Goal: Task Accomplishment & Management: Use online tool/utility

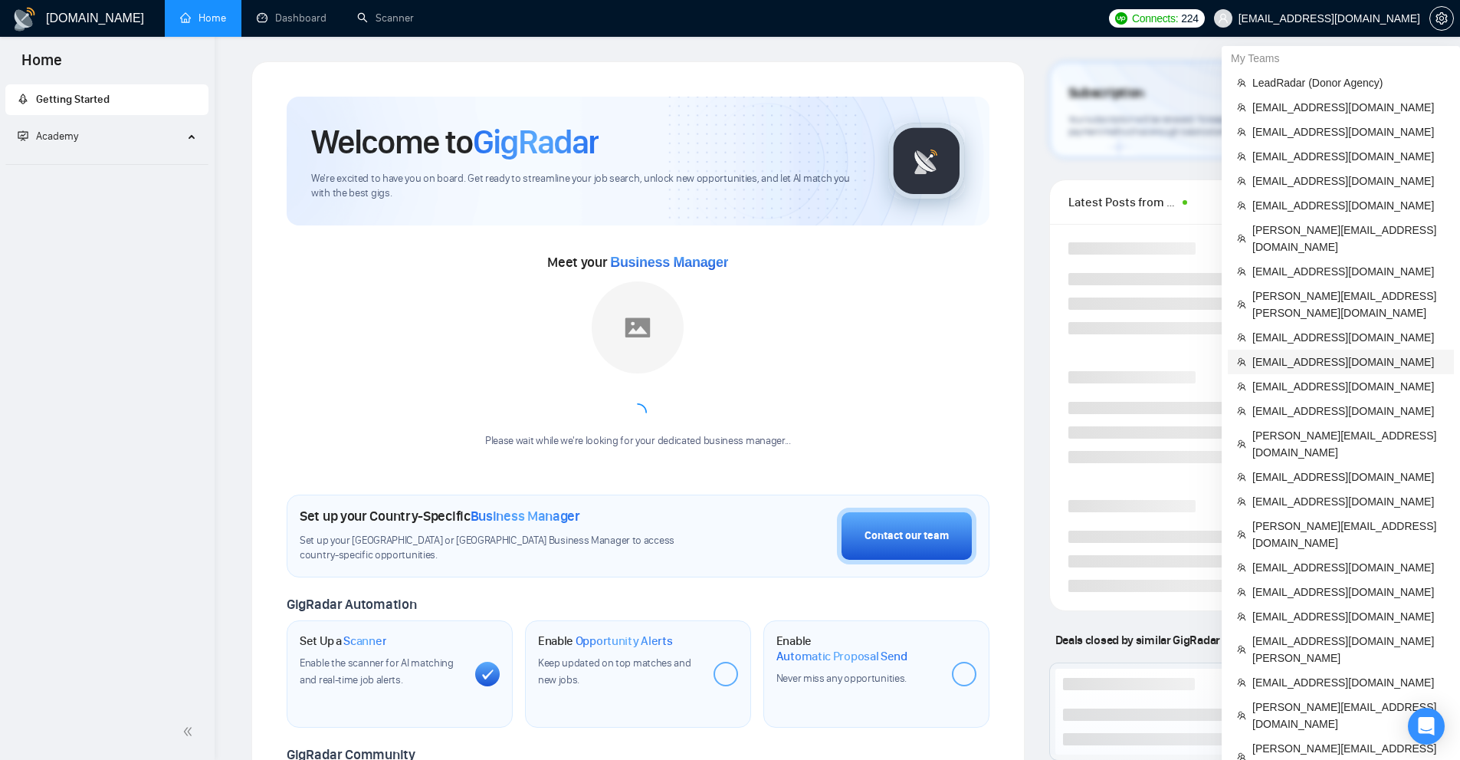
scroll to position [230, 0]
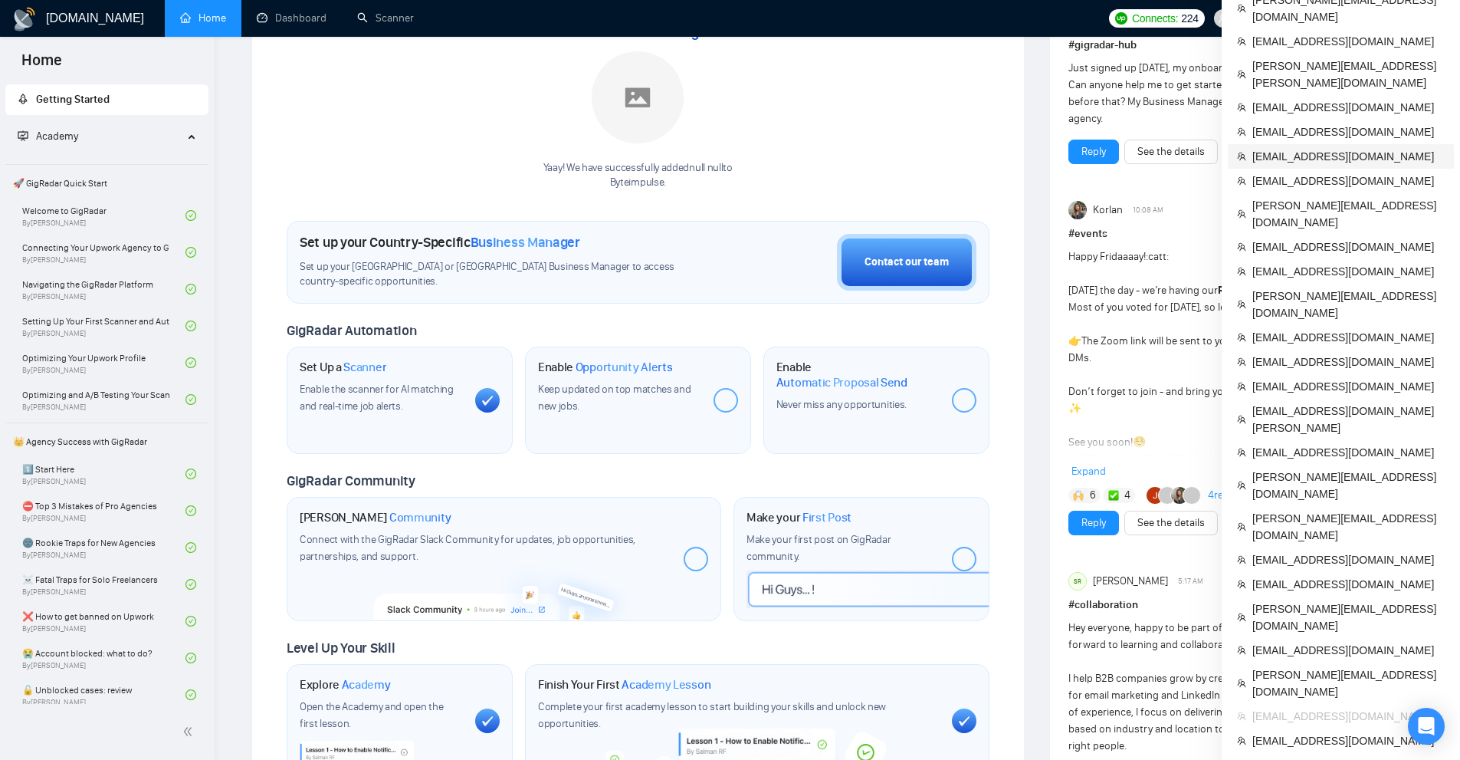
click at [1269, 148] on span "[EMAIL_ADDRESS][DOMAIN_NAME]" at bounding box center [1348, 156] width 192 height 17
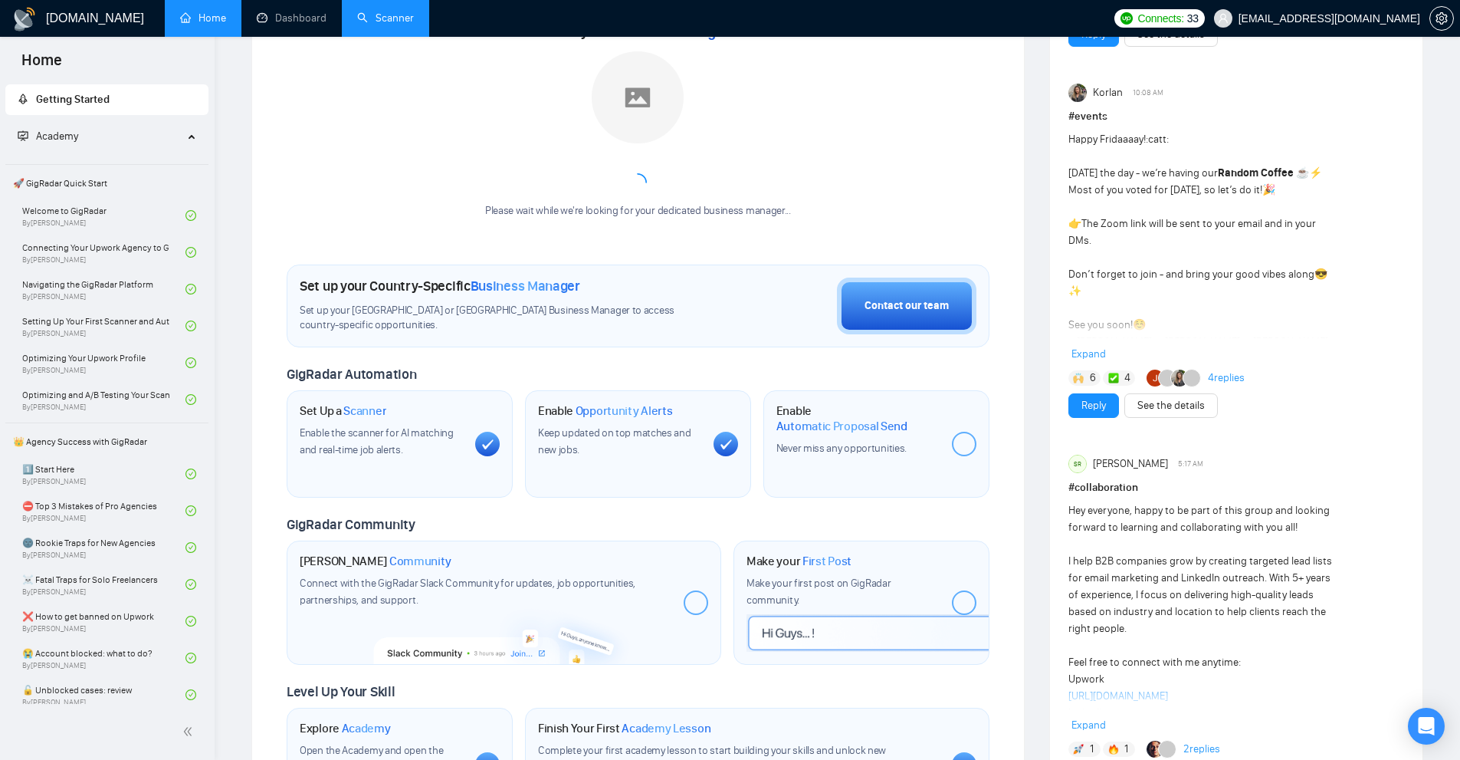
click at [366, 18] on link "Scanner" at bounding box center [385, 17] width 57 height 13
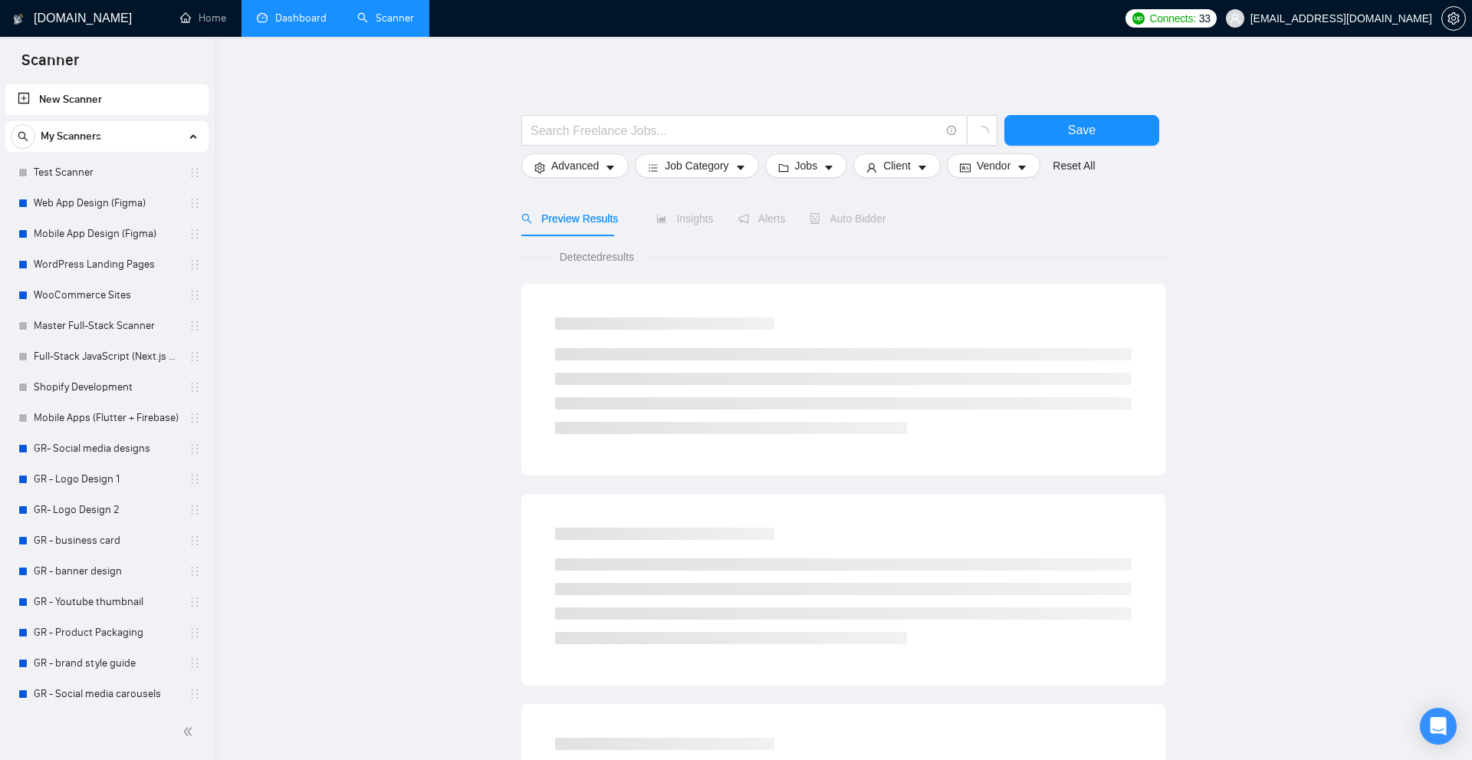
click at [326, 25] on link "Dashboard" at bounding box center [292, 17] width 70 height 13
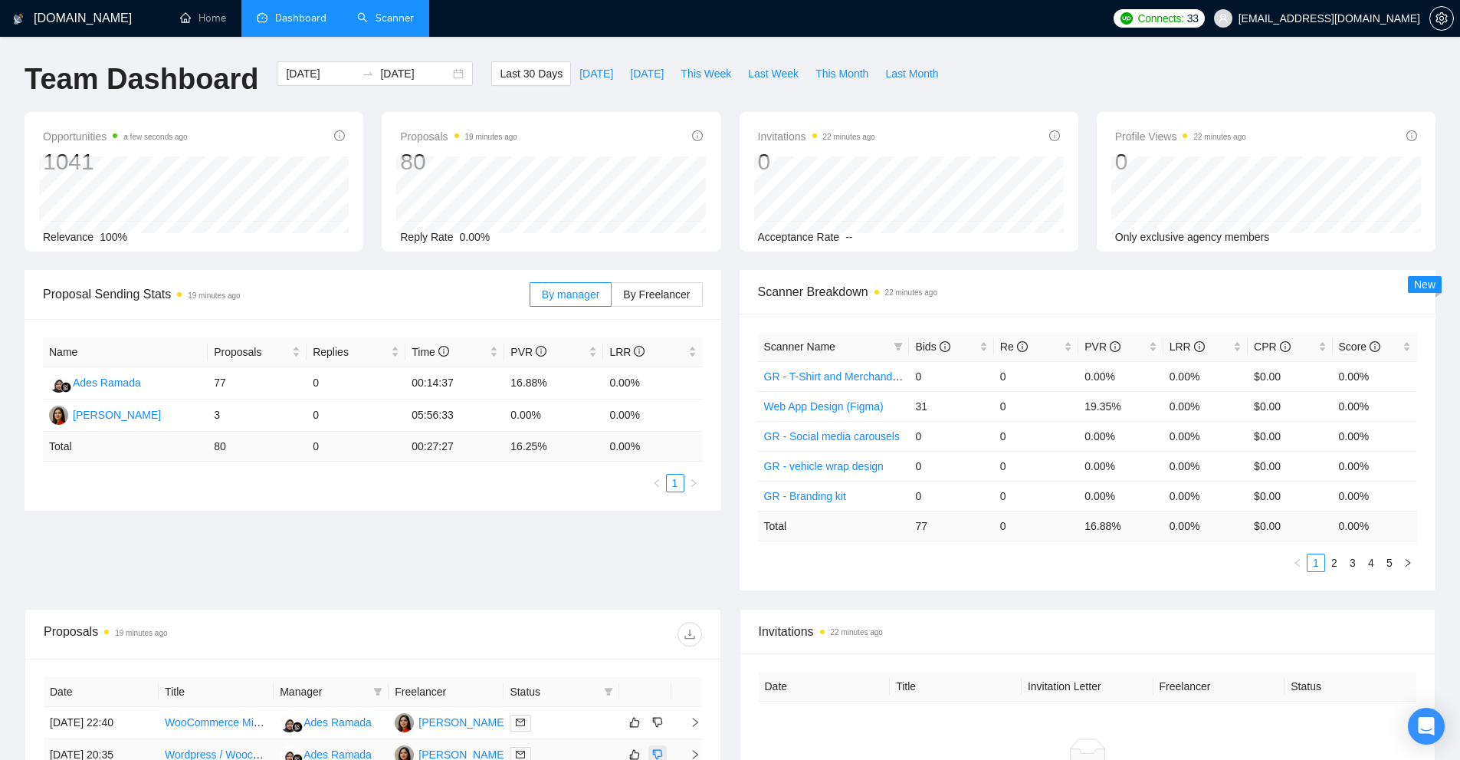
scroll to position [455, 0]
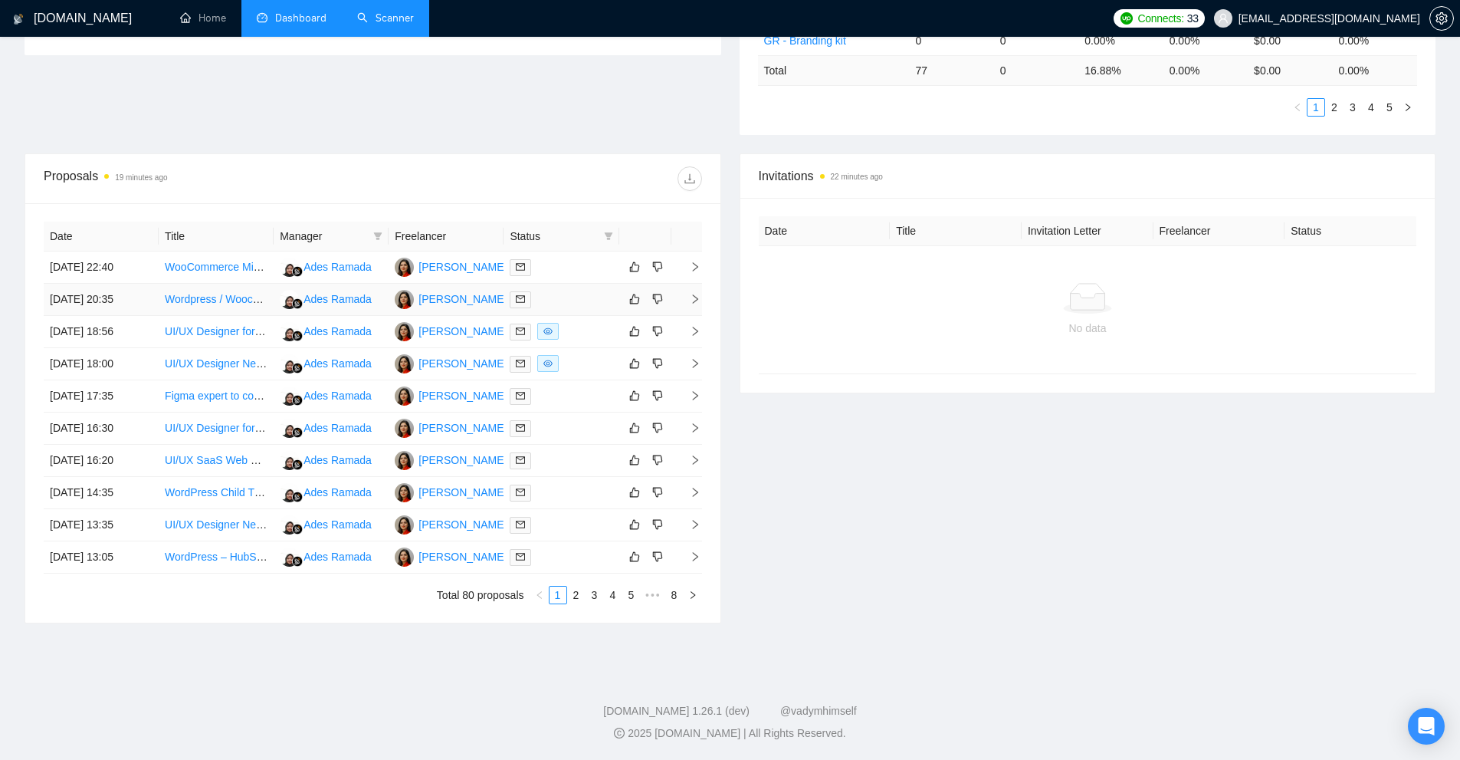
click at [575, 287] on td at bounding box center [561, 300] width 115 height 32
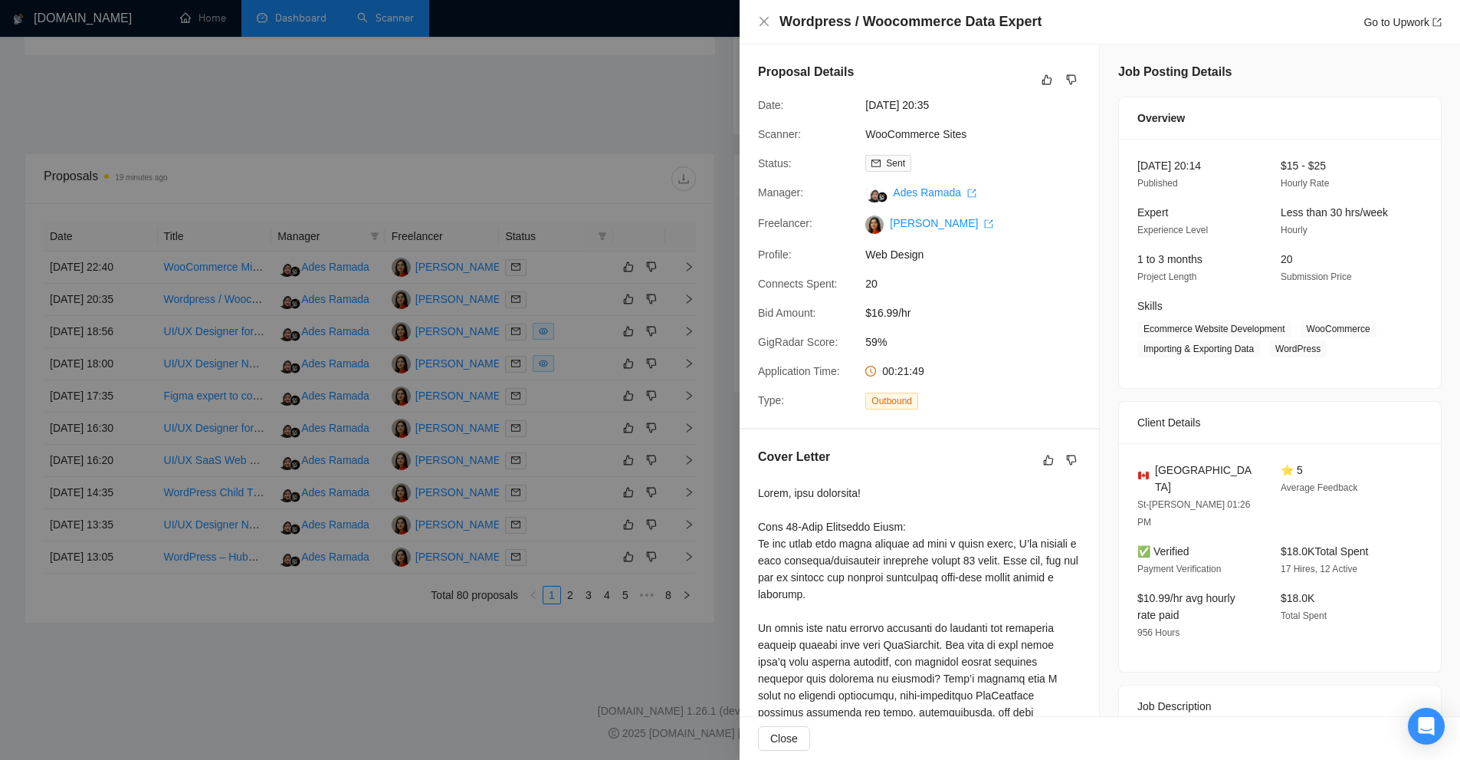
scroll to position [230, 0]
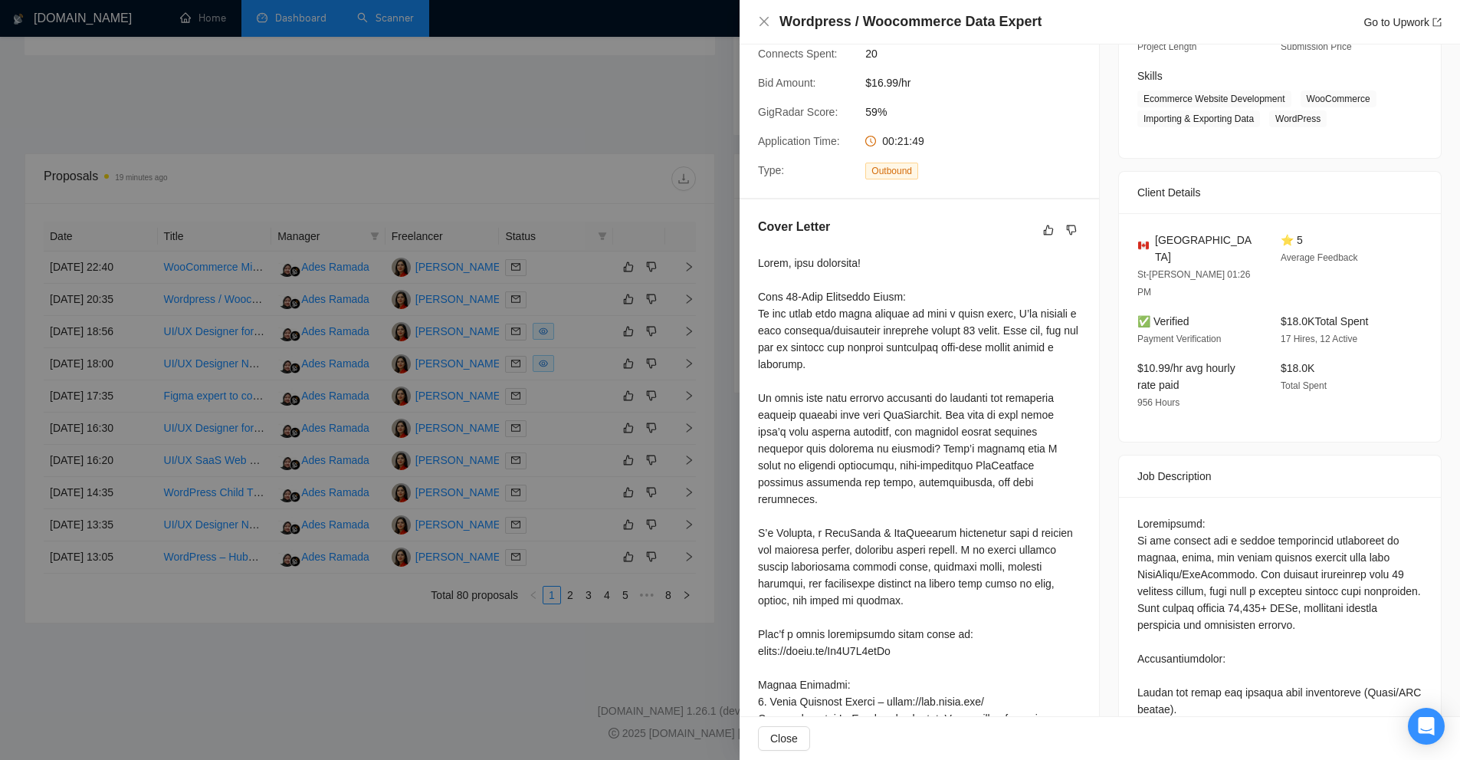
click at [603, 274] on div at bounding box center [730, 380] width 1460 height 760
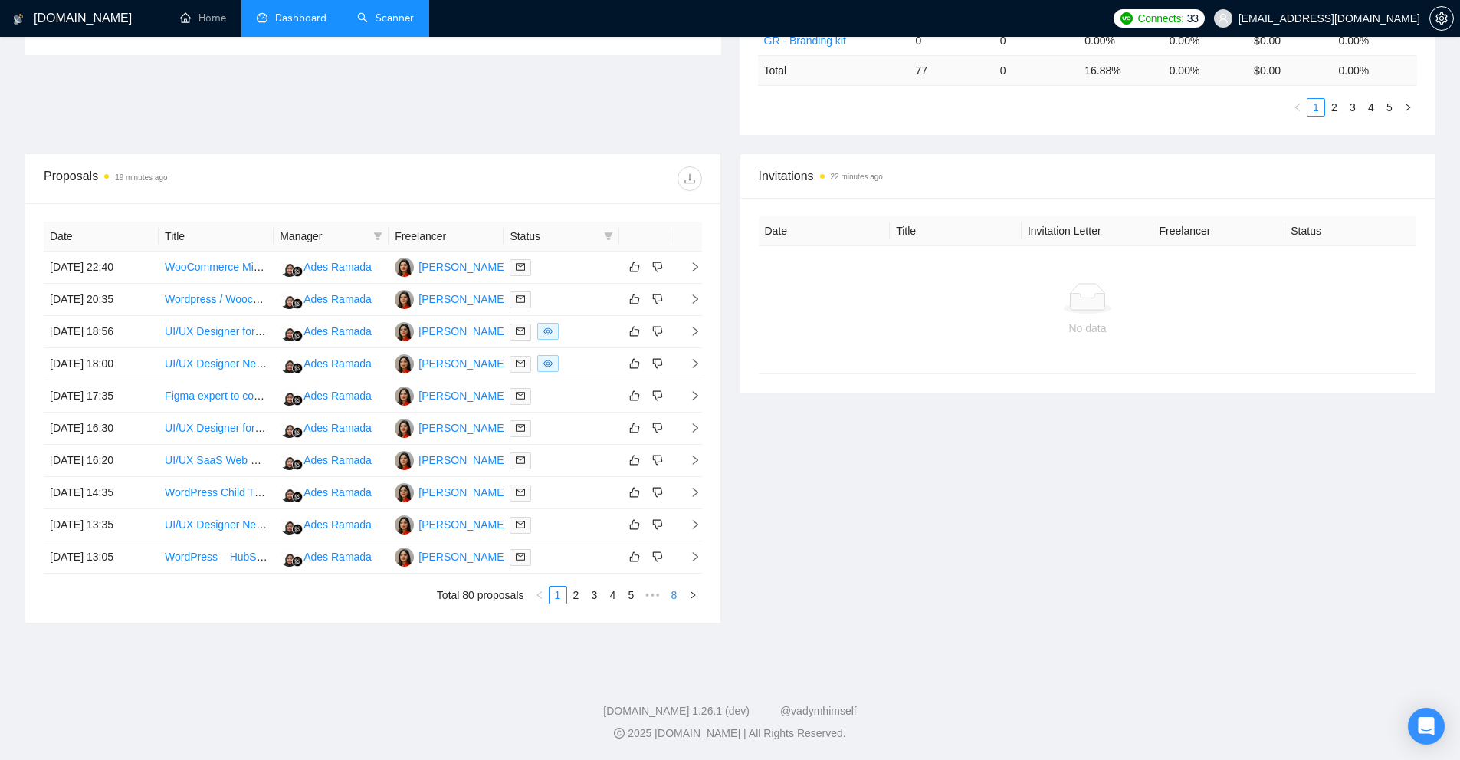
click at [668, 596] on link "8" at bounding box center [674, 594] width 17 height 17
click at [594, 563] on div at bounding box center [561, 557] width 103 height 18
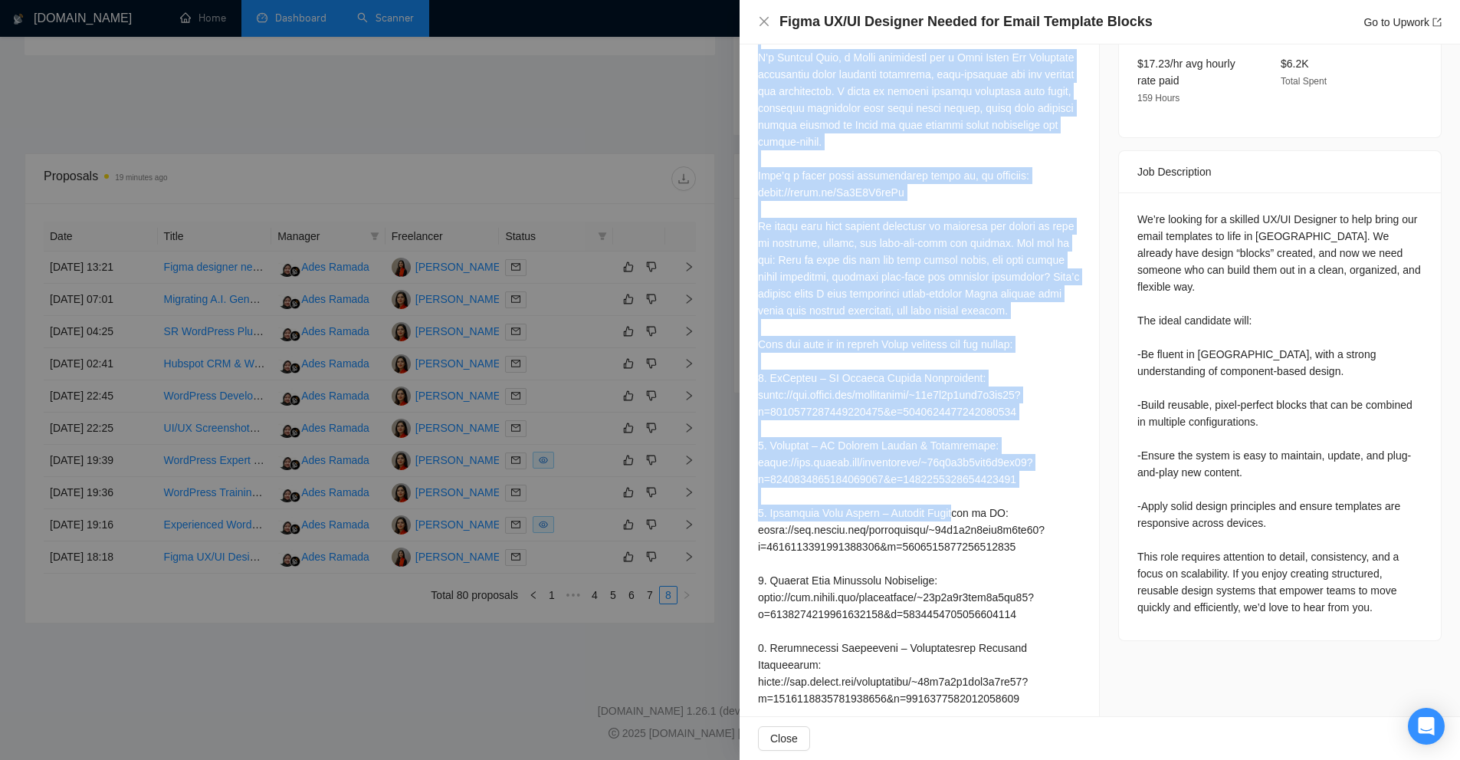
scroll to position [703, 0]
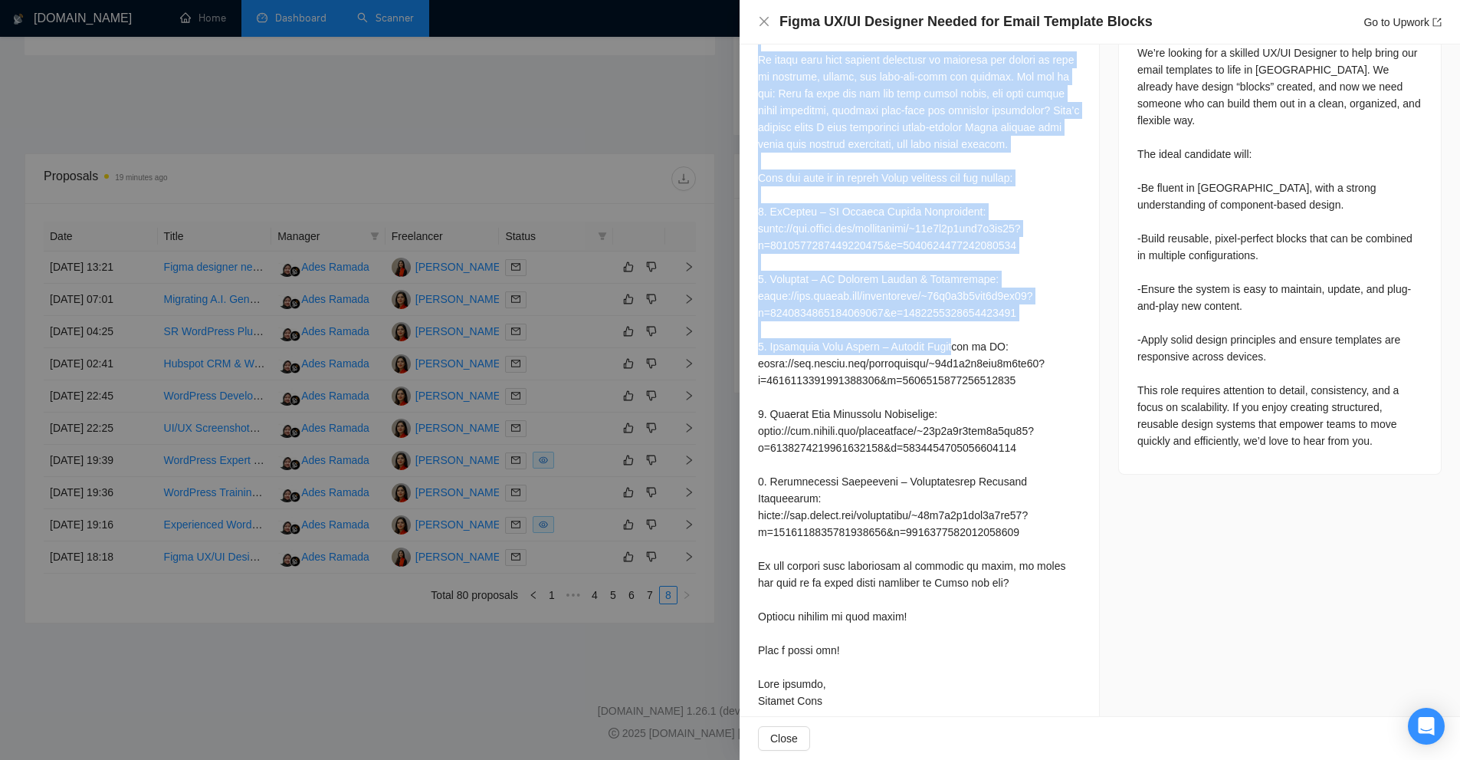
drag, startPoint x: 779, startPoint y: 523, endPoint x: 868, endPoint y: 685, distance: 184.2
click at [868, 685] on div "Cover Letter" at bounding box center [919, 229] width 359 height 1007
copy div "Hello, good evening! Hi, how about this: I’ll send you a 𝐅𝐑𝐄𝐄 clickable prototy…"
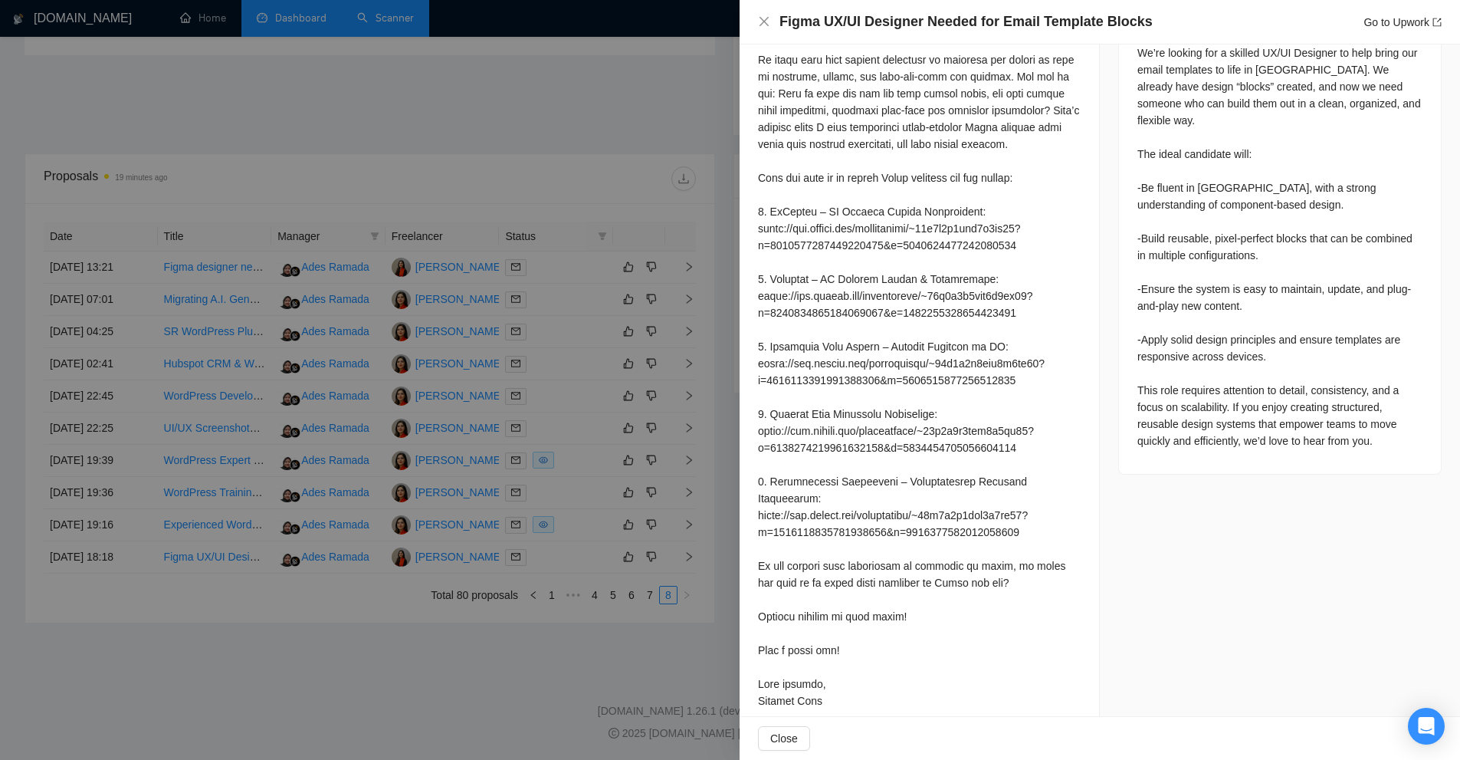
click at [436, 493] on div at bounding box center [730, 380] width 1460 height 760
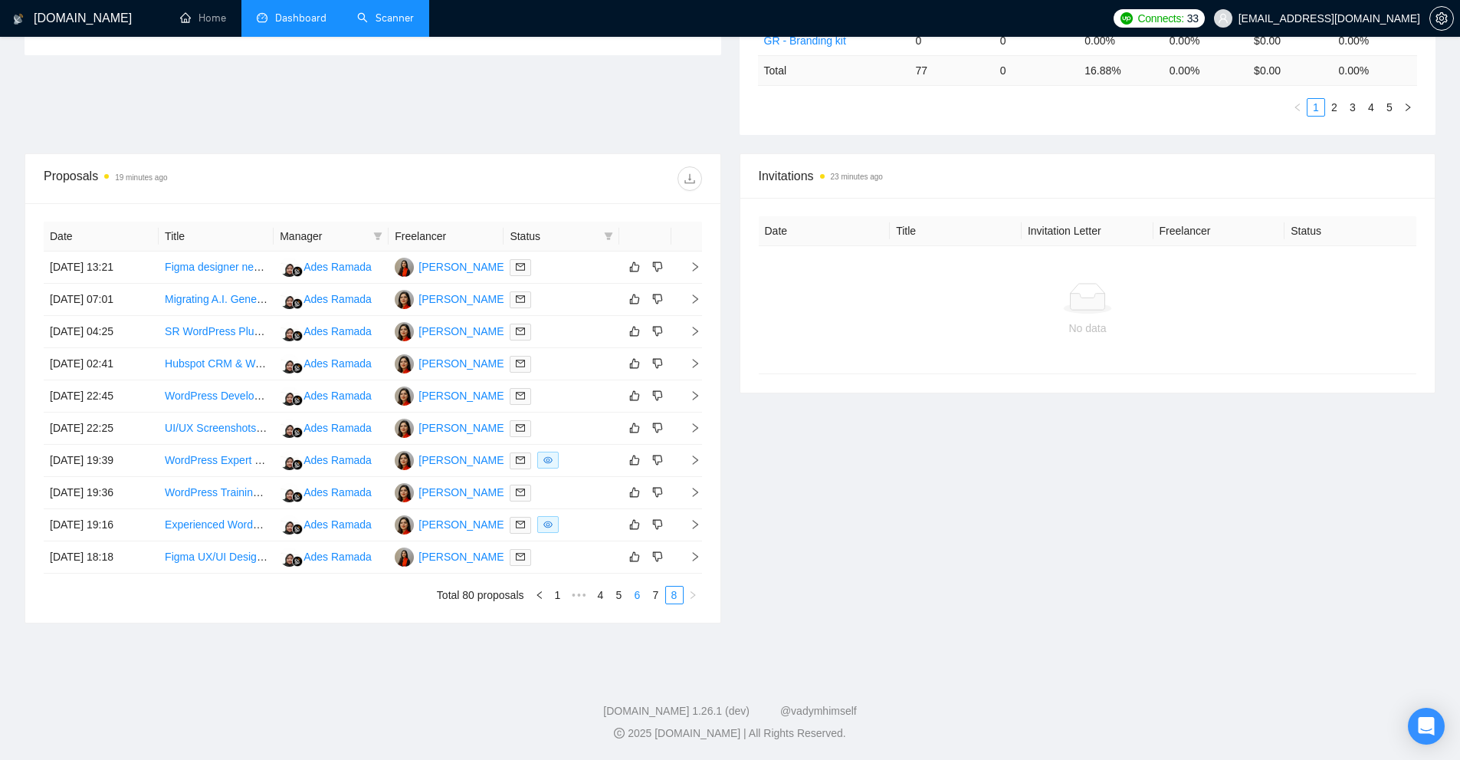
click at [638, 594] on link "6" at bounding box center [637, 594] width 17 height 17
click at [556, 273] on div at bounding box center [561, 267] width 103 height 18
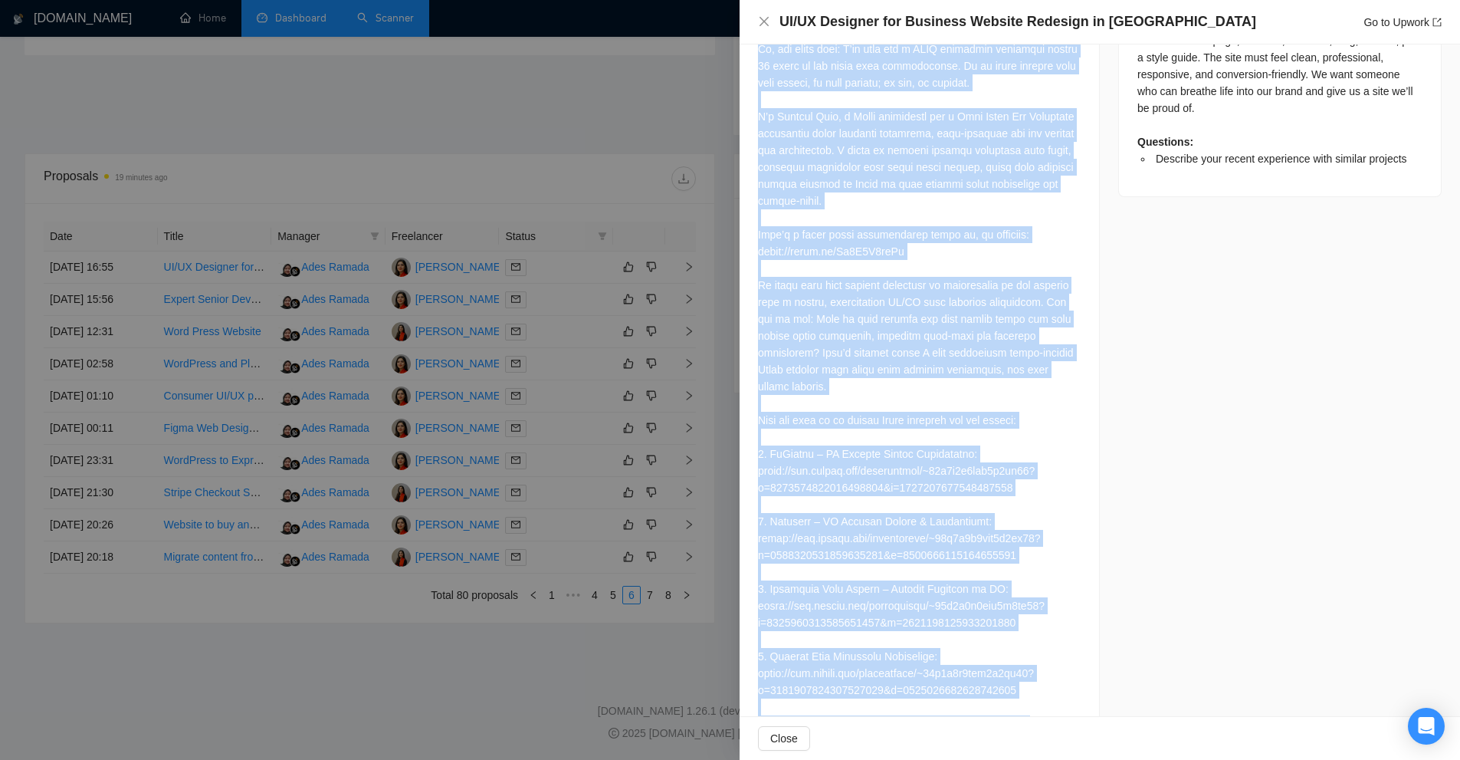
scroll to position [1005, 0]
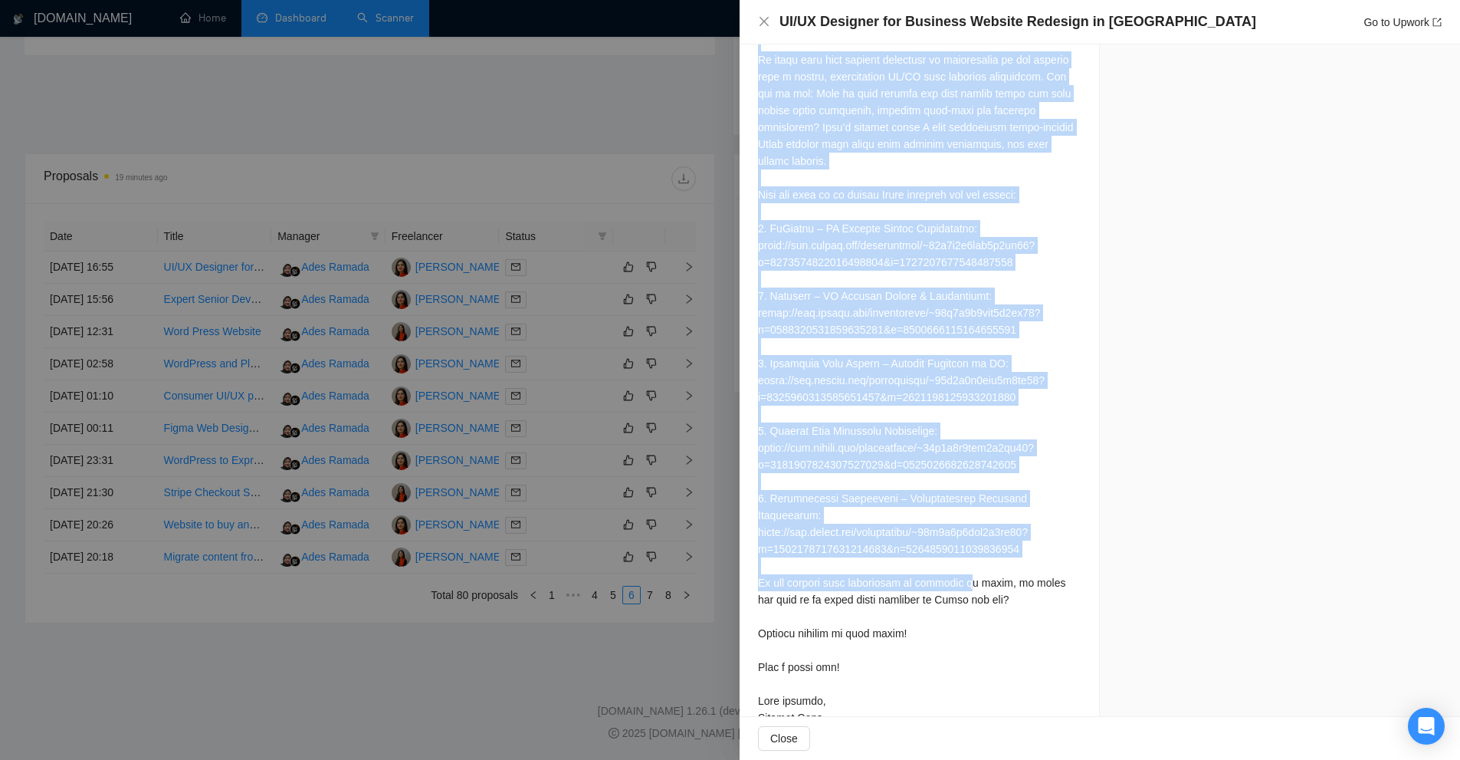
drag, startPoint x: 751, startPoint y: 546, endPoint x: 893, endPoint y: 710, distance: 216.2
click at [893, 710] on div "Describe your recent experience with similar projects I’ve recently delivered s…" at bounding box center [919, 87] width 359 height 1326
copy div "Hello there, good morning! Hi, how about this: I’ll send you a 𝐅𝐑𝐄𝐄 clickable p…"
click at [1037, 404] on div at bounding box center [919, 254] width 323 height 944
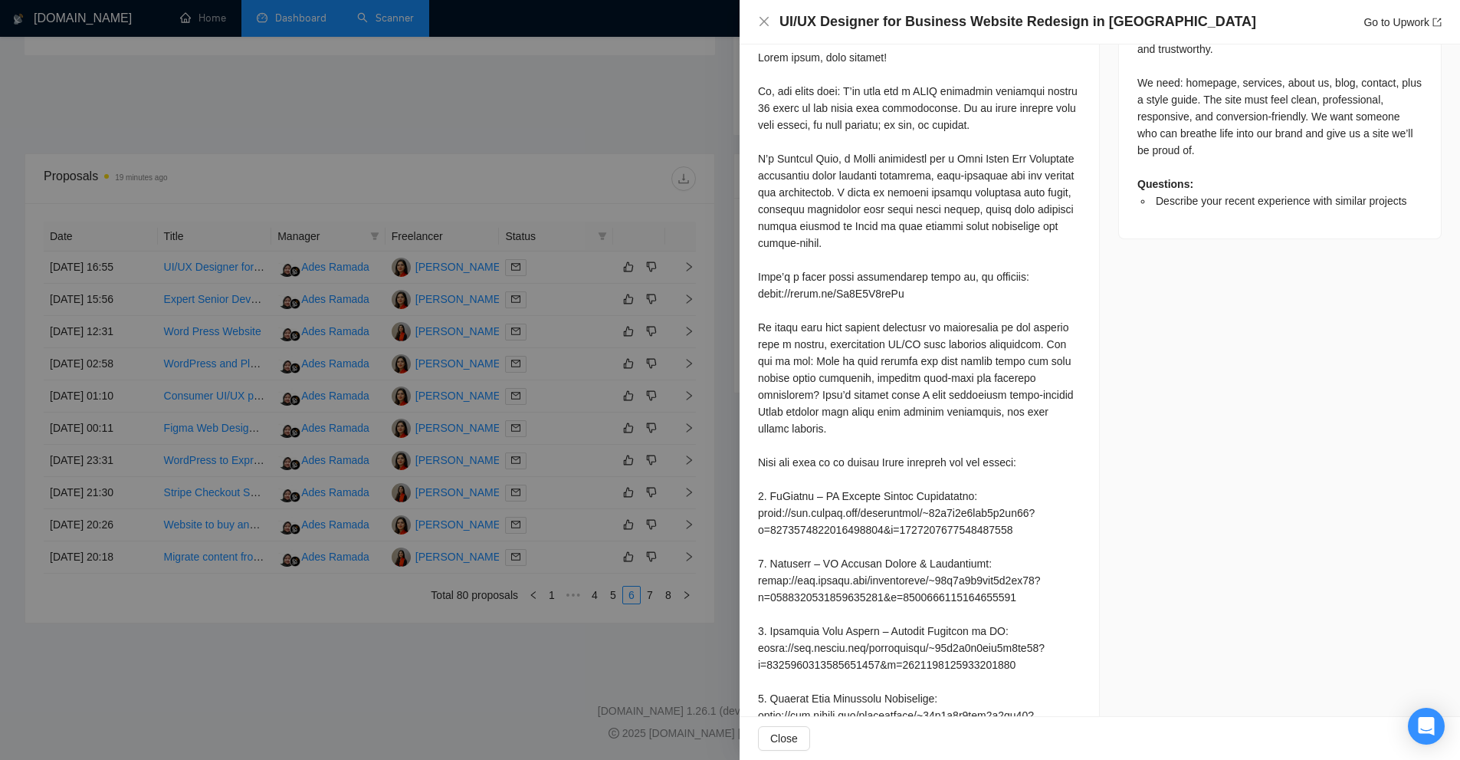
scroll to position [739, 0]
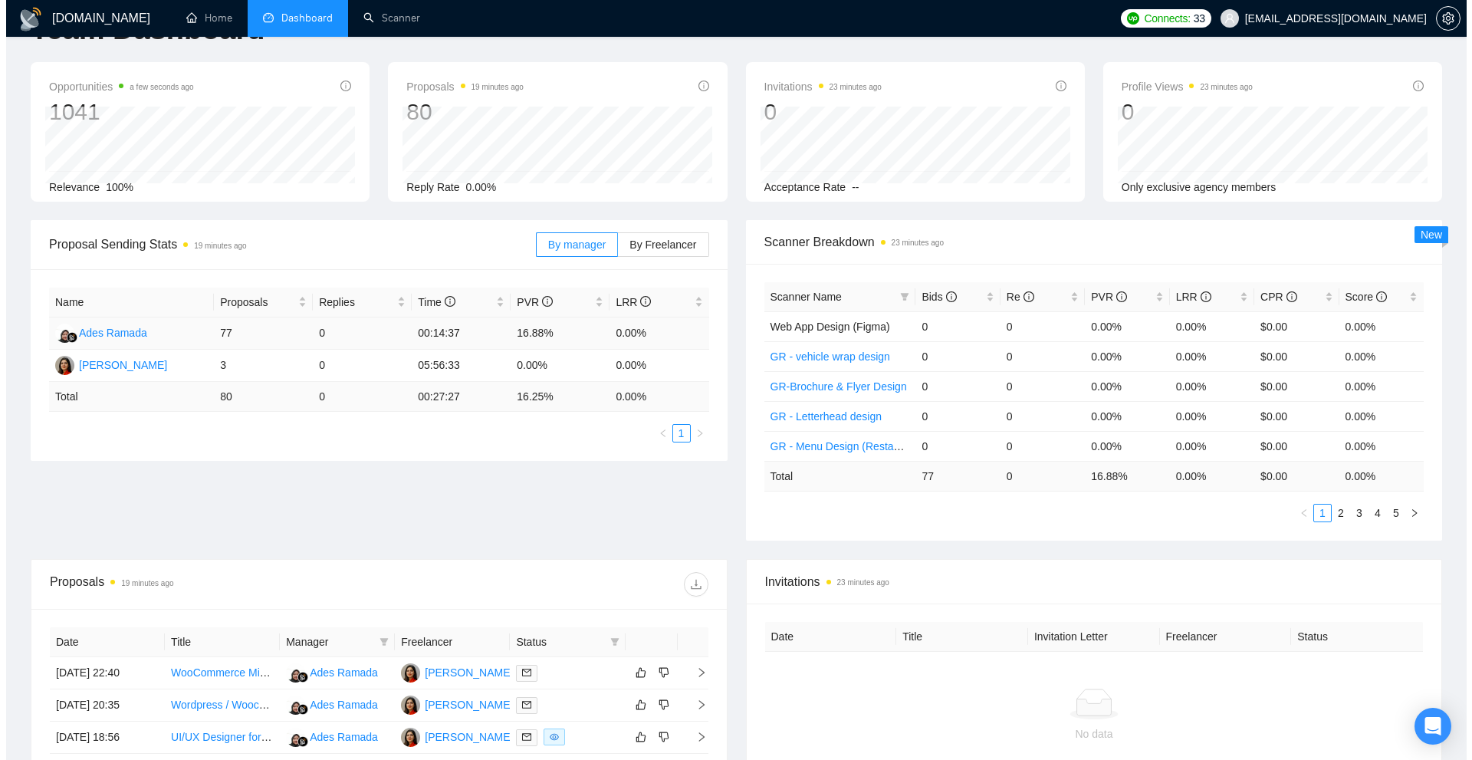
scroll to position [356, 0]
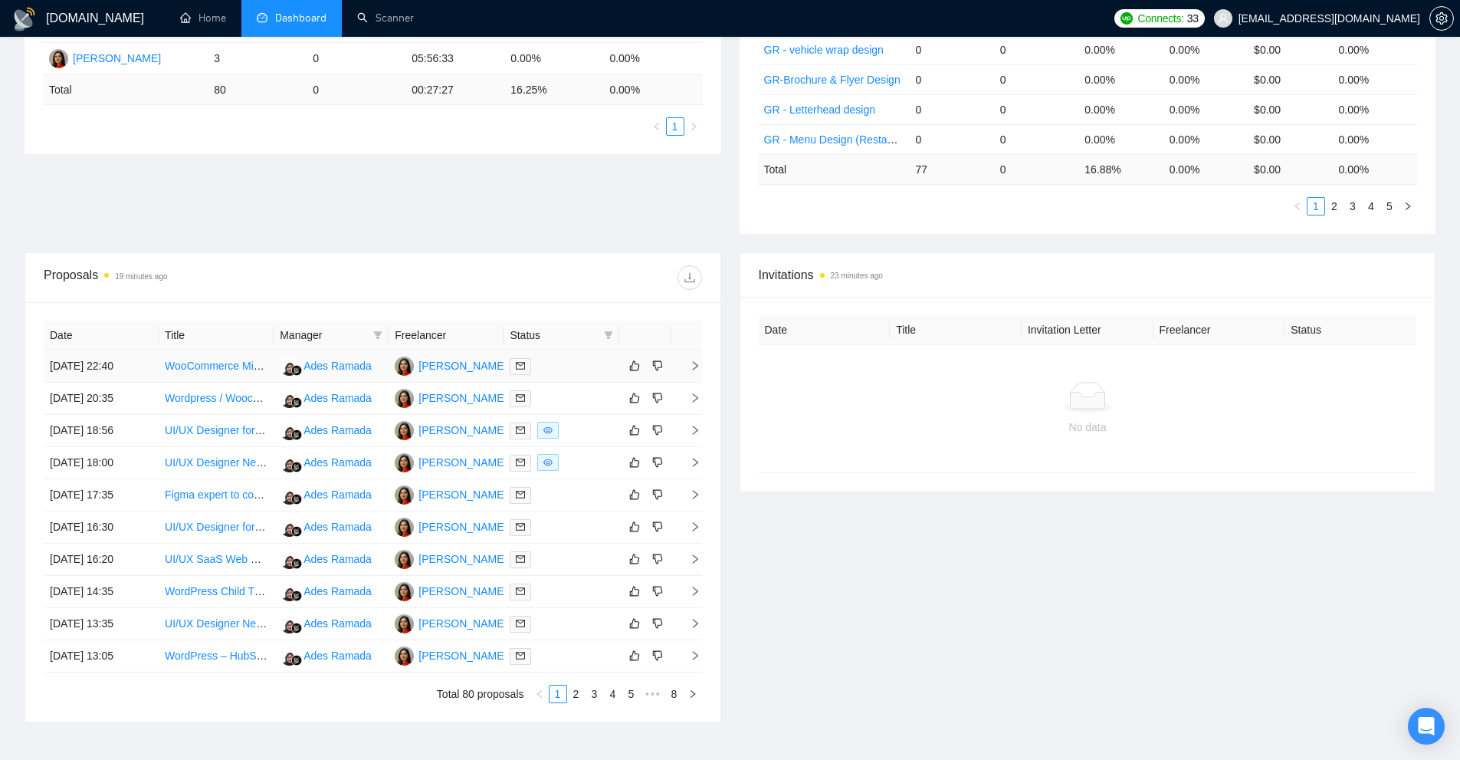
click at [574, 374] on div at bounding box center [561, 366] width 103 height 18
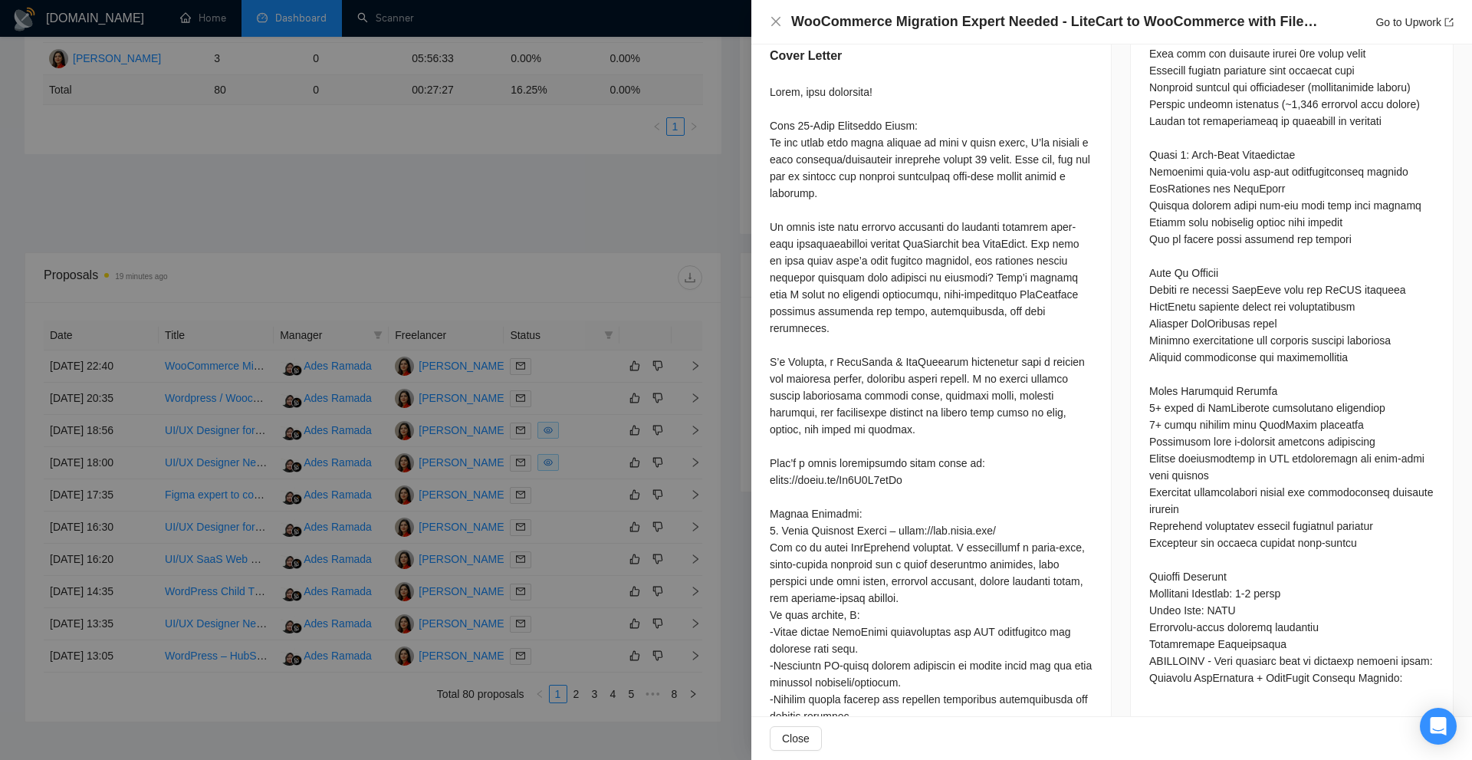
drag, startPoint x: 1049, startPoint y: 282, endPoint x: 1063, endPoint y: 261, distance: 25.5
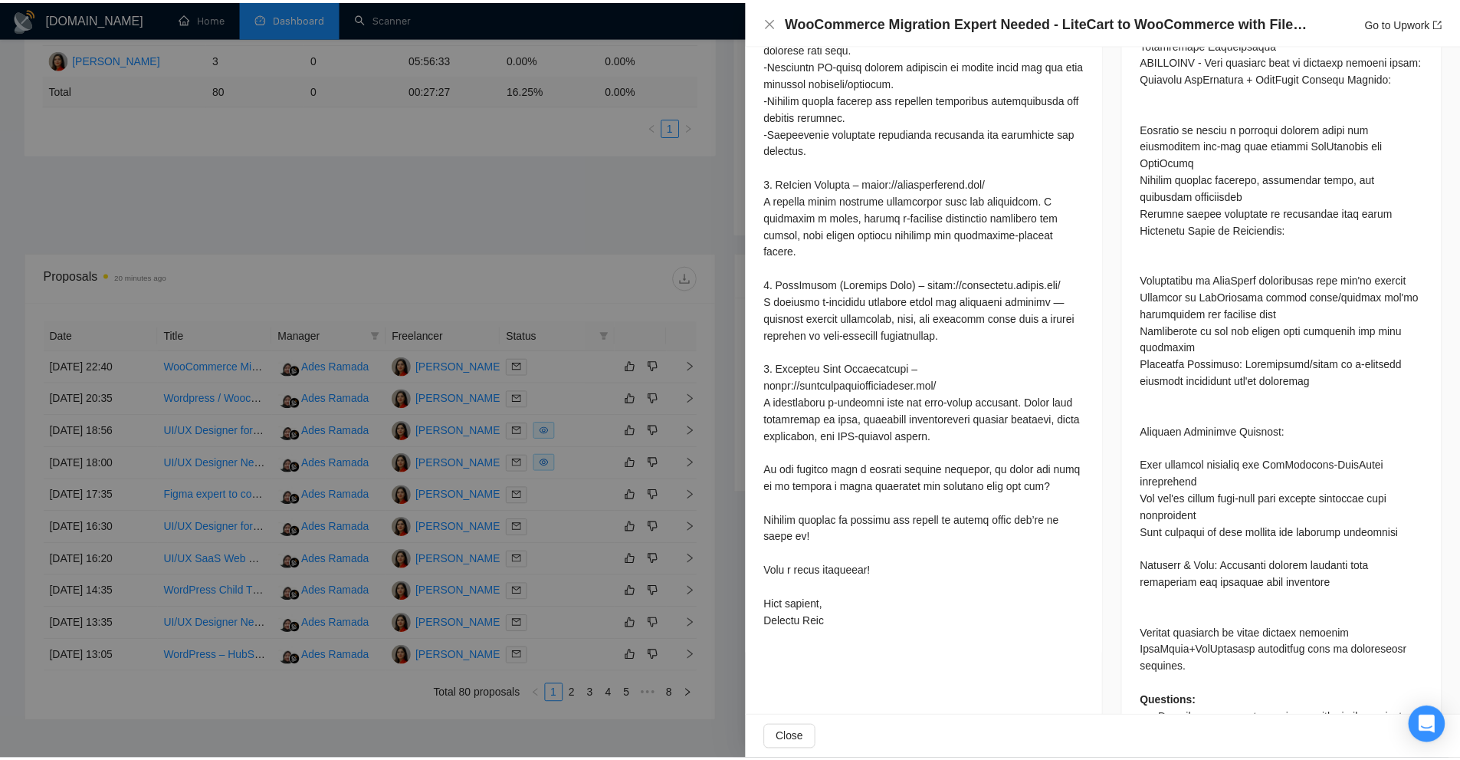
scroll to position [1800, 0]
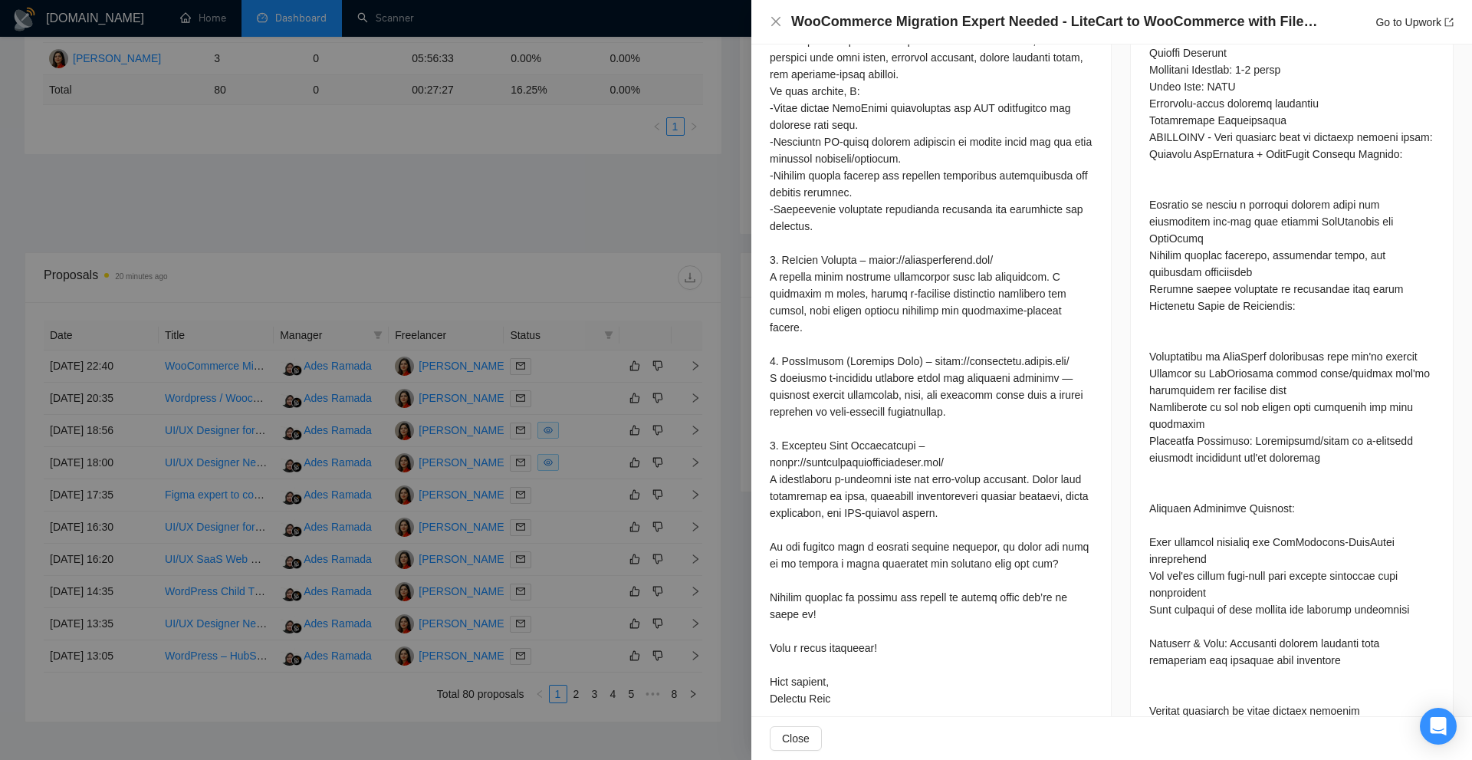
click at [494, 326] on div at bounding box center [736, 380] width 1472 height 760
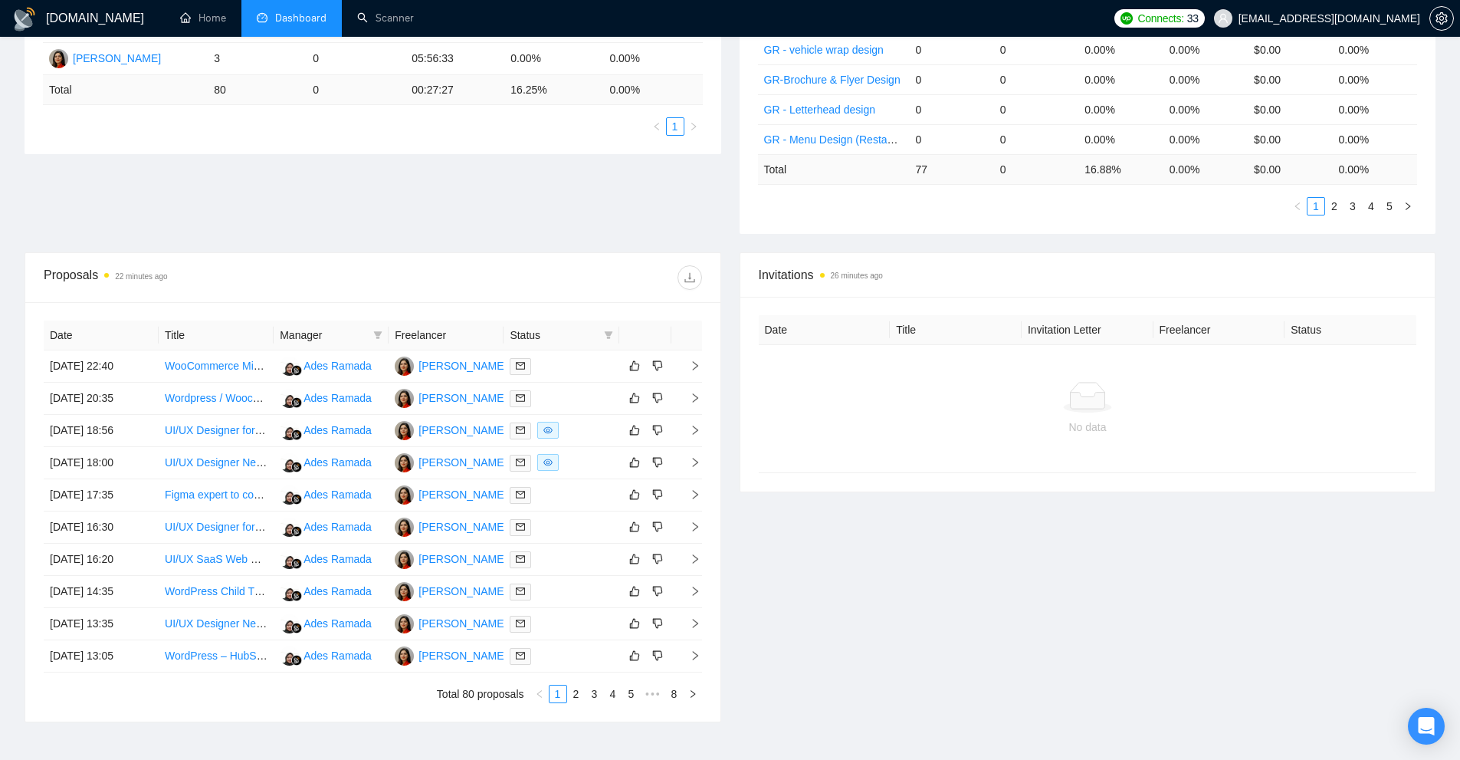
scroll to position [0, 0]
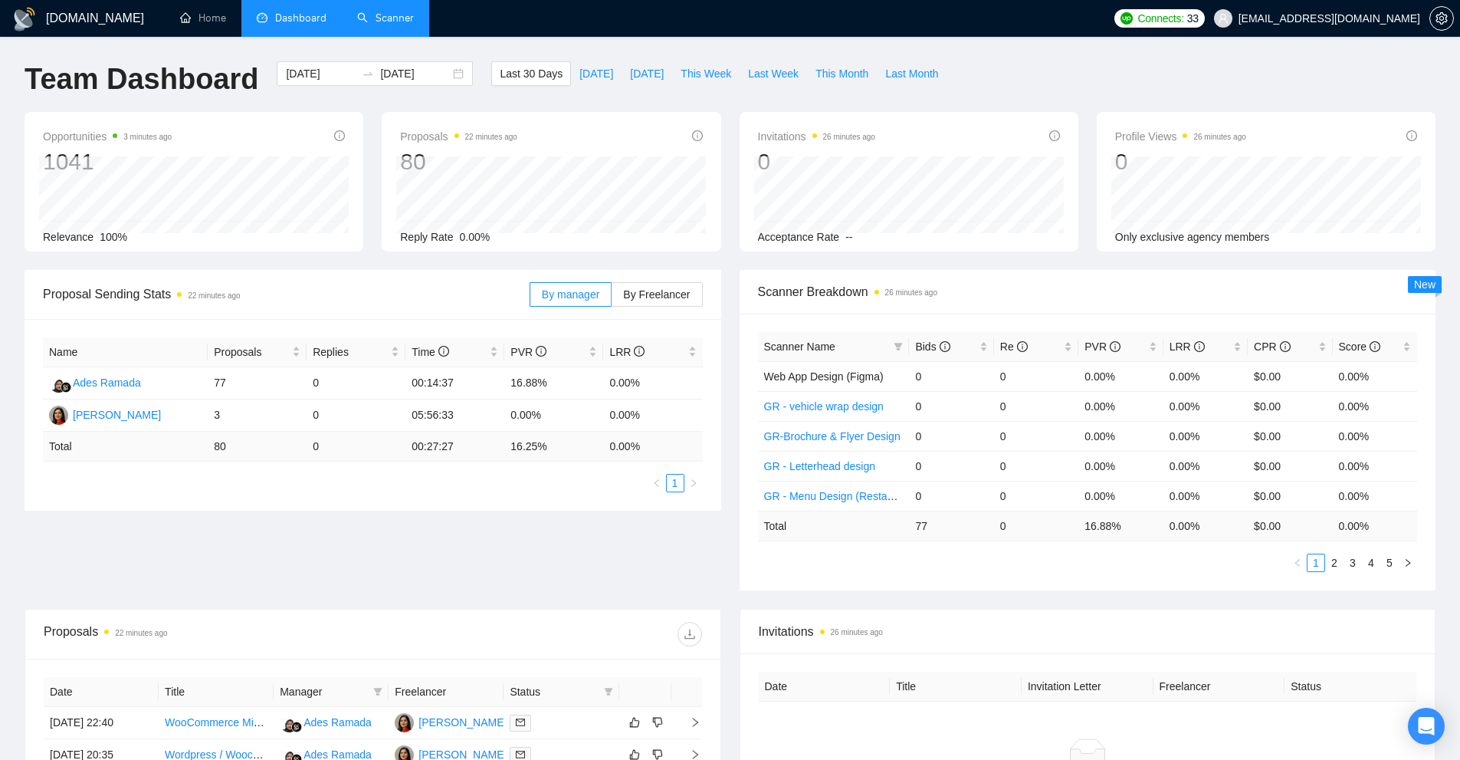
click at [410, 14] on link "Scanner" at bounding box center [385, 17] width 57 height 13
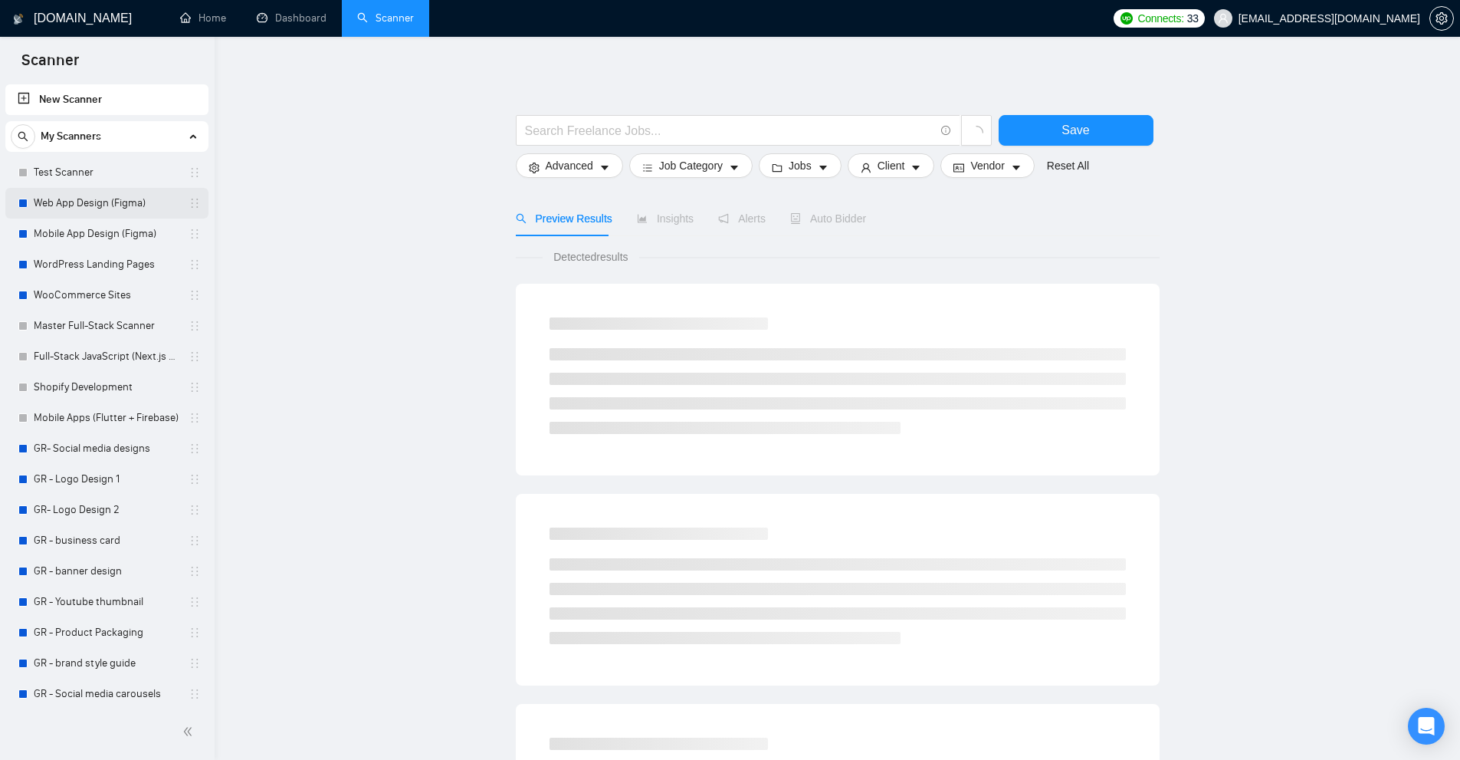
click at [167, 215] on link "Web App Design (Figma)" at bounding box center [107, 203] width 146 height 31
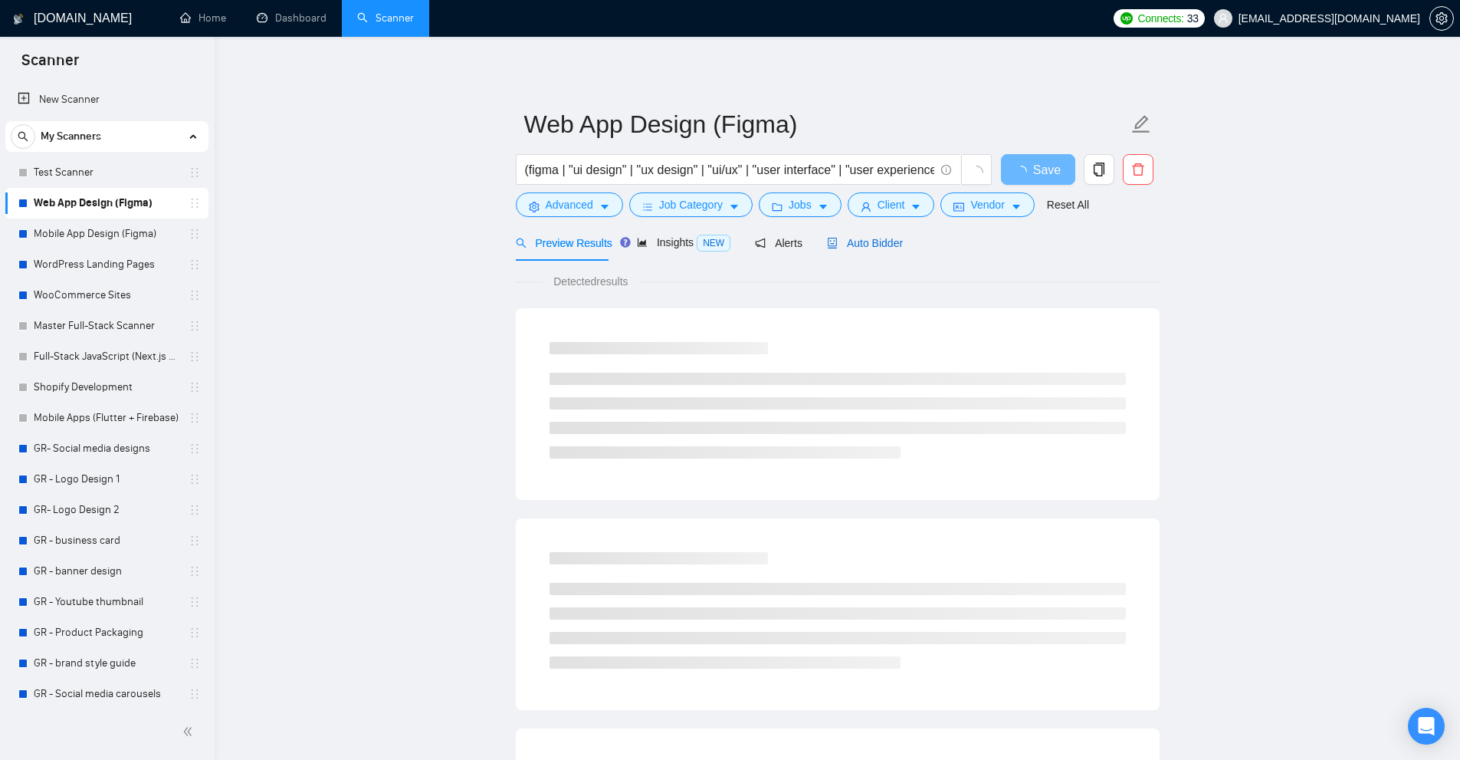
click at [864, 241] on span "Auto Bidder" at bounding box center [865, 243] width 76 height 12
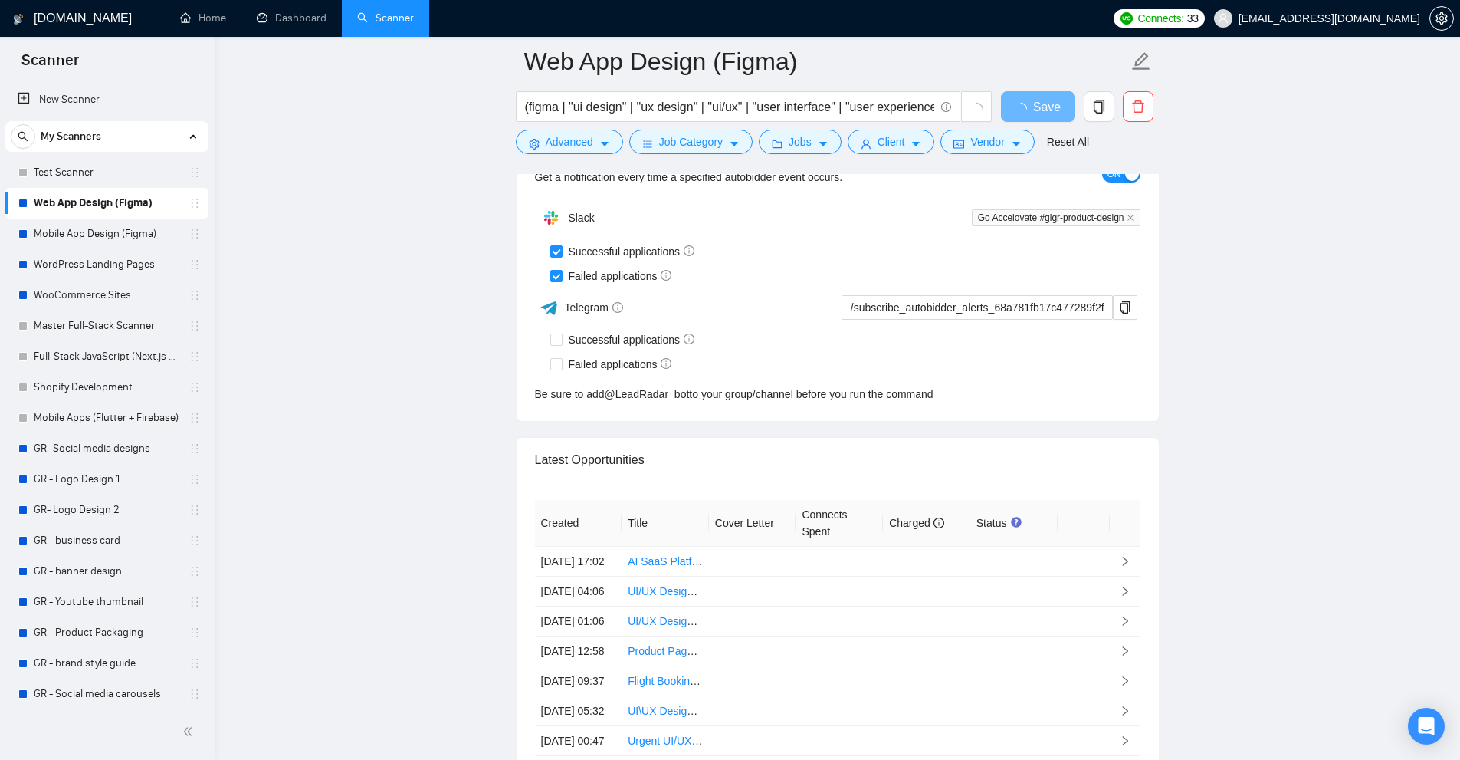
scroll to position [3822, 0]
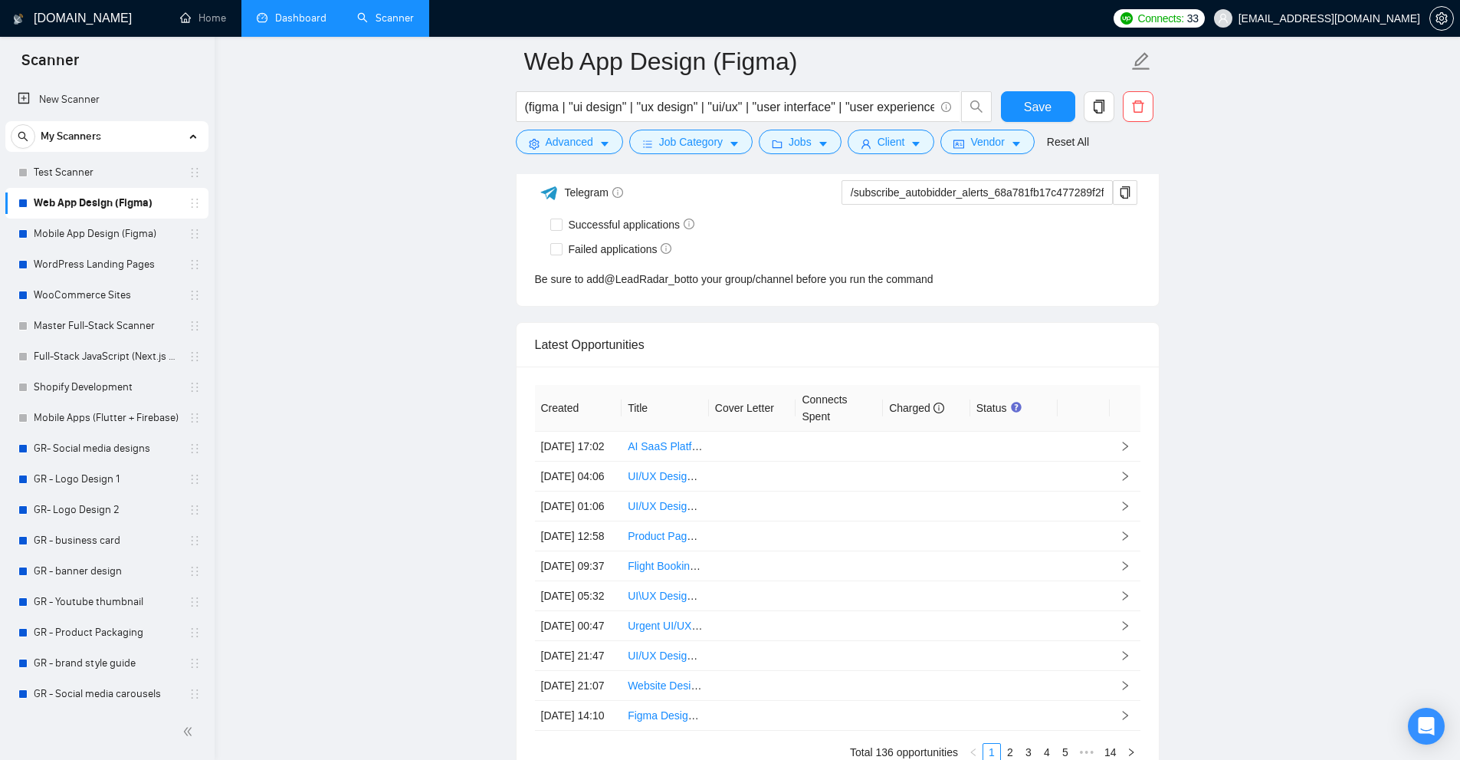
click at [300, 11] on link "Dashboard" at bounding box center [292, 17] width 70 height 13
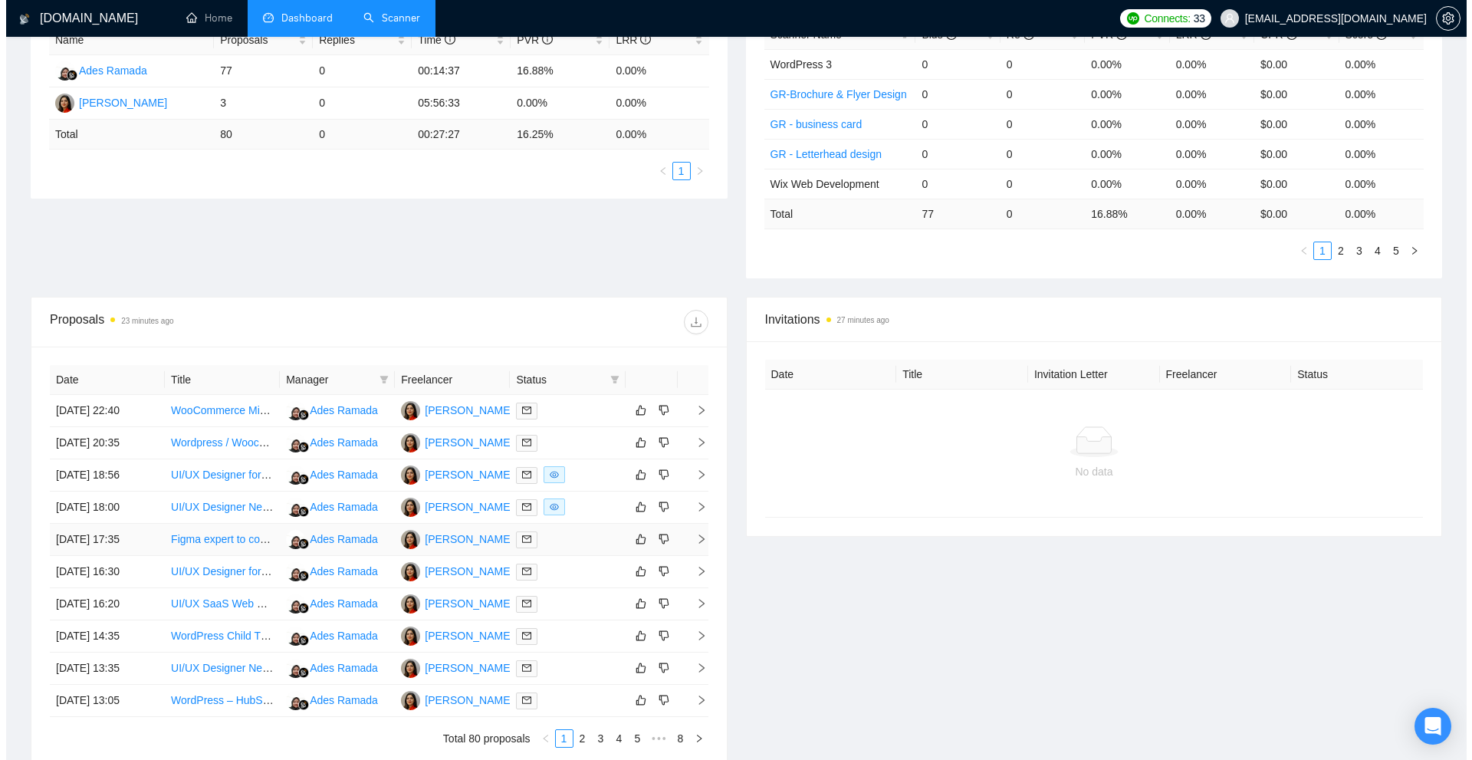
scroll to position [389, 0]
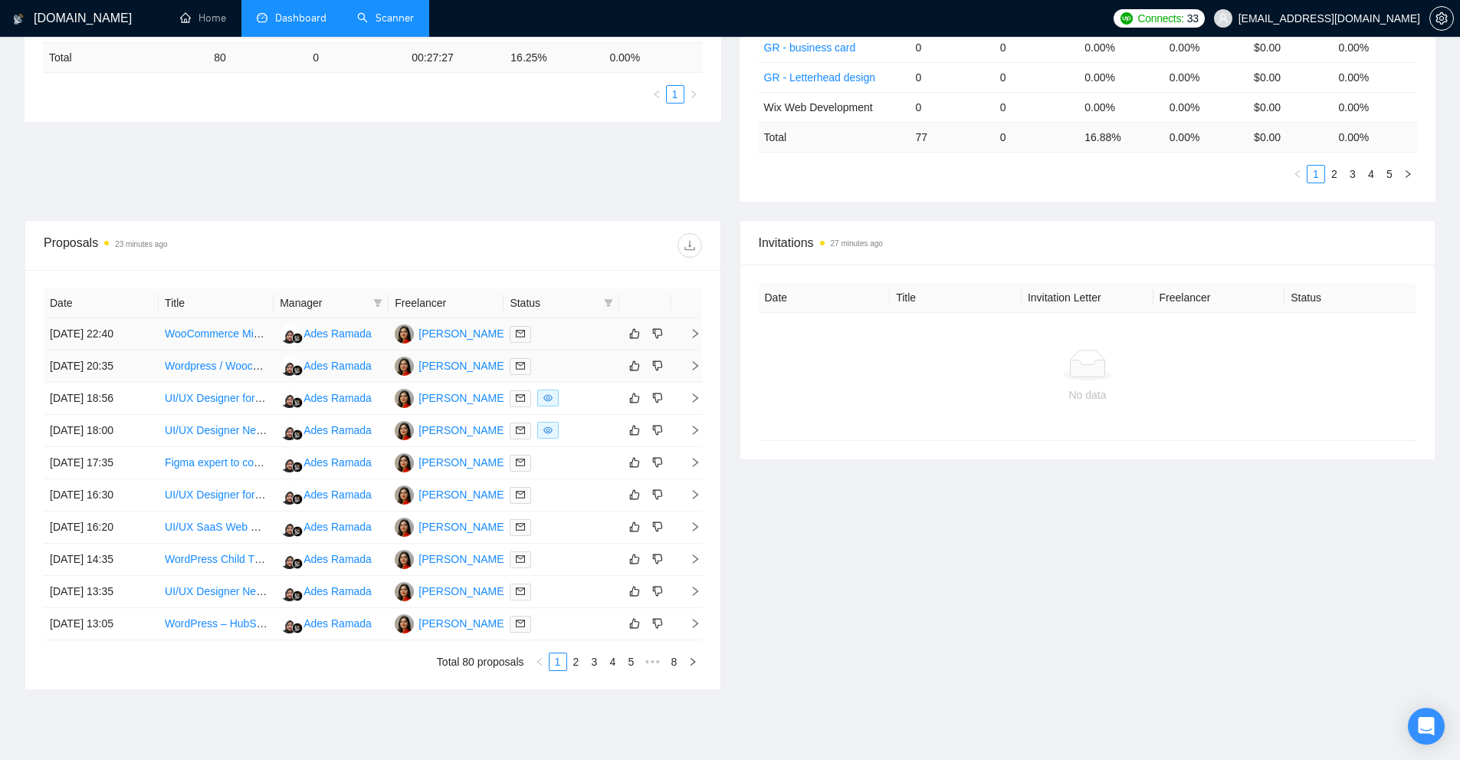
click at [568, 334] on div at bounding box center [561, 334] width 103 height 18
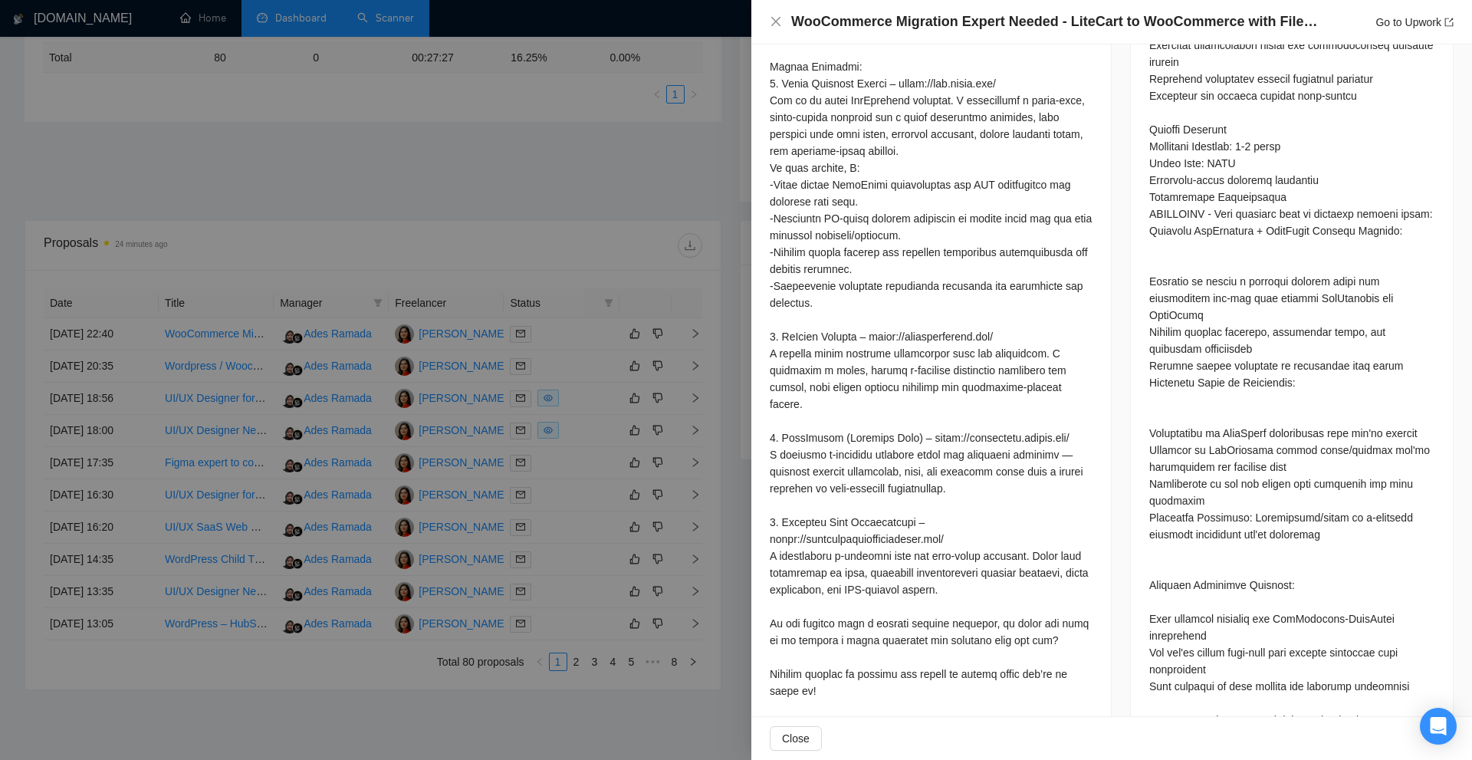
scroll to position [1876, 0]
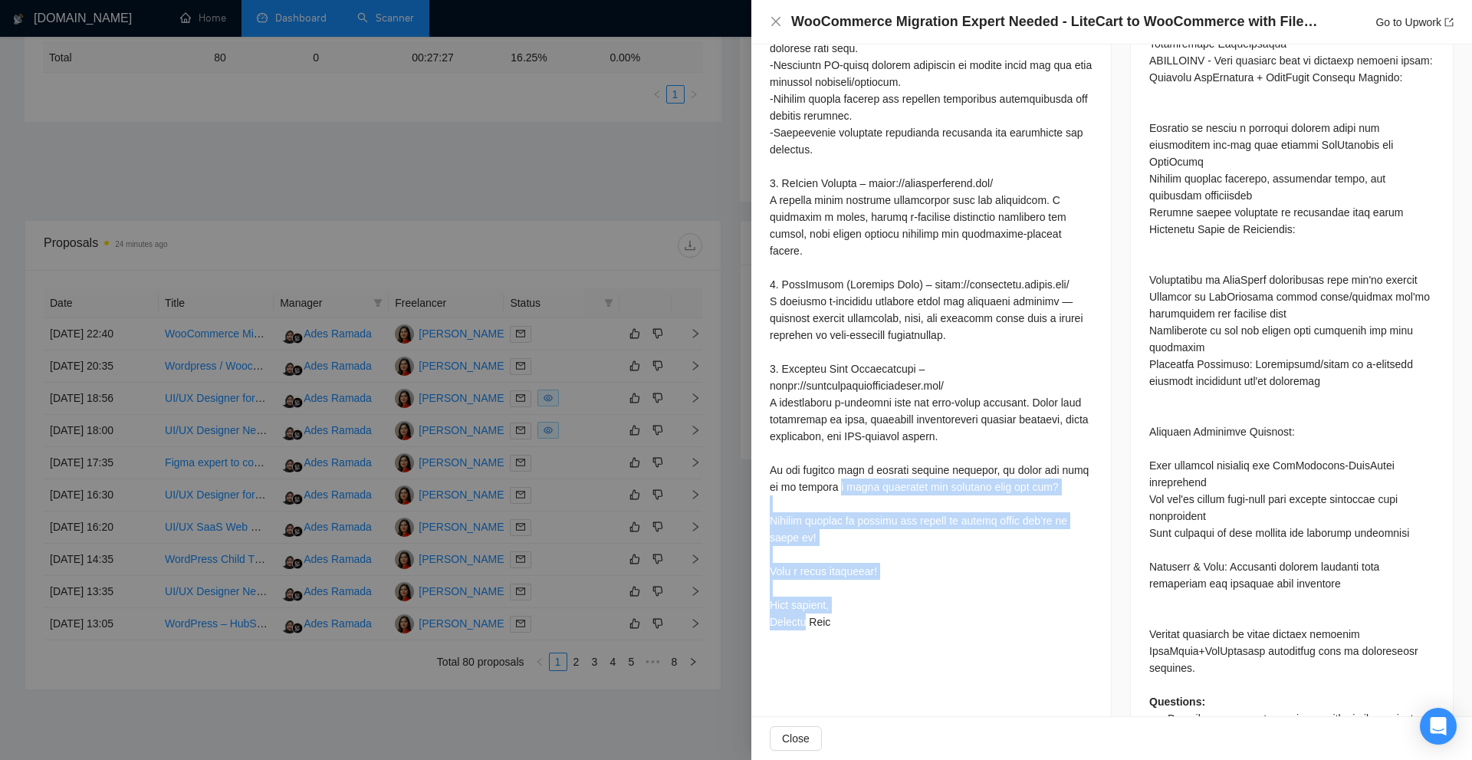
drag, startPoint x: 884, startPoint y: 430, endPoint x: 961, endPoint y: 451, distance: 80.1
click at [960, 451] on div at bounding box center [931, 56] width 323 height 1147
click at [961, 451] on div at bounding box center [931, 56] width 323 height 1147
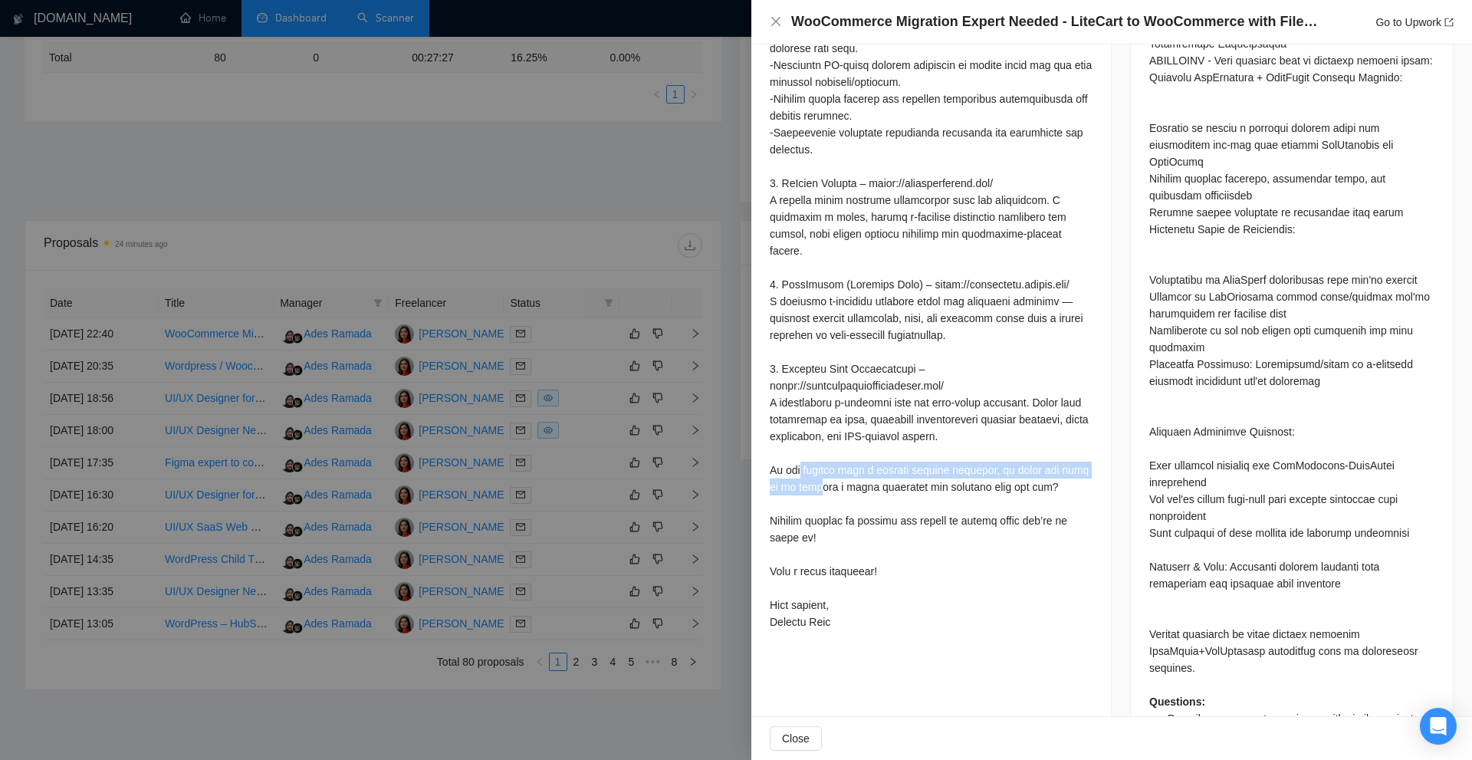
drag, startPoint x: 937, startPoint y: 389, endPoint x: 934, endPoint y: 364, distance: 24.7
click at [934, 364] on div at bounding box center [931, 56] width 323 height 1147
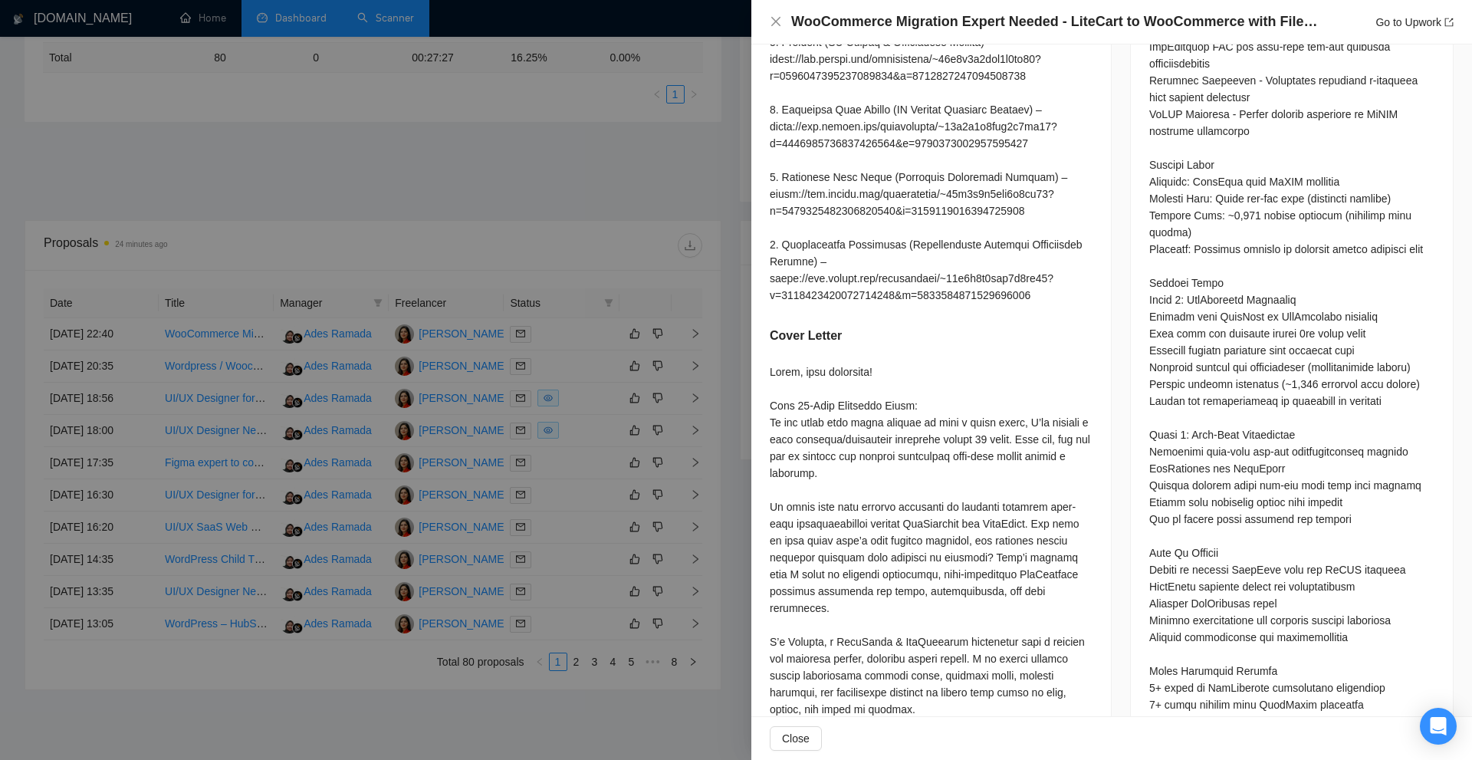
scroll to position [1226, 0]
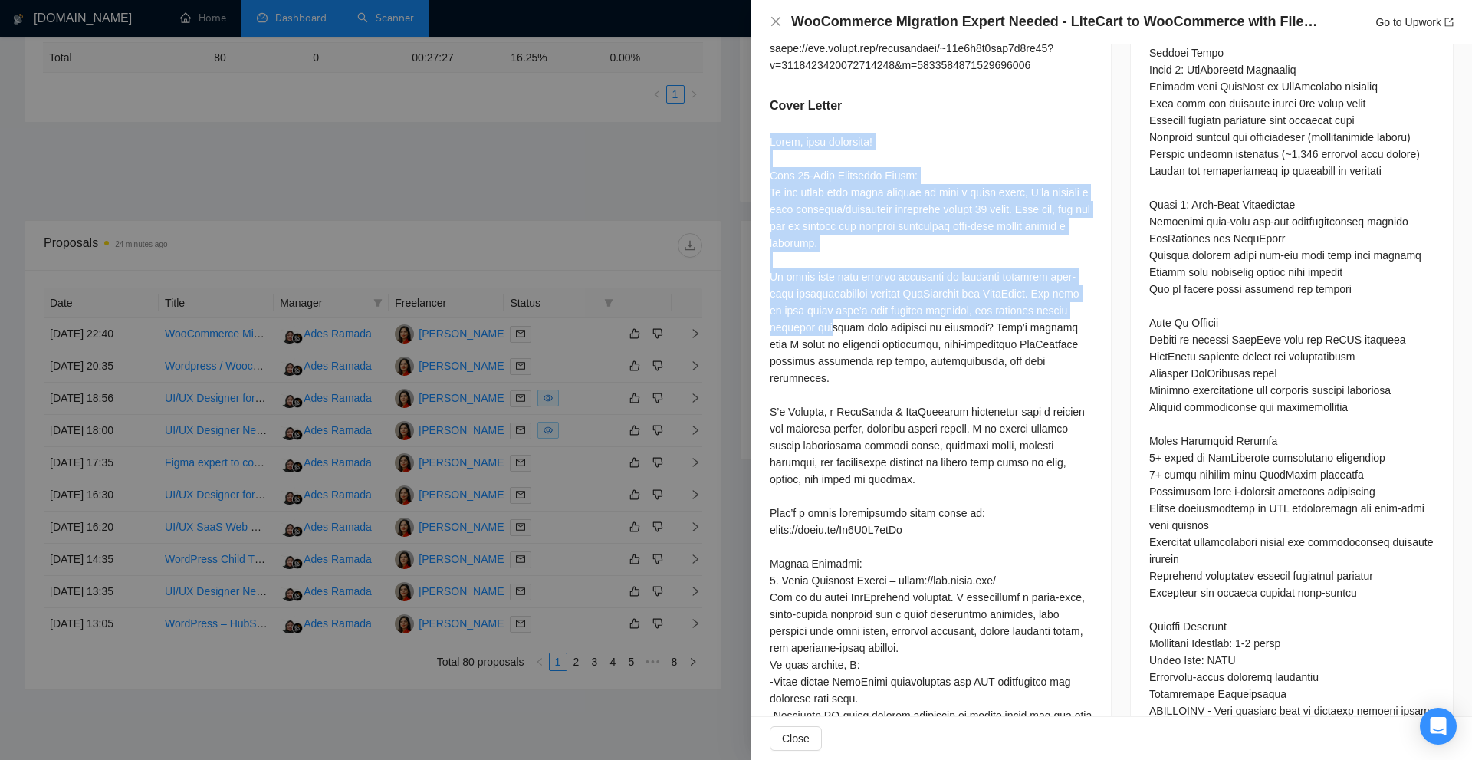
drag, startPoint x: 769, startPoint y: 136, endPoint x: 1012, endPoint y: 330, distance: 310.4
click at [1012, 325] on div "Describe your recent experience with similar projects Cover Letter" at bounding box center [930, 254] width 359 height 2102
click at [1012, 331] on div at bounding box center [931, 706] width 323 height 1147
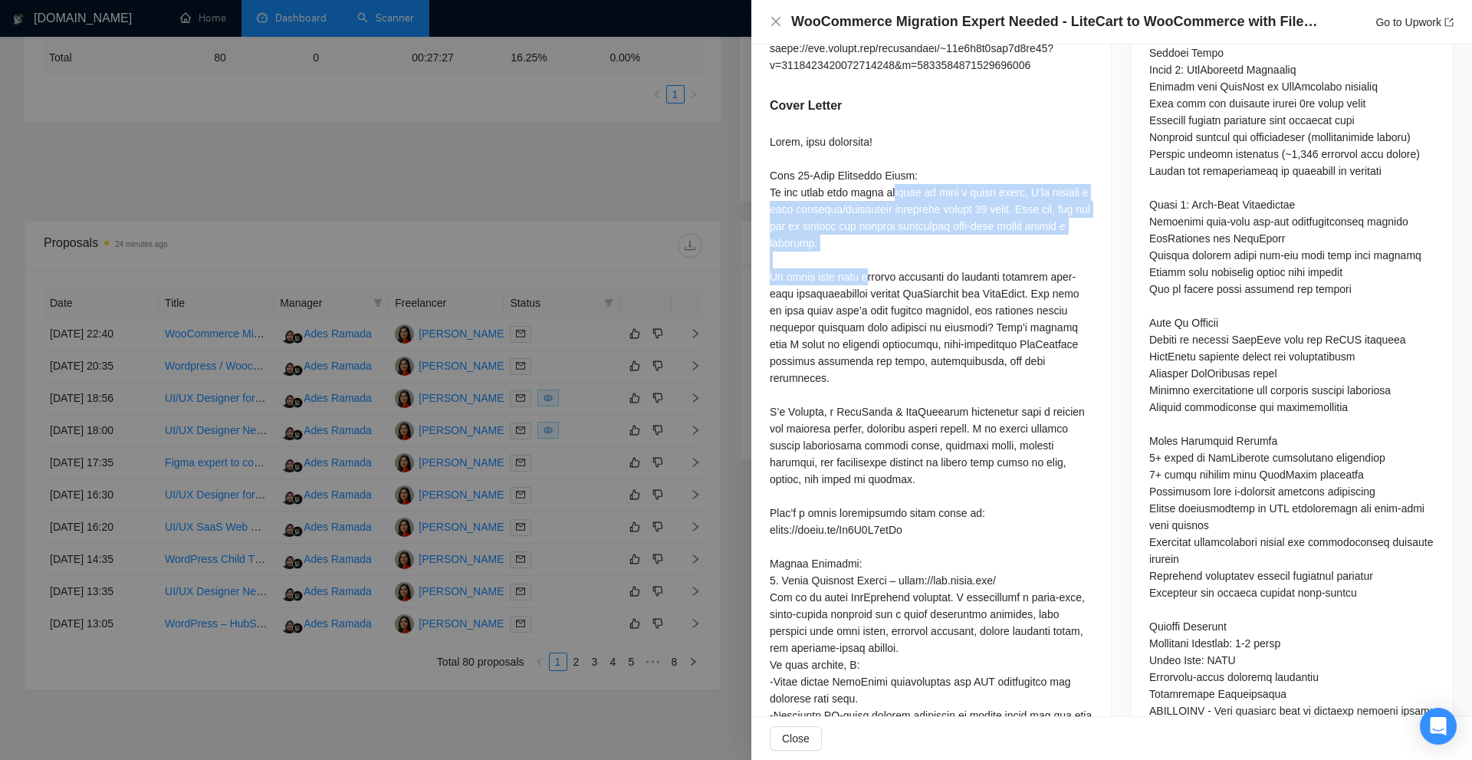
drag, startPoint x: 858, startPoint y: 241, endPoint x: 785, endPoint y: 186, distance: 90.9
click at [785, 186] on div at bounding box center [931, 706] width 323 height 1147
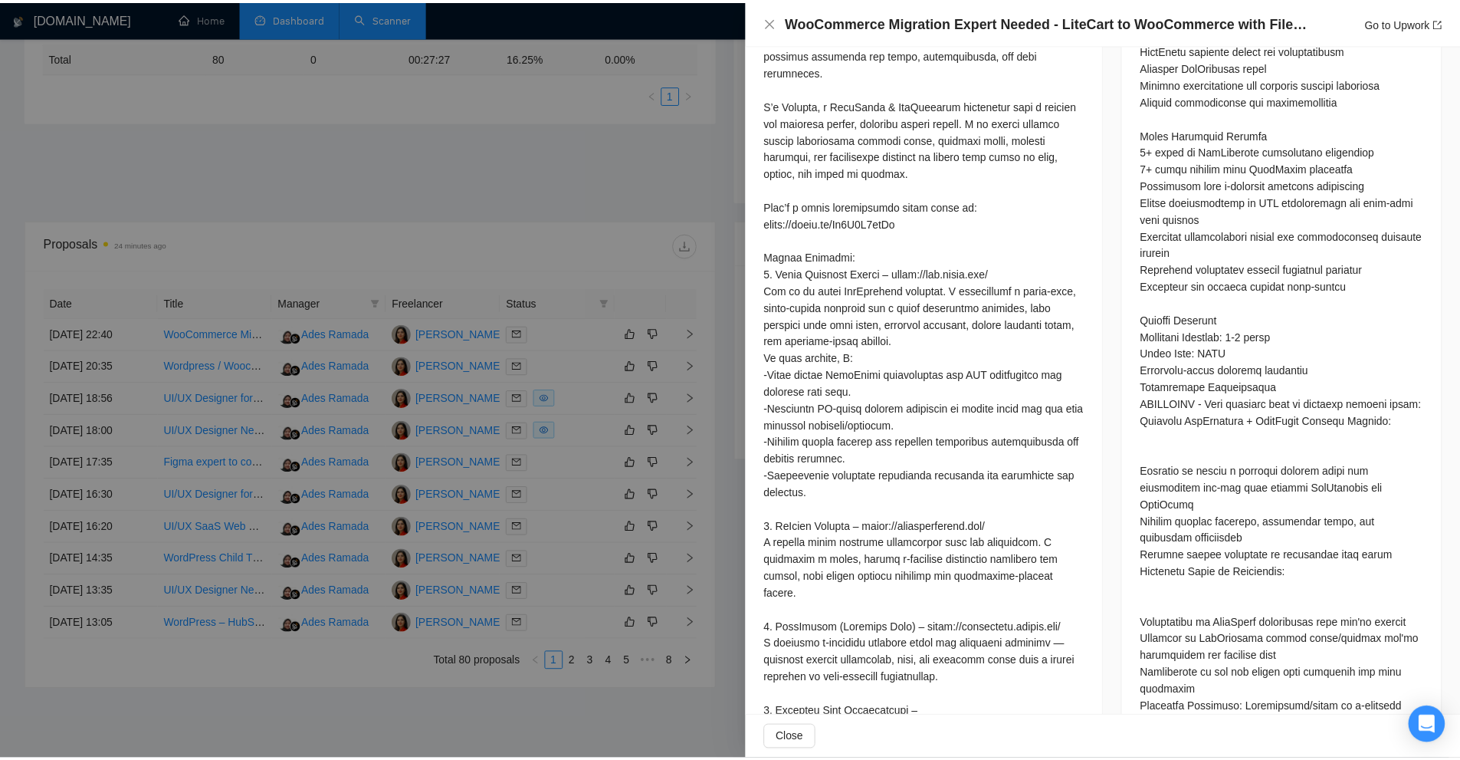
scroll to position [1876, 0]
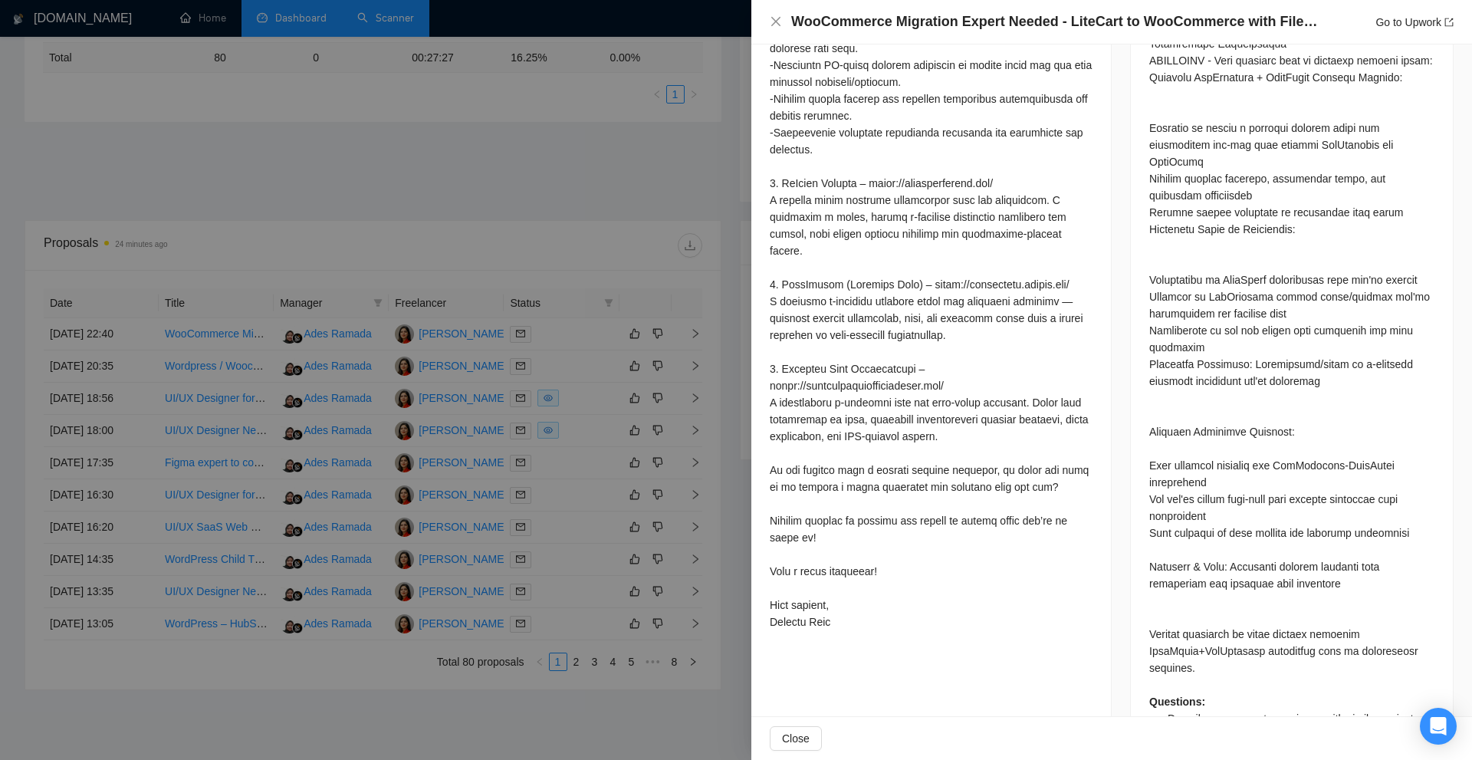
drag, startPoint x: 771, startPoint y: 461, endPoint x: 1063, endPoint y: 488, distance: 293.3
click at [1058, 488] on div at bounding box center [931, 56] width 323 height 1147
click at [1063, 488] on div at bounding box center [931, 56] width 323 height 1147
drag, startPoint x: 999, startPoint y: 486, endPoint x: 759, endPoint y: 474, distance: 240.2
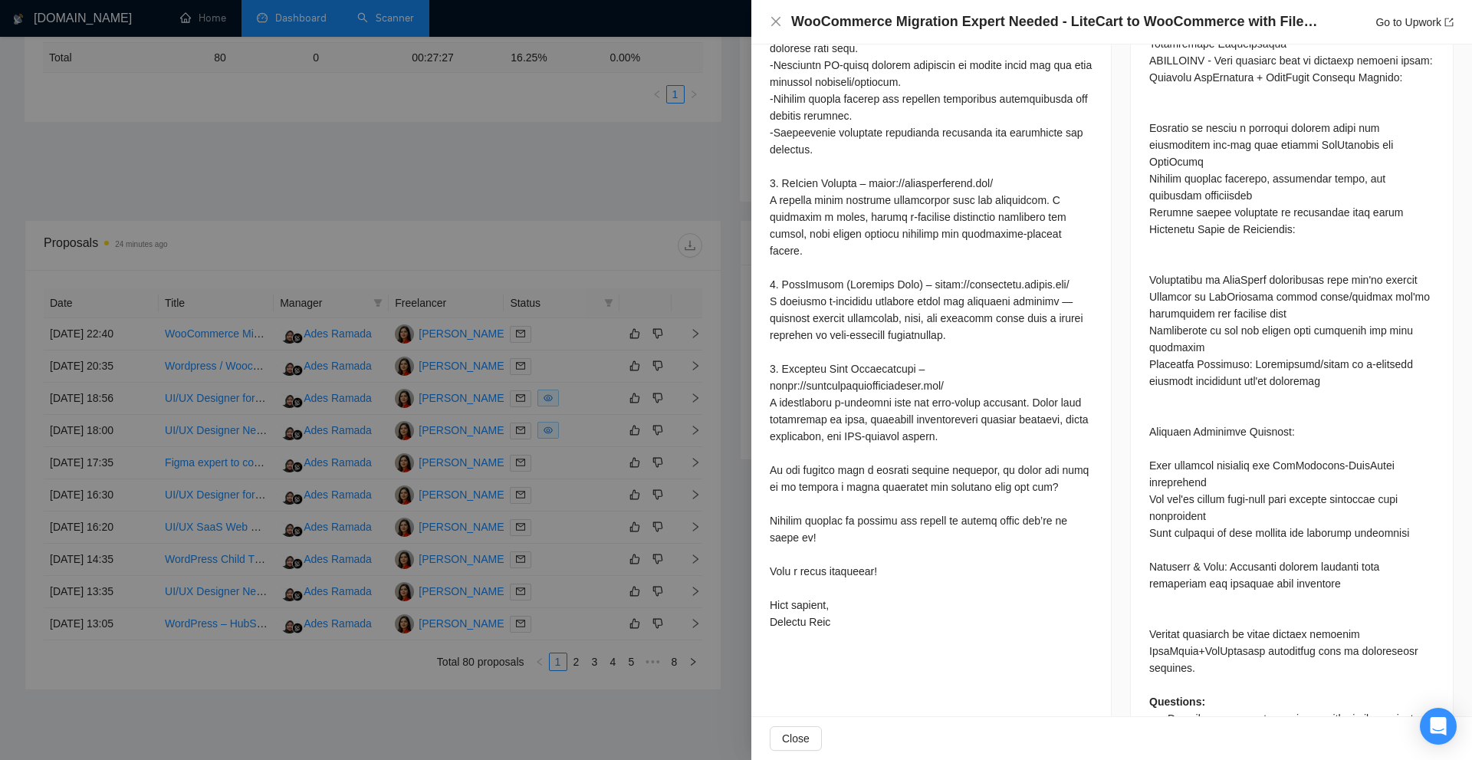
drag, startPoint x: 764, startPoint y: 468, endPoint x: 1078, endPoint y: 489, distance: 315.0
click at [496, 67] on div at bounding box center [736, 380] width 1472 height 760
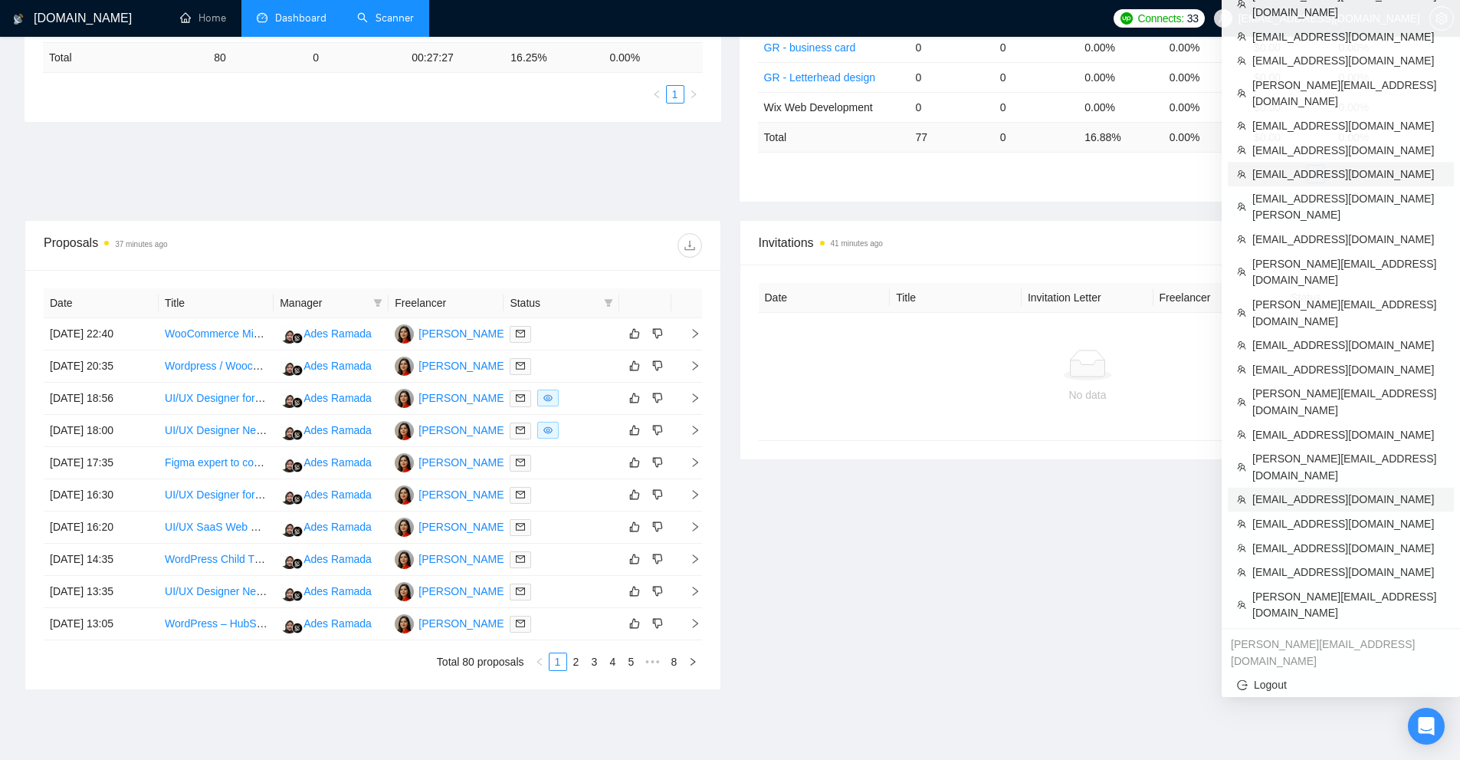
scroll to position [455, 0]
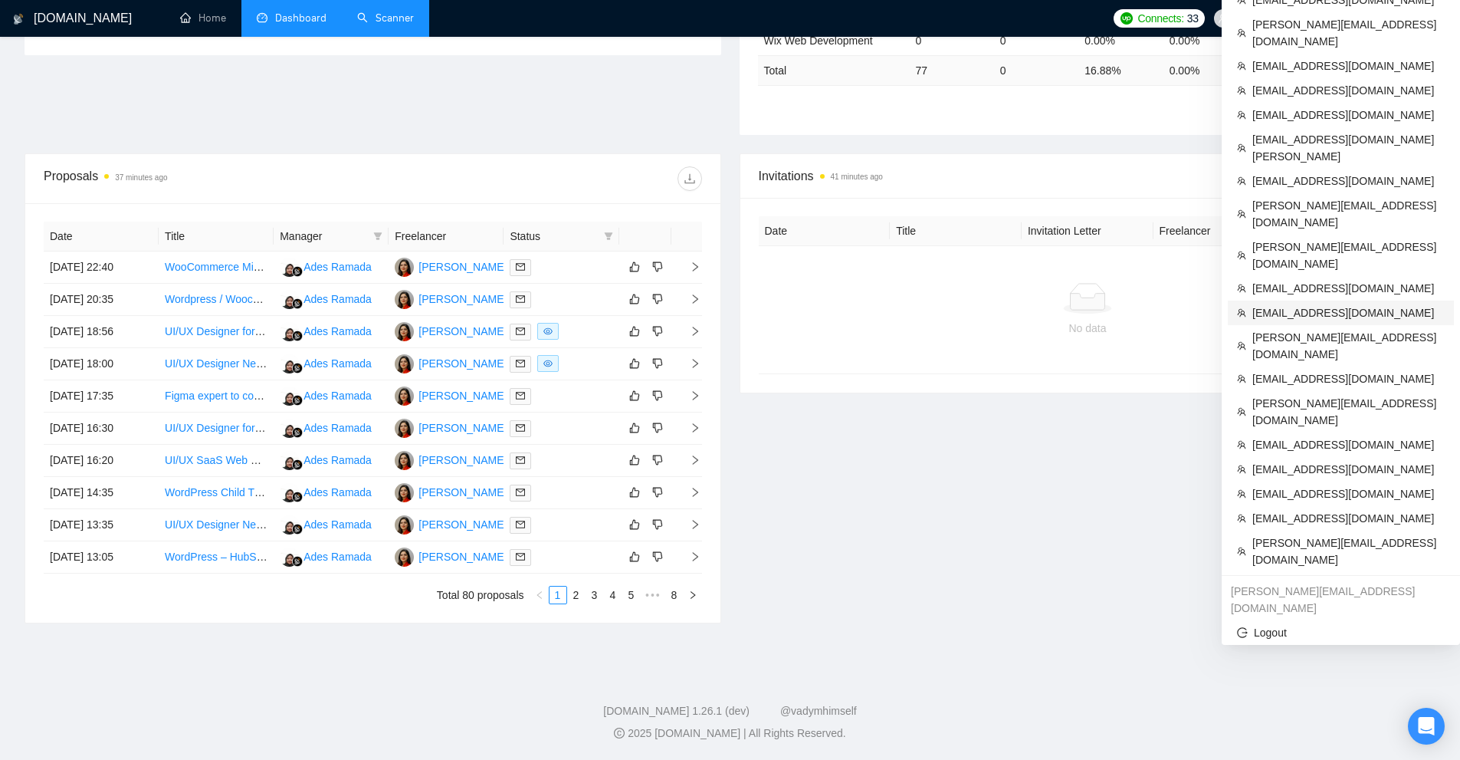
click at [1284, 304] on span "alexm@amoscons.com" at bounding box center [1348, 312] width 192 height 17
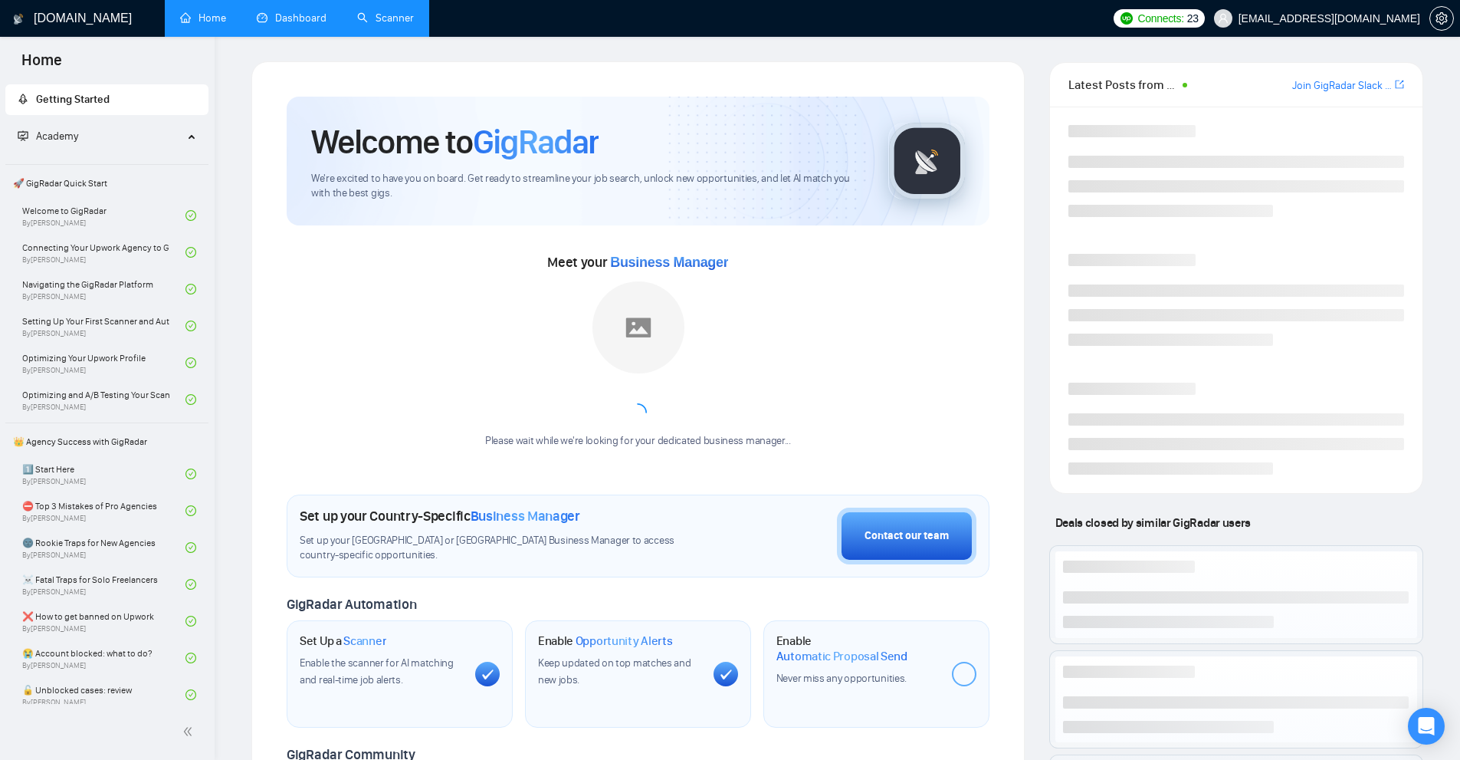
click at [312, 16] on link "Dashboard" at bounding box center [292, 17] width 70 height 13
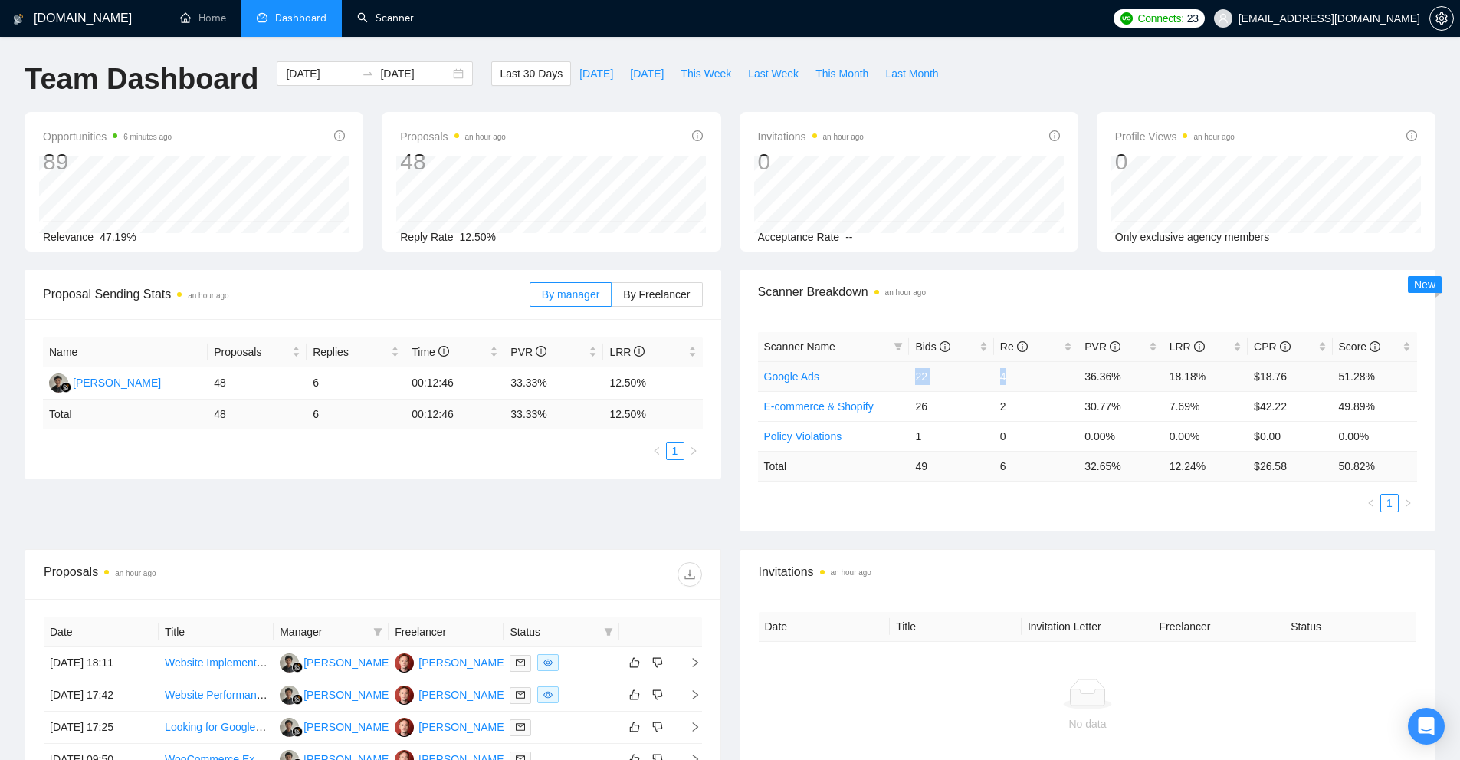
drag, startPoint x: 908, startPoint y: 375, endPoint x: 1096, endPoint y: 377, distance: 187.8
click at [1079, 377] on tr "Google Ads 22 4 36.36% 18.18% $18.76 51.28%" at bounding box center [1088, 376] width 660 height 30
click at [1200, 378] on td "18.18%" at bounding box center [1205, 376] width 84 height 30
drag, startPoint x: 1124, startPoint y: 463, endPoint x: 1229, endPoint y: 464, distance: 105.8
click at [1229, 464] on tr "Total 49 6 32.65 % 12.24 % $ 26.58 50.82 %" at bounding box center [1088, 466] width 660 height 30
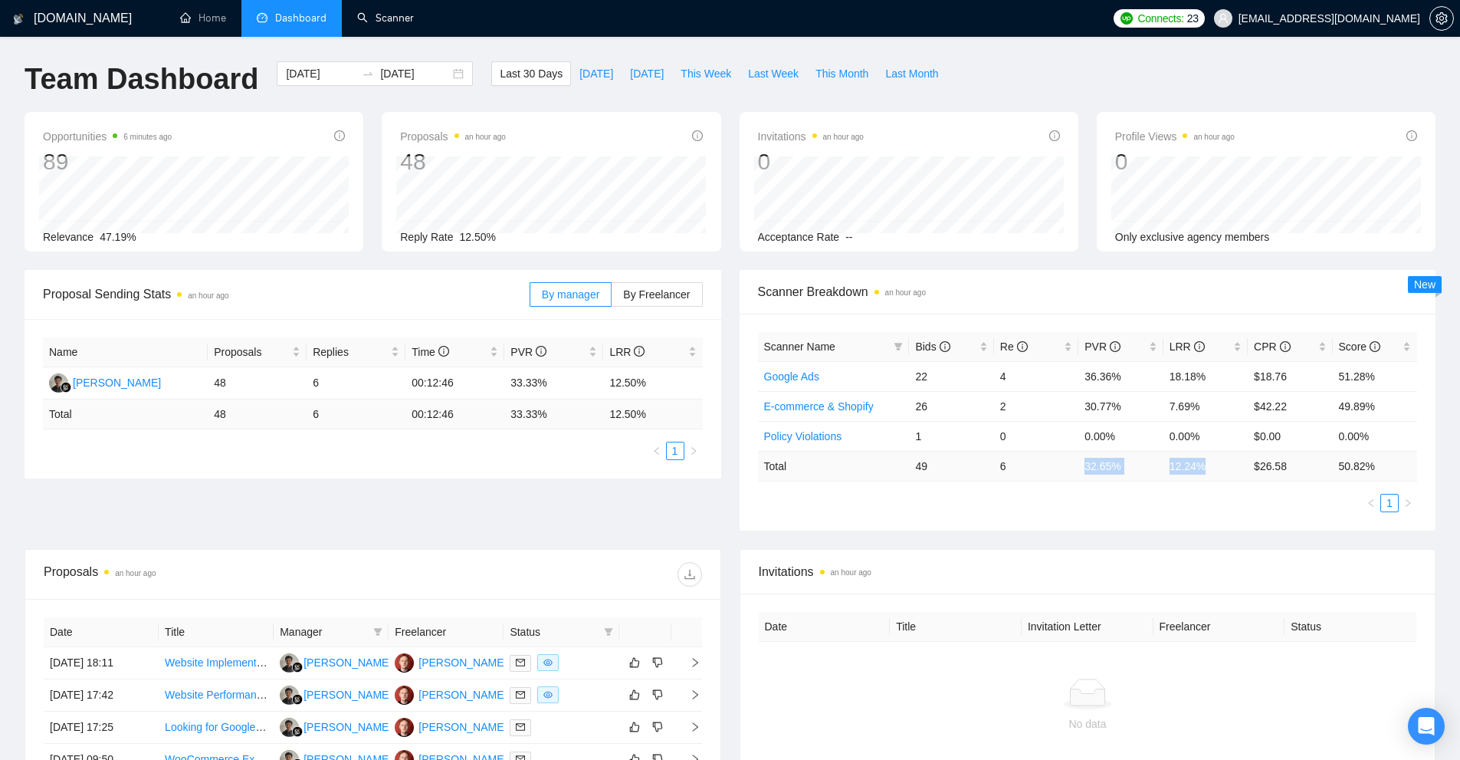
click at [1226, 470] on td "12.24 %" at bounding box center [1205, 466] width 84 height 30
click at [584, 658] on div at bounding box center [561, 663] width 103 height 18
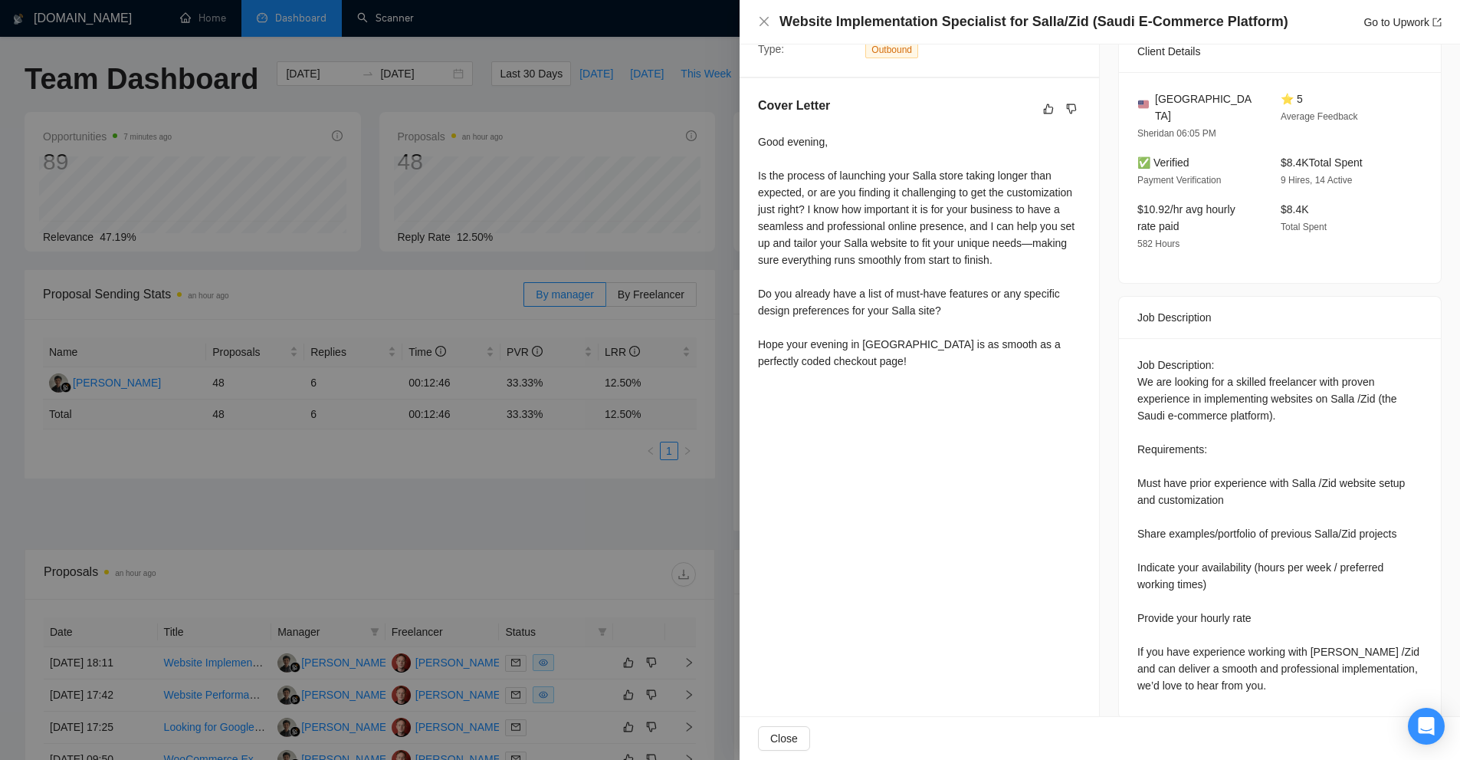
scroll to position [230, 0]
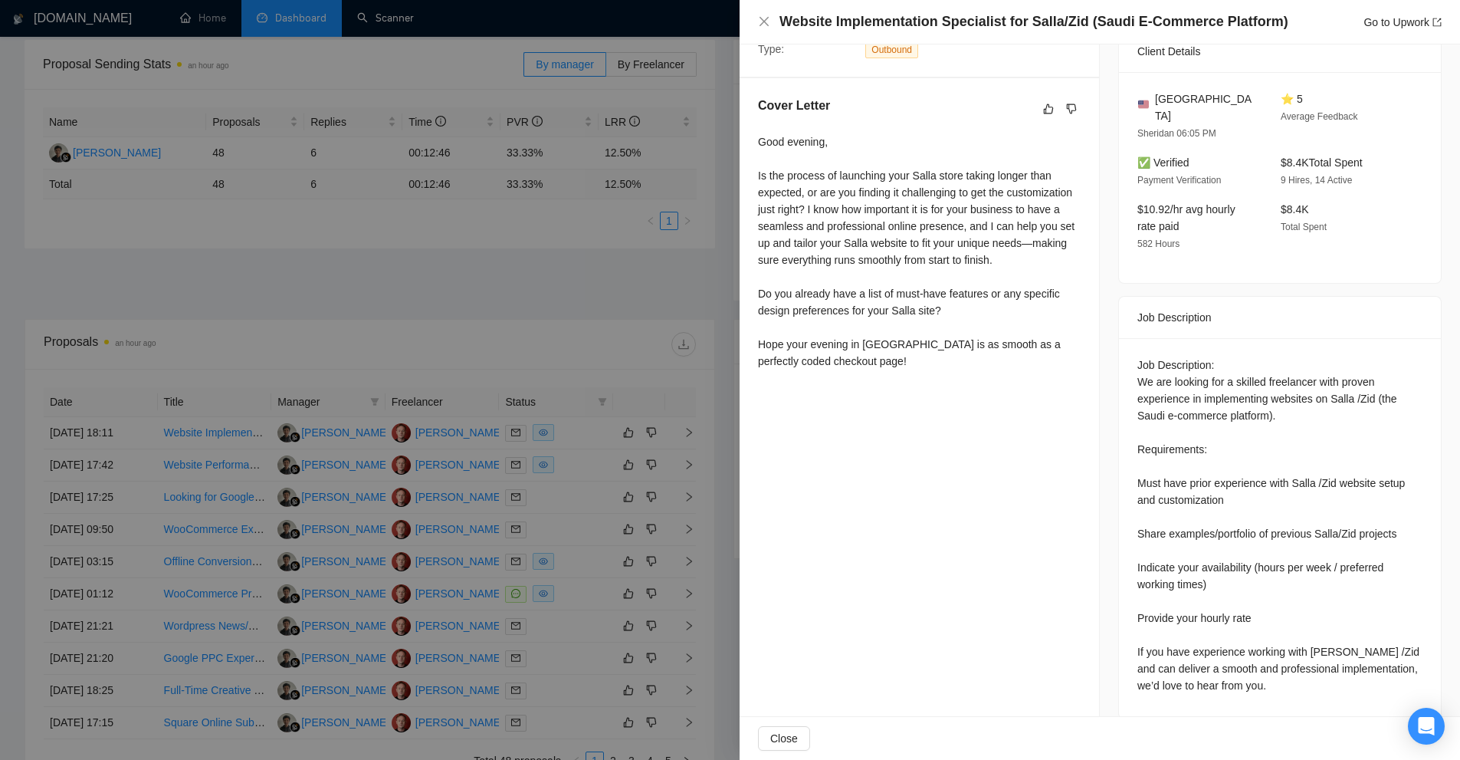
click at [614, 422] on div at bounding box center [730, 380] width 1460 height 760
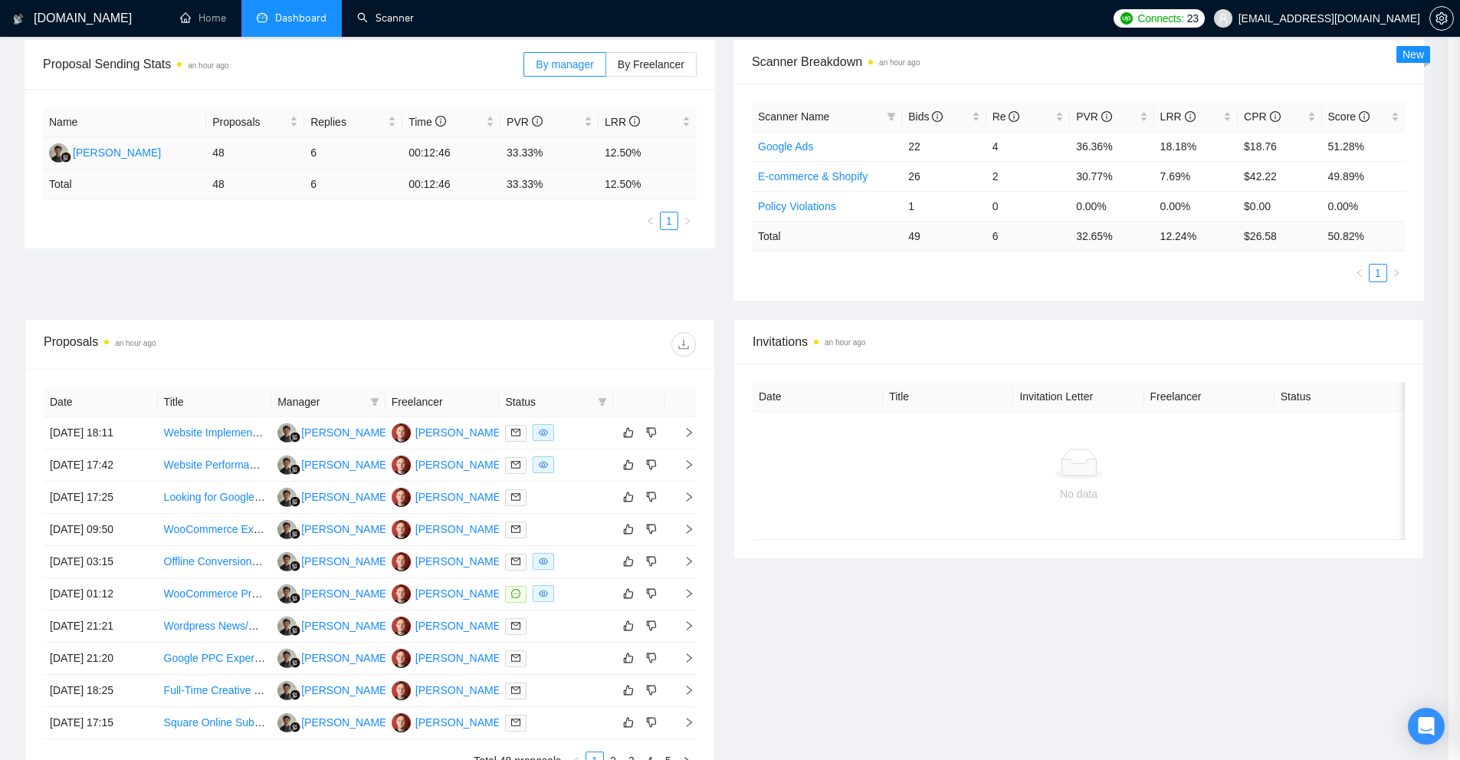
scroll to position [0, 0]
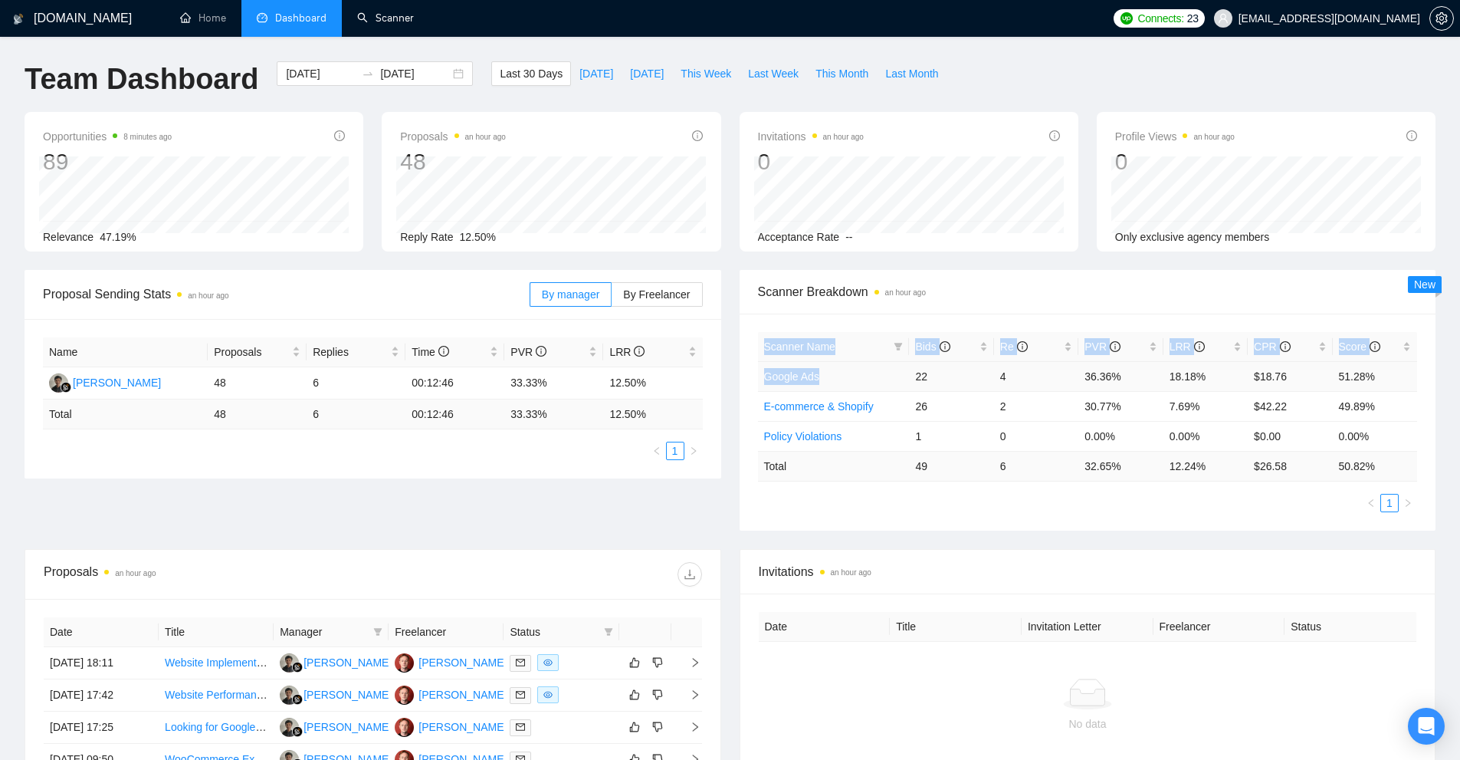
drag, startPoint x: 837, startPoint y: 374, endPoint x: 734, endPoint y: 376, distance: 102.7
click at [734, 376] on div "Scanner Breakdown an hour ago Scanner Name Bids Re PVR LRR CPR Score Google Ads…" at bounding box center [1087, 400] width 715 height 261
click at [978, 560] on div "Invitations an hour ago" at bounding box center [1088, 572] width 658 height 44
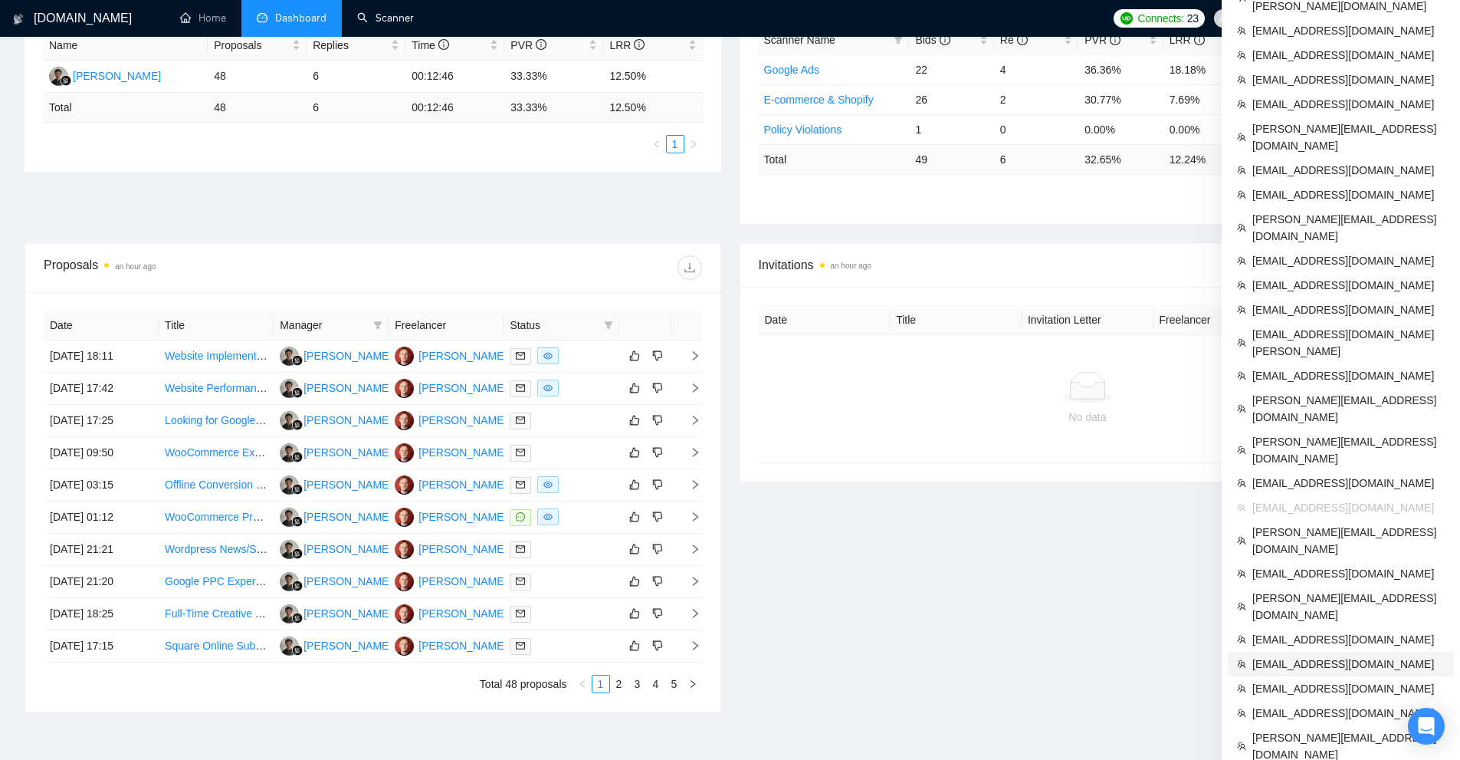
scroll to position [383, 0]
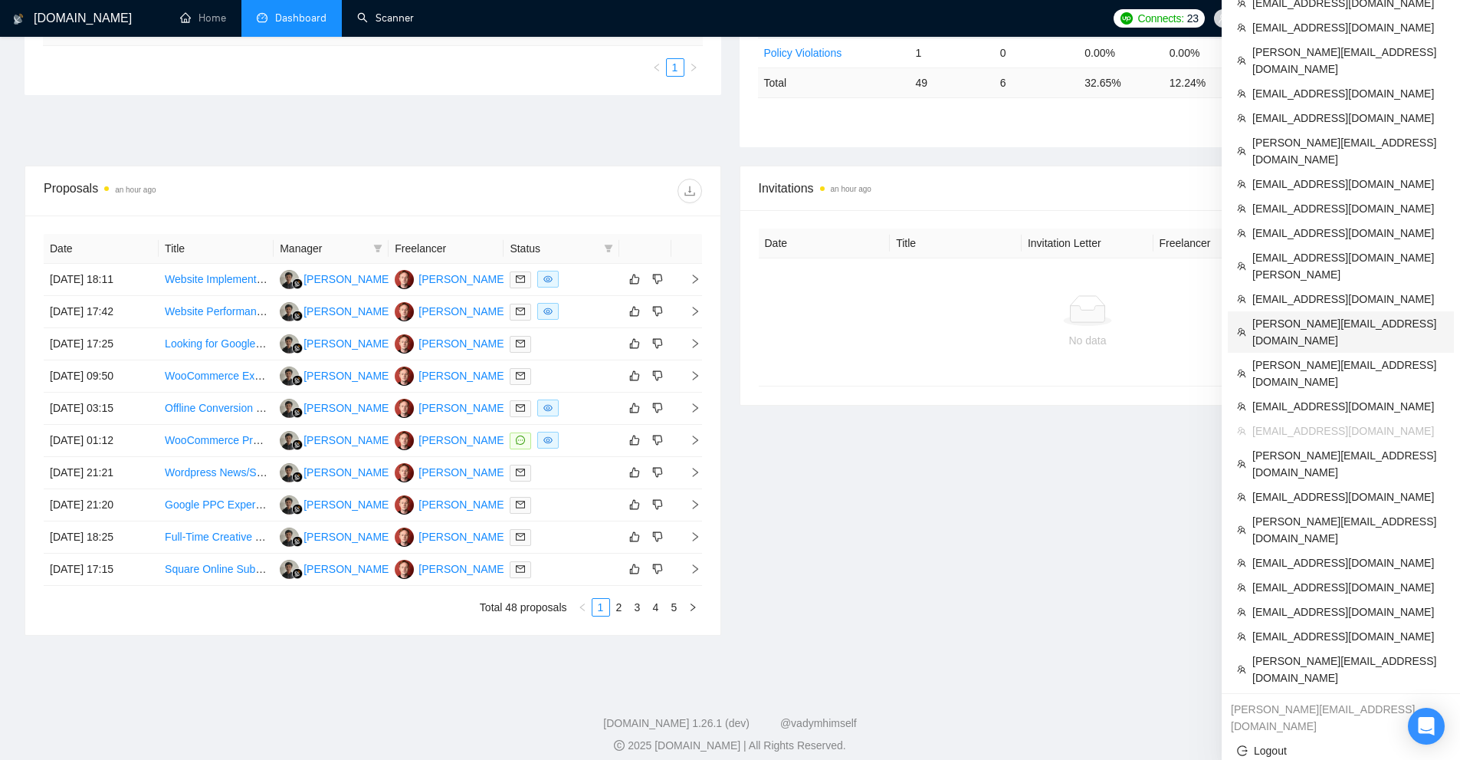
click at [1335, 315] on span "harsha@codebuddy.co" at bounding box center [1348, 332] width 192 height 34
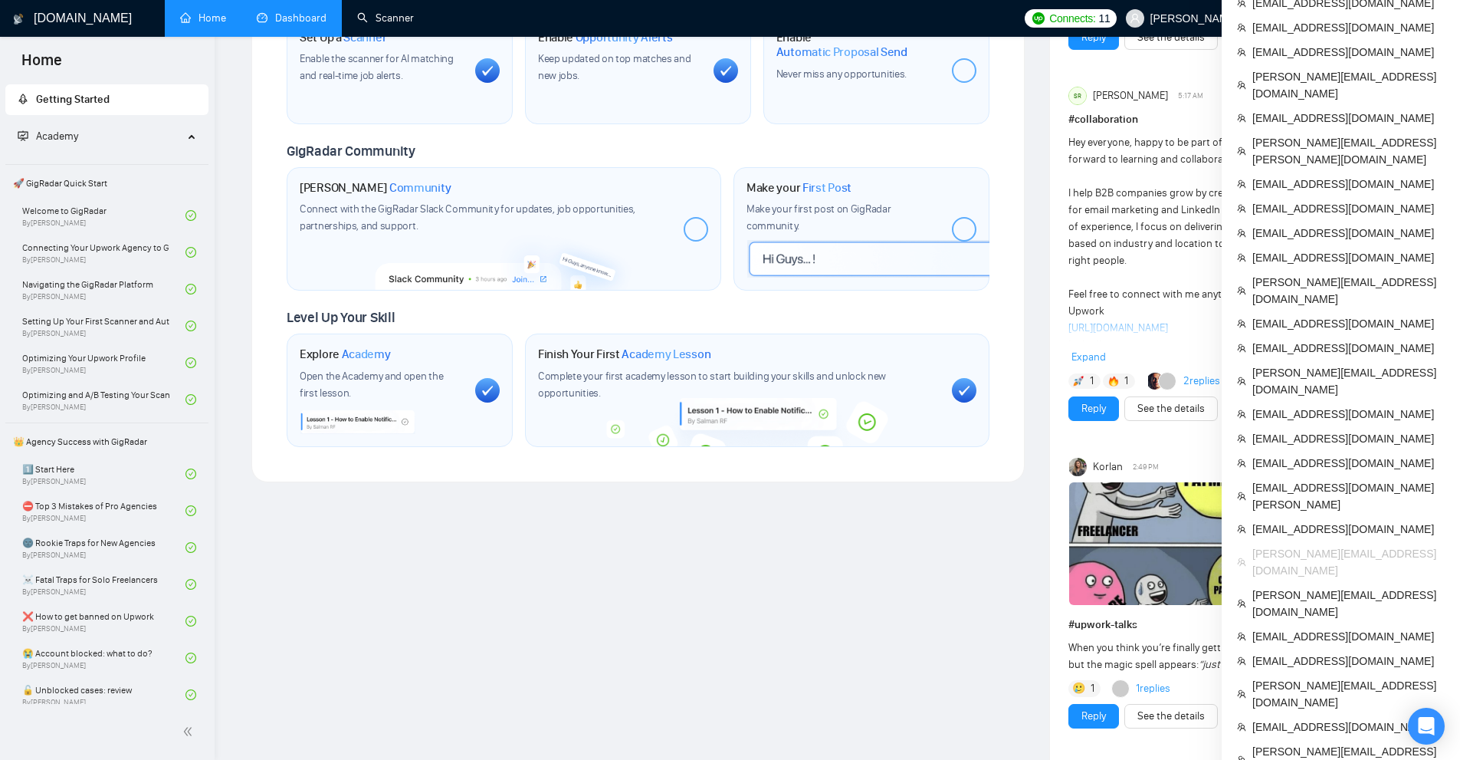
scroll to position [521, 0]
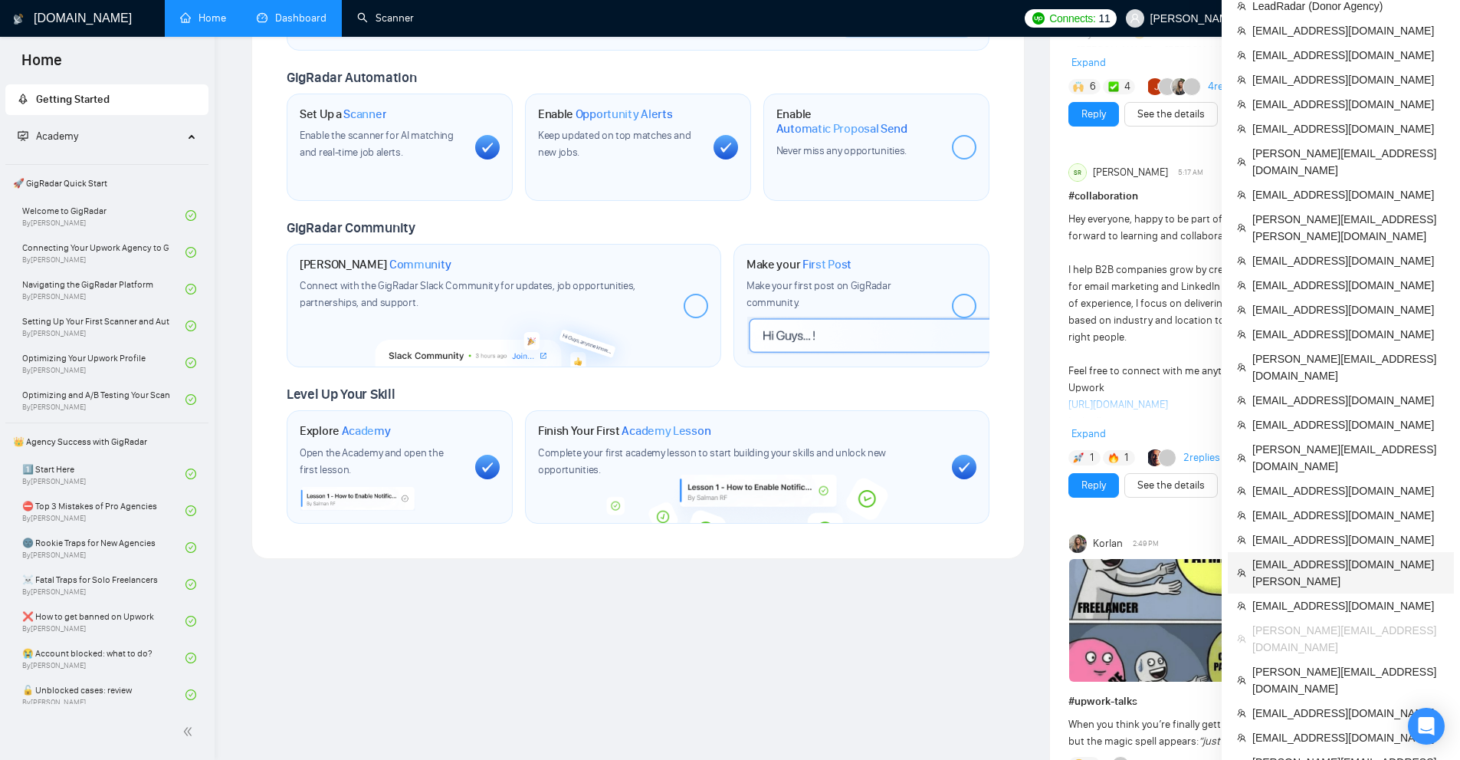
click at [1330, 556] on span "hello@cheily-ochoa.com" at bounding box center [1348, 573] width 192 height 34
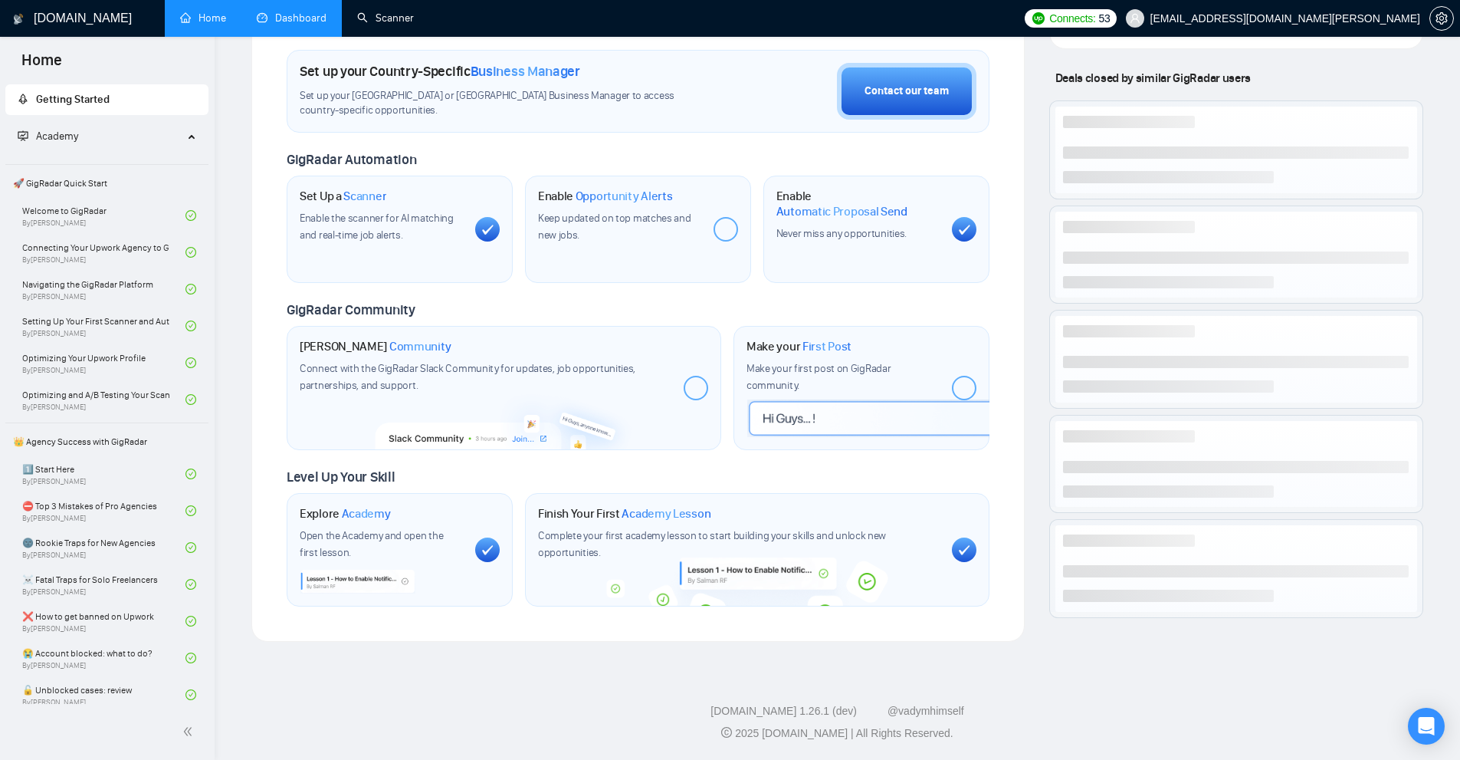
scroll to position [445, 0]
click at [373, 20] on link "Scanner" at bounding box center [385, 17] width 57 height 13
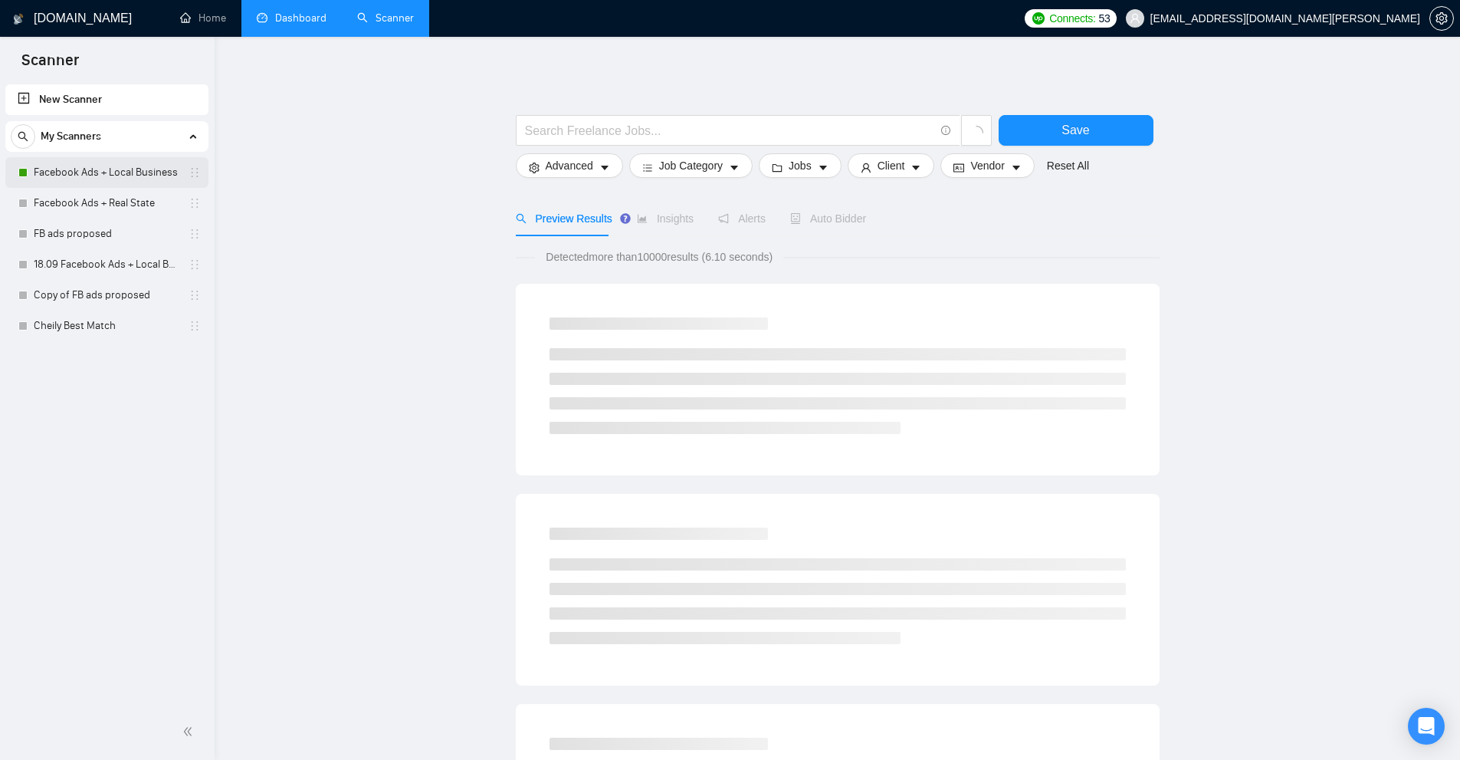
click at [116, 165] on link "Facebook Ads + Local Business" at bounding box center [107, 172] width 146 height 31
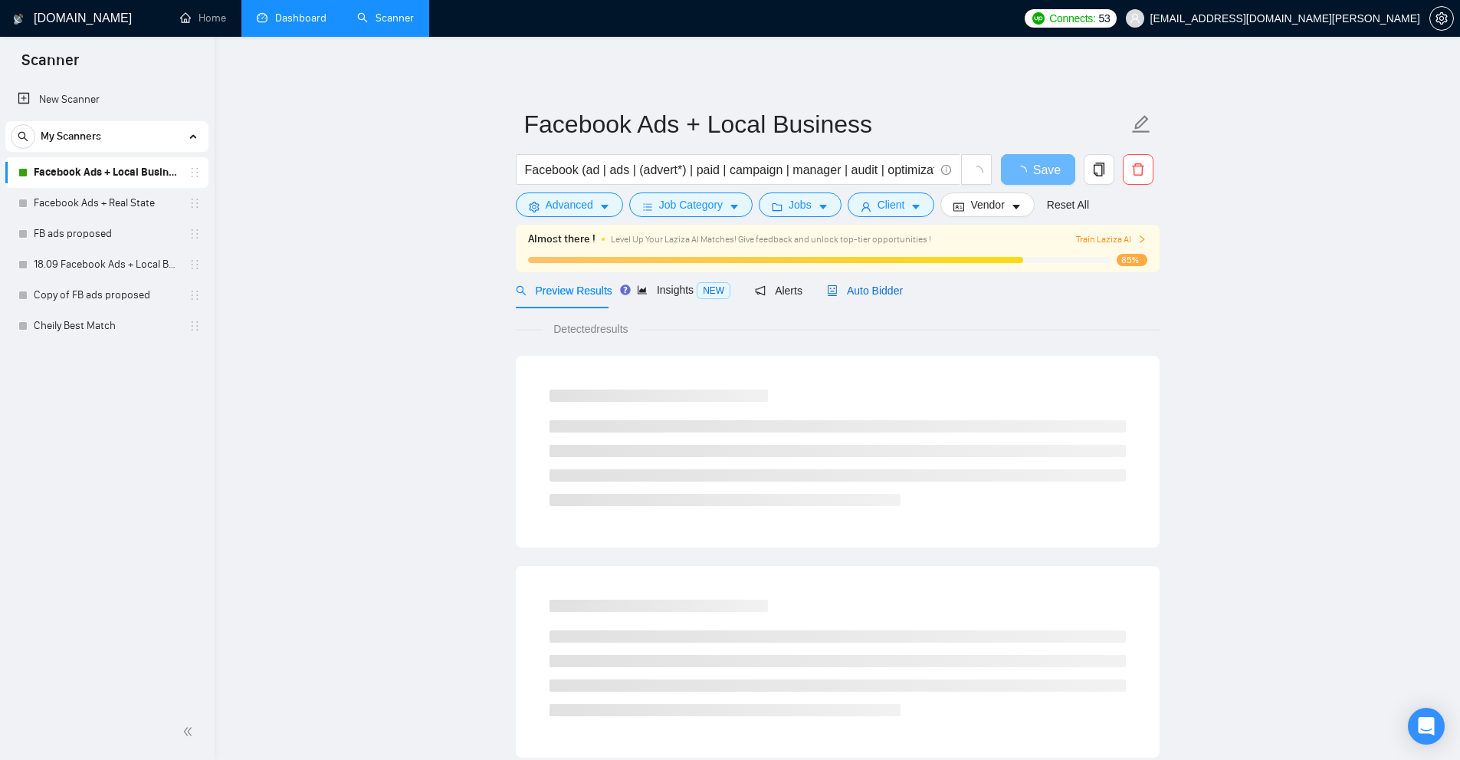
click at [892, 282] on div "Auto Bidder" at bounding box center [865, 290] width 76 height 17
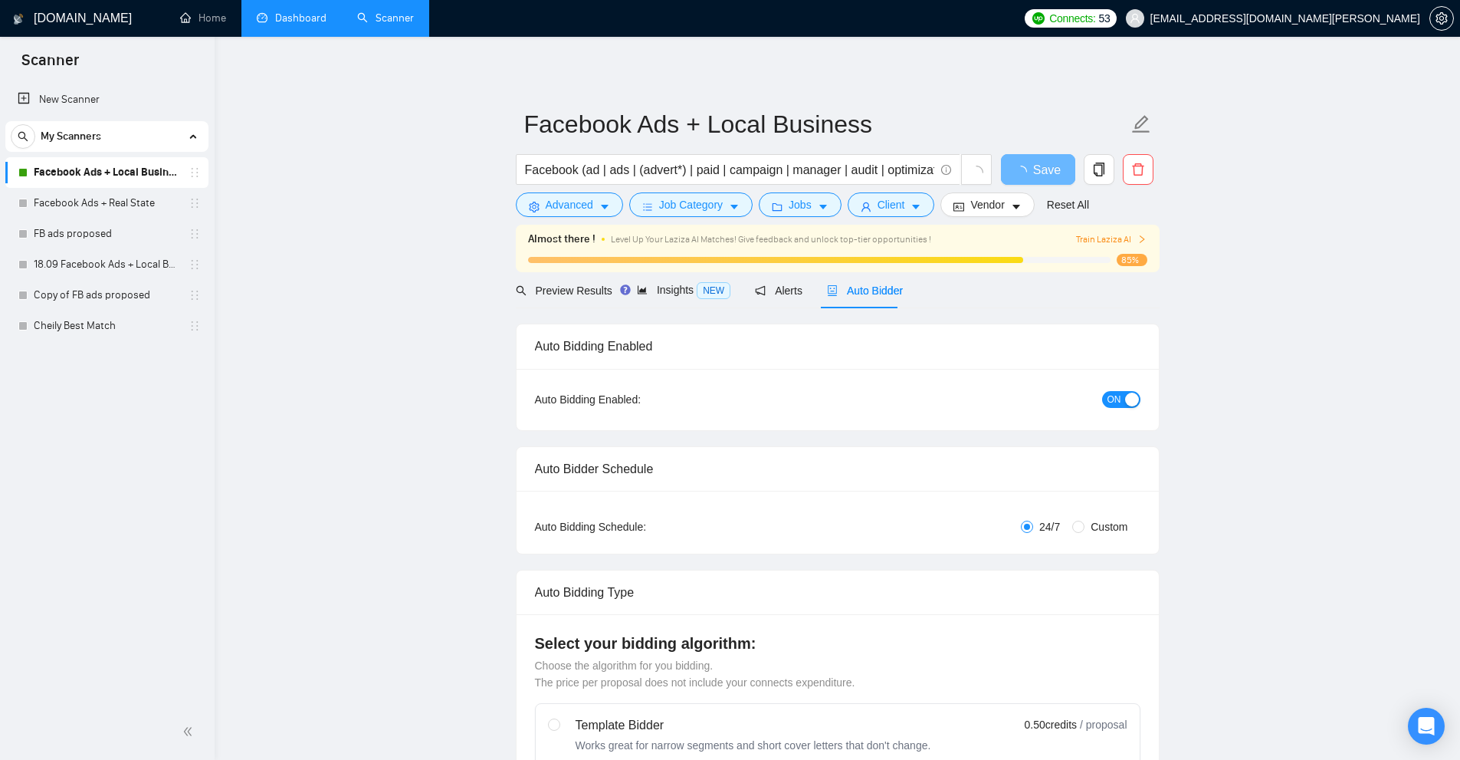
checkbox input "true"
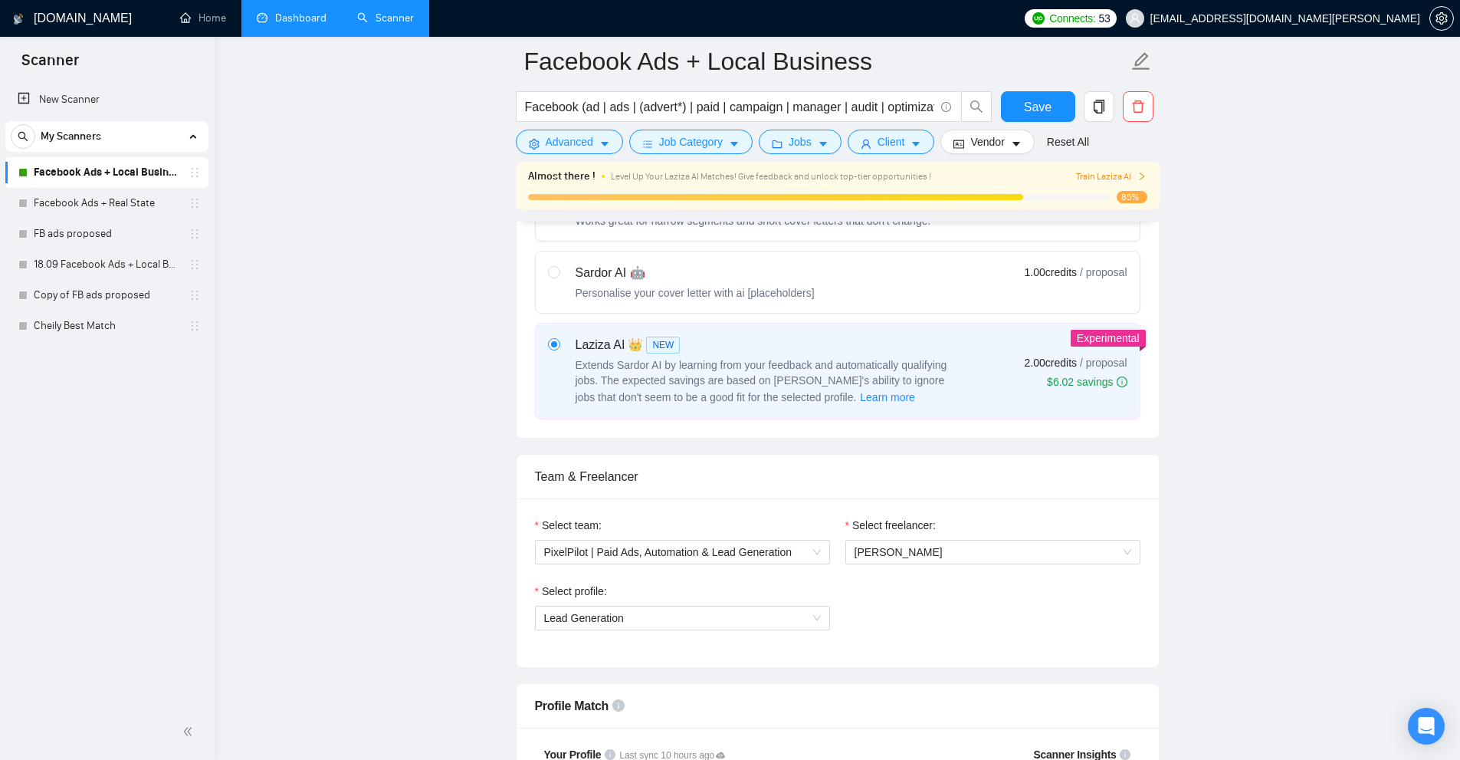
scroll to position [77, 0]
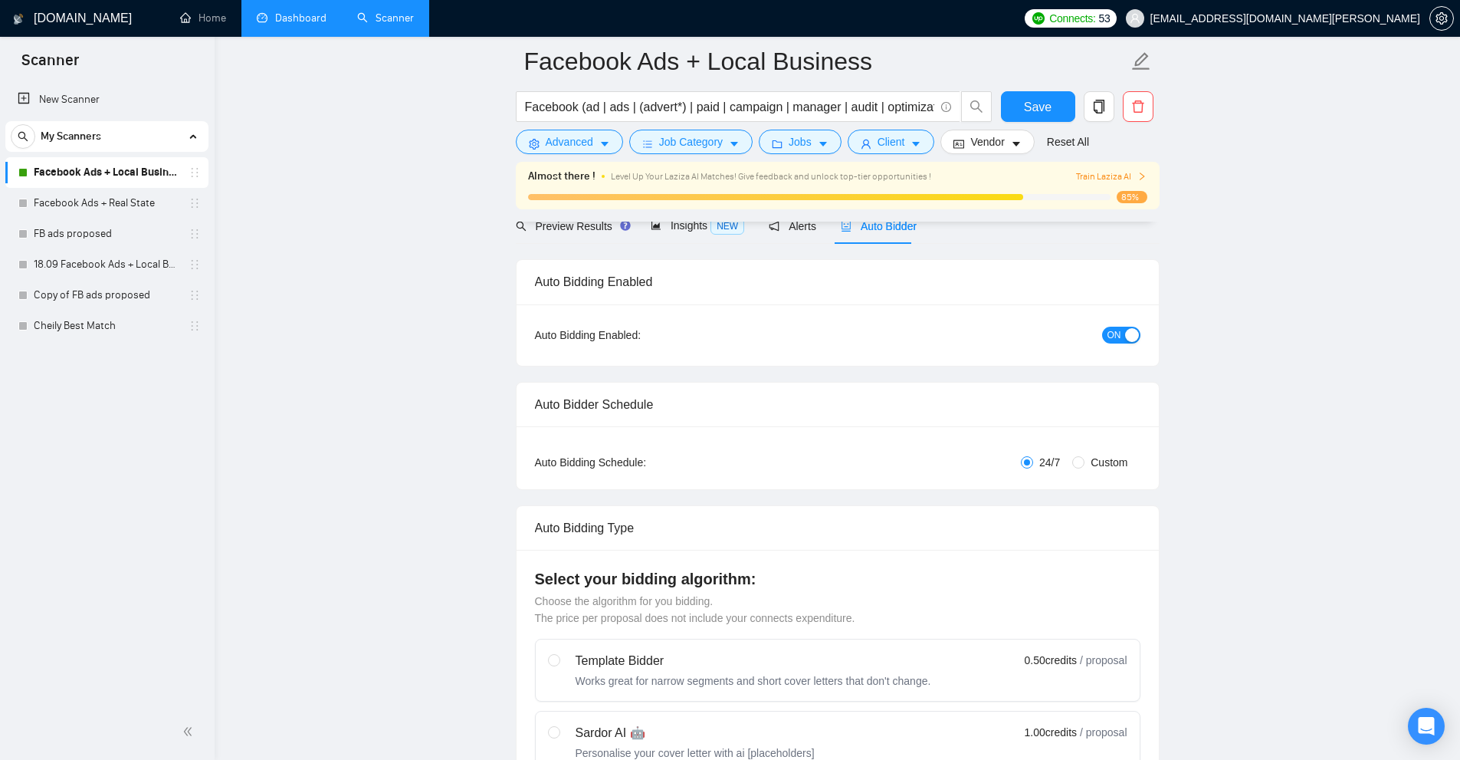
click at [298, 25] on link "Dashboard" at bounding box center [292, 17] width 70 height 13
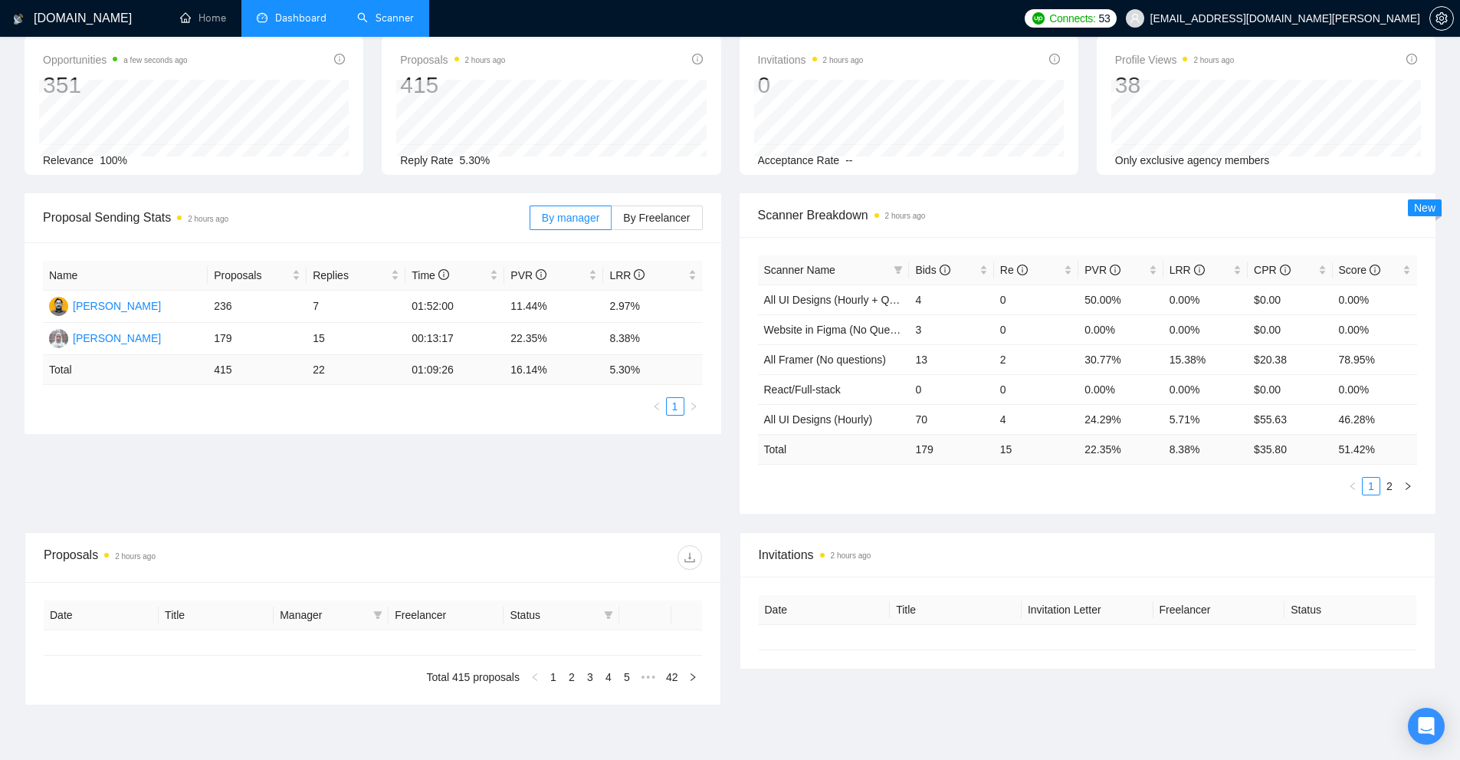
type input "2025-08-20"
type input "2025-09-19"
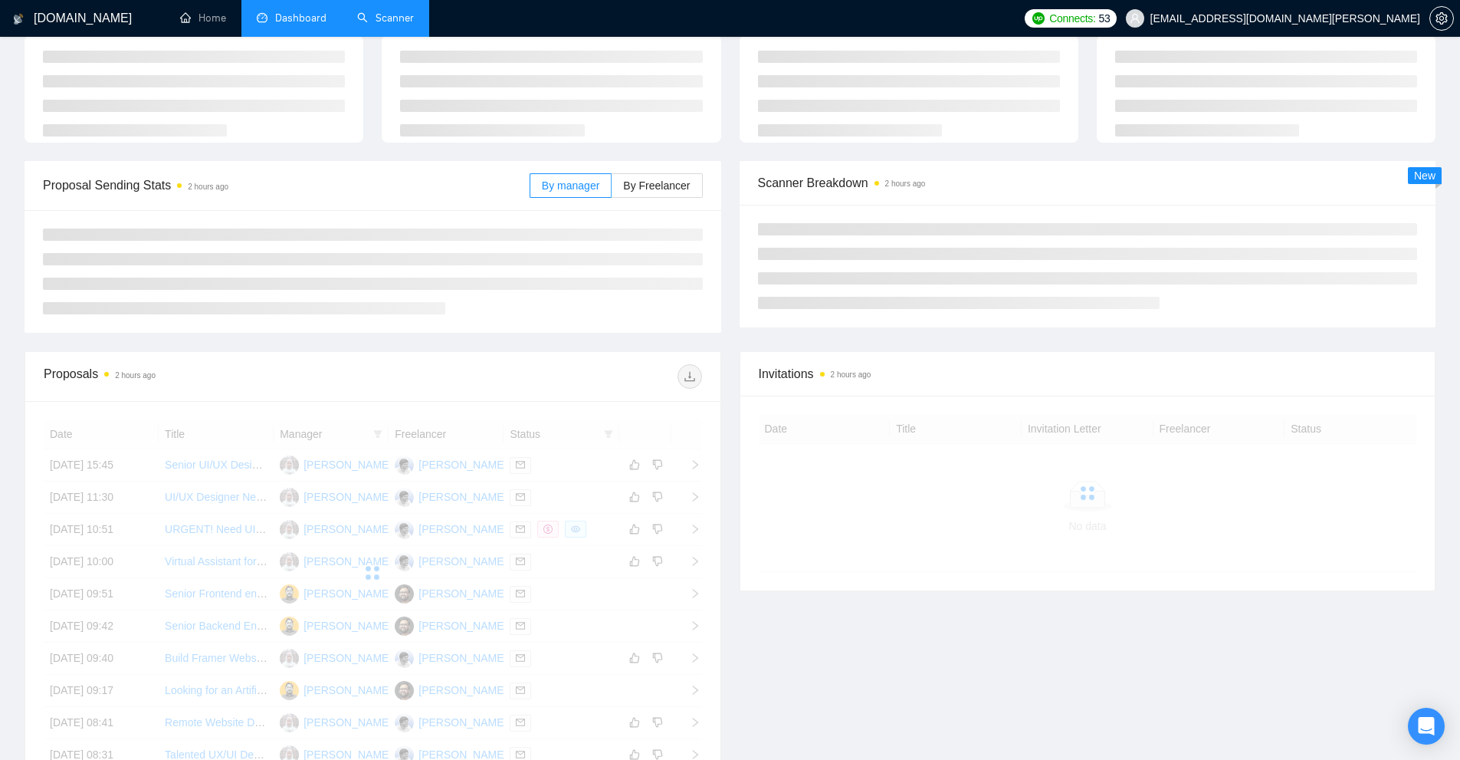
scroll to position [230, 0]
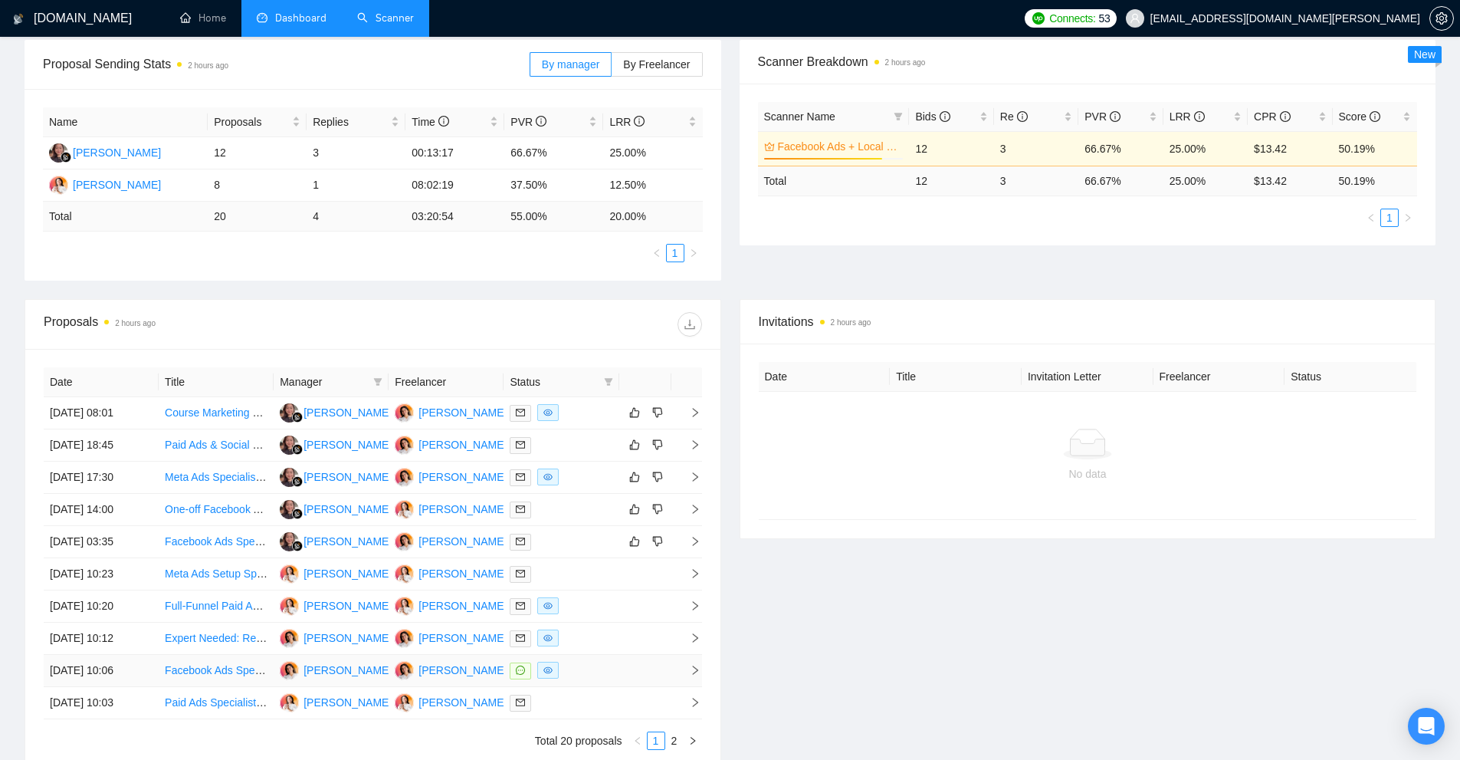
click at [610, 665] on div at bounding box center [561, 670] width 103 height 18
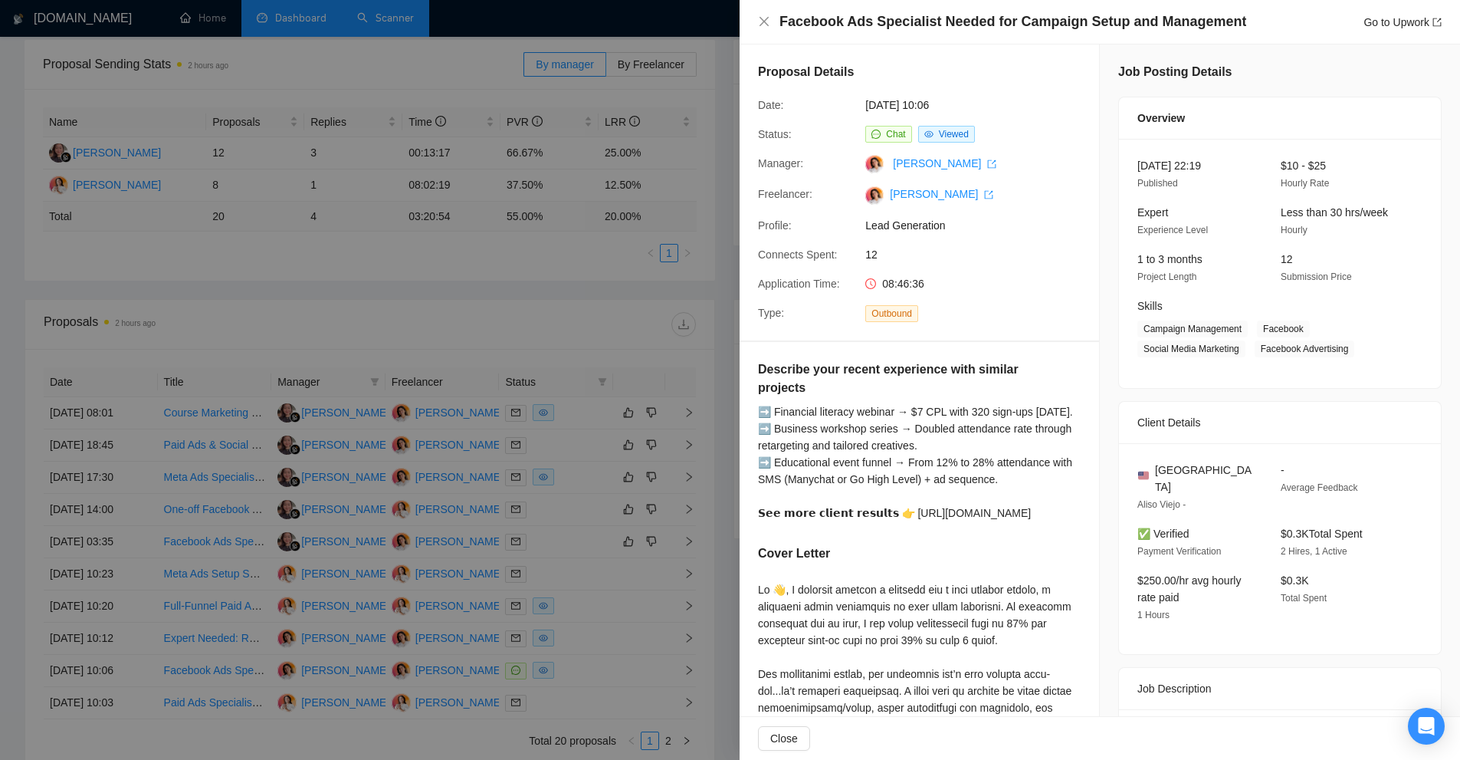
scroll to position [77, 0]
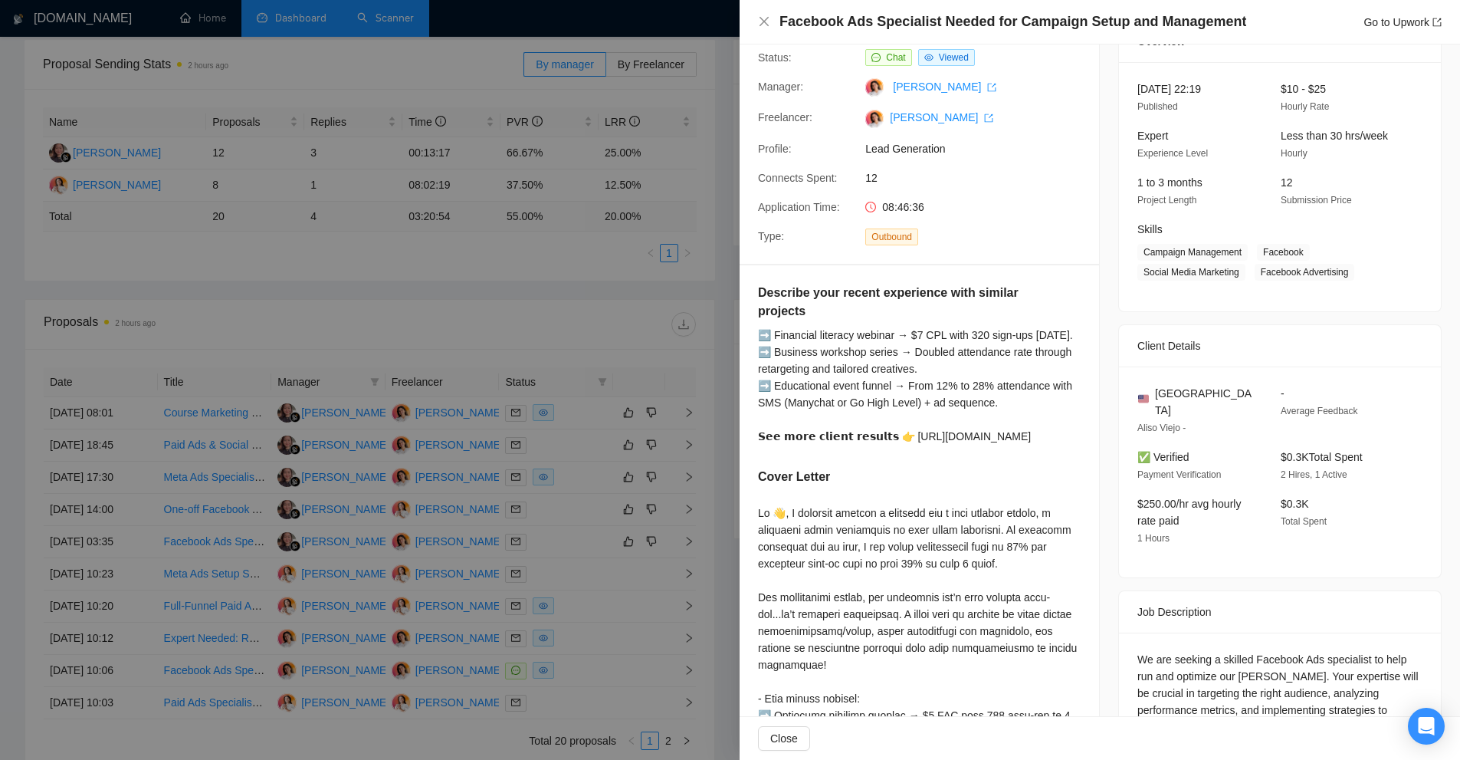
click at [503, 389] on div at bounding box center [730, 380] width 1460 height 760
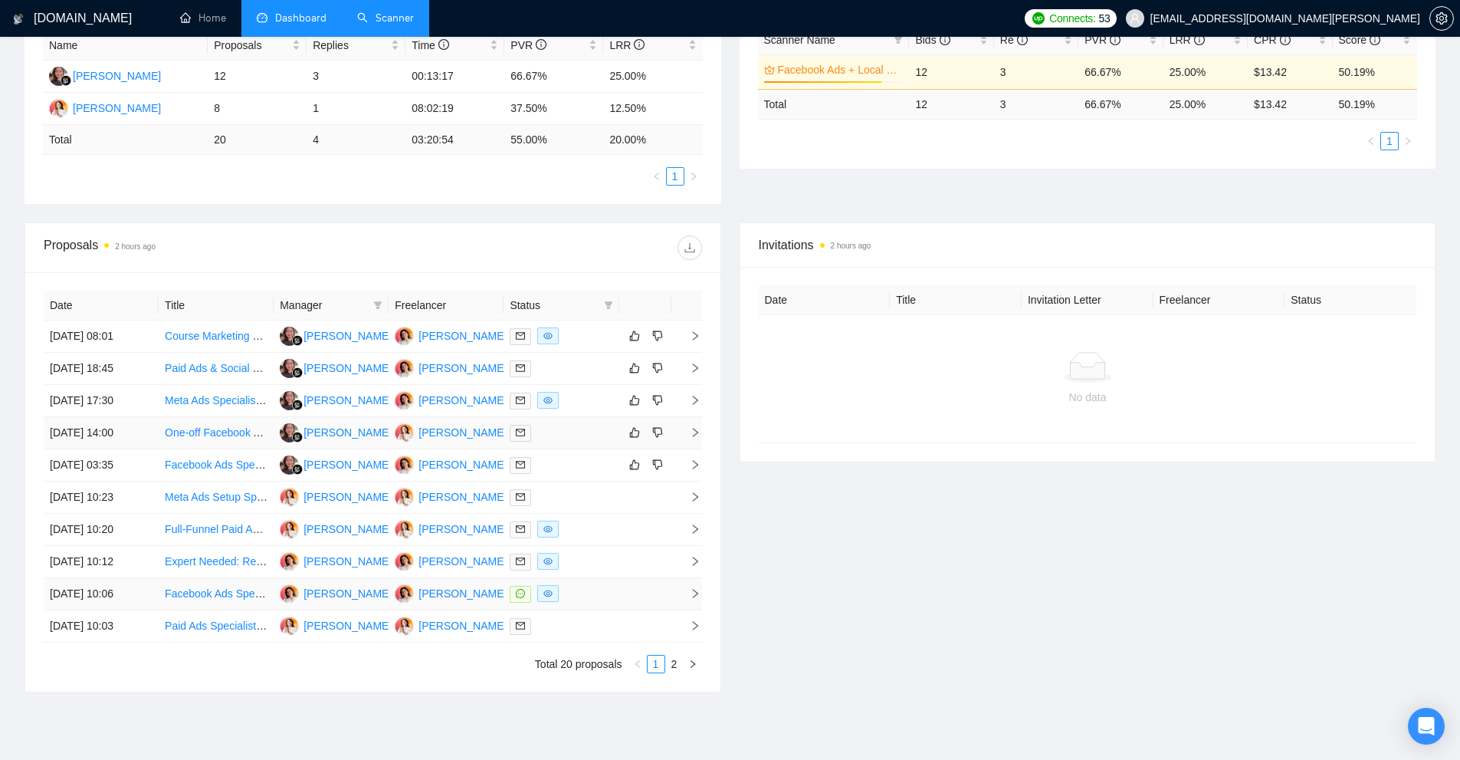
scroll to position [376, 0]
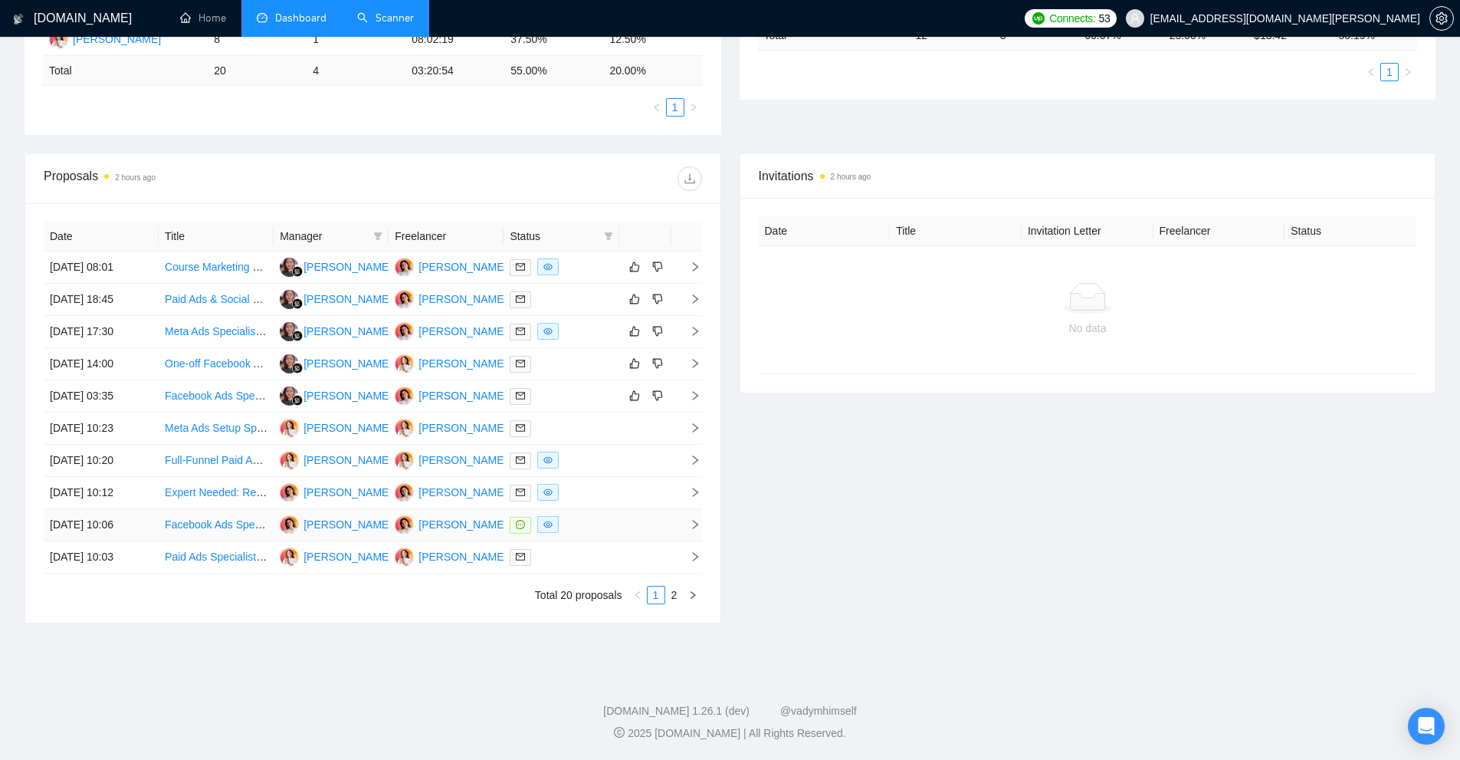
click at [611, 513] on td at bounding box center [561, 525] width 115 height 32
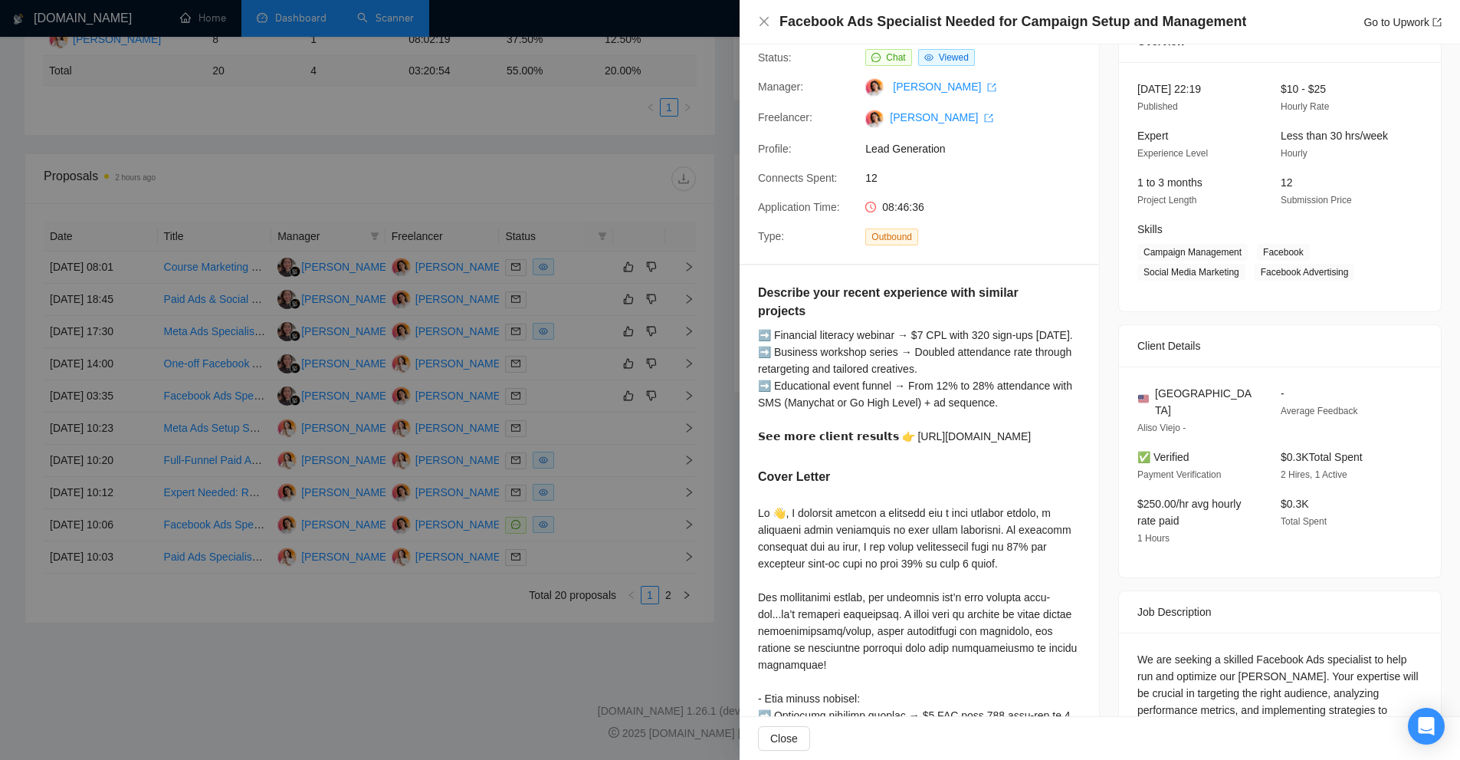
click at [945, 445] on div "➡ Financial literacy webinar → $7 CPL with 320 sign-ups in 3 weeks. ➡ Business …" at bounding box center [919, 386] width 323 height 118
drag, startPoint x: 945, startPoint y: 466, endPoint x: 757, endPoint y: 472, distance: 187.9
click at [757, 472] on div "Describe your recent experience with similar projects ➡ Financial literacy webi…" at bounding box center [919, 742] width 359 height 955
click at [782, 329] on div "➡ Financial literacy webinar → $7 CPL with 320 sign-ups in 3 weeks. ➡ Business …" at bounding box center [919, 386] width 323 height 118
drag, startPoint x: 782, startPoint y: 329, endPoint x: 872, endPoint y: 332, distance: 90.5
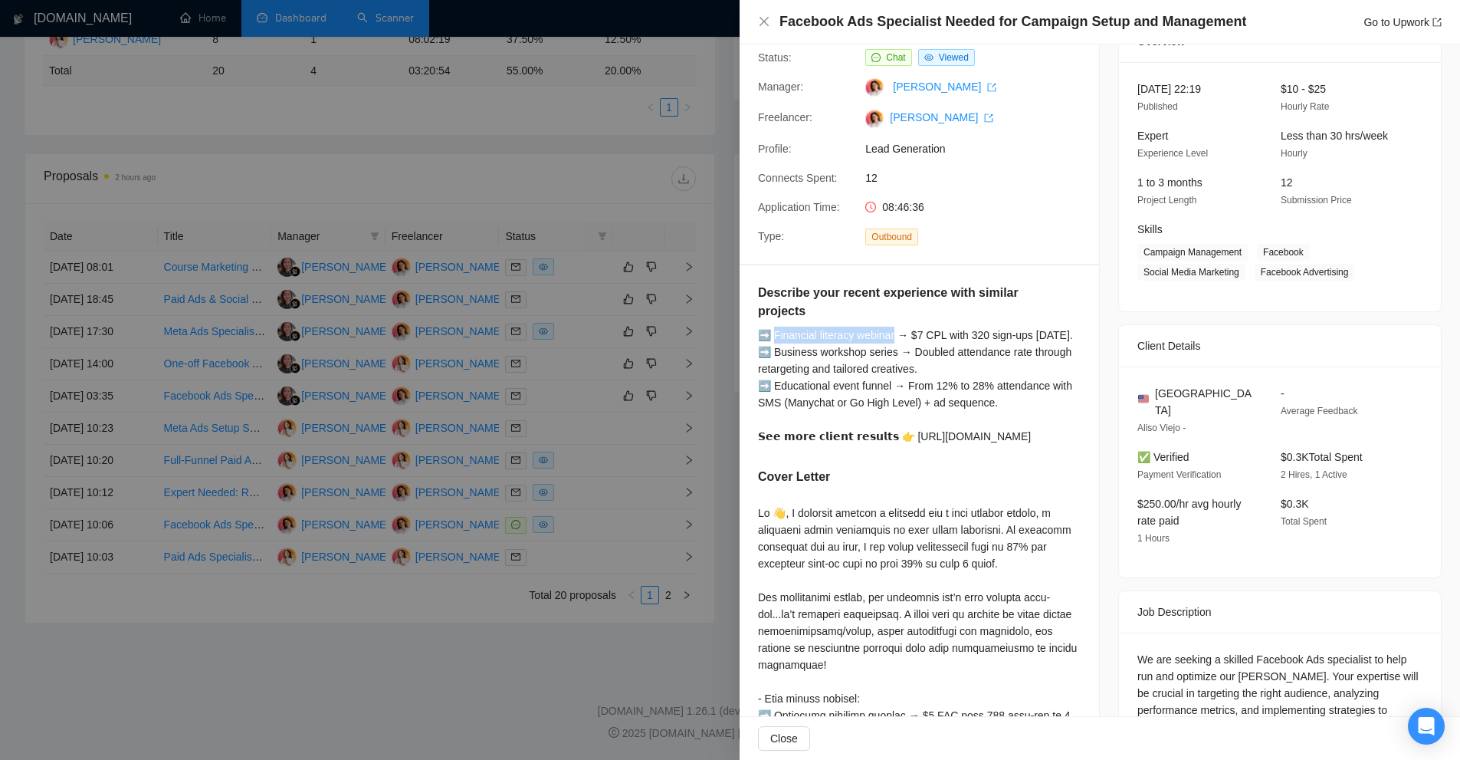
click at [872, 332] on div "➡ Financial literacy webinar → $7 CPL with 320 sign-ups in 3 weeks. ➡ Business …" at bounding box center [919, 386] width 323 height 118
click at [980, 348] on div "➡ Financial literacy webinar → $7 CPL with 320 sign-ups in 3 weeks. ➡ Business …" at bounding box center [919, 386] width 323 height 118
click at [927, 329] on div "➡ Financial literacy webinar → $7 CPL with 320 sign-ups in 3 weeks. ➡ Business …" at bounding box center [919, 386] width 323 height 118
click at [969, 351] on div "➡ Financial literacy webinar → $7 CPL with 320 sign-ups in 3 weeks. ➡ Business …" at bounding box center [919, 386] width 323 height 118
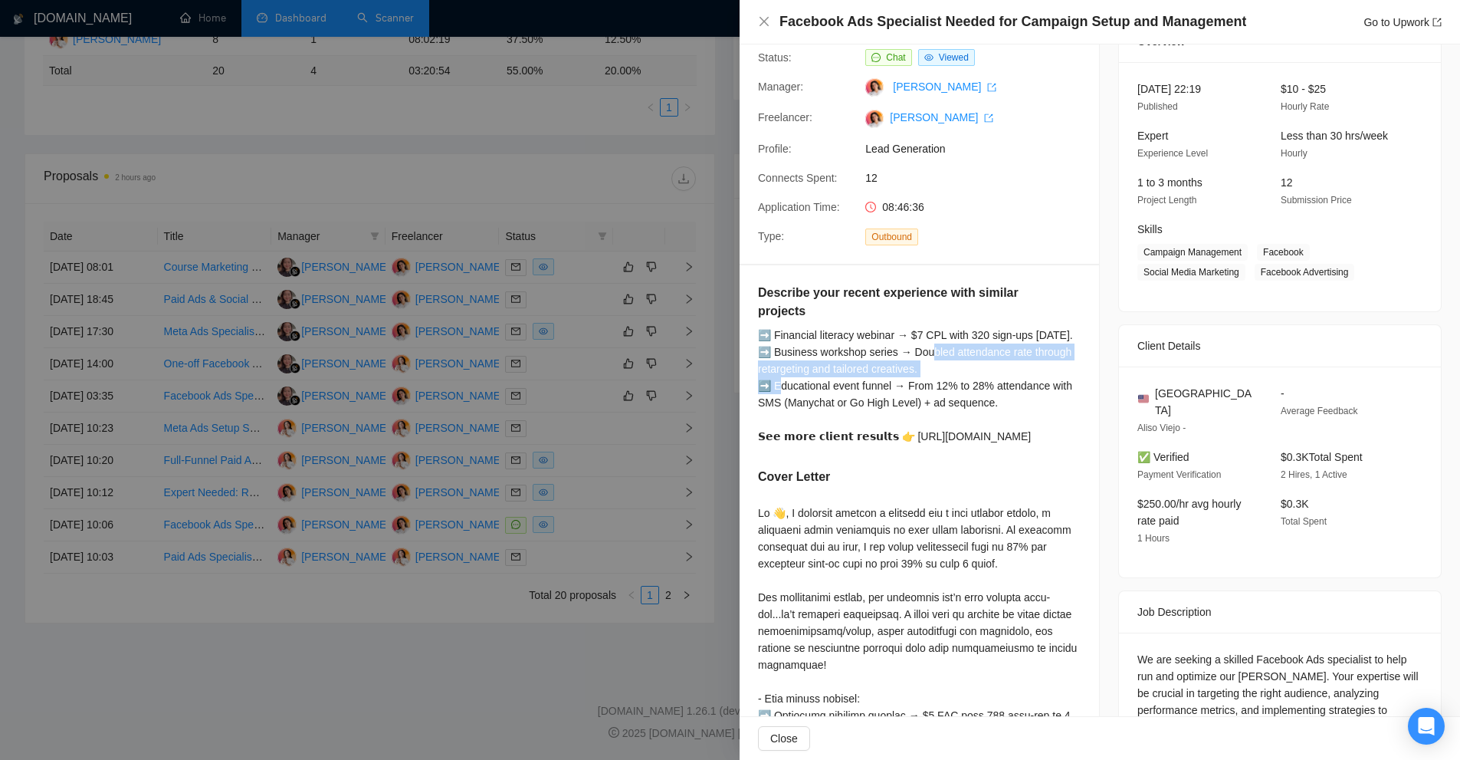
drag, startPoint x: 950, startPoint y: 368, endPoint x: 993, endPoint y: 379, distance: 44.2
click at [993, 379] on div "➡ Financial literacy webinar → $7 CPL with 320 sign-ups in 3 weeks. ➡ Business …" at bounding box center [919, 386] width 323 height 118
click at [965, 413] on div "➡ Financial literacy webinar → $7 CPL with 320 sign-ups in 3 weeks. ➡ Business …" at bounding box center [919, 386] width 323 height 118
click at [578, 135] on div at bounding box center [730, 380] width 1460 height 760
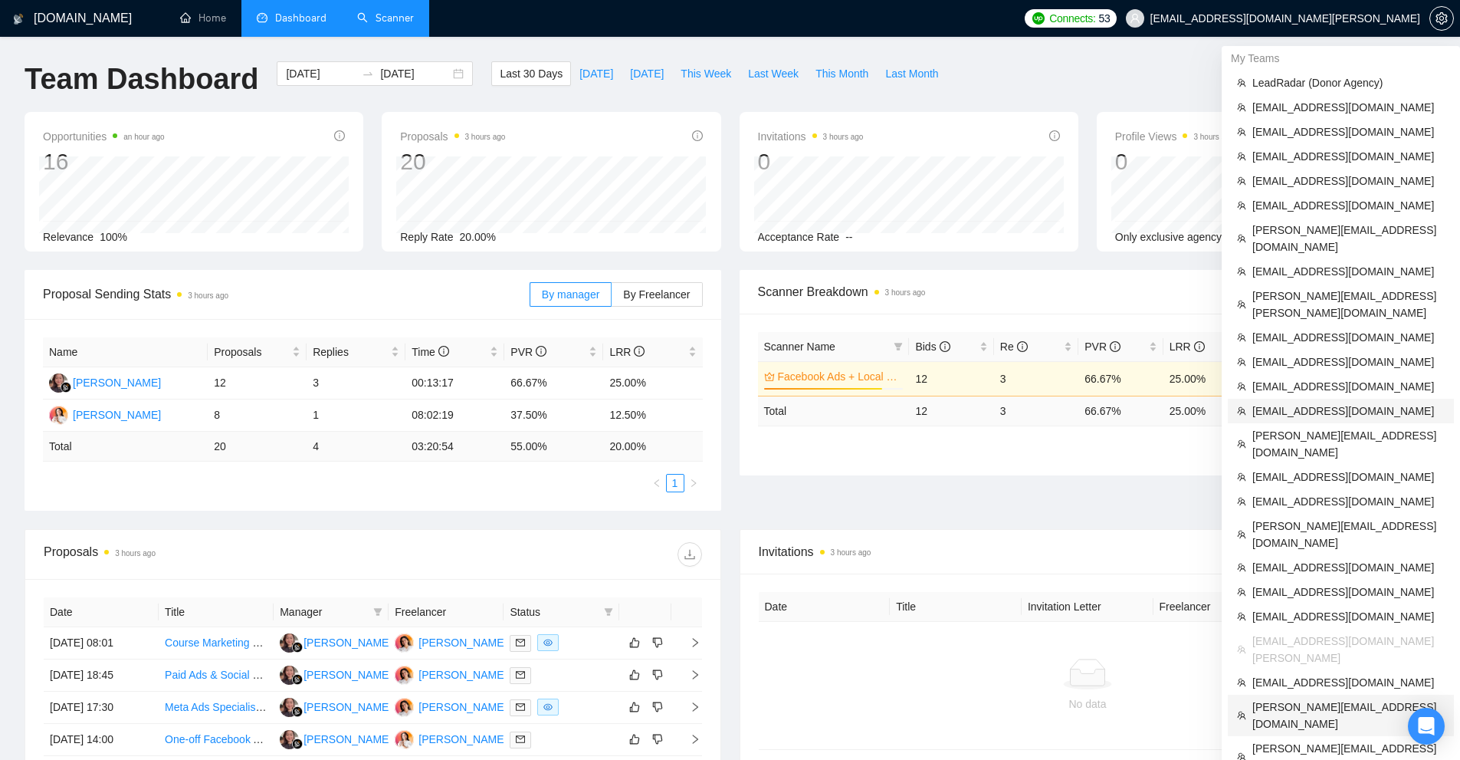
scroll to position [230, 0]
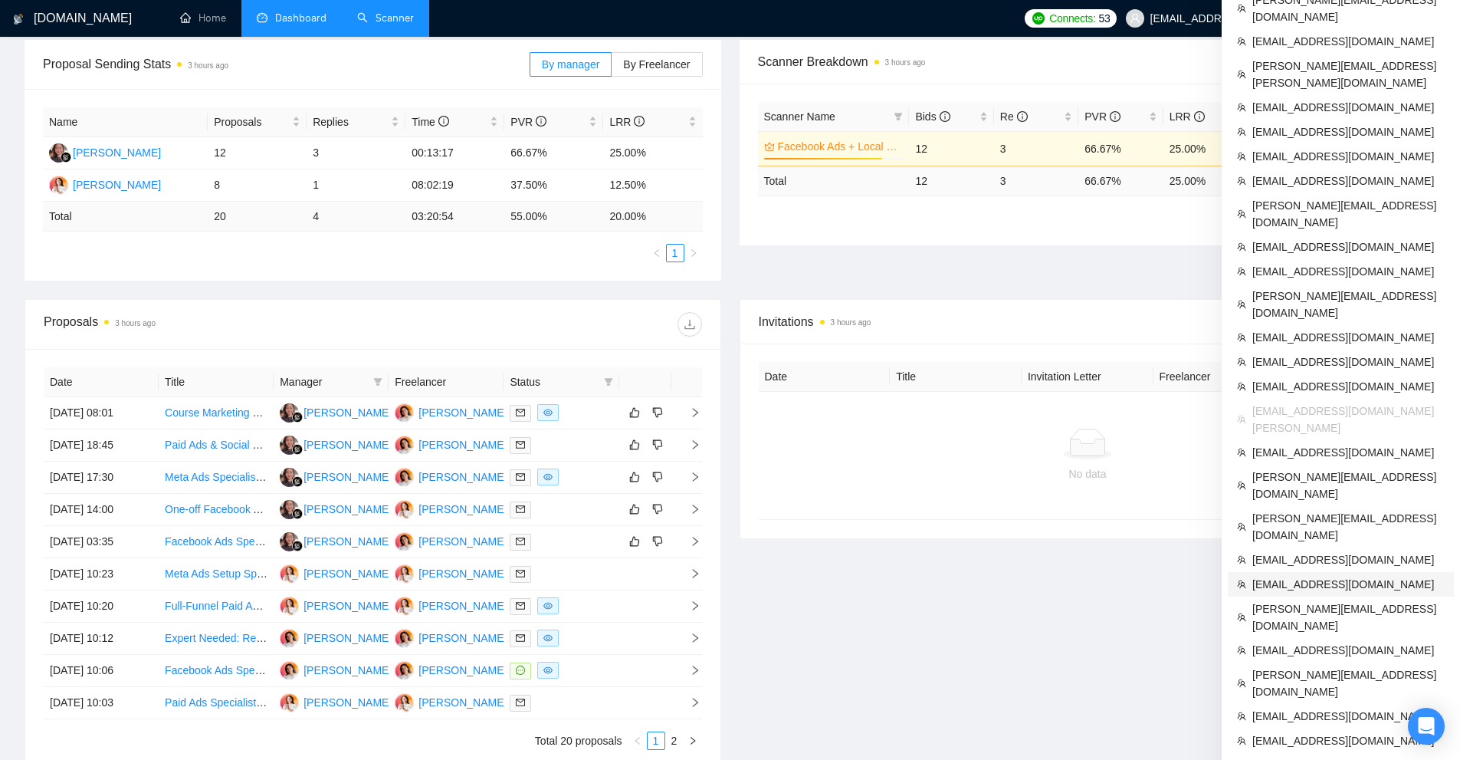
click at [1283, 576] on span "alexm@amoscons.com" at bounding box center [1348, 584] width 192 height 17
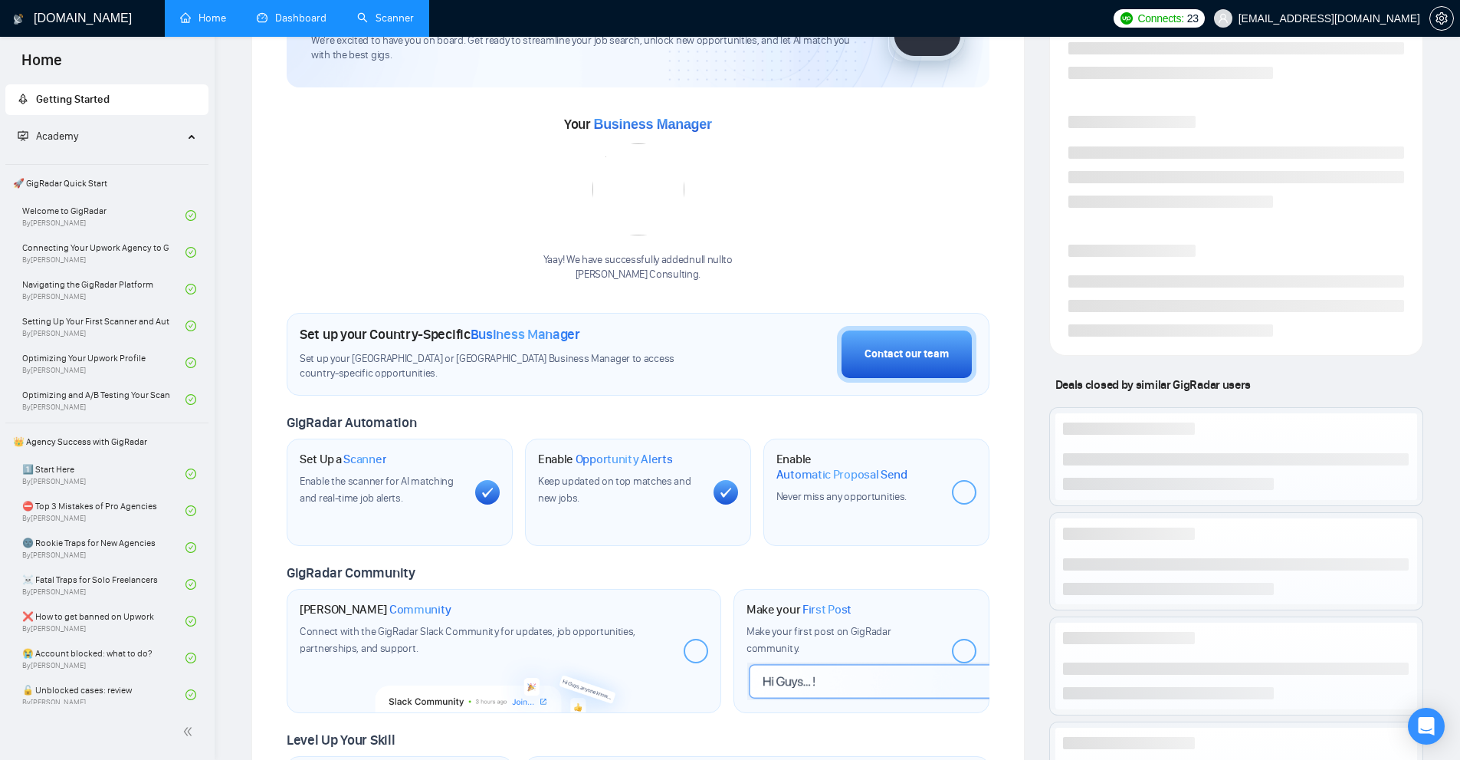
click at [308, 25] on link "Dashboard" at bounding box center [292, 17] width 70 height 13
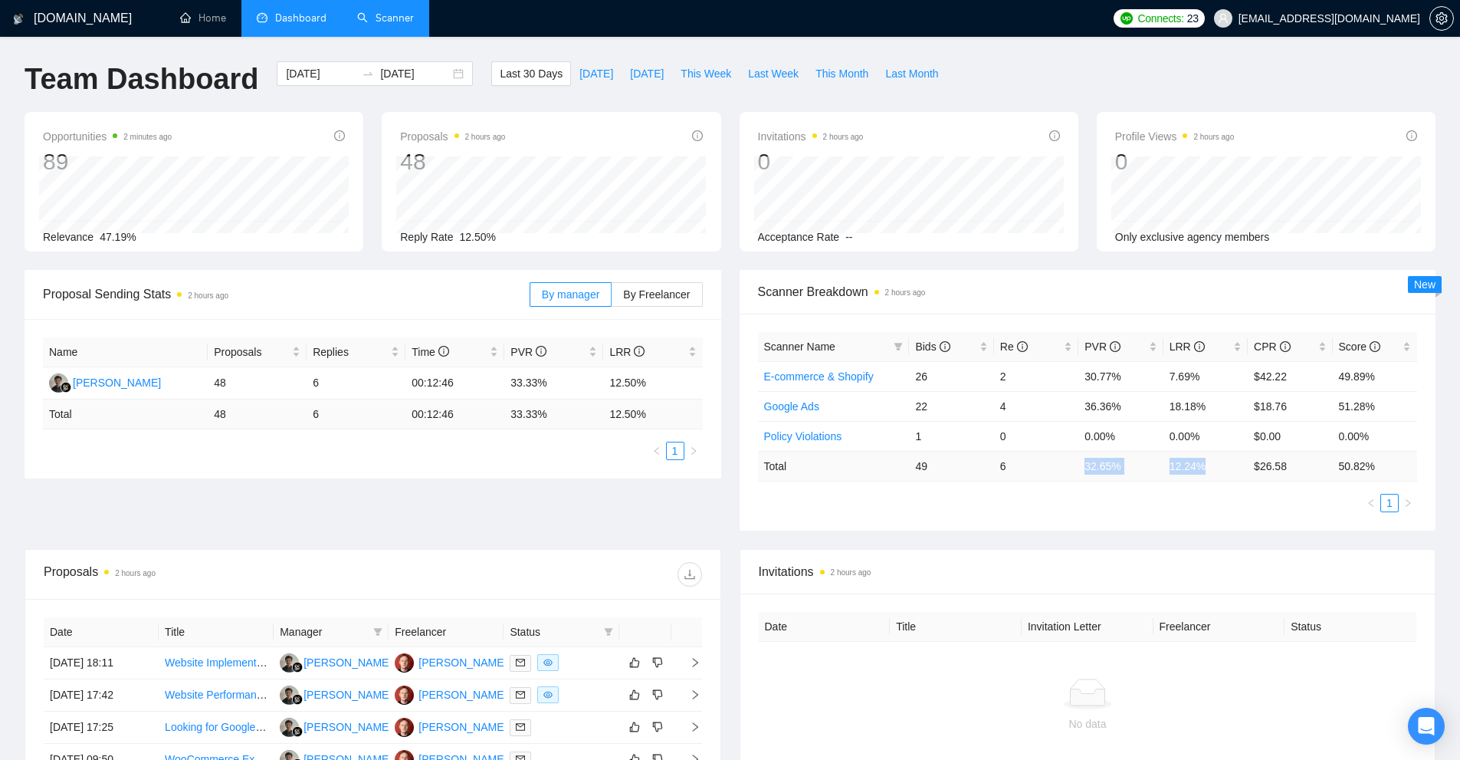
drag, startPoint x: 1140, startPoint y: 468, endPoint x: 1229, endPoint y: 466, distance: 89.7
click at [1229, 466] on tr "Total 49 6 32.65 % 12.24 % $ 26.58 50.82 %" at bounding box center [1088, 466] width 660 height 30
click at [1229, 466] on td "12.24 %" at bounding box center [1205, 466] width 84 height 30
drag, startPoint x: 1213, startPoint y: 464, endPoint x: 877, endPoint y: 474, distance: 336.6
click at [877, 474] on tr "Total 49 6 32.65 % 12.24 % $ 26.58 50.82 %" at bounding box center [1088, 466] width 660 height 30
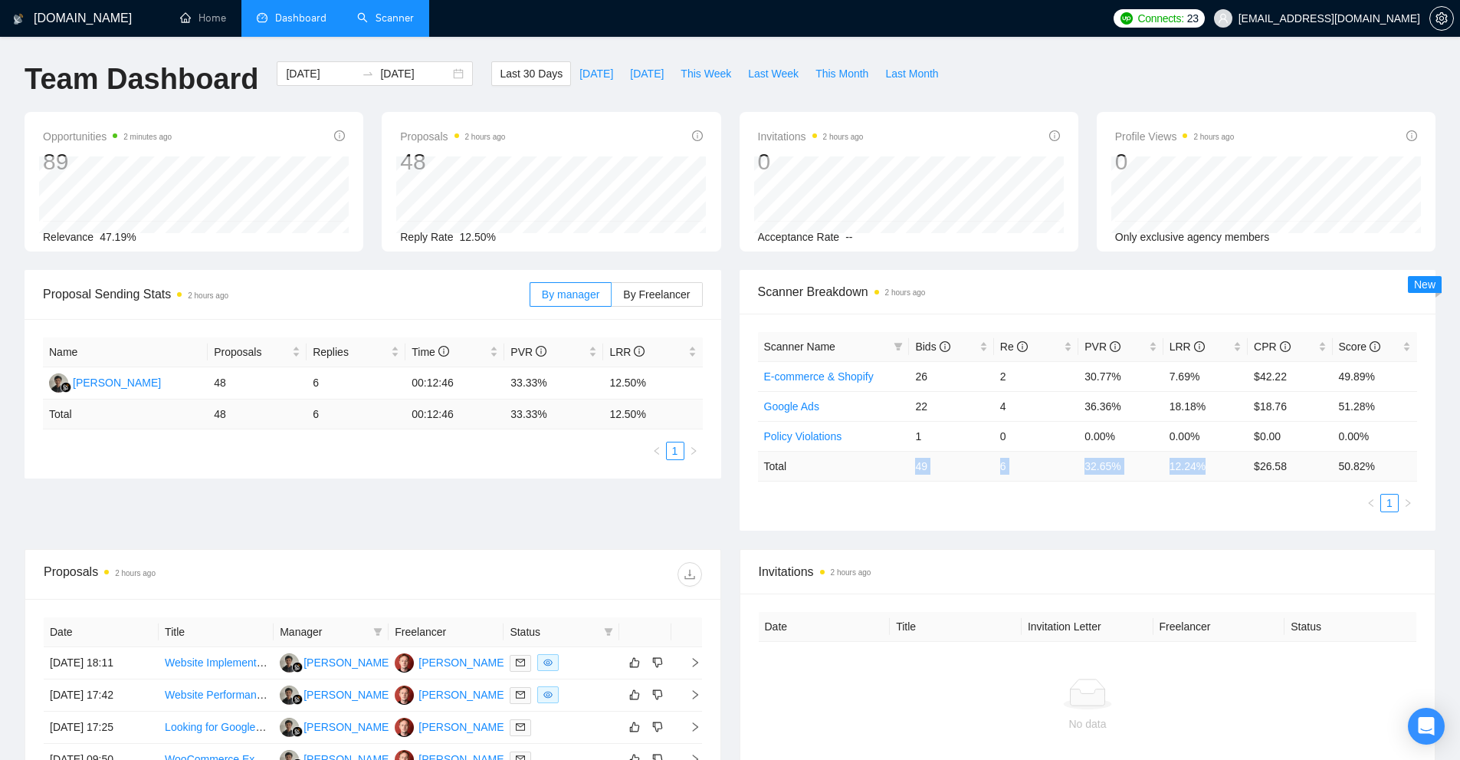
scroll to position [383, 0]
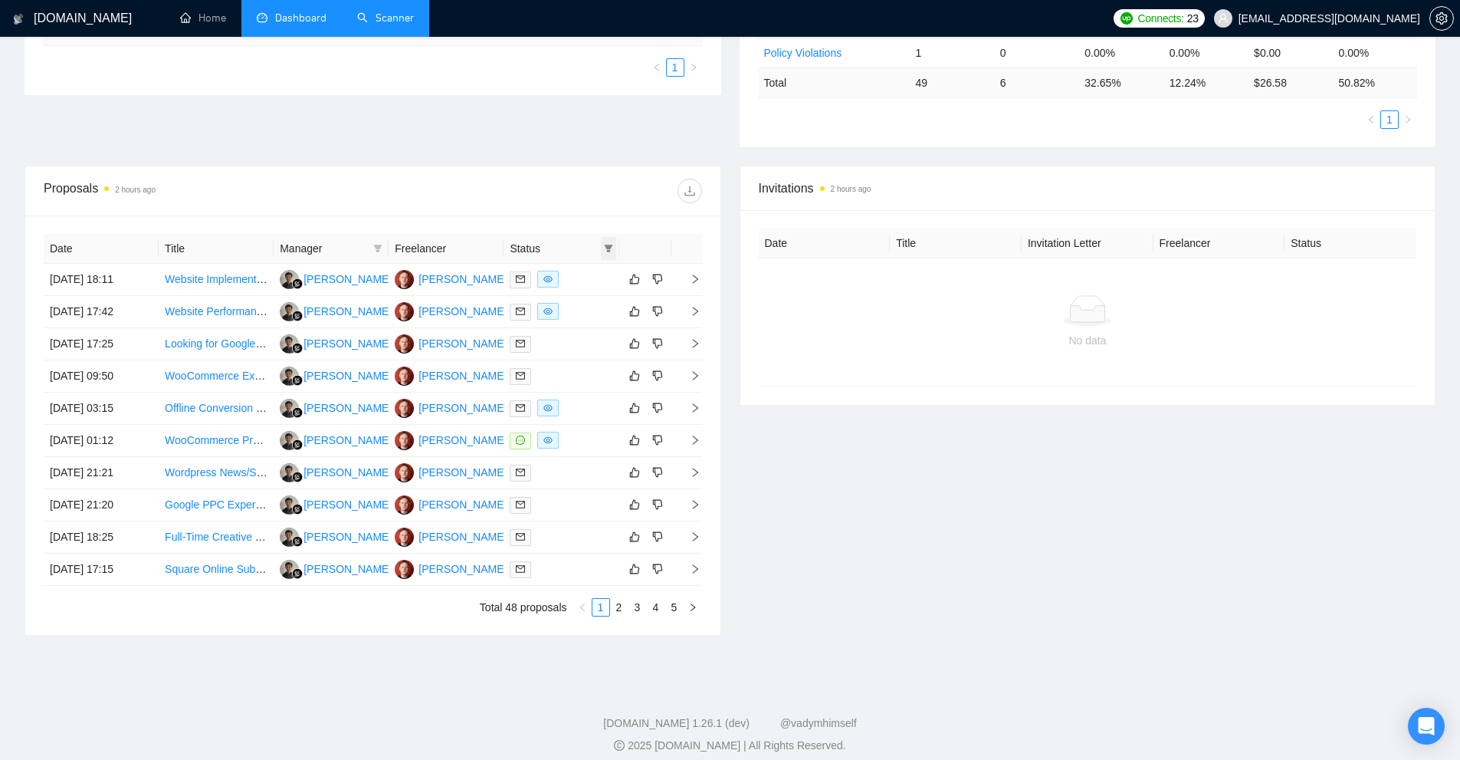
click at [609, 251] on icon "filter" at bounding box center [608, 249] width 8 height 8
click at [576, 277] on span "Chat" at bounding box center [570, 277] width 74 height 17
checkbox input "true"
click at [588, 330] on button "OK" at bounding box center [596, 332] width 28 height 18
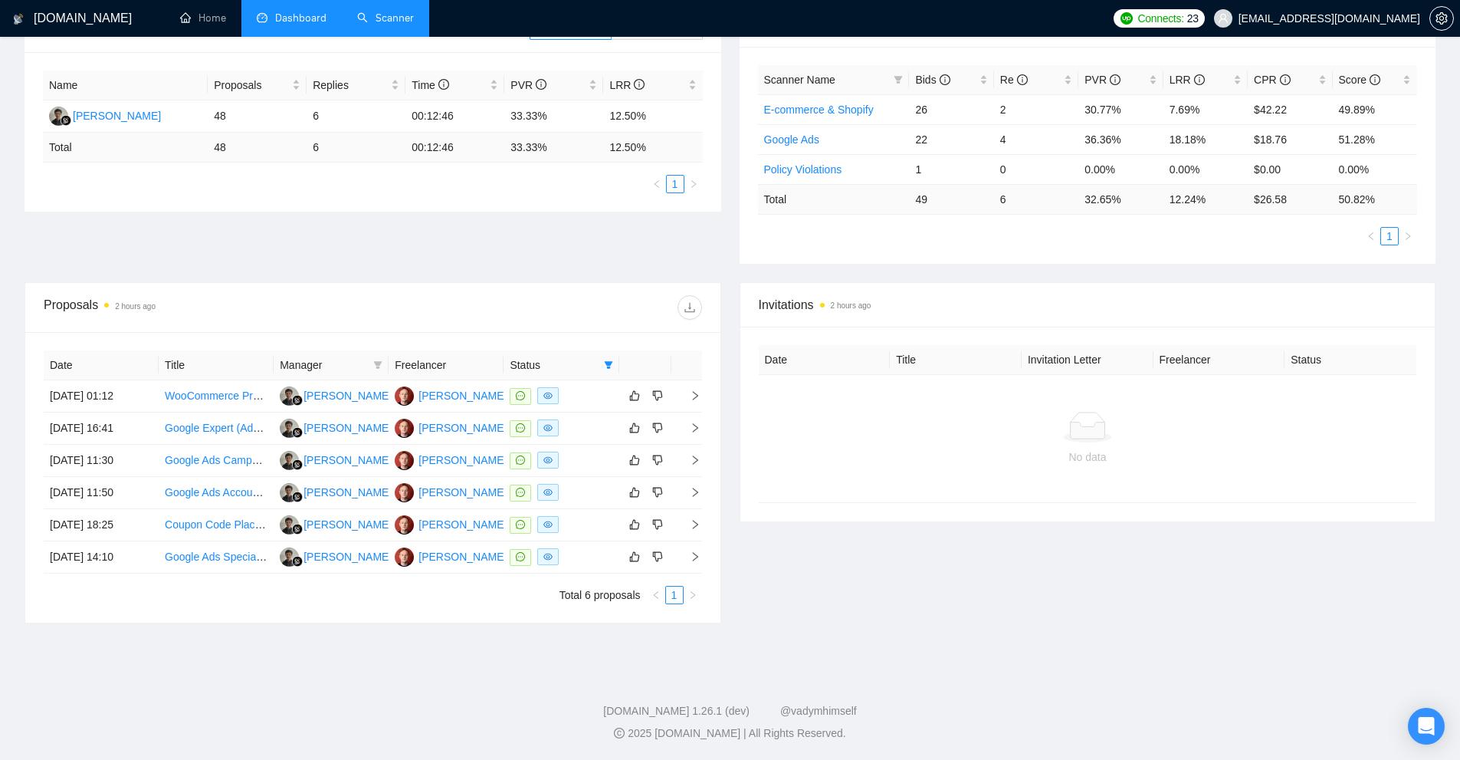
scroll to position [37, 0]
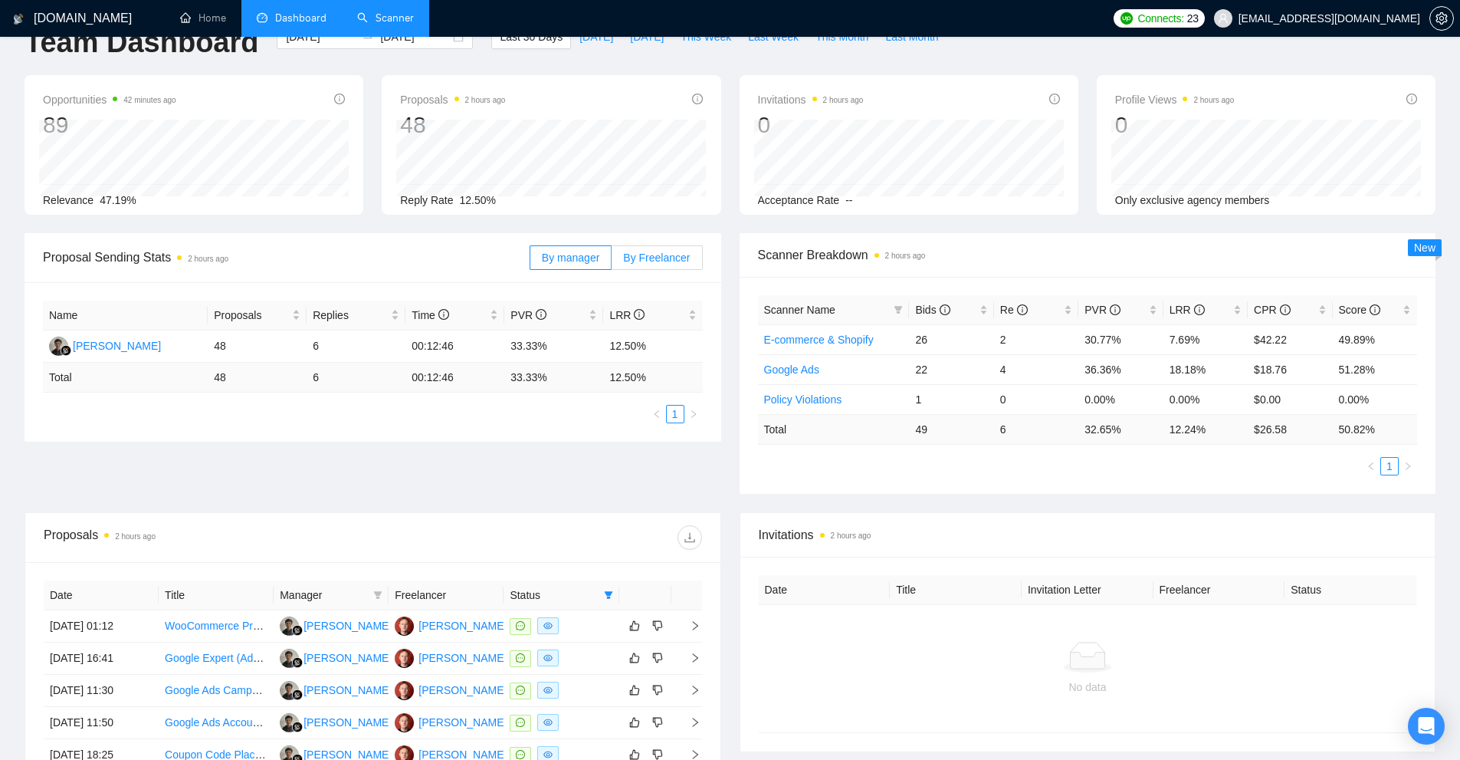
click at [635, 261] on span "By Freelancer" at bounding box center [656, 257] width 67 height 12
click at [612, 261] on input "By Freelancer" at bounding box center [612, 261] width 0 height 0
click at [579, 258] on span "By manager" at bounding box center [570, 257] width 57 height 12
click at [530, 261] on input "By manager" at bounding box center [530, 261] width 0 height 0
click at [634, 254] on span "By Freelancer" at bounding box center [656, 257] width 67 height 12
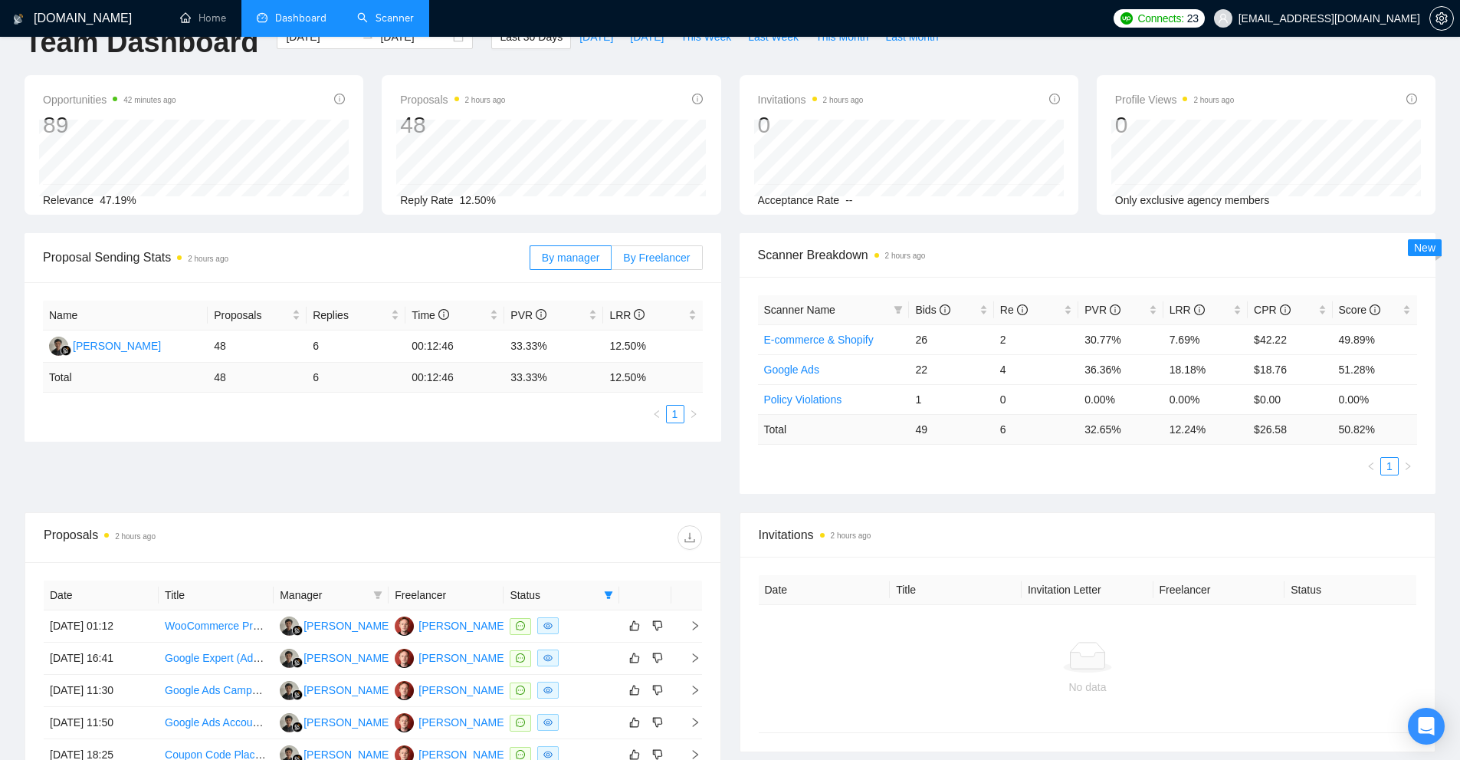
click at [612, 261] on input "By Freelancer" at bounding box center [612, 261] width 0 height 0
click at [598, 258] on span "By manager" at bounding box center [570, 257] width 57 height 12
click at [530, 261] on input "By manager" at bounding box center [530, 261] width 0 height 0
click at [631, 257] on span "By Freelancer" at bounding box center [656, 257] width 67 height 12
click at [612, 261] on input "By Freelancer" at bounding box center [612, 261] width 0 height 0
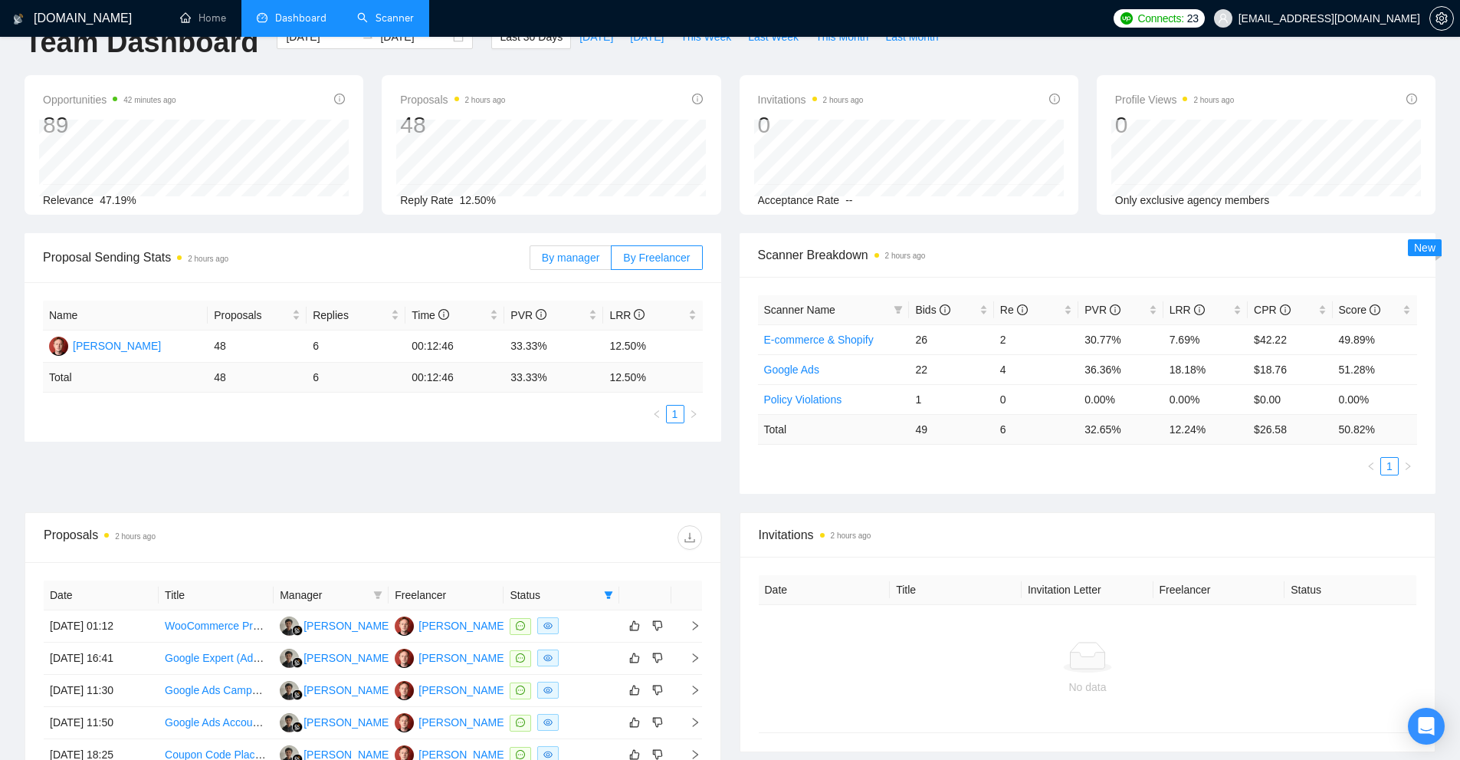
click at [607, 254] on label "By manager" at bounding box center [571, 257] width 82 height 25
click at [530, 261] on input "By manager" at bounding box center [530, 261] width 0 height 0
click at [402, 25] on link "Scanner" at bounding box center [385, 17] width 57 height 13
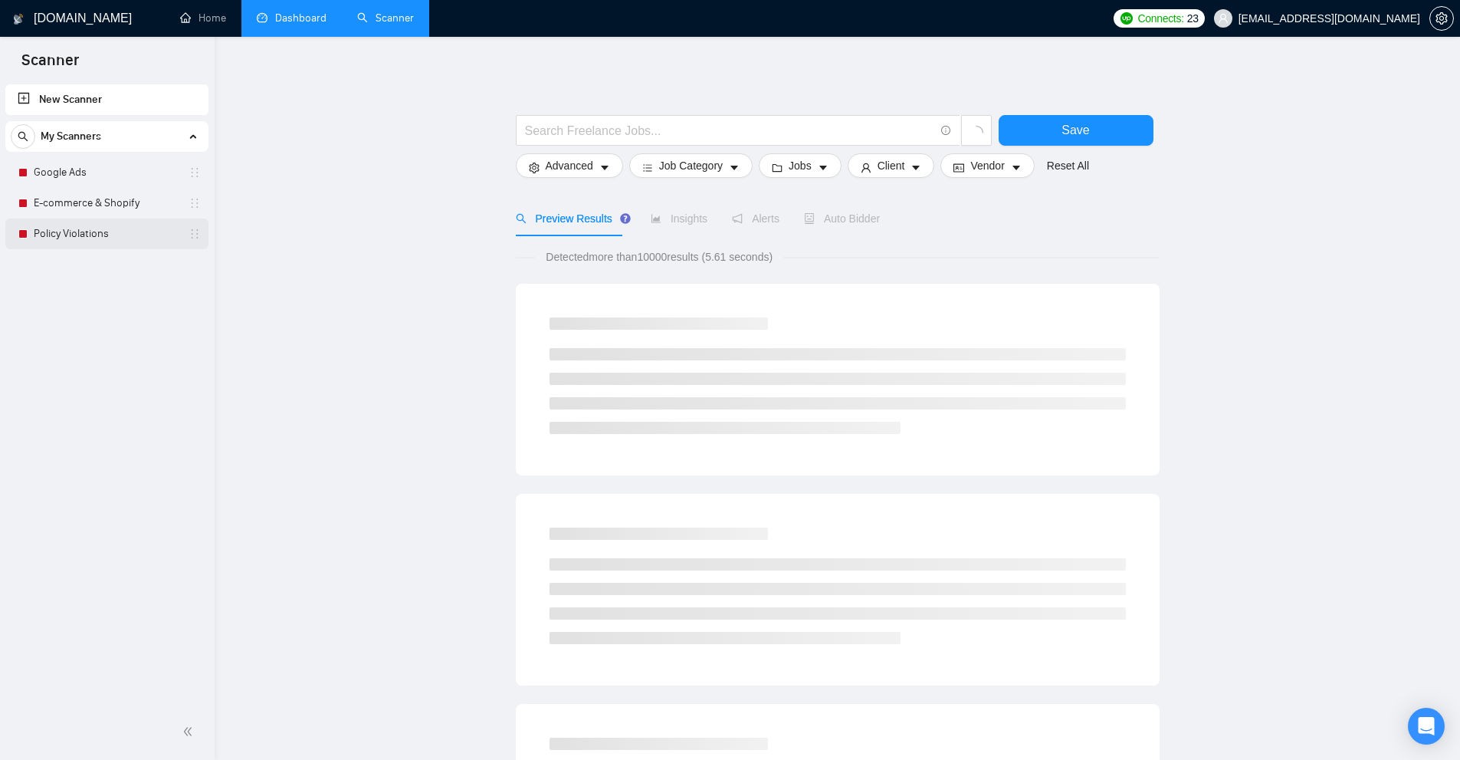
click at [94, 234] on link "Policy Violations" at bounding box center [107, 233] width 146 height 31
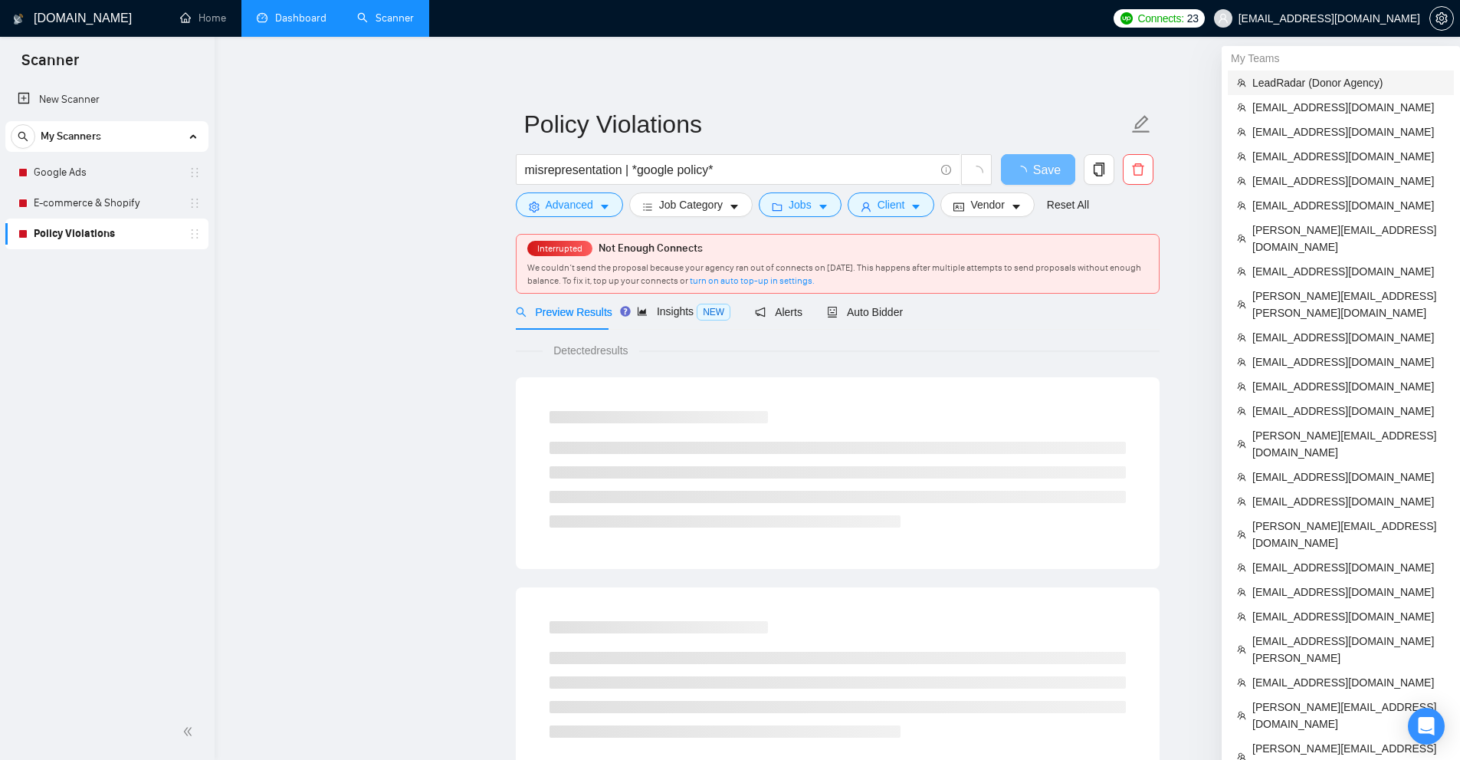
click at [1314, 87] on span "LeadRadar (Donor Agency)" at bounding box center [1348, 82] width 192 height 17
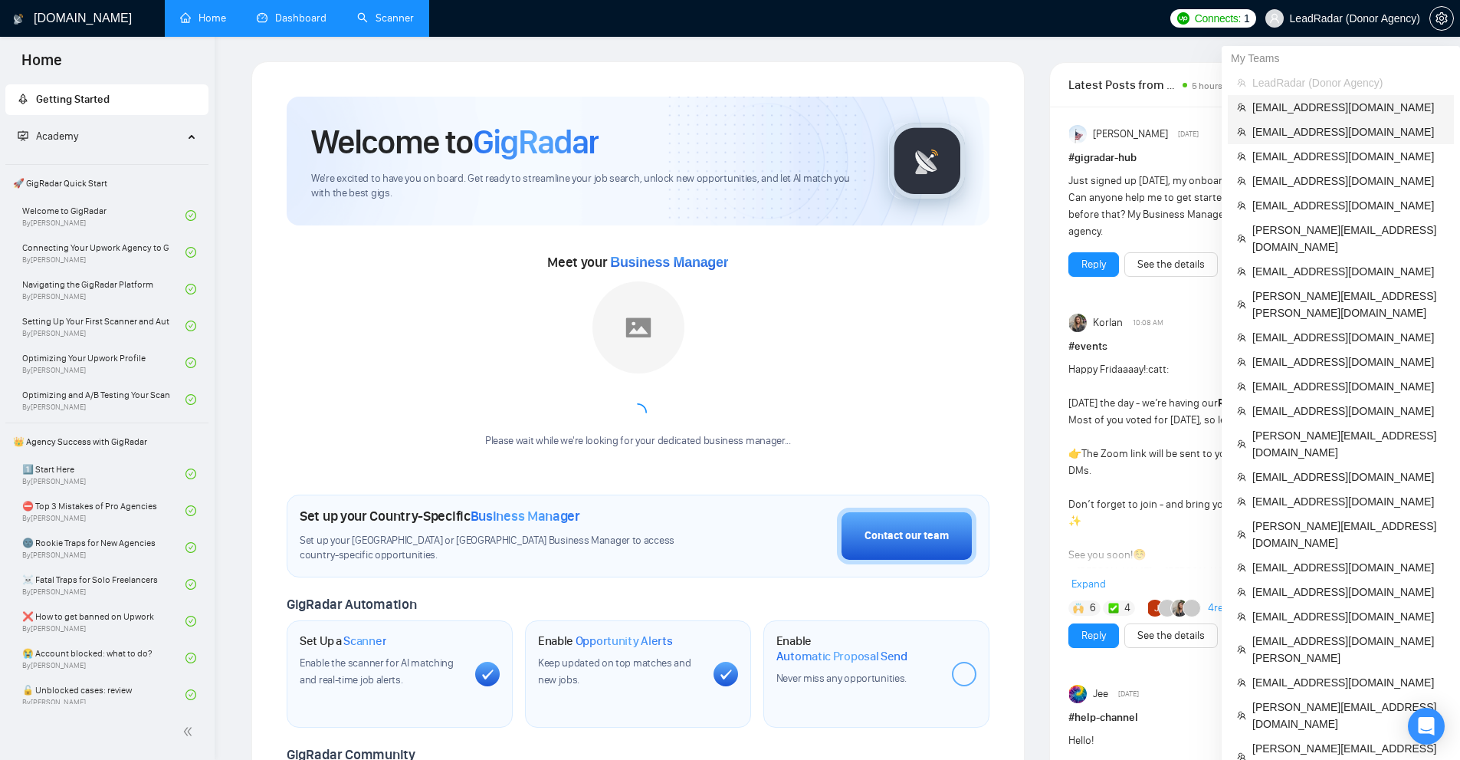
click at [1291, 105] on span "juncker8888@gmail.com" at bounding box center [1348, 107] width 192 height 17
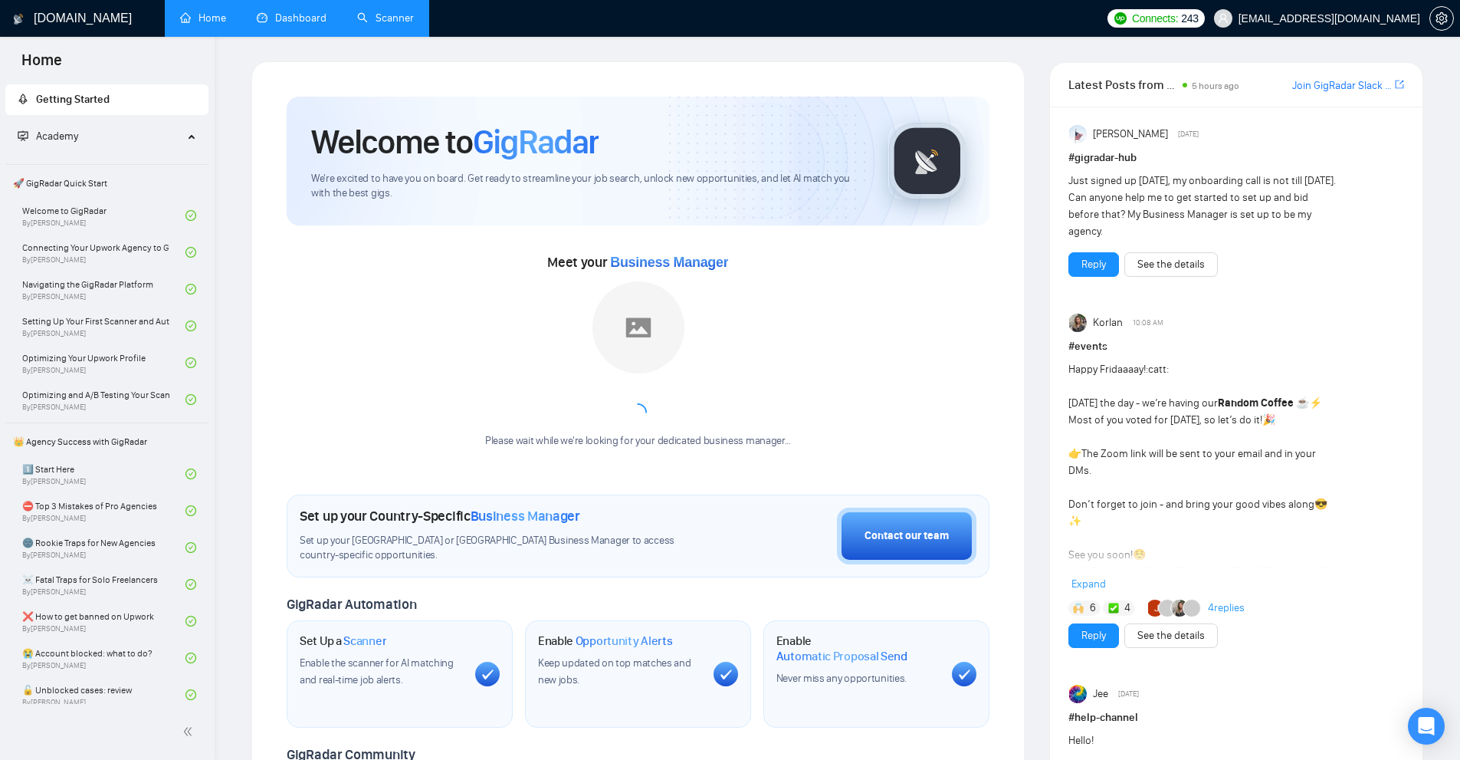
click at [376, 11] on link "Scanner" at bounding box center [385, 17] width 57 height 13
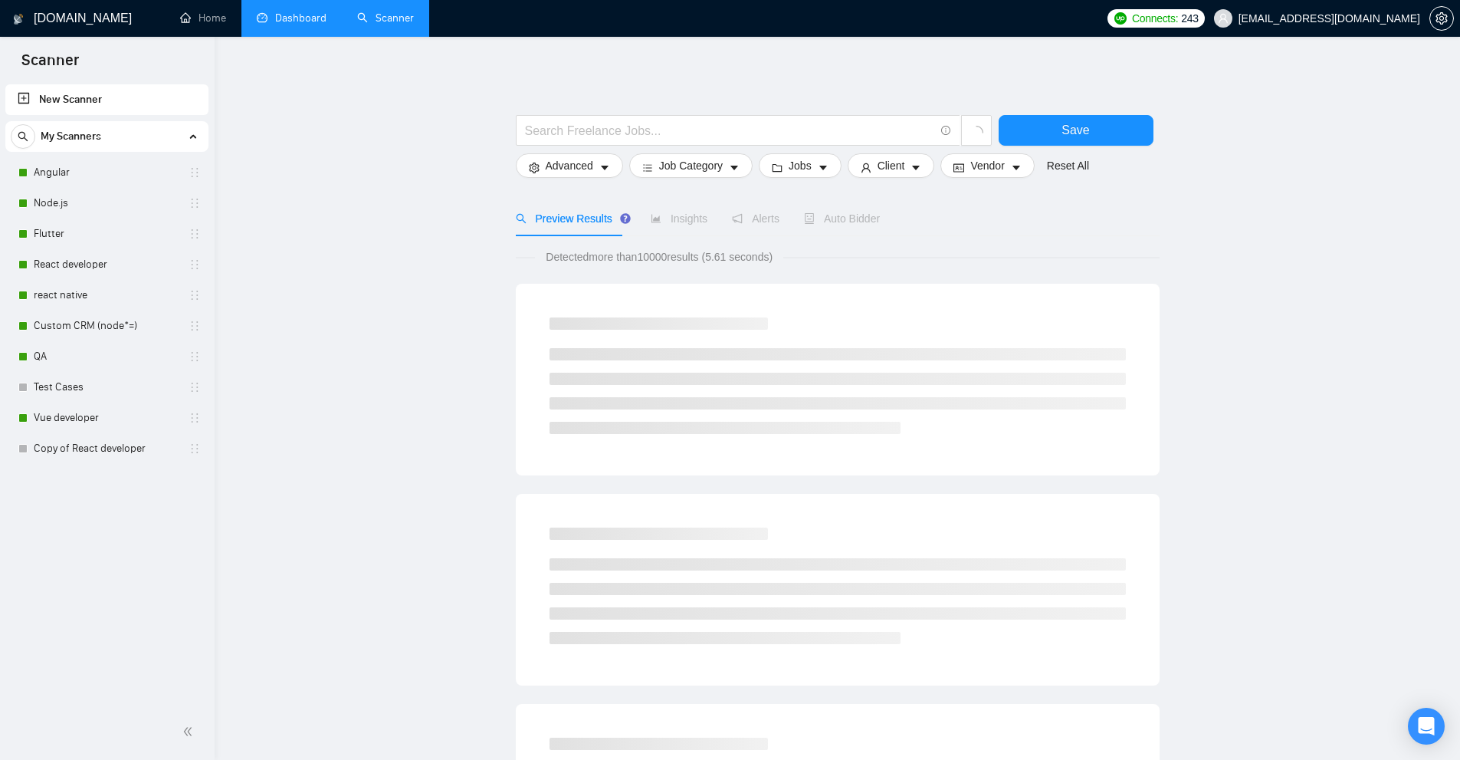
click at [357, 25] on link "Scanner" at bounding box center [385, 17] width 57 height 13
click at [304, 21] on link "Dashboard" at bounding box center [292, 17] width 70 height 13
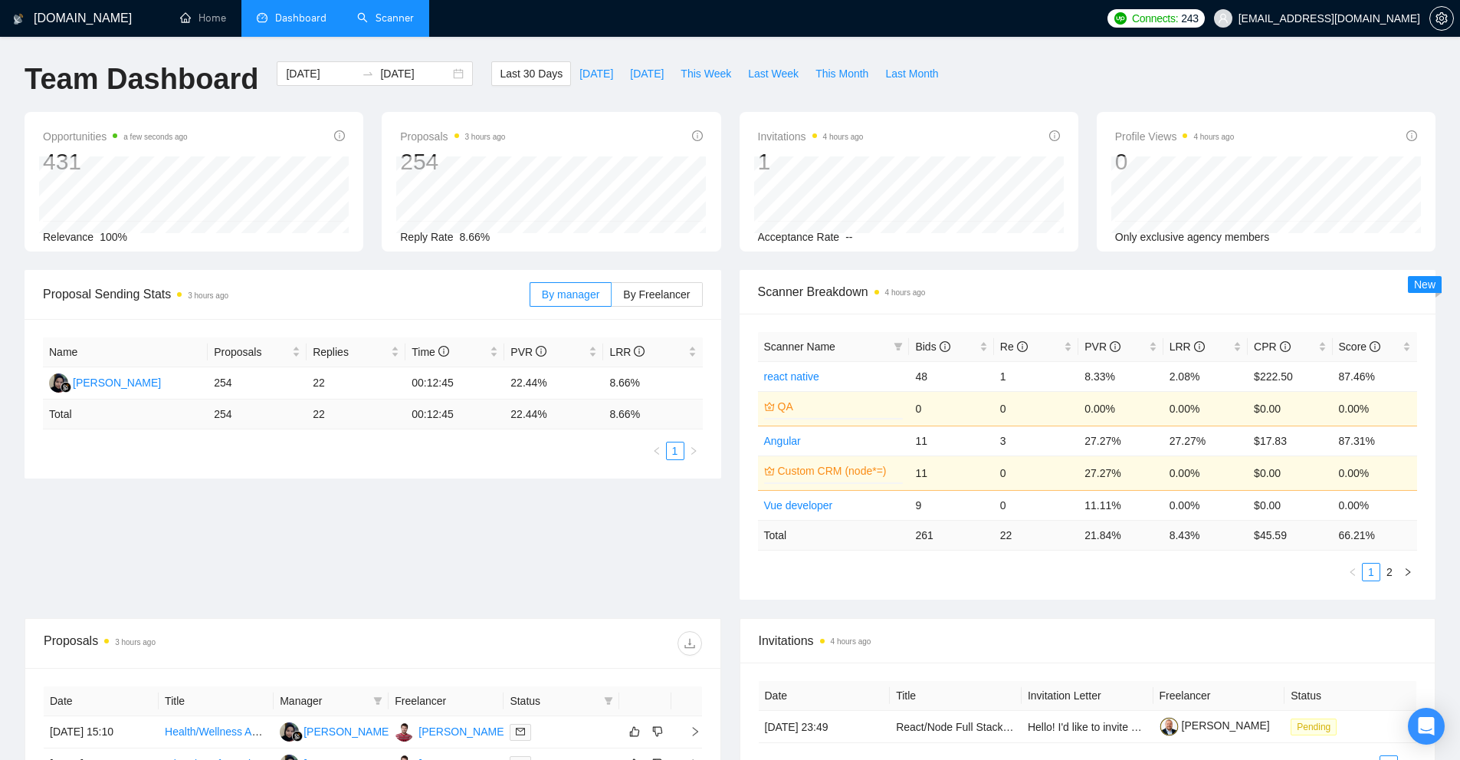
click at [362, 21] on link "Scanner" at bounding box center [385, 17] width 57 height 13
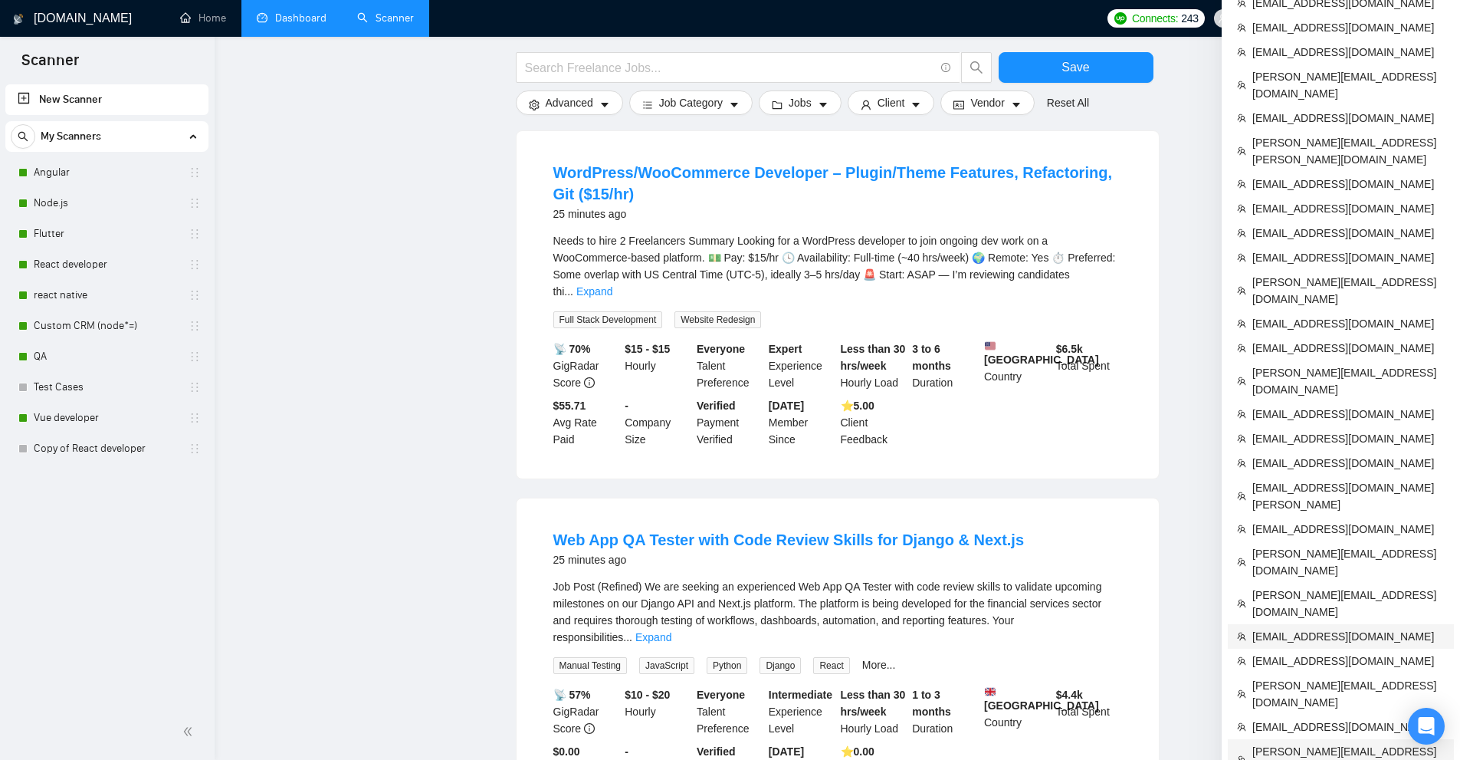
scroll to position [307, 0]
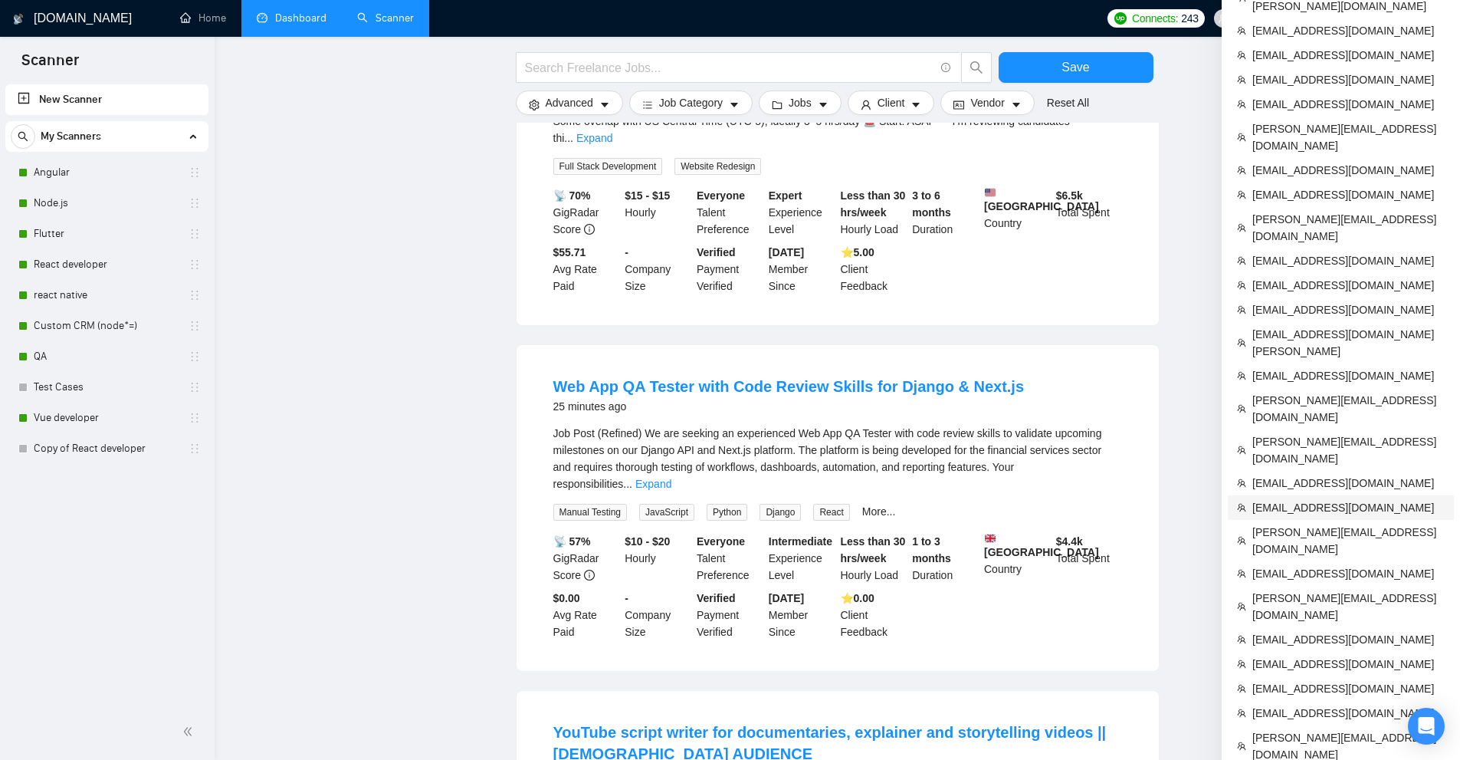
drag, startPoint x: 1288, startPoint y: 386, endPoint x: 835, endPoint y: 136, distance: 517.6
click at [1288, 499] on span "alexm@amoscons.com" at bounding box center [1348, 507] width 192 height 17
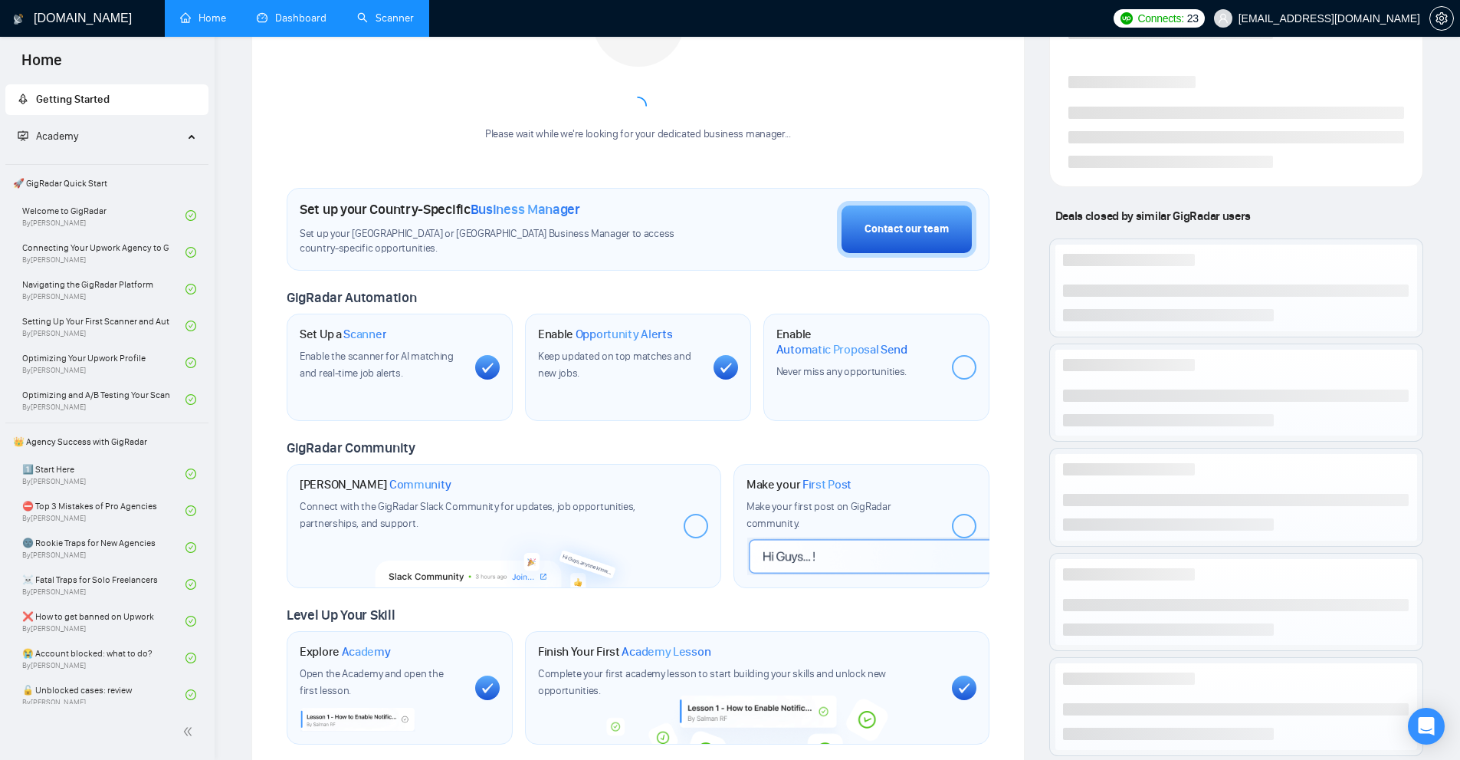
click at [313, 18] on link "Dashboard" at bounding box center [292, 17] width 70 height 13
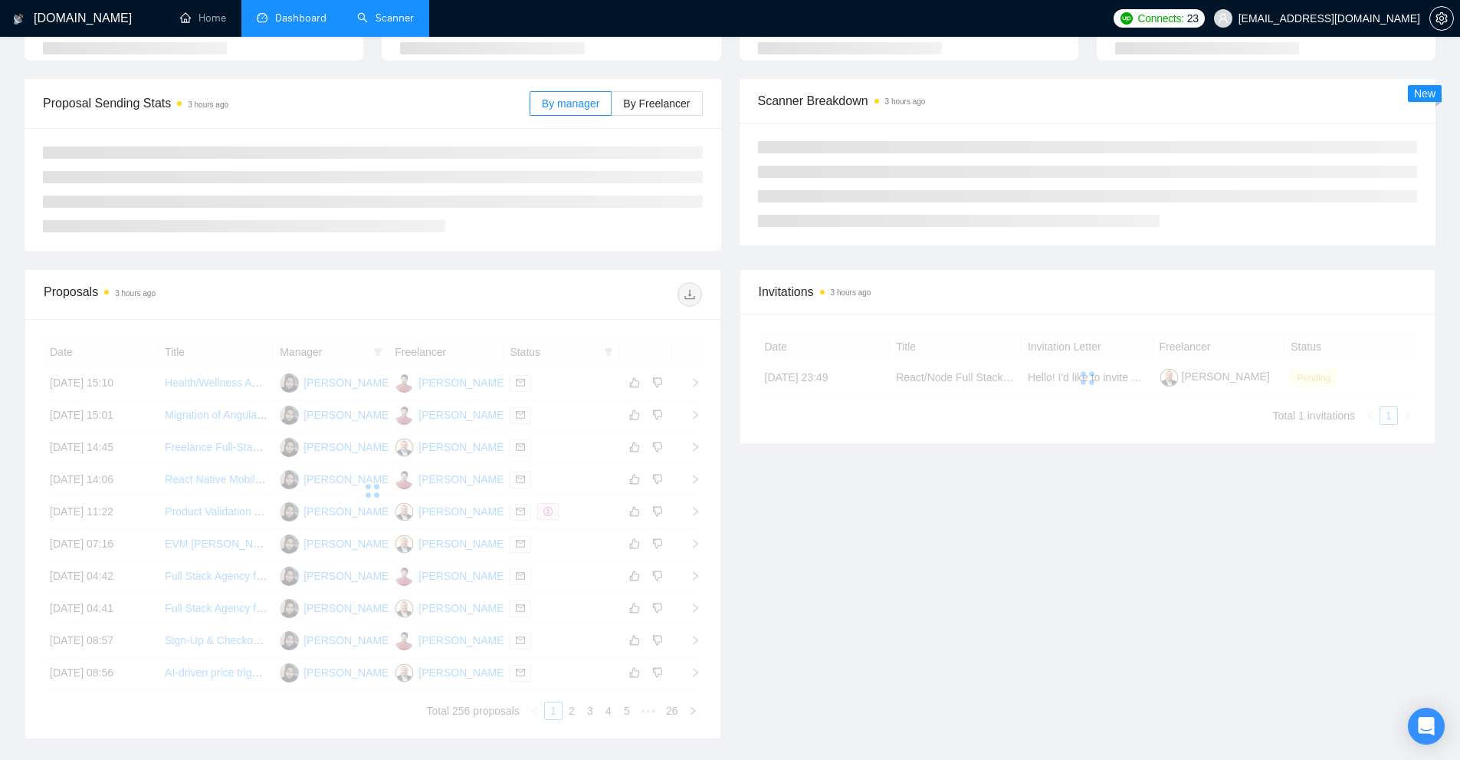
click at [369, 18] on link "Scanner" at bounding box center [385, 17] width 57 height 13
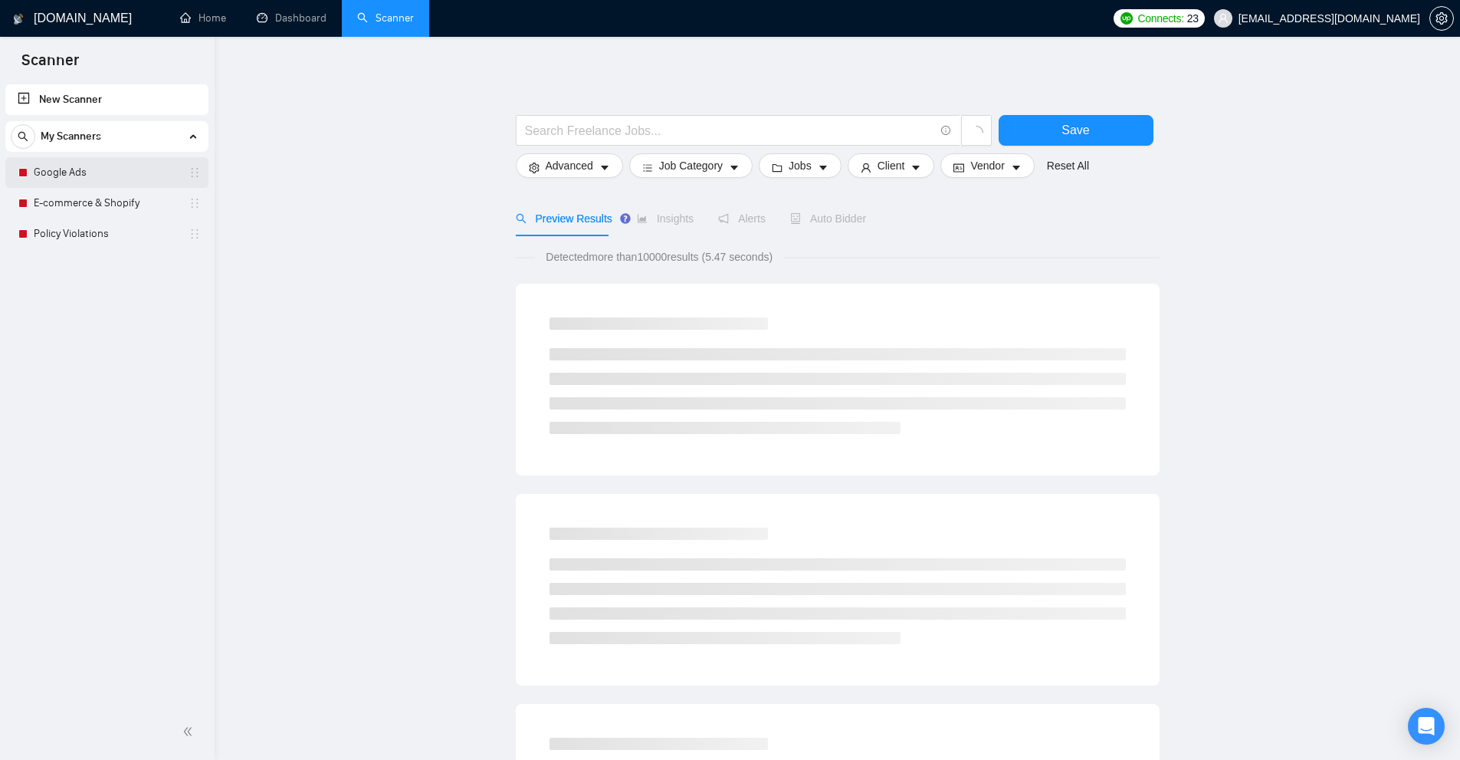
click at [116, 173] on link "Google Ads" at bounding box center [107, 172] width 146 height 31
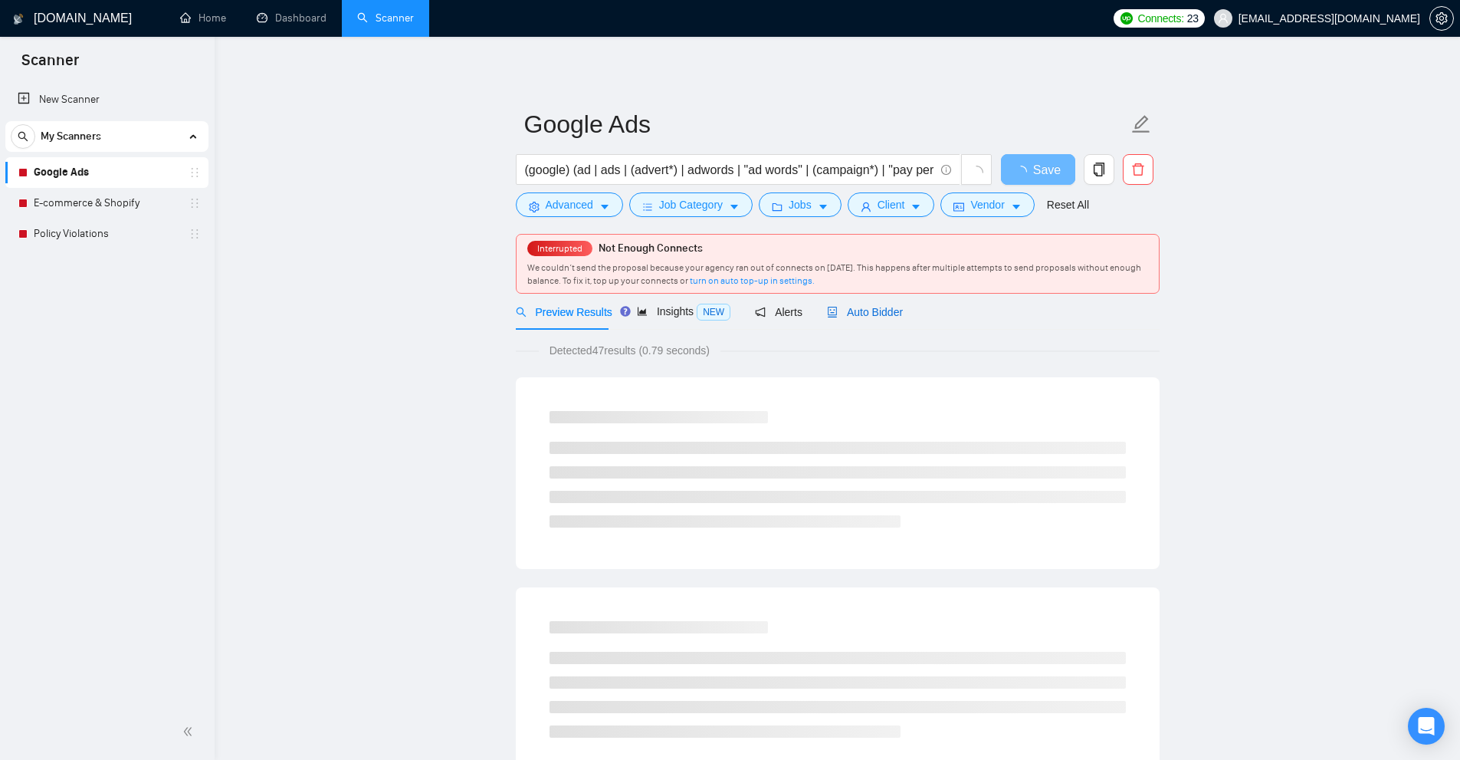
click at [891, 309] on span "Auto Bidder" at bounding box center [865, 312] width 76 height 12
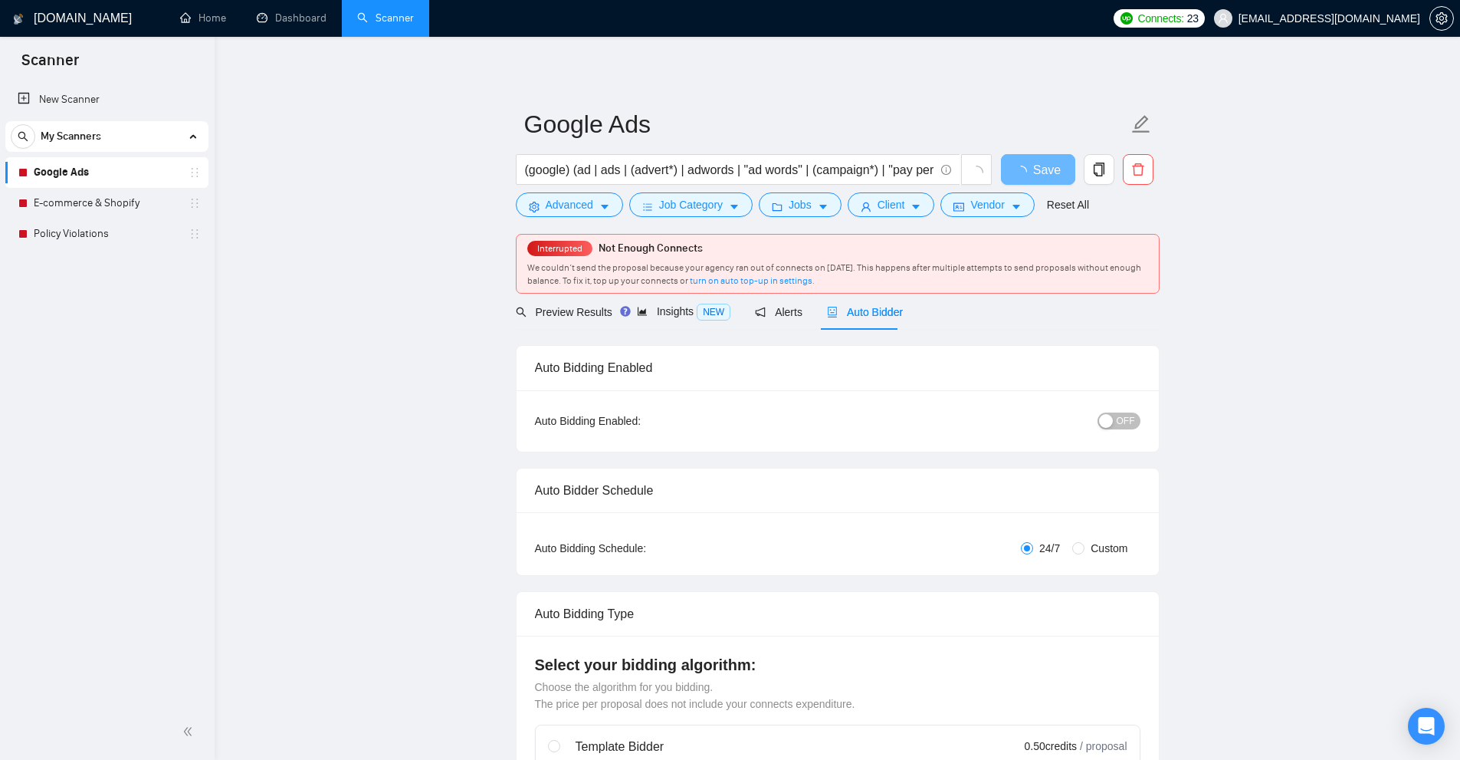
checkbox input "true"
click at [694, 314] on span "Insights NEW" at bounding box center [698, 311] width 94 height 12
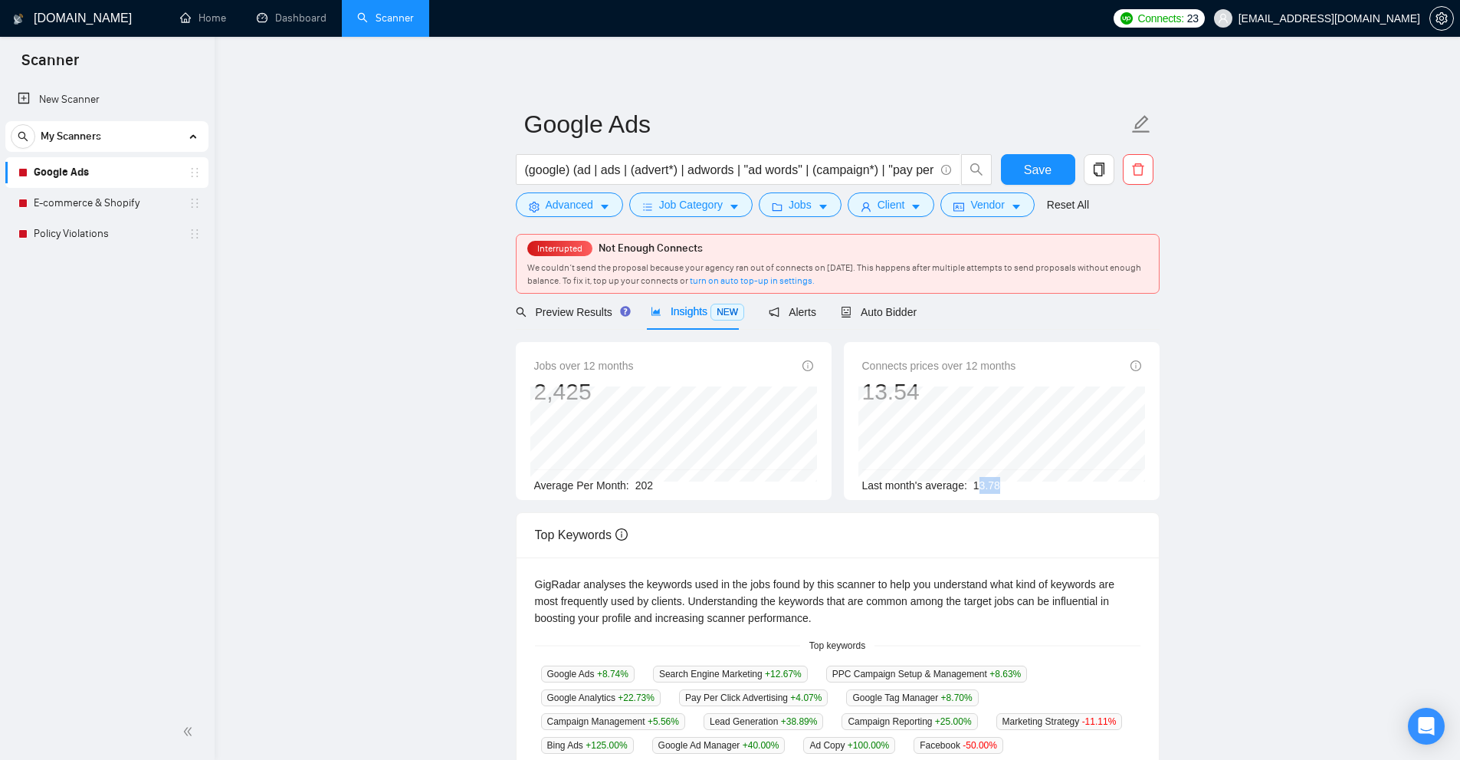
drag, startPoint x: 975, startPoint y: 478, endPoint x: 1006, endPoint y: 478, distance: 30.7
click at [1004, 478] on div "Last month's average: 13.78" at bounding box center [1001, 485] width 279 height 17
click at [313, 18] on link "Dashboard" at bounding box center [292, 17] width 70 height 13
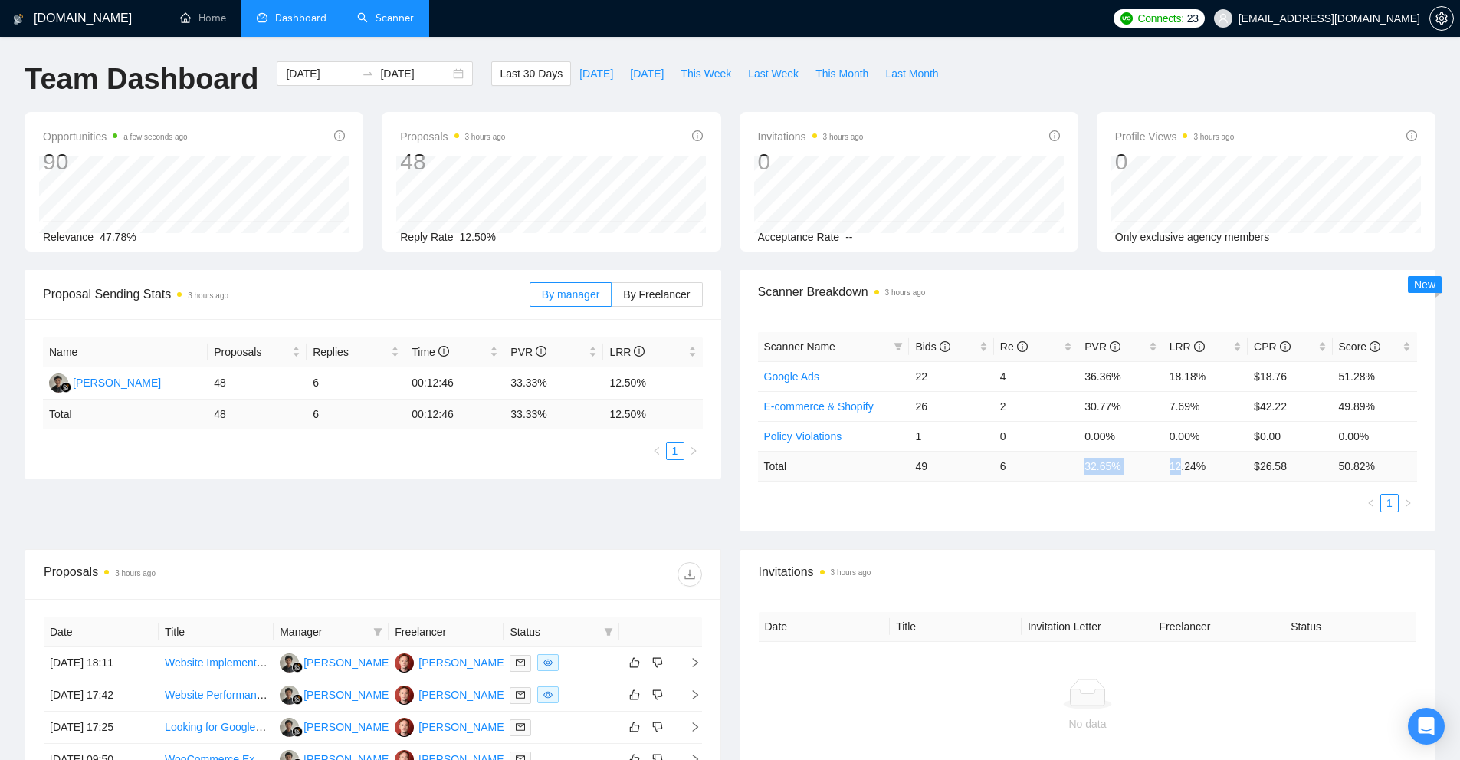
drag, startPoint x: 1080, startPoint y: 464, endPoint x: 1178, endPoint y: 475, distance: 98.7
click at [1178, 475] on tr "Total 49 6 32.65 % 12.24 % $ 26.58 50.82 %" at bounding box center [1088, 466] width 660 height 30
click at [1024, 506] on ul "1" at bounding box center [1088, 503] width 660 height 18
drag, startPoint x: 1014, startPoint y: 468, endPoint x: 914, endPoint y: 470, distance: 99.7
click at [914, 470] on tr "Total 49 6 32.65 % 12.24 % $ 26.58 50.82 %" at bounding box center [1088, 466] width 660 height 30
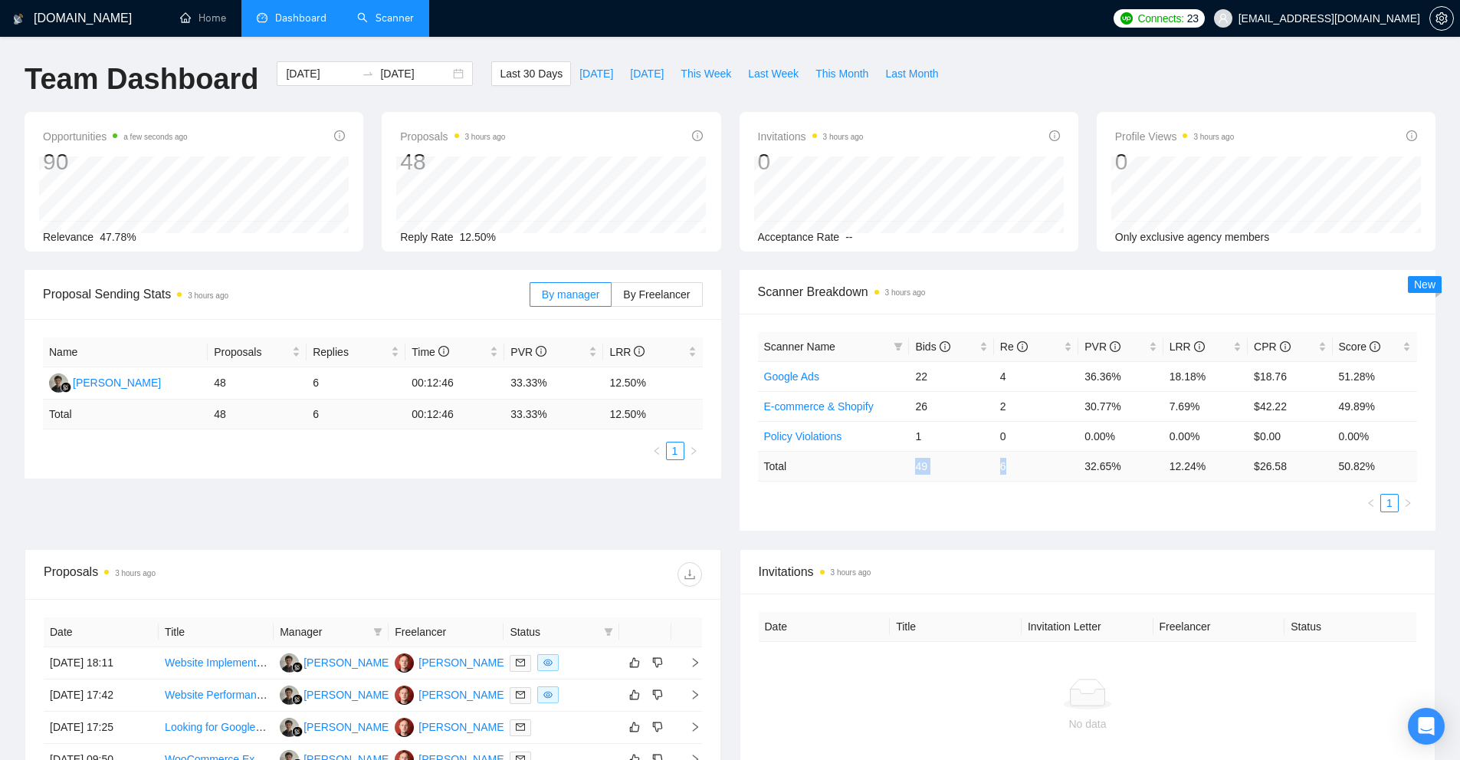
click at [919, 468] on td "49" at bounding box center [951, 466] width 84 height 30
drag, startPoint x: 1310, startPoint y: 468, endPoint x: 1251, endPoint y: 469, distance: 59.0
click at [1251, 469] on td "$ 26.58" at bounding box center [1290, 466] width 84 height 30
drag, startPoint x: 911, startPoint y: 459, endPoint x: 1011, endPoint y: 460, distance: 100.4
click at [1011, 460] on tr "Total 49 6 32.65 % 12.24 % $ 26.58 50.82 %" at bounding box center [1088, 466] width 660 height 30
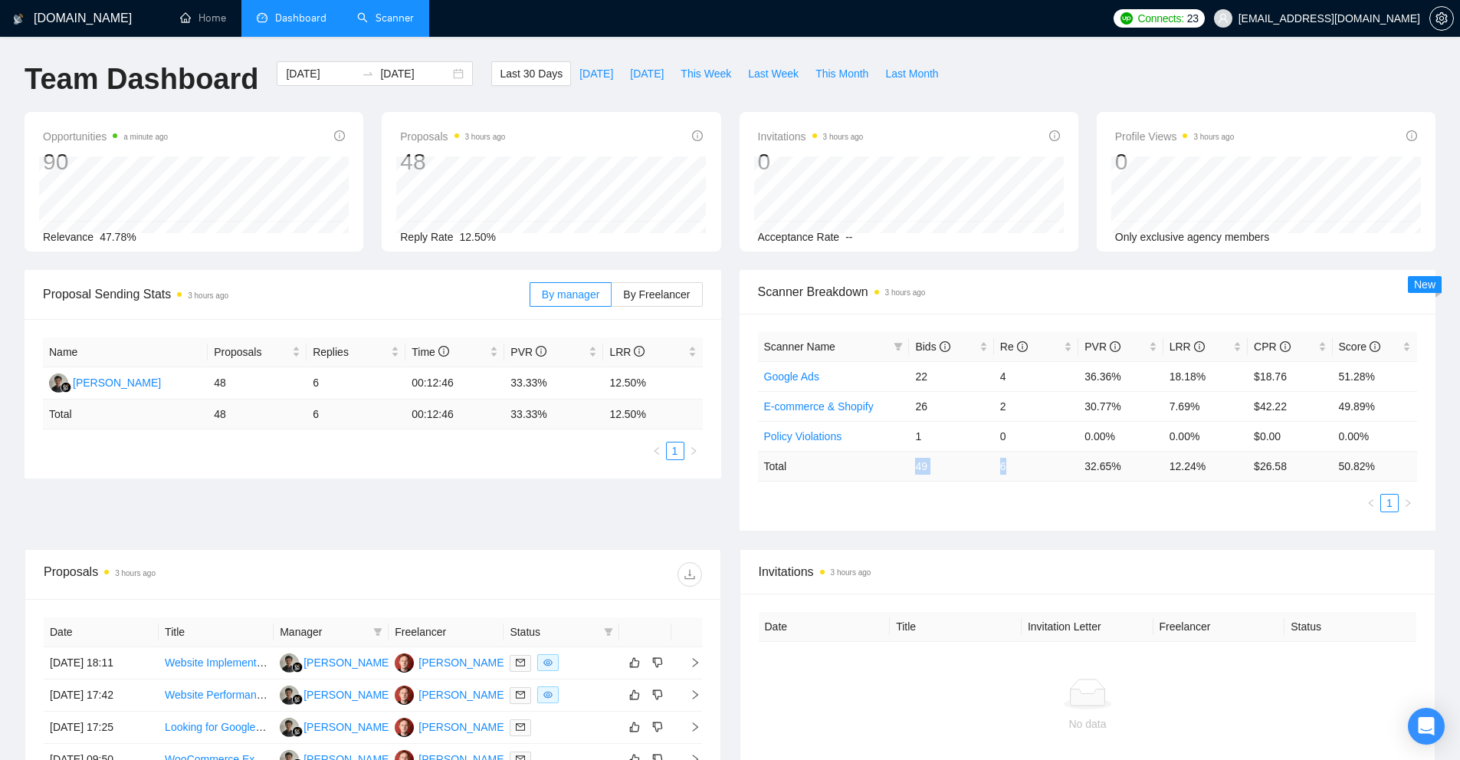
copy tr "49 6"
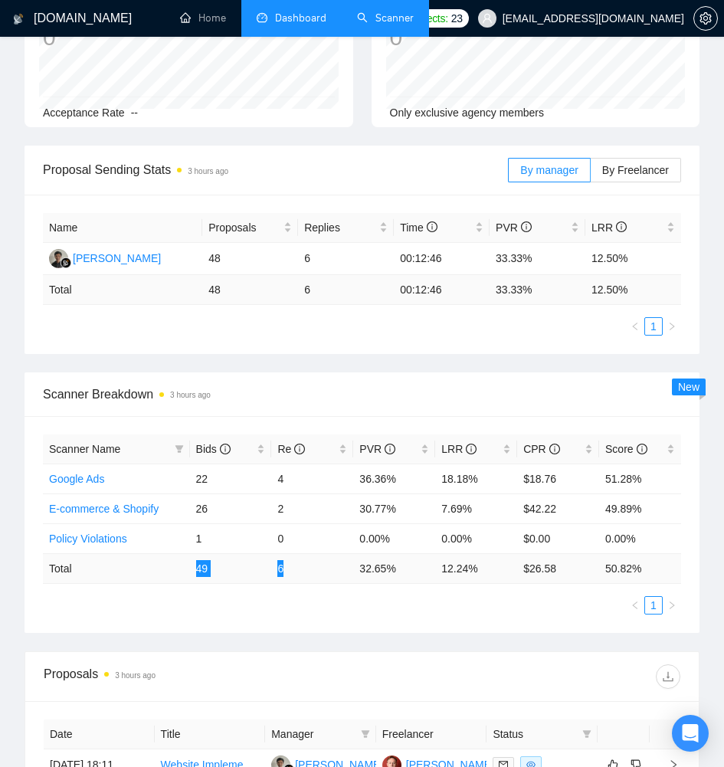
scroll to position [383, 0]
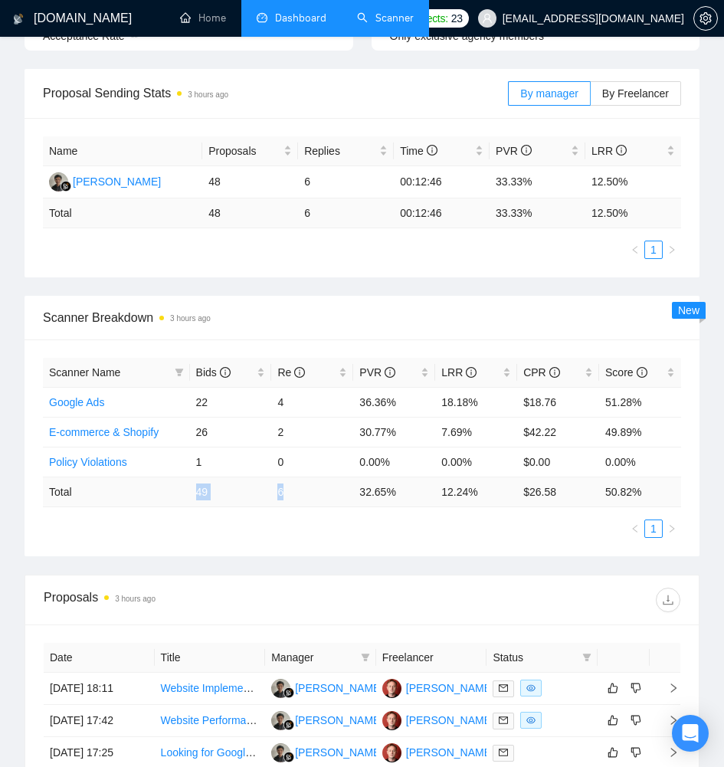
click at [364, 14] on link "Scanner" at bounding box center [385, 17] width 57 height 13
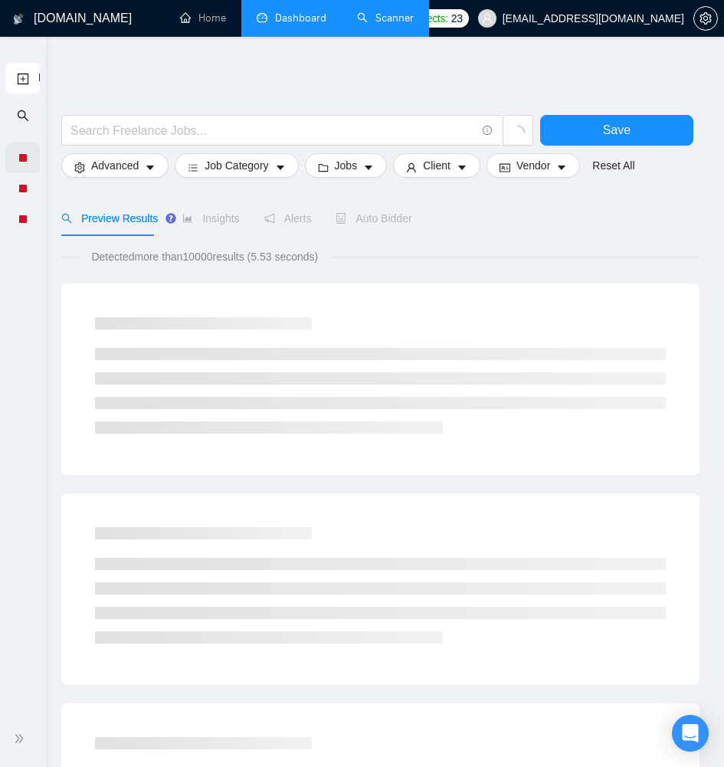
click at [25, 162] on body "New Scanner GigRadar.io Home Dashboard Scanner Connects: 23 alexm@amoscons.com …" at bounding box center [362, 383] width 724 height 767
click at [217, 226] on div "Insights" at bounding box center [210, 218] width 57 height 17
click at [18, 158] on div at bounding box center [22, 157] width 9 height 9
click at [41, 153] on ul "New Scanner" at bounding box center [23, 147] width 46 height 175
click at [35, 159] on div at bounding box center [22, 158] width 34 height 31
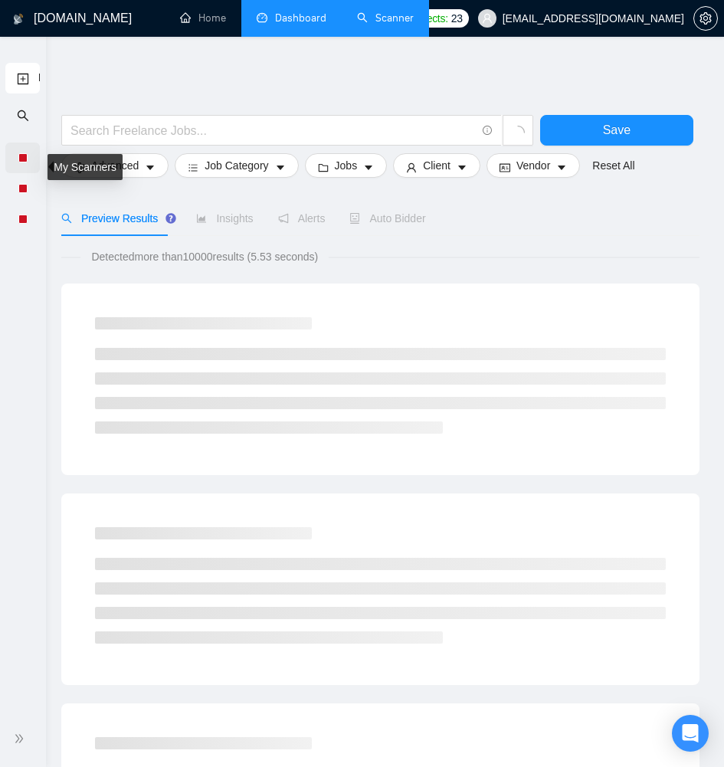
click at [38, 159] on div at bounding box center [22, 158] width 34 height 31
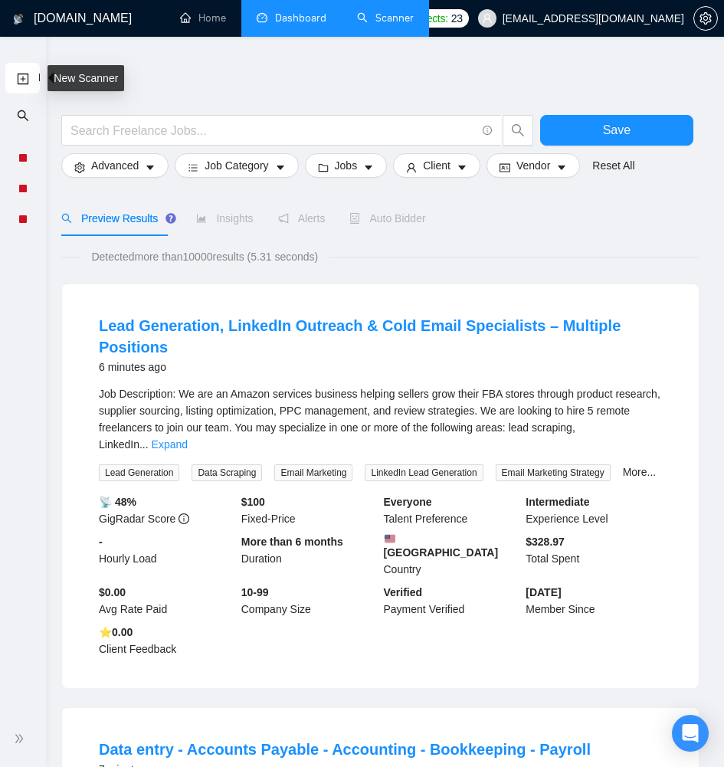
click at [29, 81] on link "New Scanner" at bounding box center [23, 78] width 12 height 31
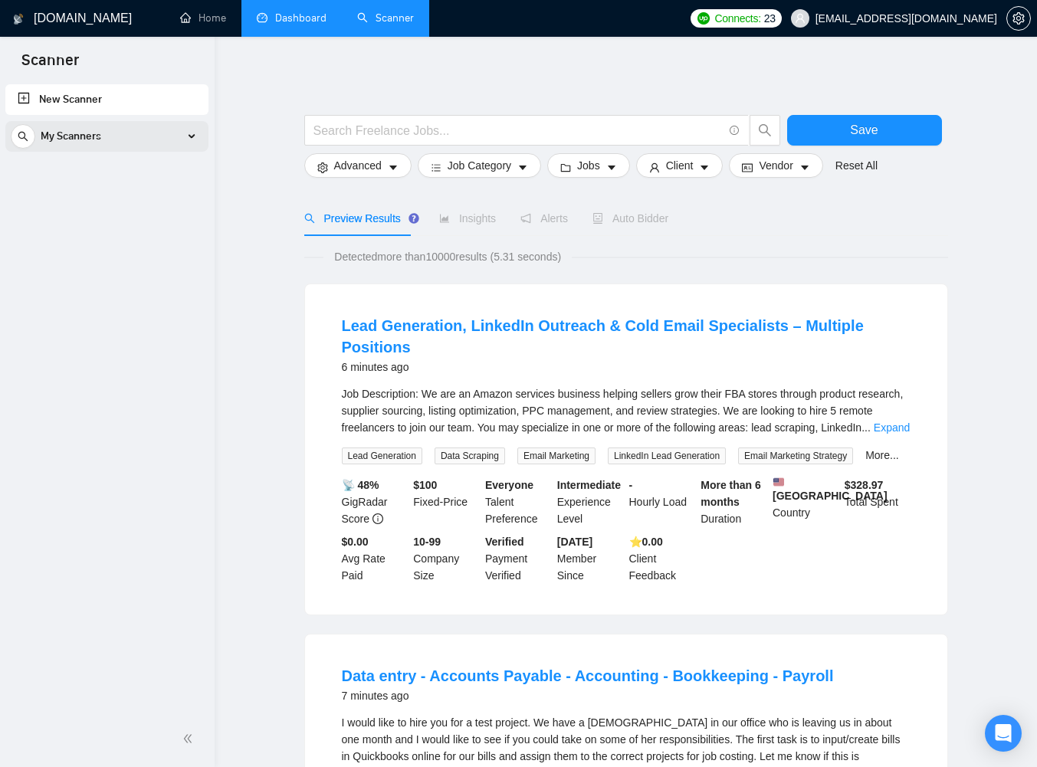
click at [176, 141] on div "My Scanners" at bounding box center [107, 136] width 192 height 31
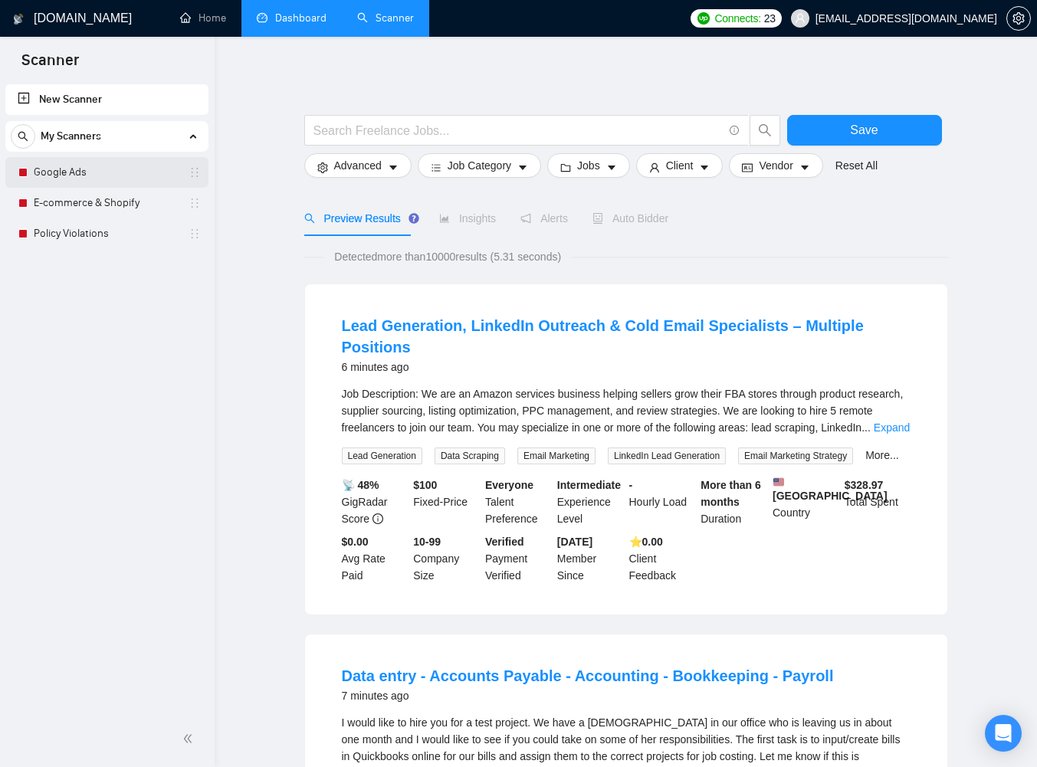
click at [138, 176] on link "Google Ads" at bounding box center [107, 172] width 146 height 31
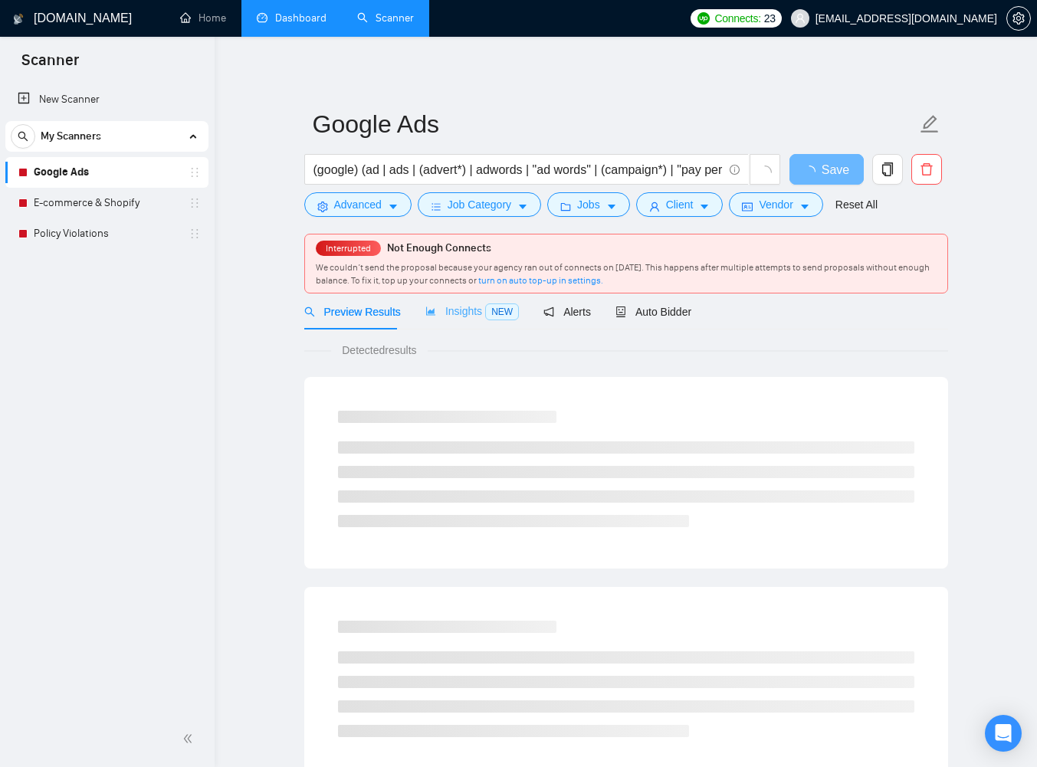
click at [487, 300] on div "Insights NEW" at bounding box center [472, 312] width 94 height 36
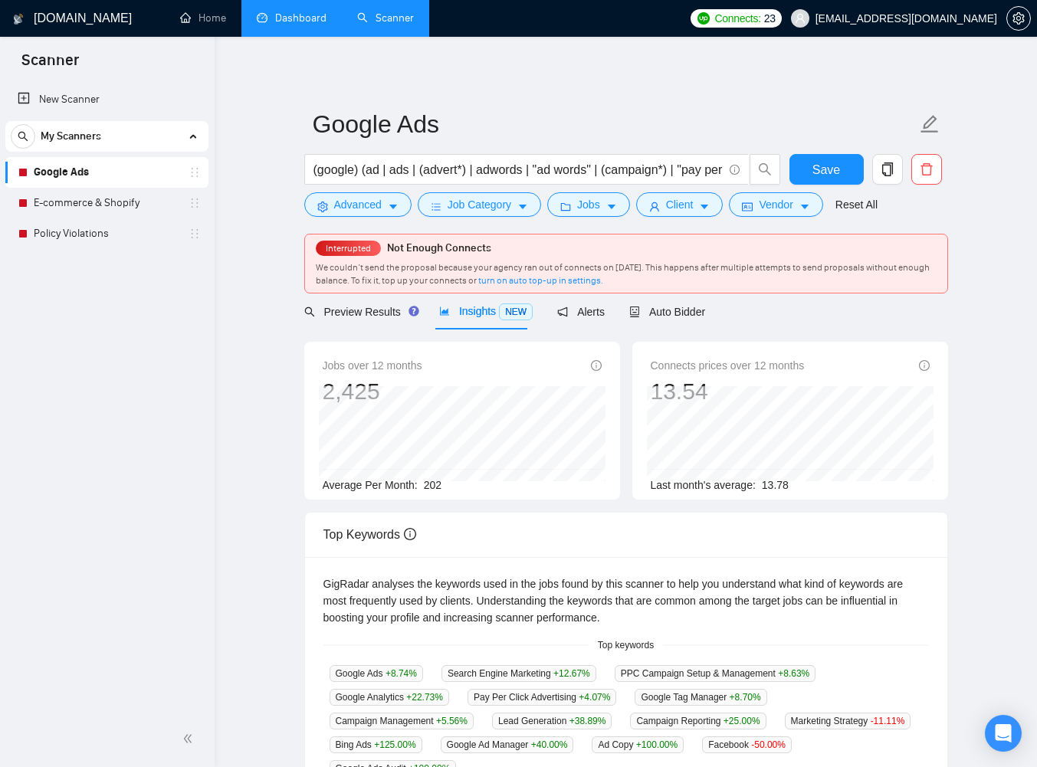
click at [290, 14] on link "Dashboard" at bounding box center [292, 17] width 70 height 13
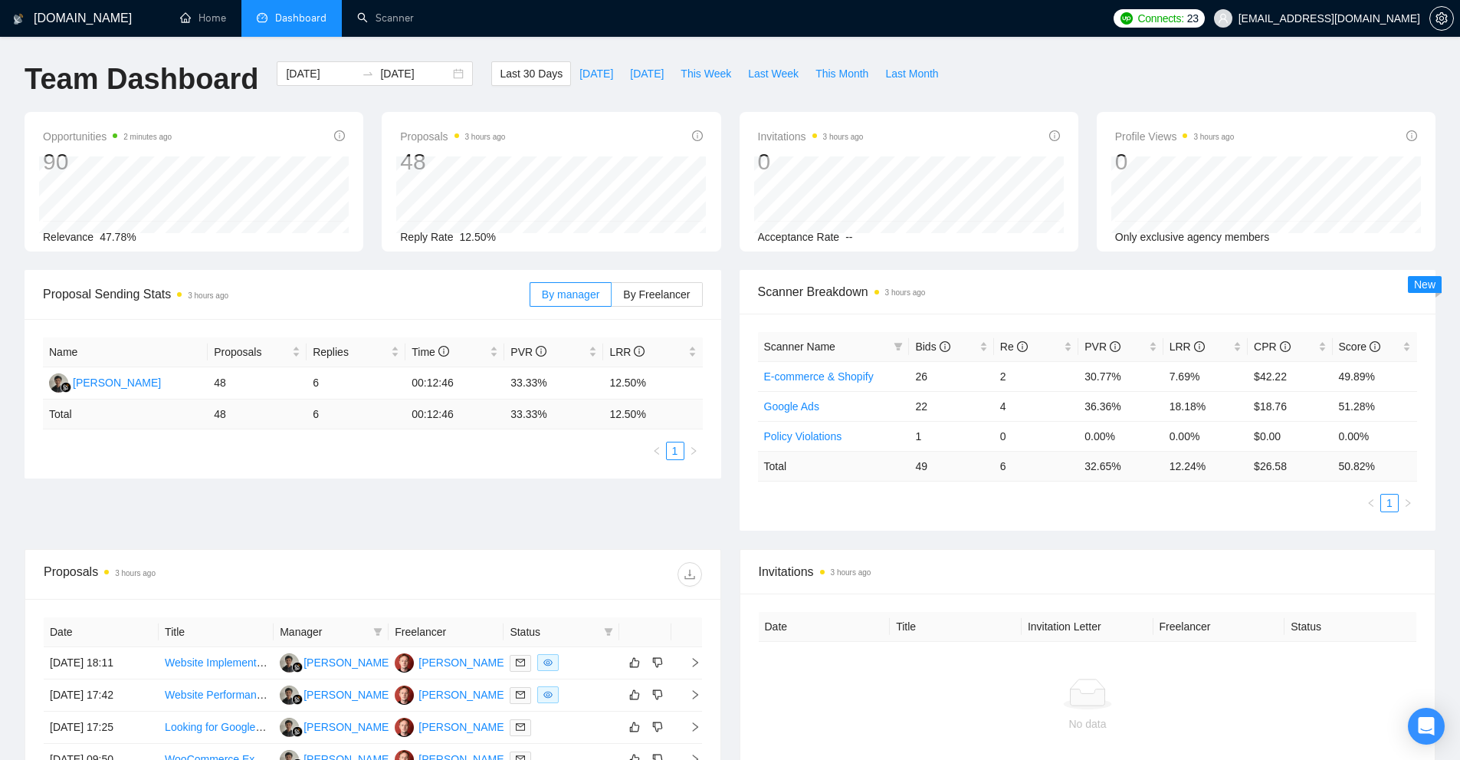
click at [1118, 510] on ul "1" at bounding box center [1088, 503] width 660 height 18
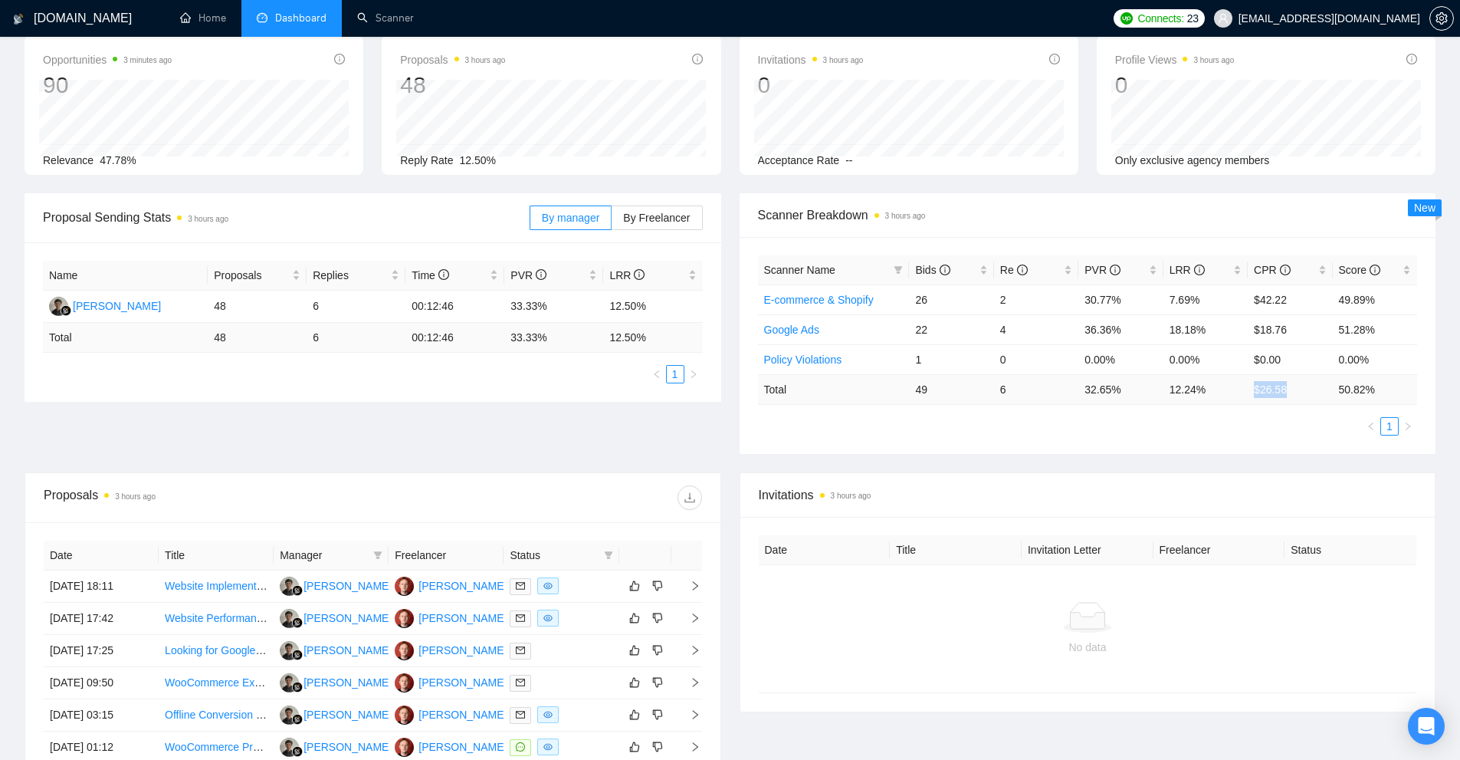
drag, startPoint x: 1295, startPoint y: 393, endPoint x: 1245, endPoint y: 394, distance: 49.8
click at [1245, 394] on tr "Total 49 6 32.65 % 12.24 % $ 26.58 50.82 %" at bounding box center [1088, 389] width 660 height 30
click at [1128, 451] on div "Scanner Name Bids Re PVR LRR CPR Score E-commerce & Shopify 26 2 30.77% 7.69% $…" at bounding box center [1088, 345] width 697 height 217
drag, startPoint x: 1304, startPoint y: 399, endPoint x: 1195, endPoint y: 419, distance: 110.6
click at [1211, 395] on tr "Total 49 6 32.65 % 12.24 % $ 26.58 50.82 %" at bounding box center [1088, 389] width 660 height 30
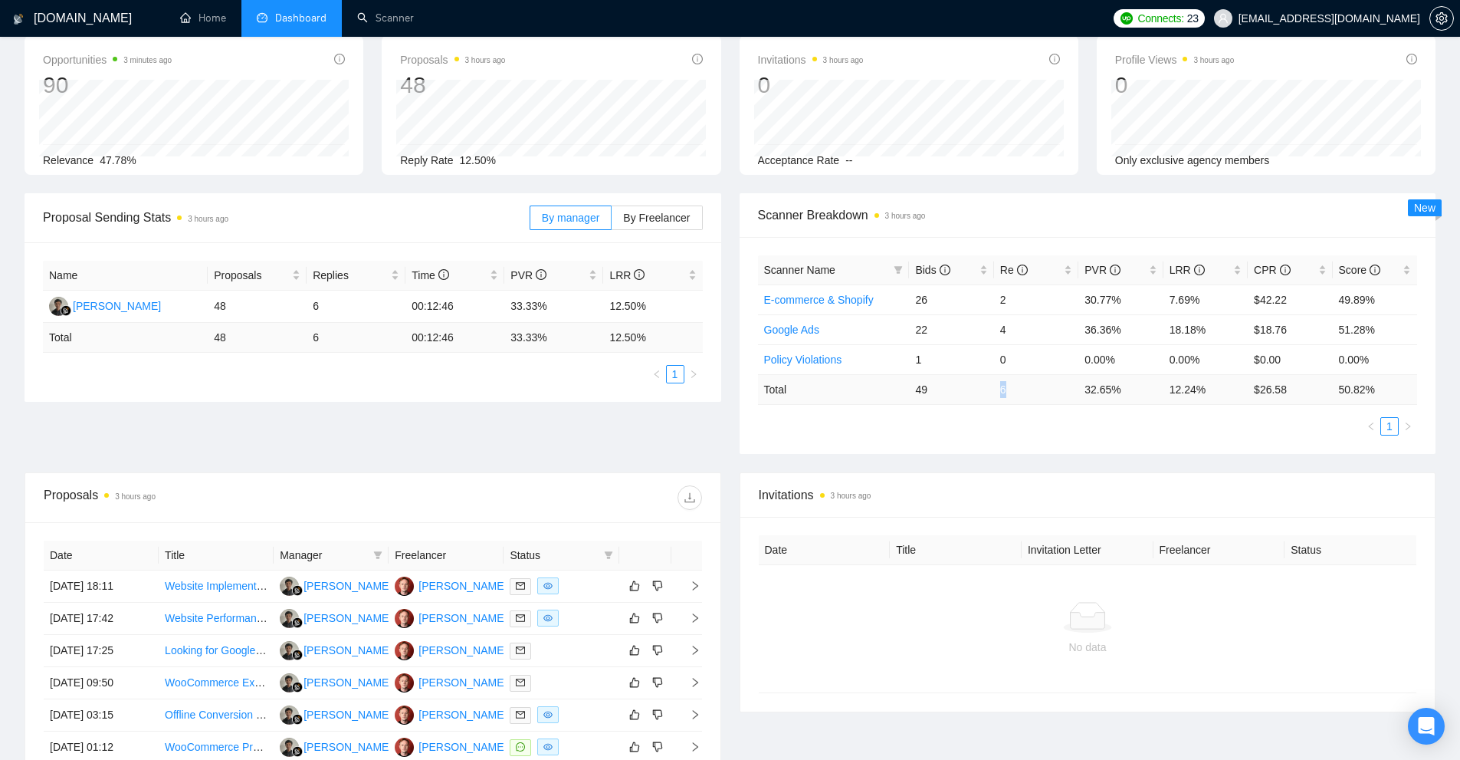
drag, startPoint x: 1012, startPoint y: 389, endPoint x: 989, endPoint y: 388, distance: 23.0
click at [991, 388] on tr "Total 49 6 32.65 % 12.24 % $ 26.58 50.82 %" at bounding box center [1088, 389] width 660 height 30
drag, startPoint x: 1288, startPoint y: 386, endPoint x: 1208, endPoint y: 404, distance: 81.8
click at [1223, 386] on tr "Total 49 6 32.65 % 12.24 % $ 26.58 50.82 %" at bounding box center [1088, 389] width 660 height 30
click at [1181, 451] on div "Scanner Name Bids Re PVR LRR CPR Score E-commerce & Shopify 26 2 30.77% 7.69% $…" at bounding box center [1088, 345] width 697 height 217
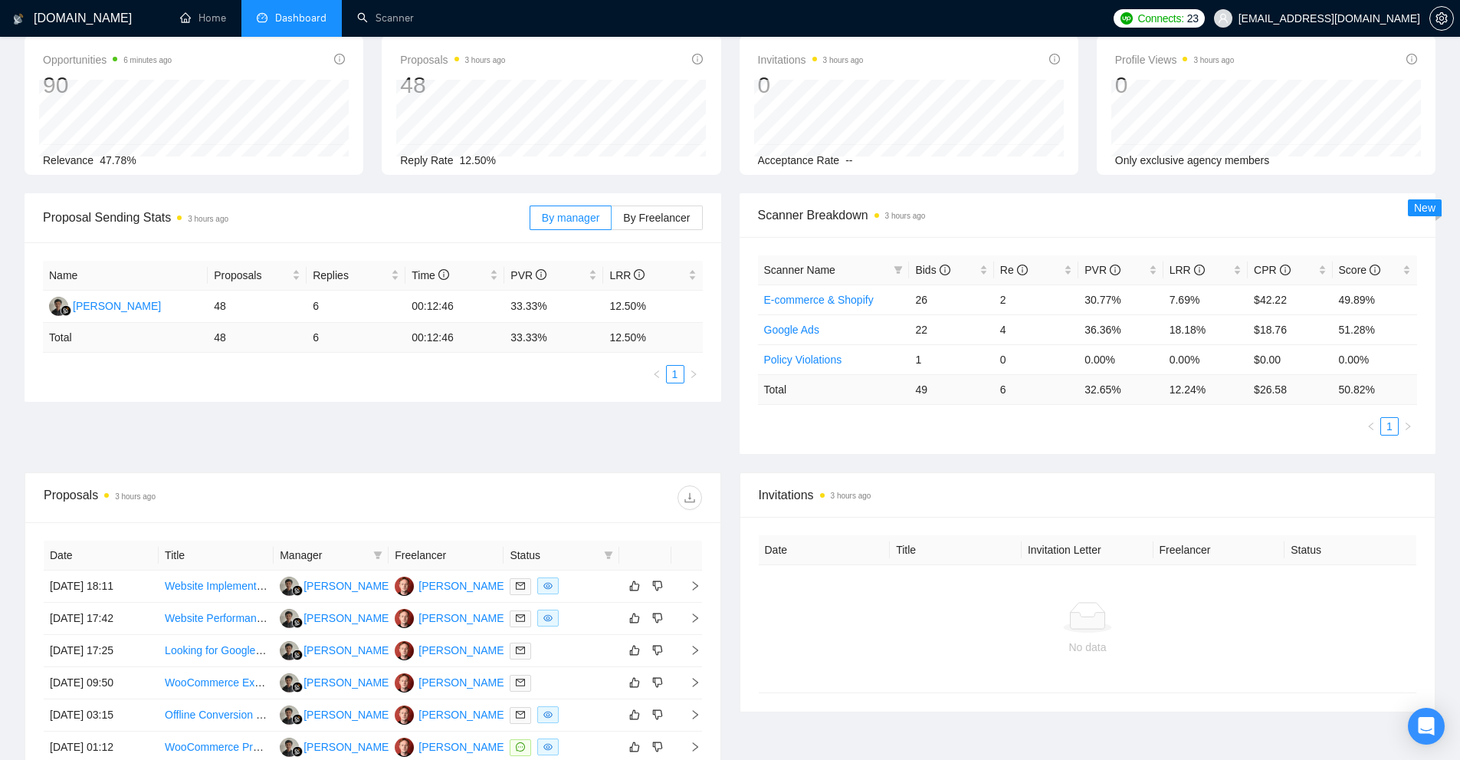
scroll to position [0, 0]
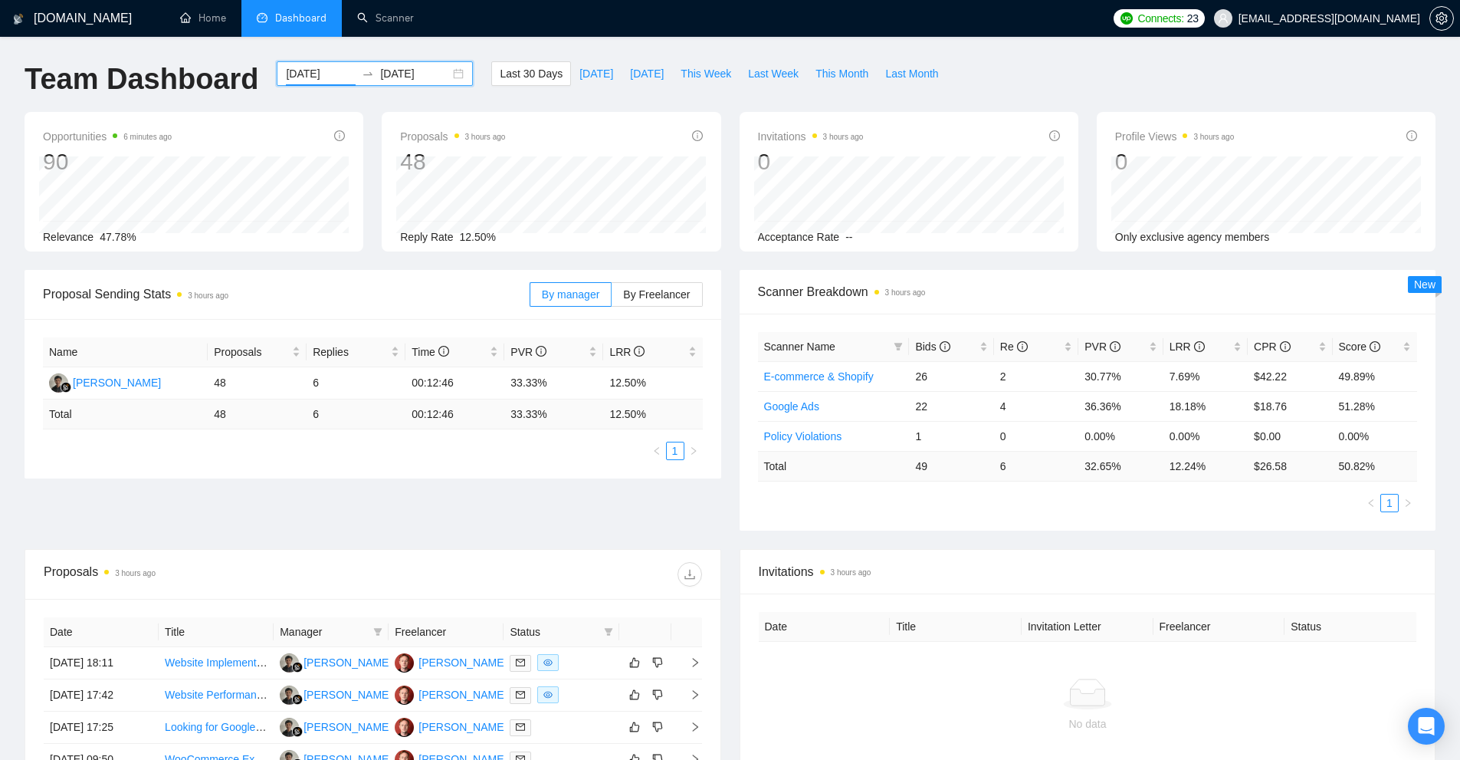
click at [310, 78] on input "2025-08-20" at bounding box center [321, 73] width 70 height 17
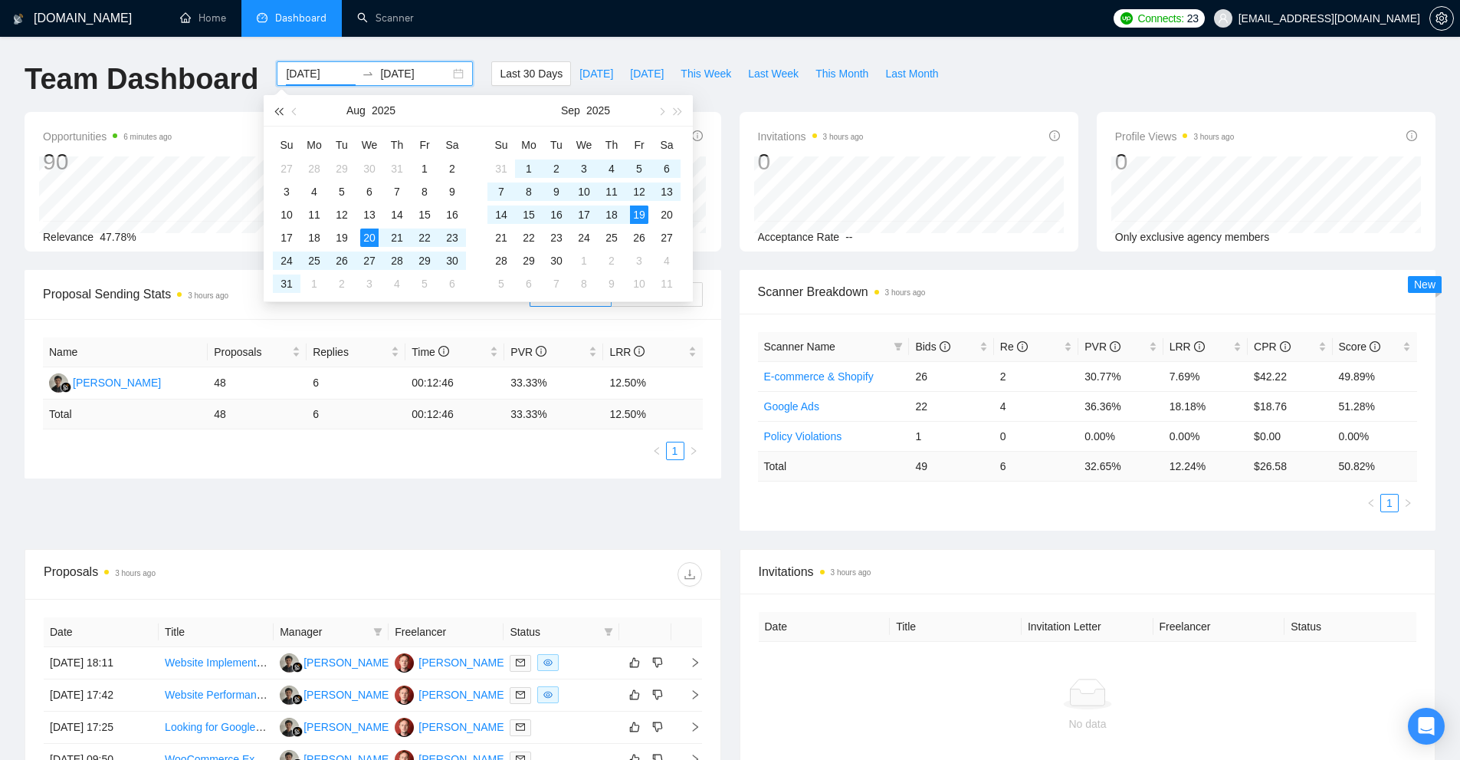
click at [282, 111] on span "button" at bounding box center [278, 111] width 8 height 8
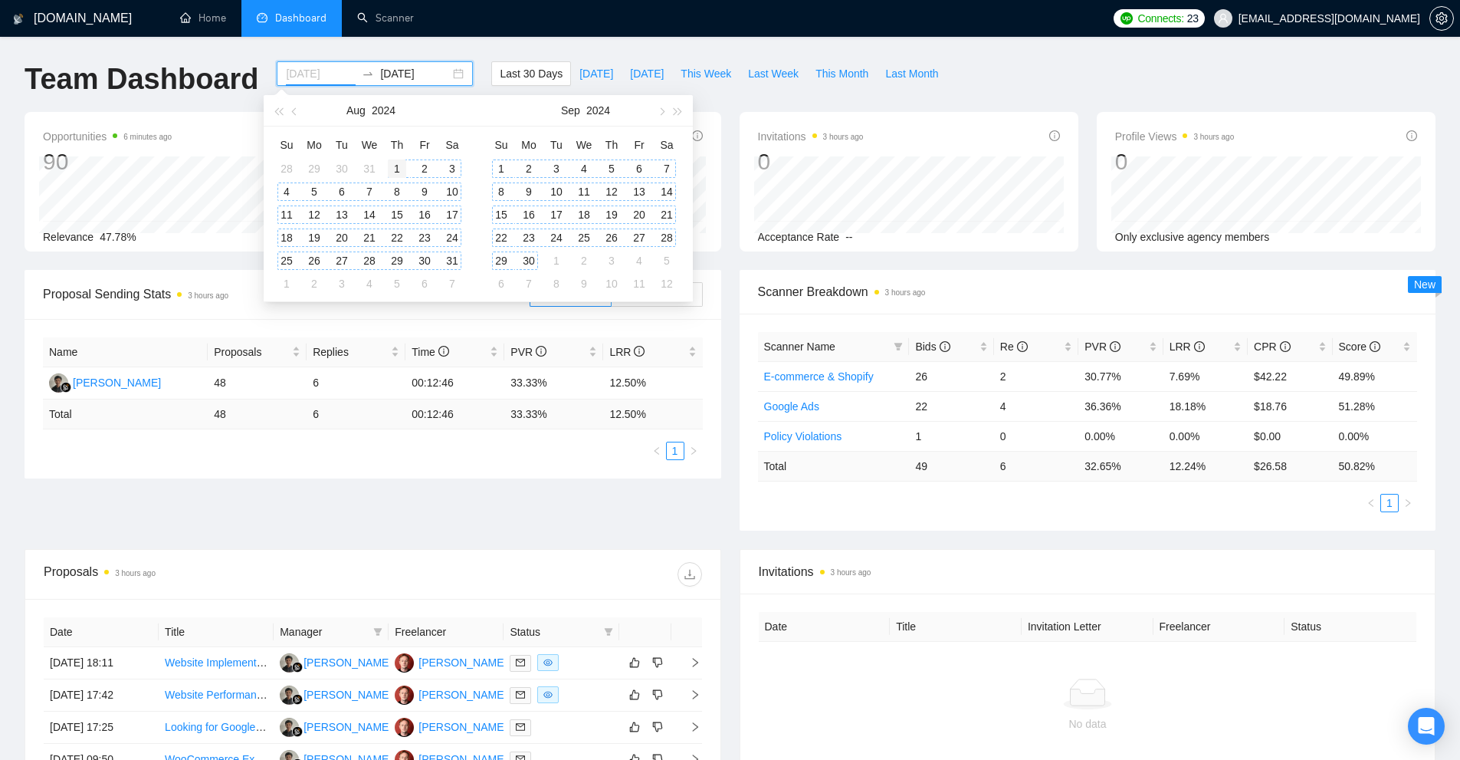
type input "2024-08-01"
click at [391, 166] on div "1" at bounding box center [397, 168] width 18 height 18
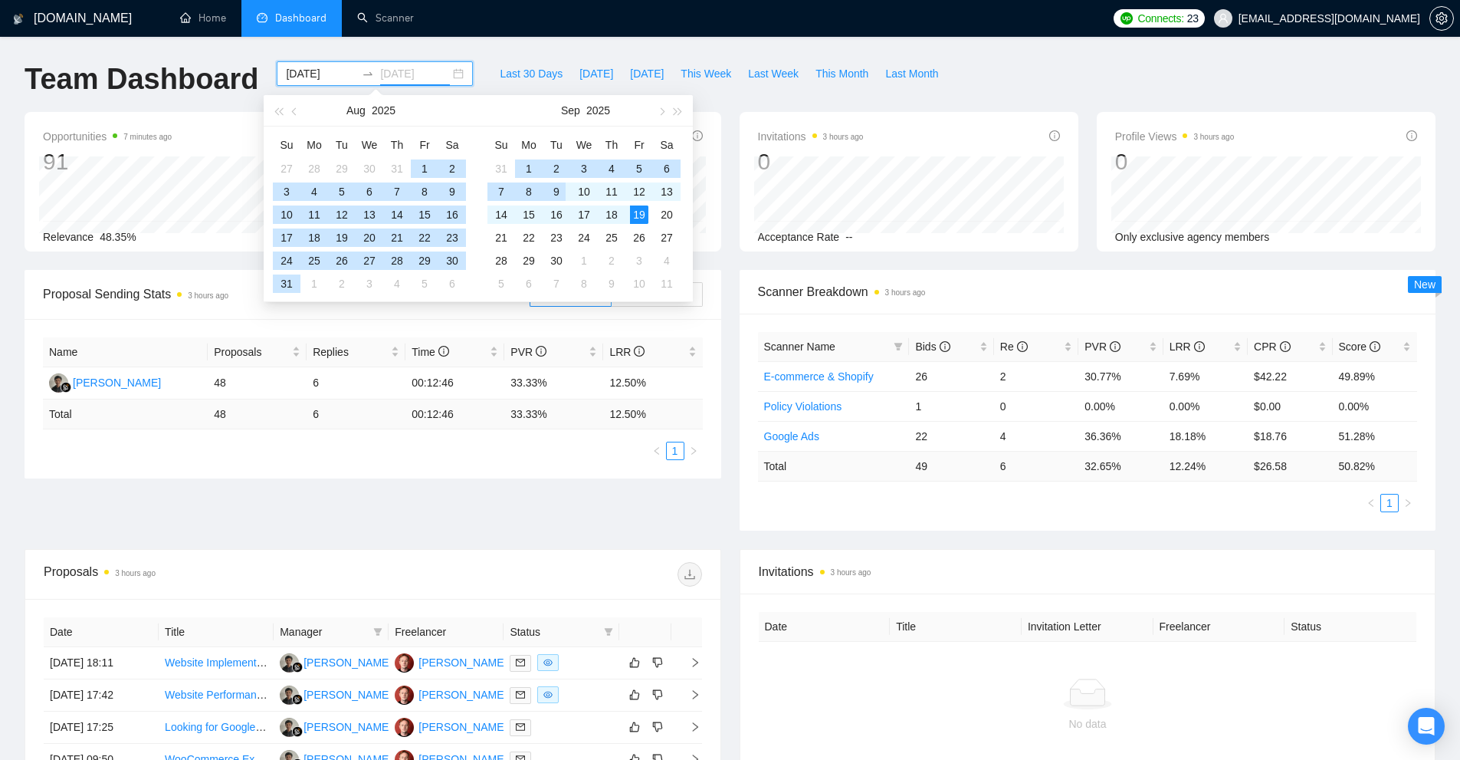
type input "2025-09-19"
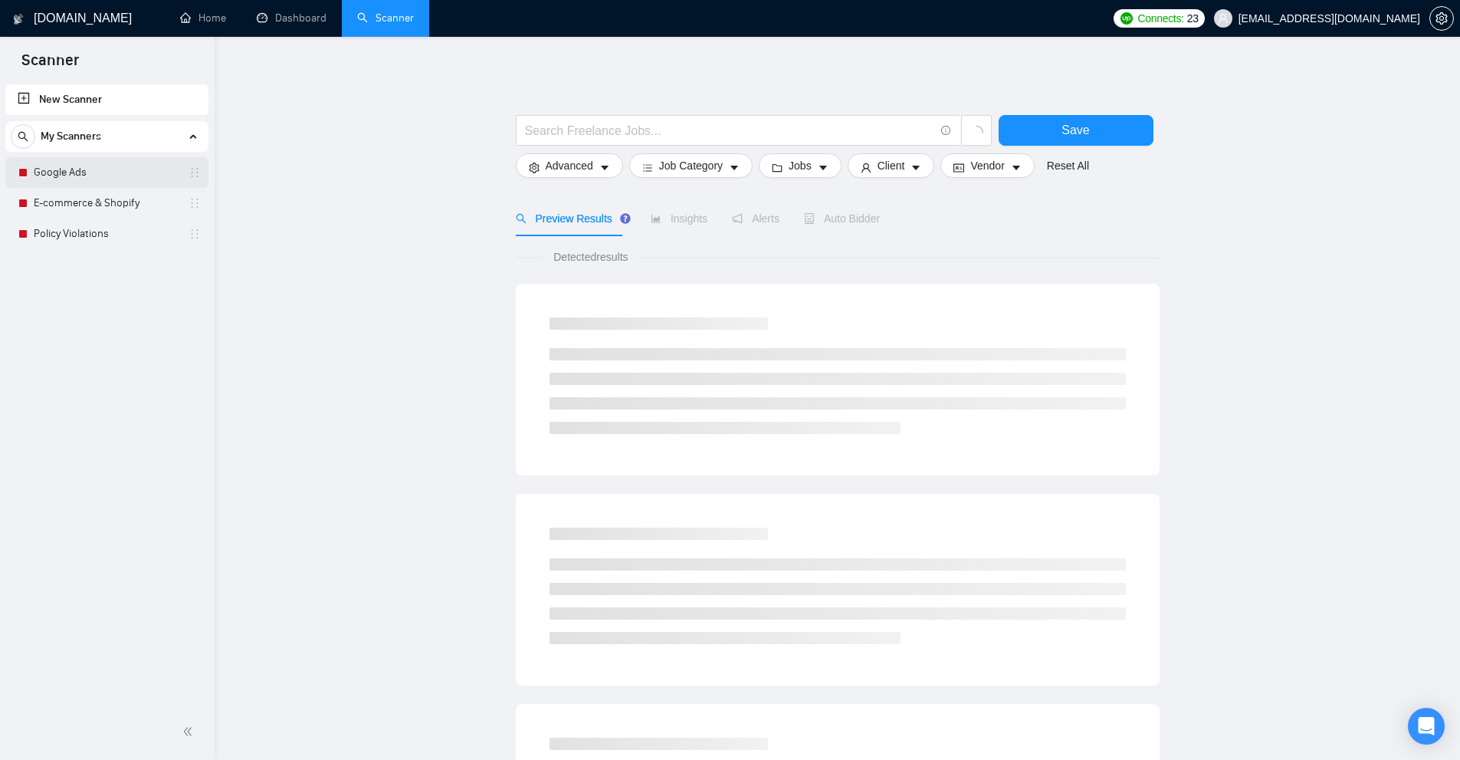
click at [75, 170] on link "Google Ads" at bounding box center [107, 172] width 146 height 31
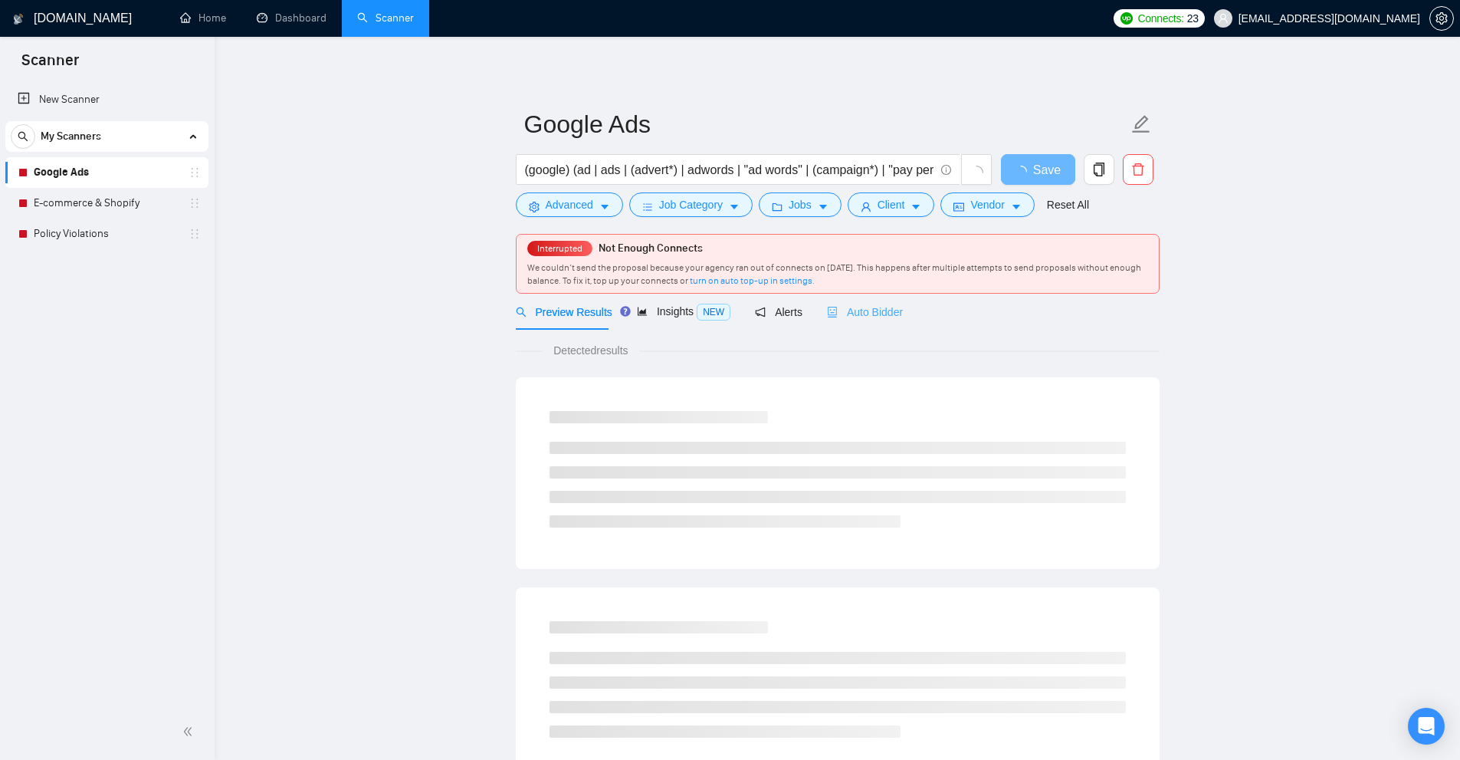
click at [875, 320] on div "Auto Bidder" at bounding box center [865, 312] width 76 height 36
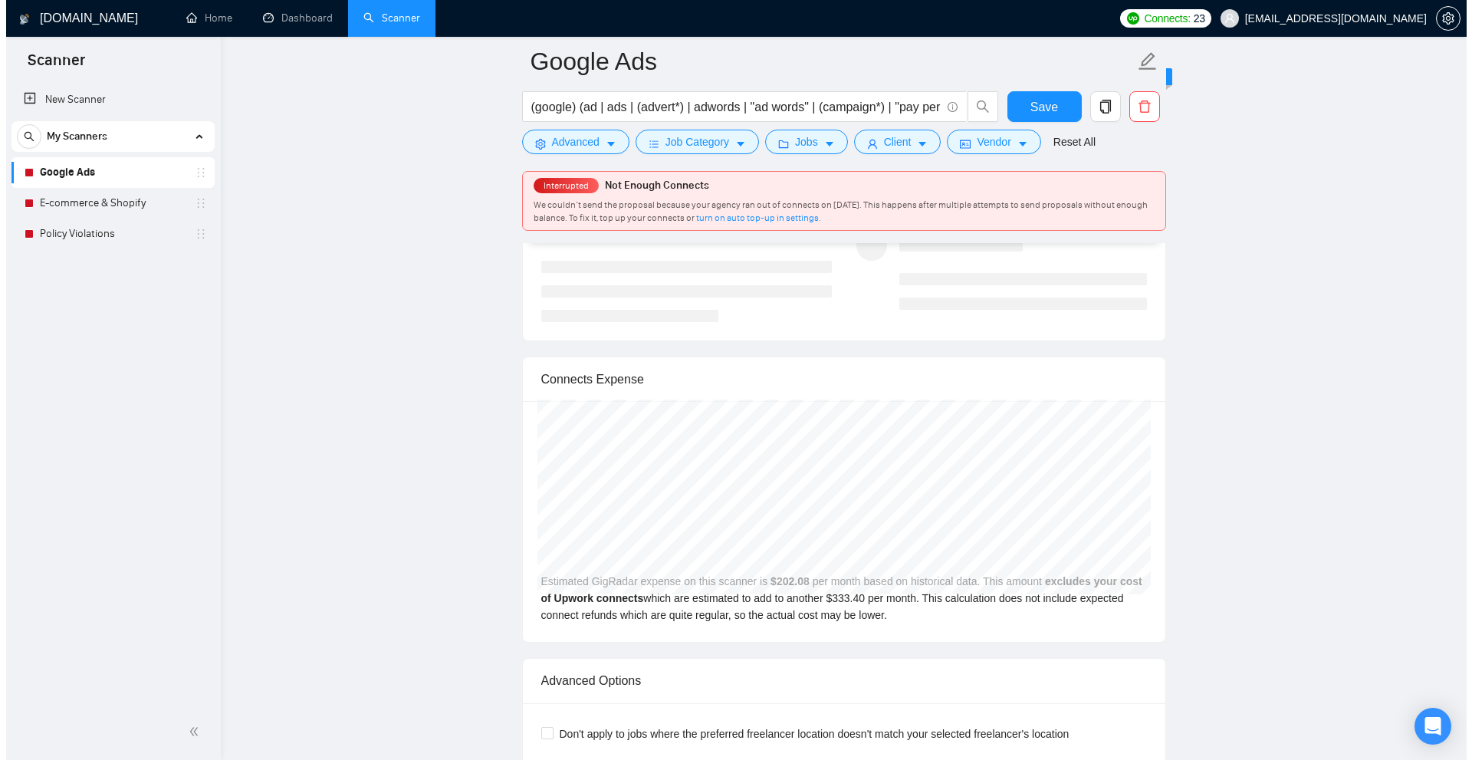
scroll to position [3142, 0]
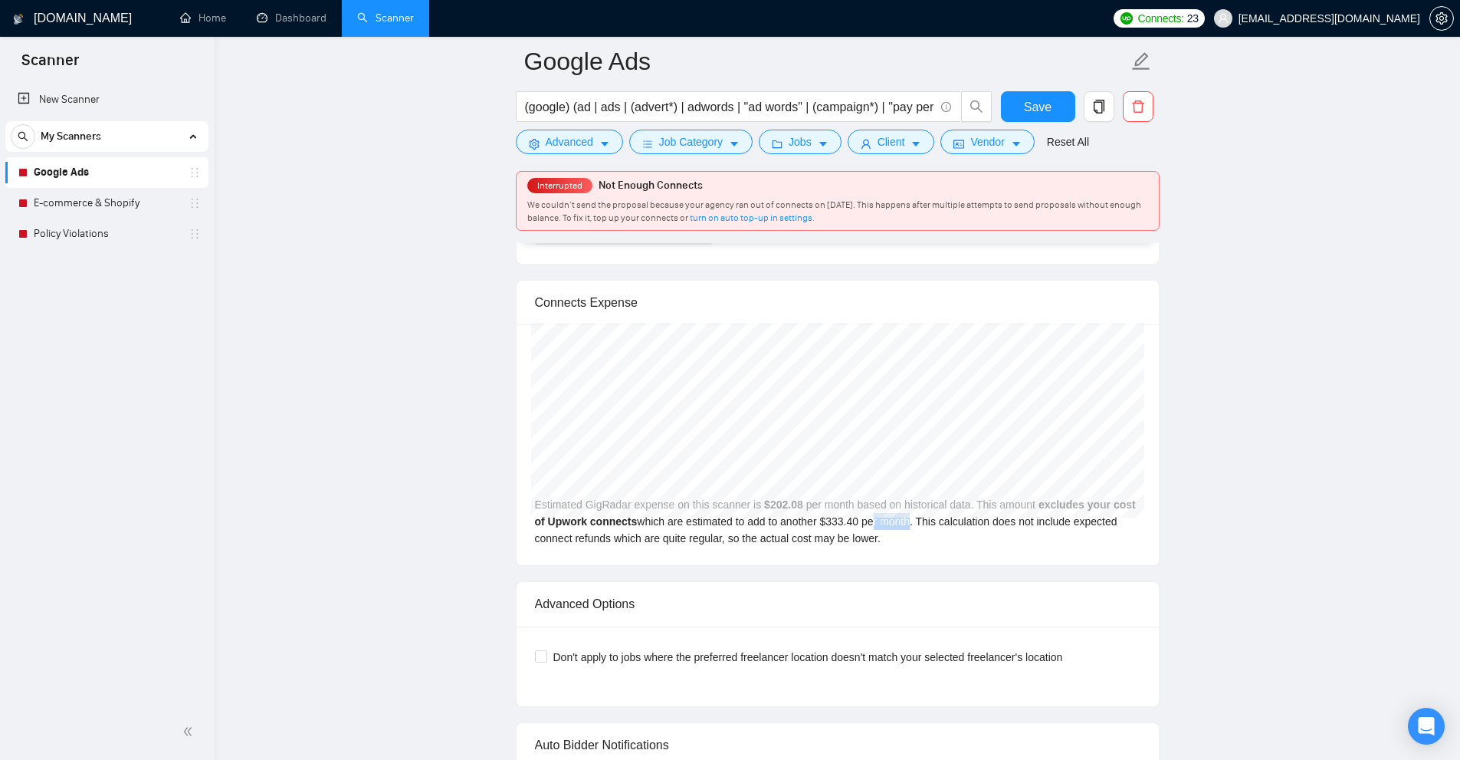
drag, startPoint x: 860, startPoint y: 495, endPoint x: 900, endPoint y: 501, distance: 40.3
click at [900, 501] on div "May 2025 GigRadar $194.00 Upwork Connects $320.07 Estimated GigRadar expense on…" at bounding box center [838, 444] width 642 height 241
click at [1062, 507] on div "May 2025 GigRadar $194.00 Upwork Connects $320.07 Estimated GigRadar expense on…" at bounding box center [838, 444] width 642 height 241
click at [898, 153] on button "Client" at bounding box center [891, 142] width 87 height 25
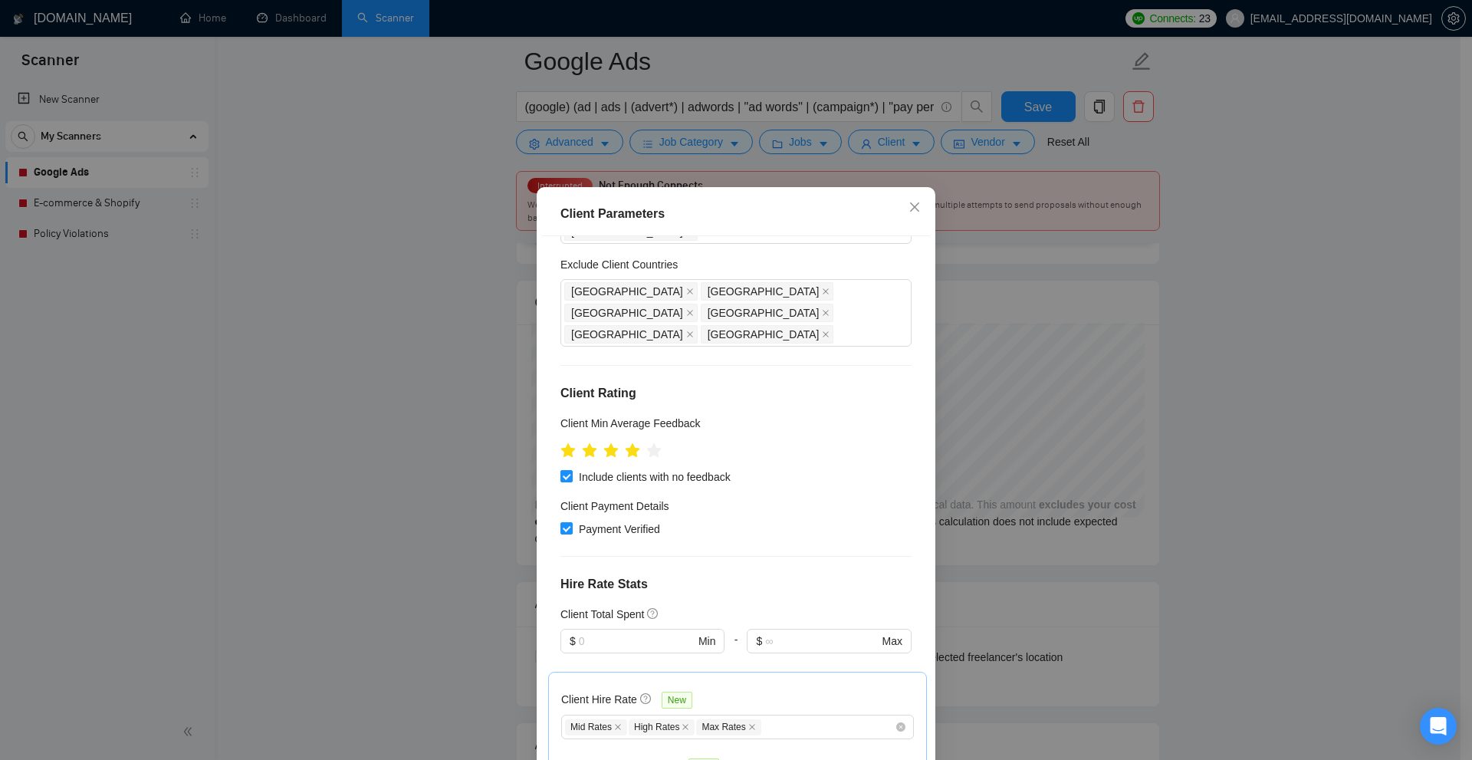
scroll to position [307, 0]
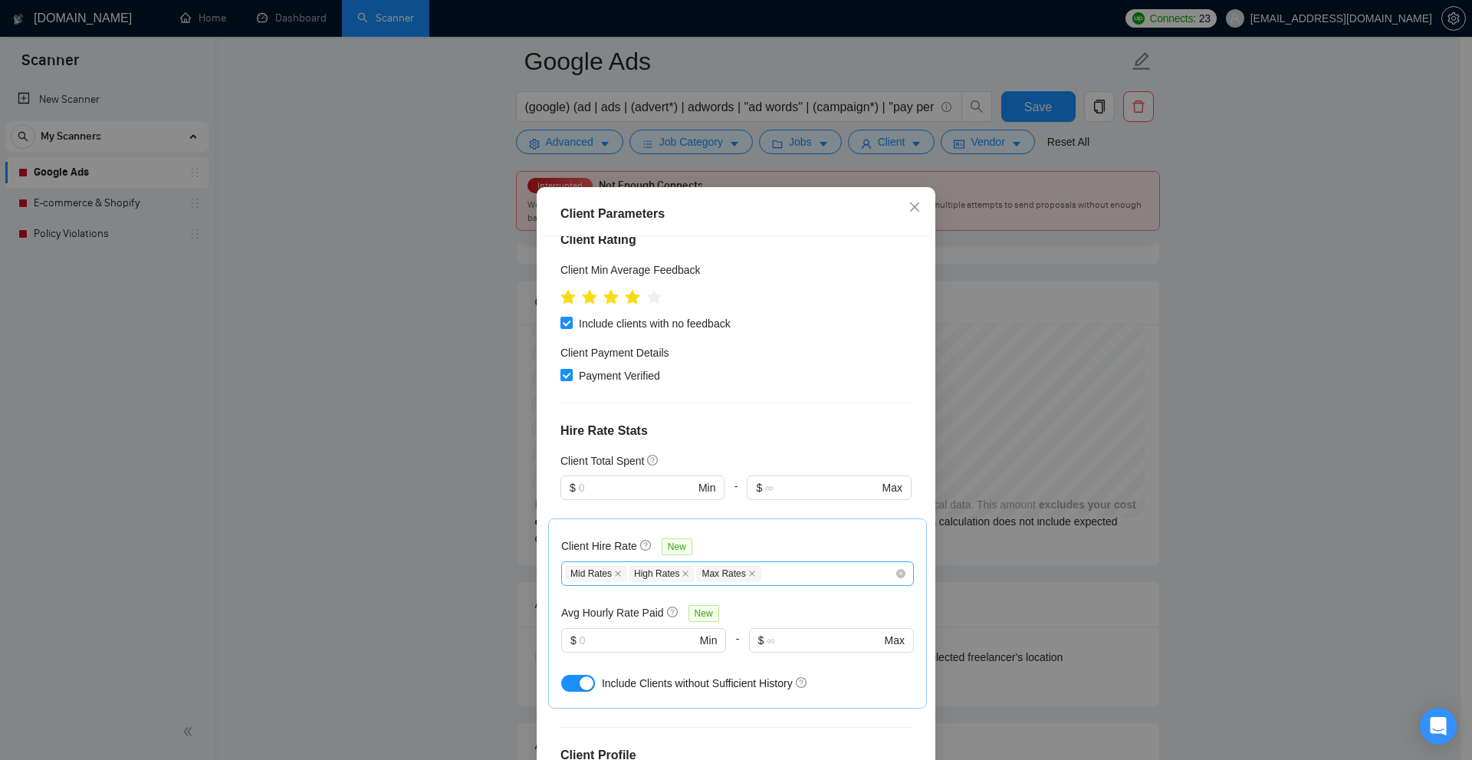
click at [794, 564] on div "Mid Rates High Rates Max Rates" at bounding box center [730, 573] width 330 height 18
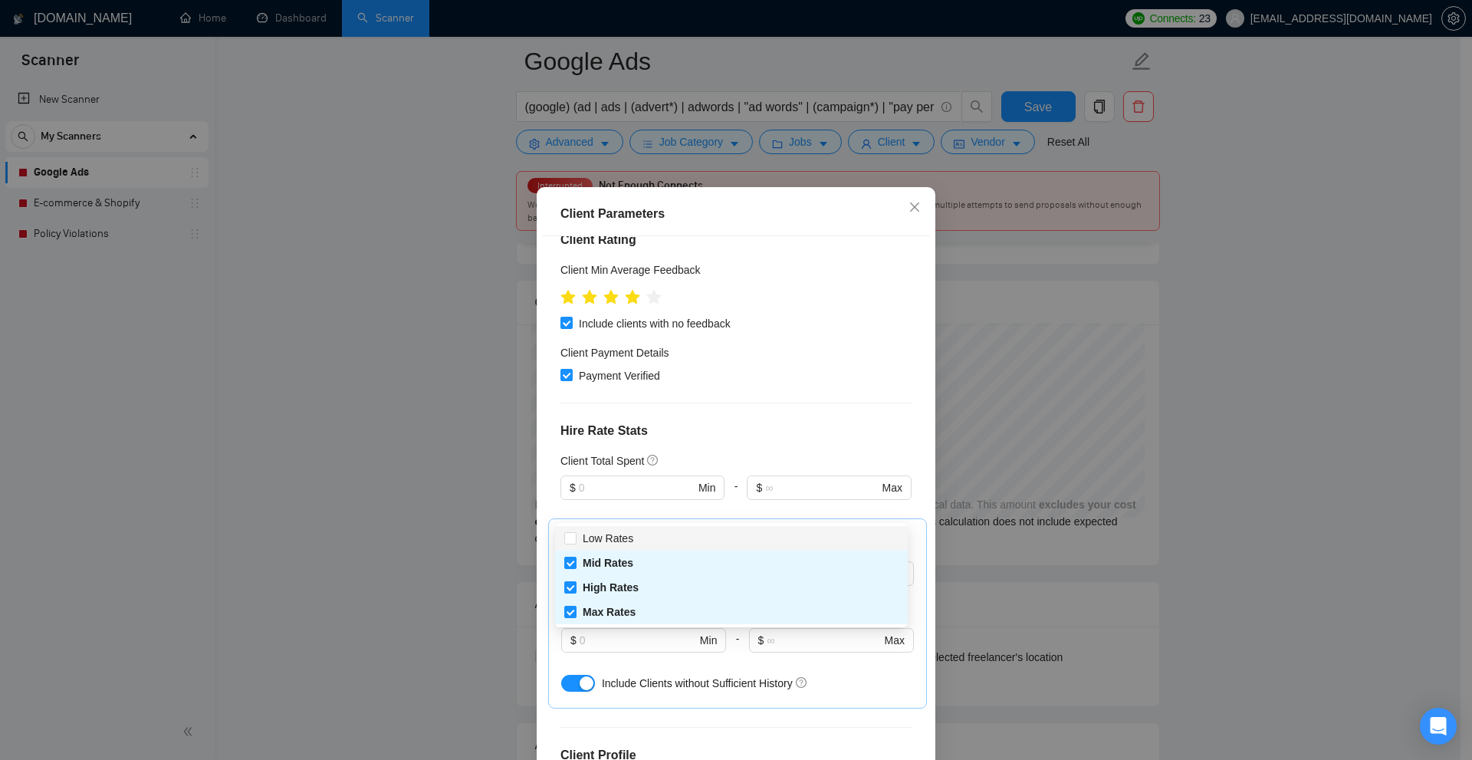
click at [707, 531] on div "Client Hire Rate New Mid Rates High Rates Max Rates Avg Hourly Rate Paid New $ …" at bounding box center [737, 613] width 353 height 164
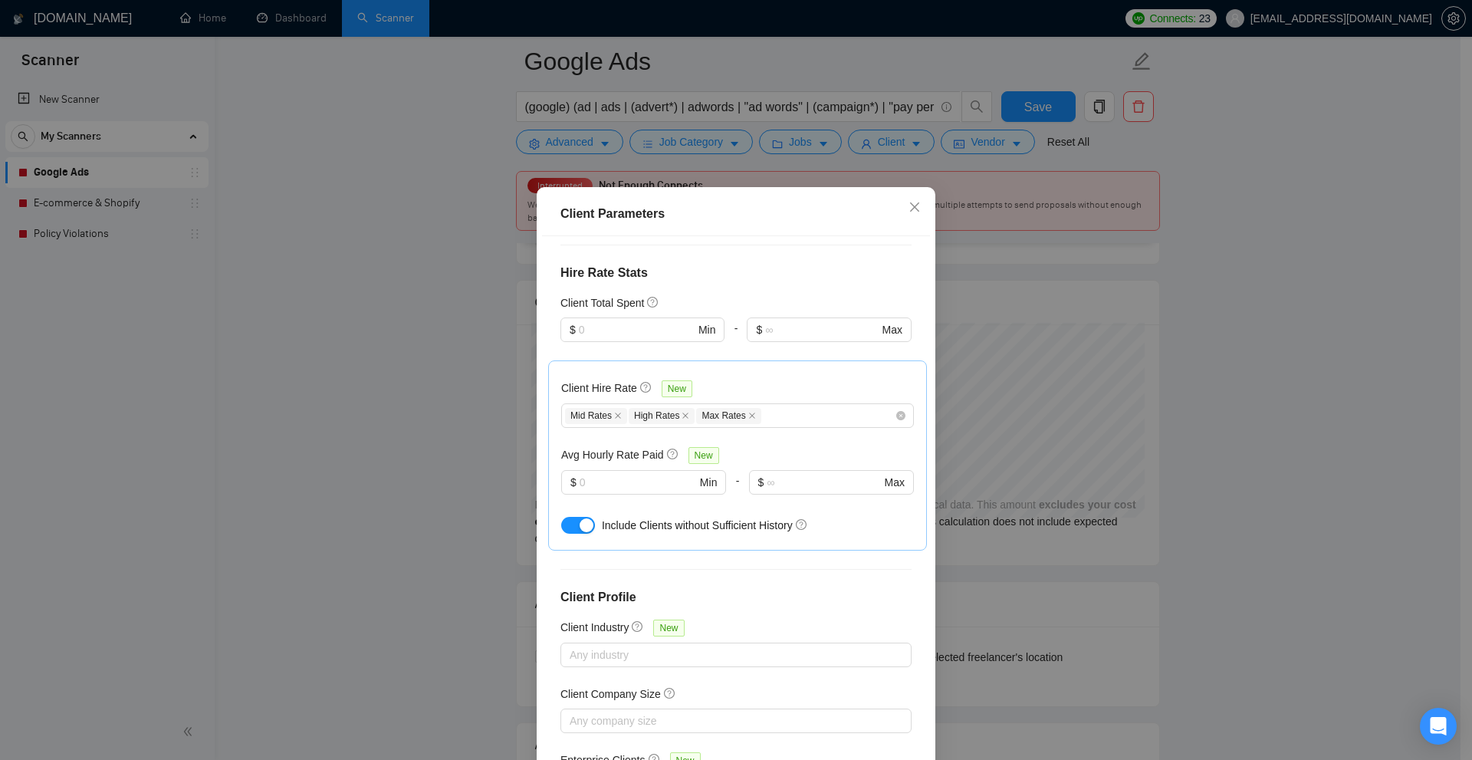
scroll to position [82, 0]
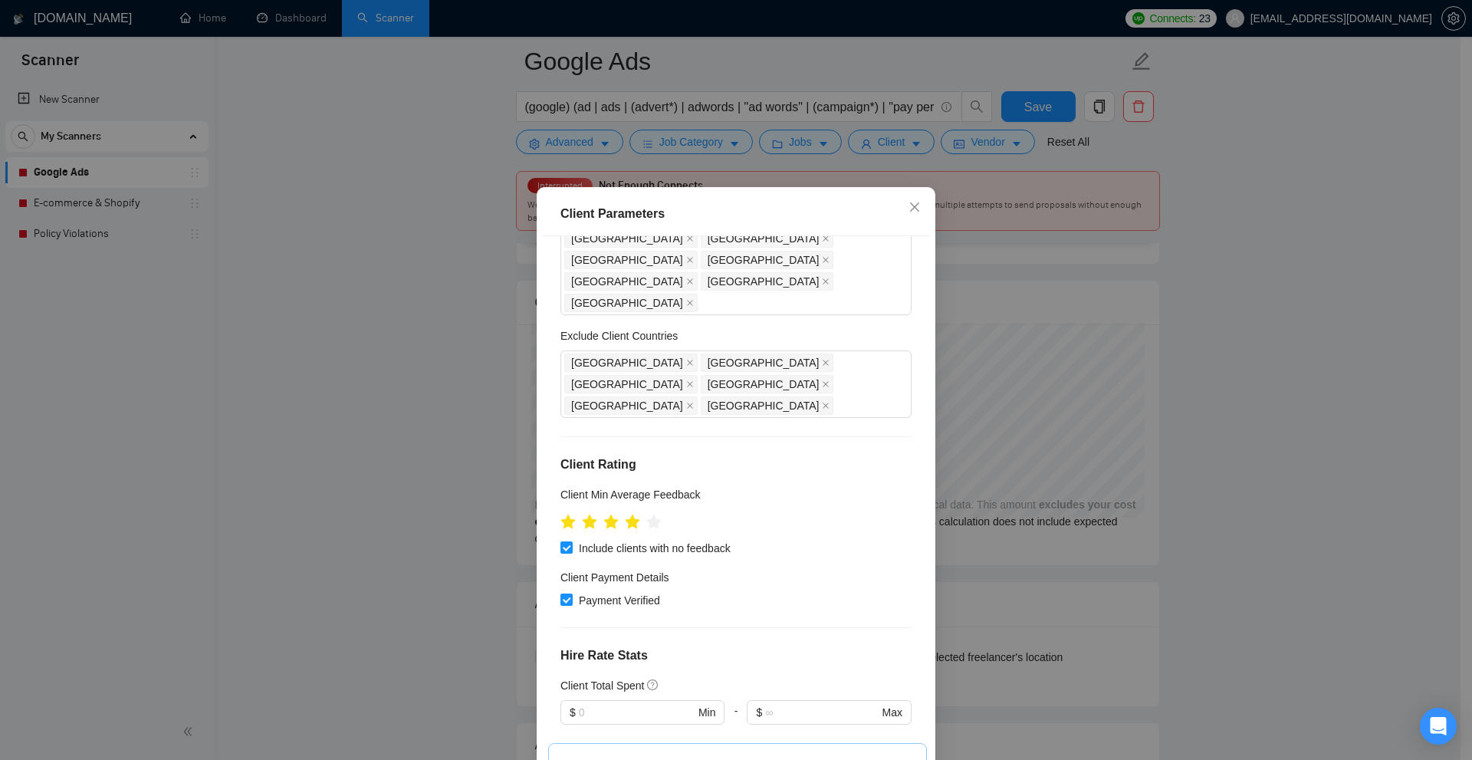
click at [1084, 290] on div "Client Parameters Client Location Include Client Countries United States United…" at bounding box center [736, 380] width 1472 height 760
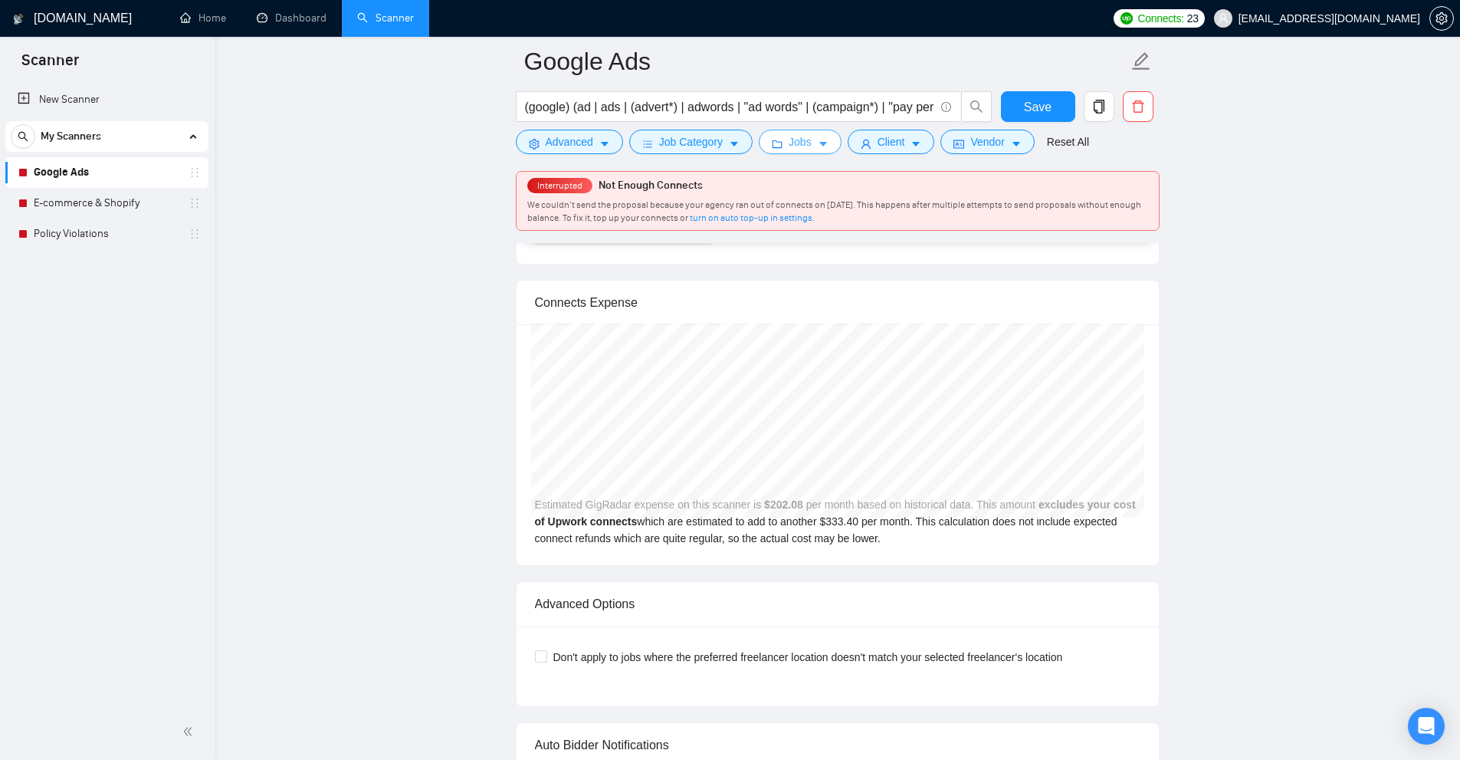
click at [766, 140] on button "Jobs" at bounding box center [800, 142] width 83 height 25
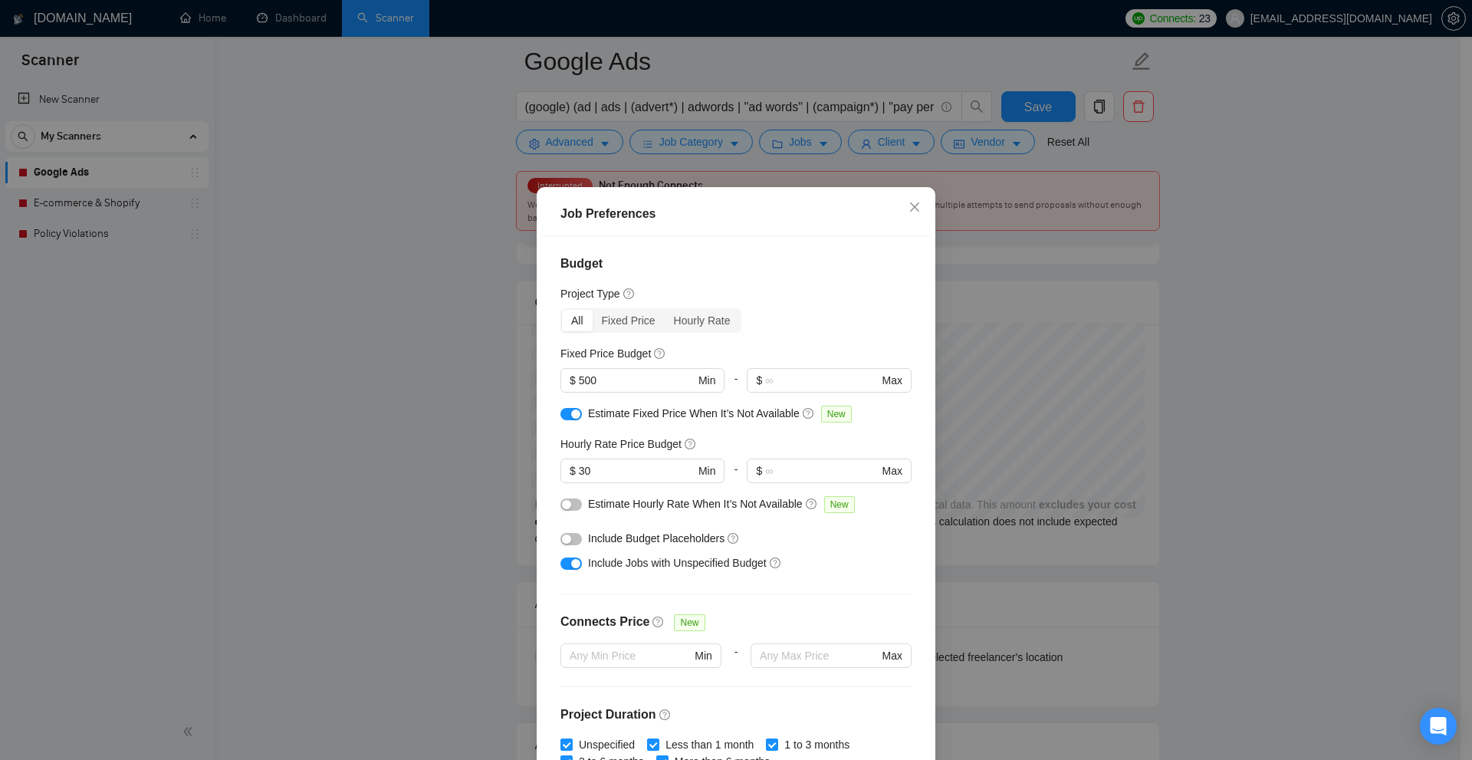
scroll to position [332, 0]
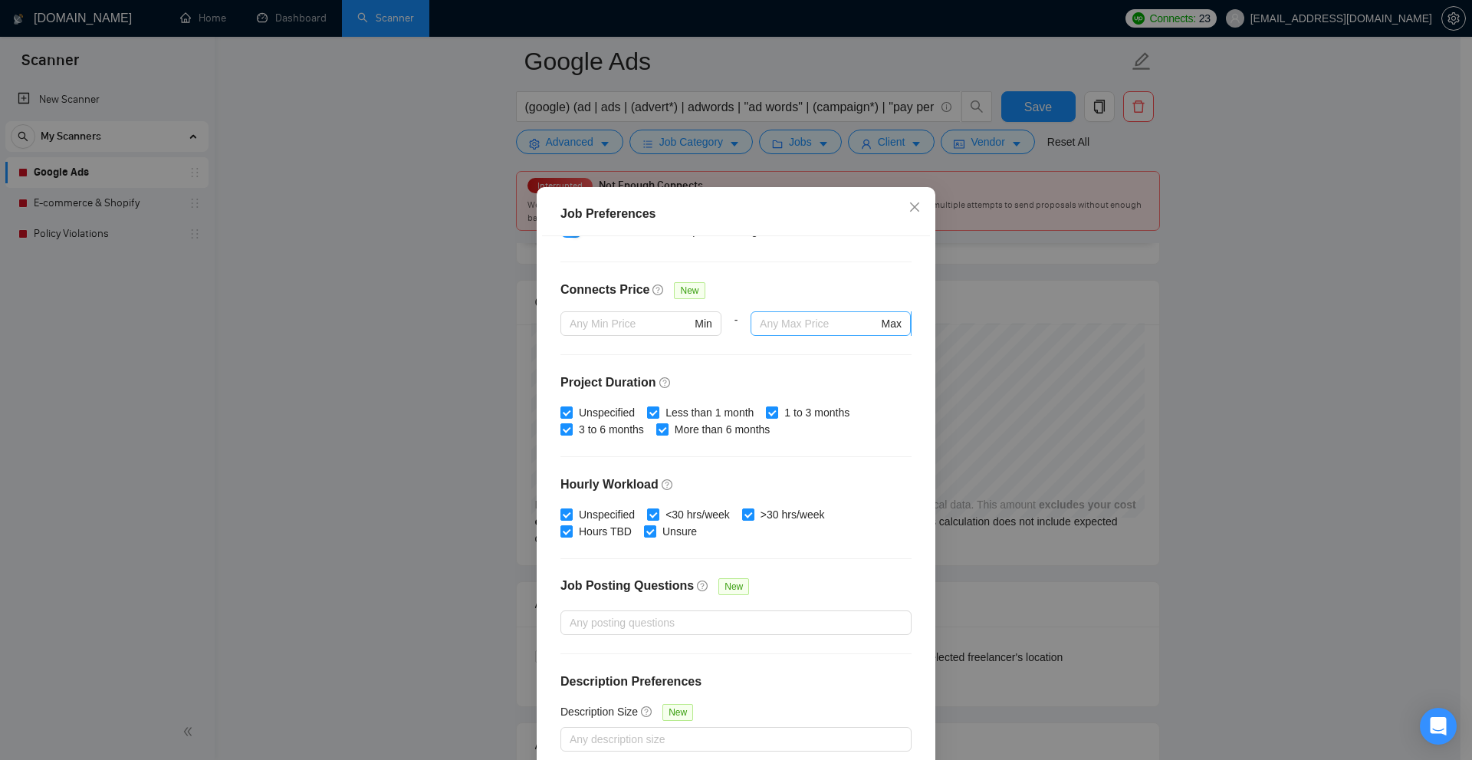
click at [813, 327] on input "text" at bounding box center [819, 323] width 118 height 17
click at [1214, 343] on div "Job Preferences Budget Project Type All Fixed Price Hourly Rate Fixed Price Bud…" at bounding box center [736, 380] width 1472 height 760
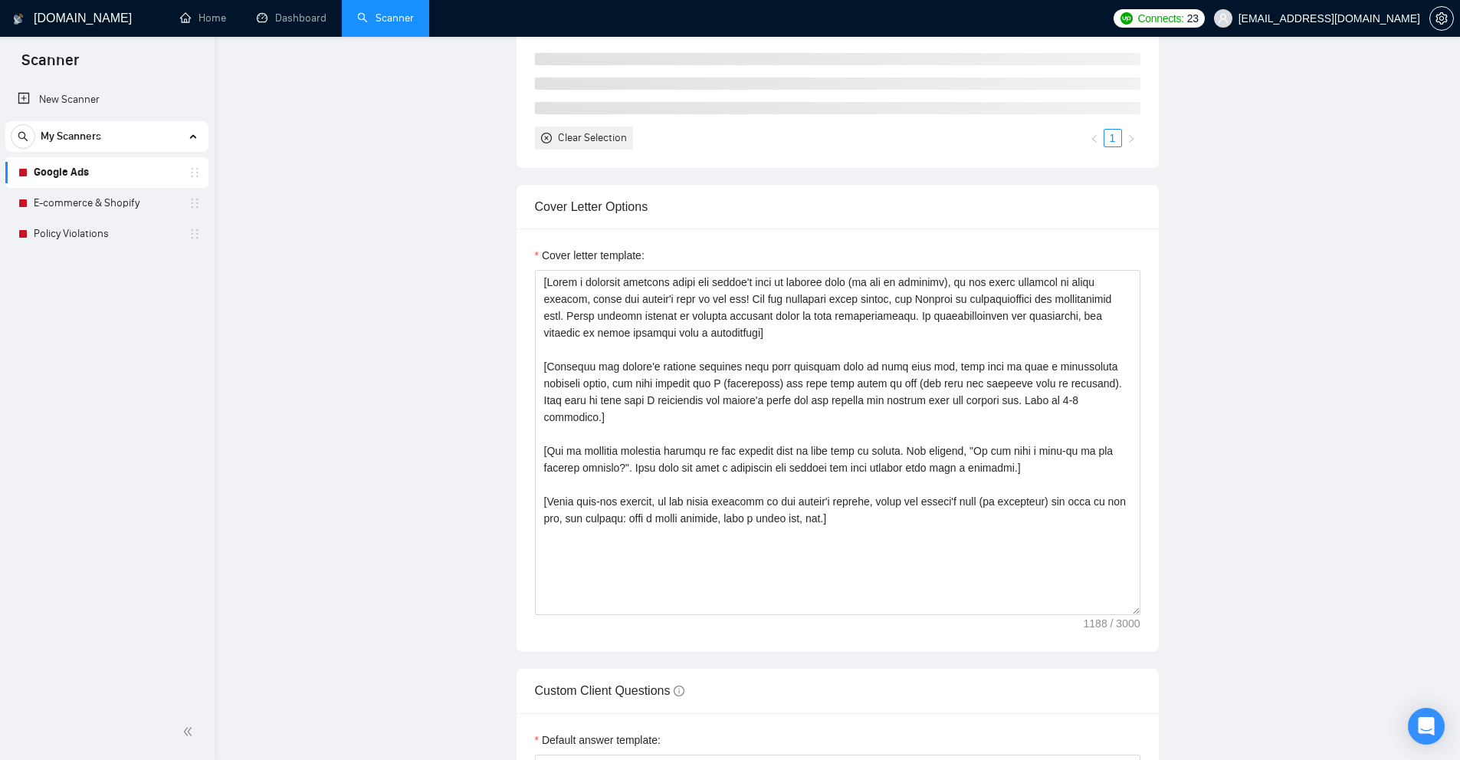
scroll to position [0, 0]
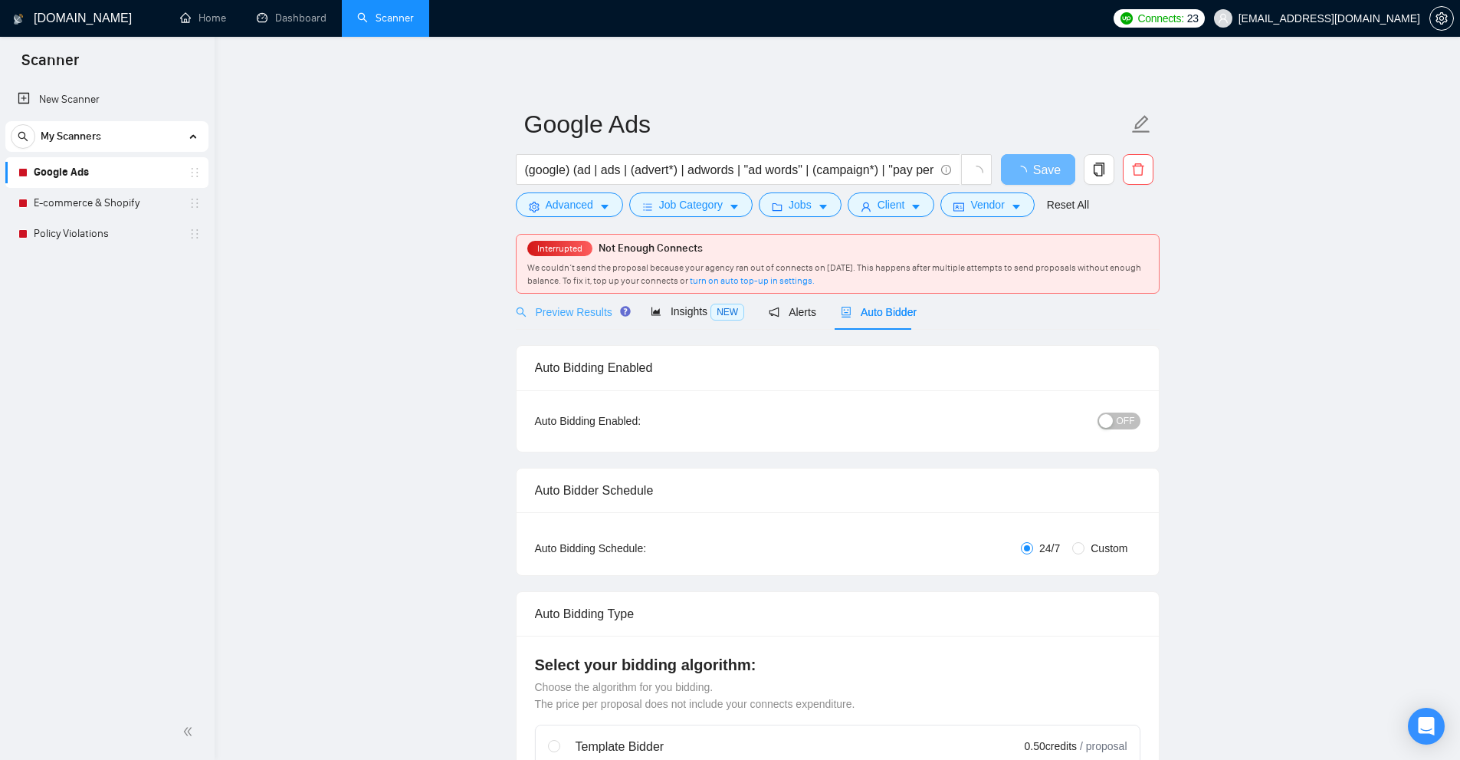
click at [573, 327] on div "Preview Results" at bounding box center [571, 312] width 110 height 36
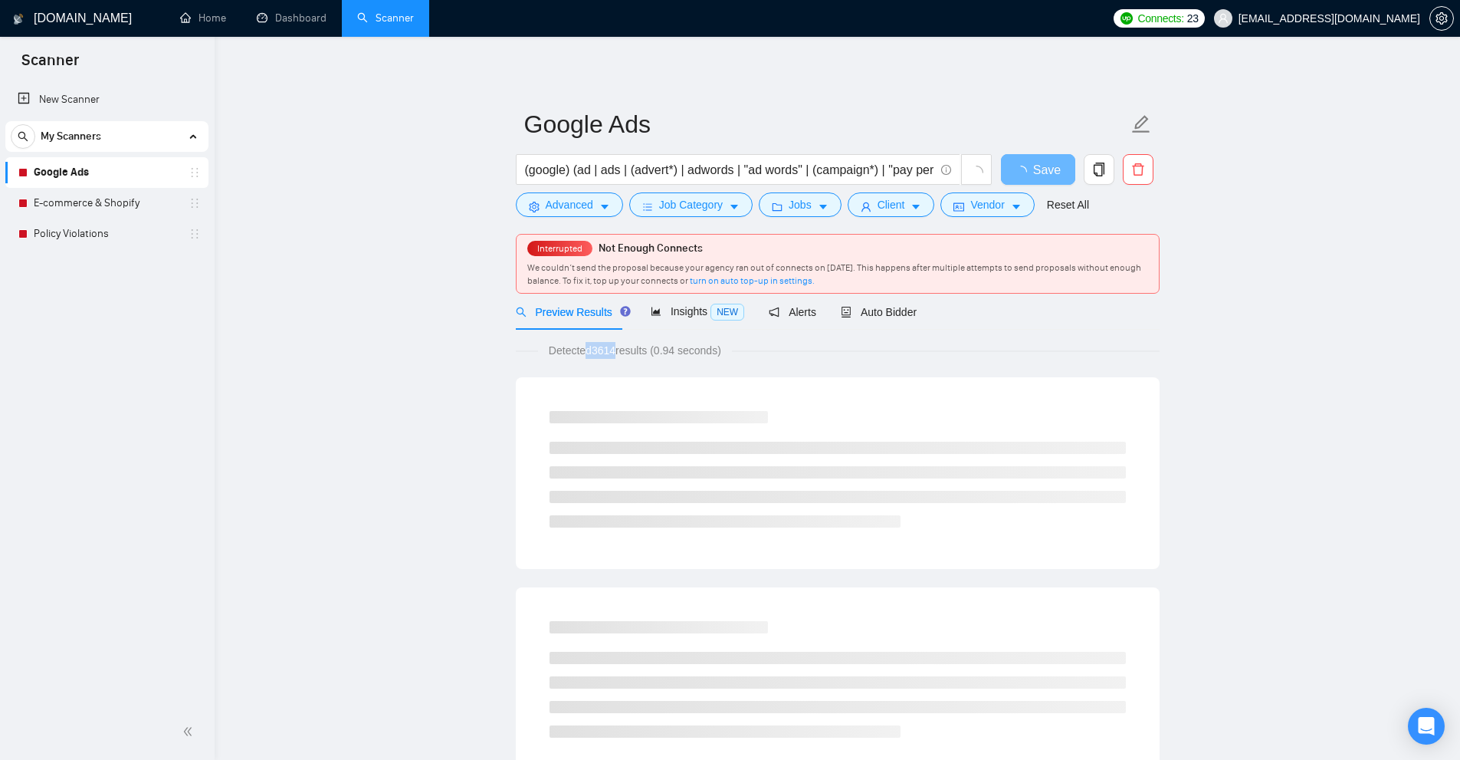
drag, startPoint x: 600, startPoint y: 351, endPoint x: 668, endPoint y: 352, distance: 67.5
click at [645, 352] on span "Detected 3614 results (0.94 seconds)" at bounding box center [635, 350] width 194 height 17
click at [714, 356] on span "Detected 3614 results (0.94 seconds)" at bounding box center [635, 350] width 194 height 17
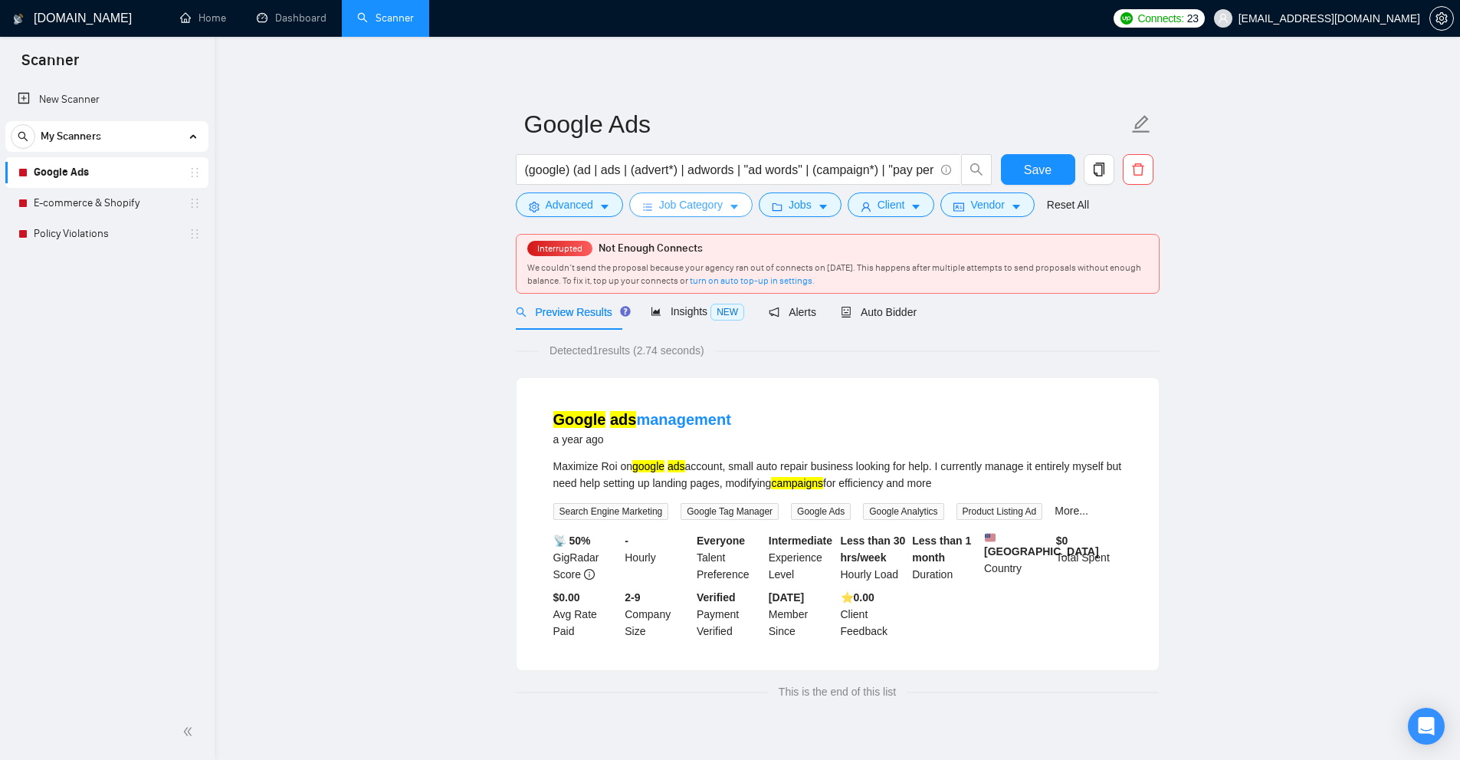
click at [688, 214] on button "Job Category" at bounding box center [690, 204] width 123 height 25
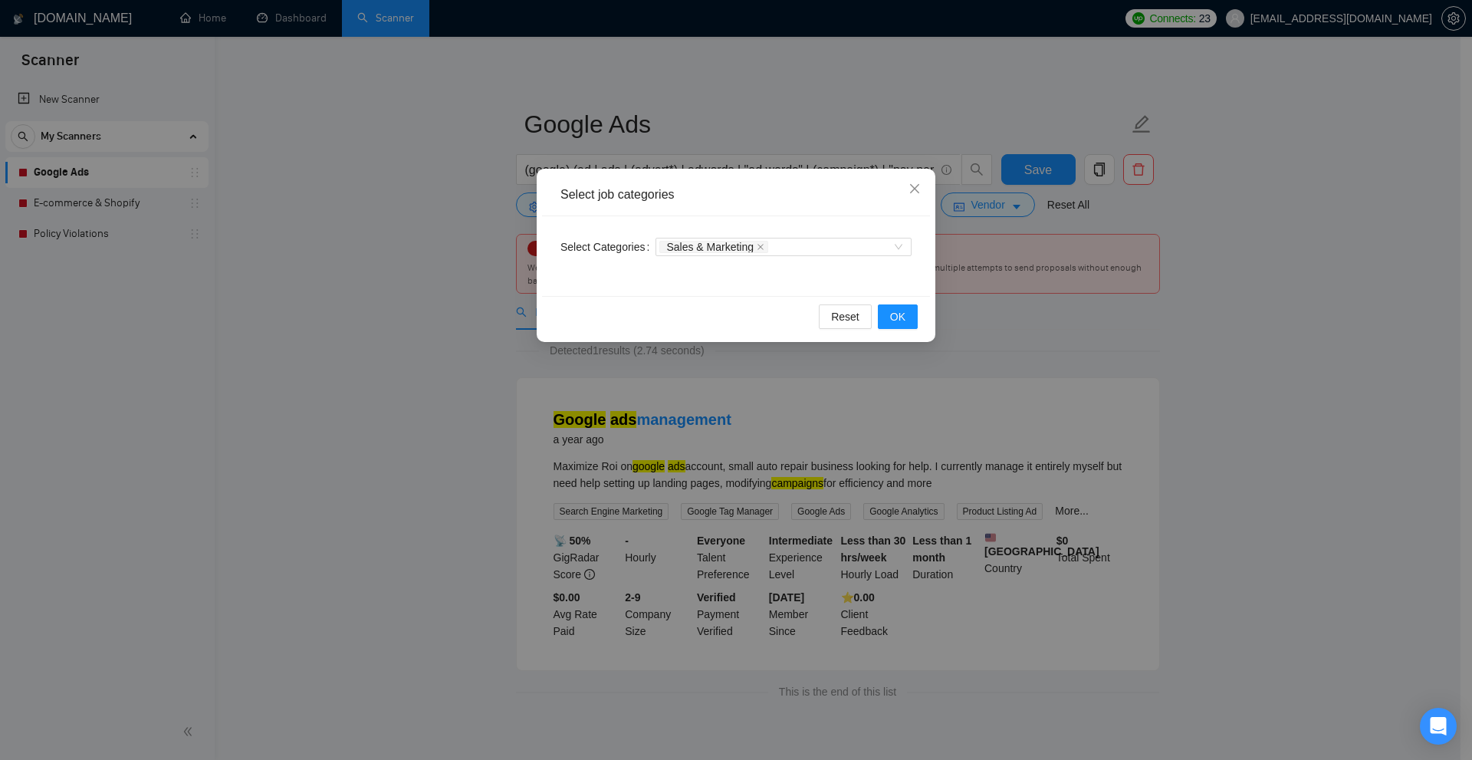
click at [787, 122] on div "Select job categories Select Categories Sales & Marketing Reset OK" at bounding box center [736, 380] width 1472 height 760
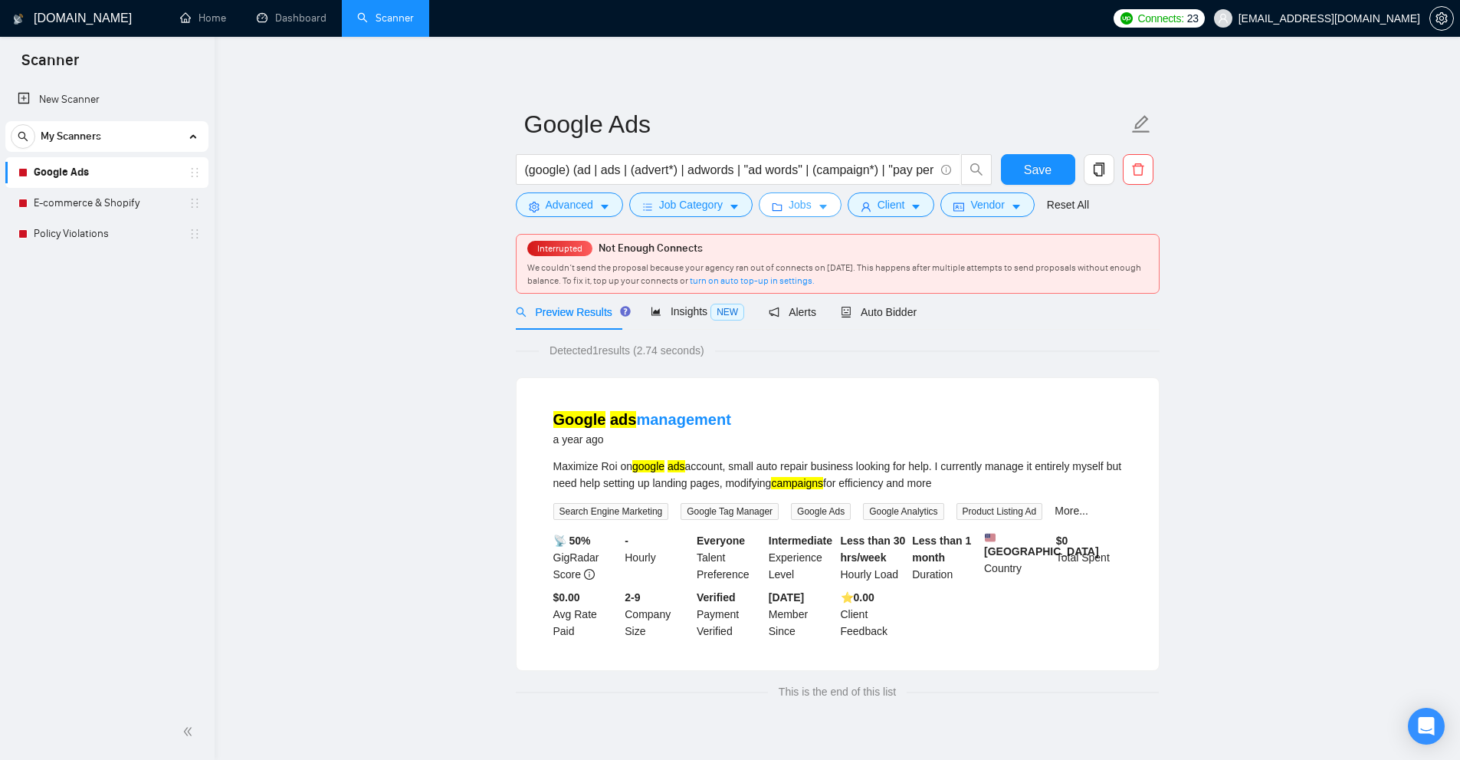
click at [766, 212] on button "Jobs" at bounding box center [800, 204] width 83 height 25
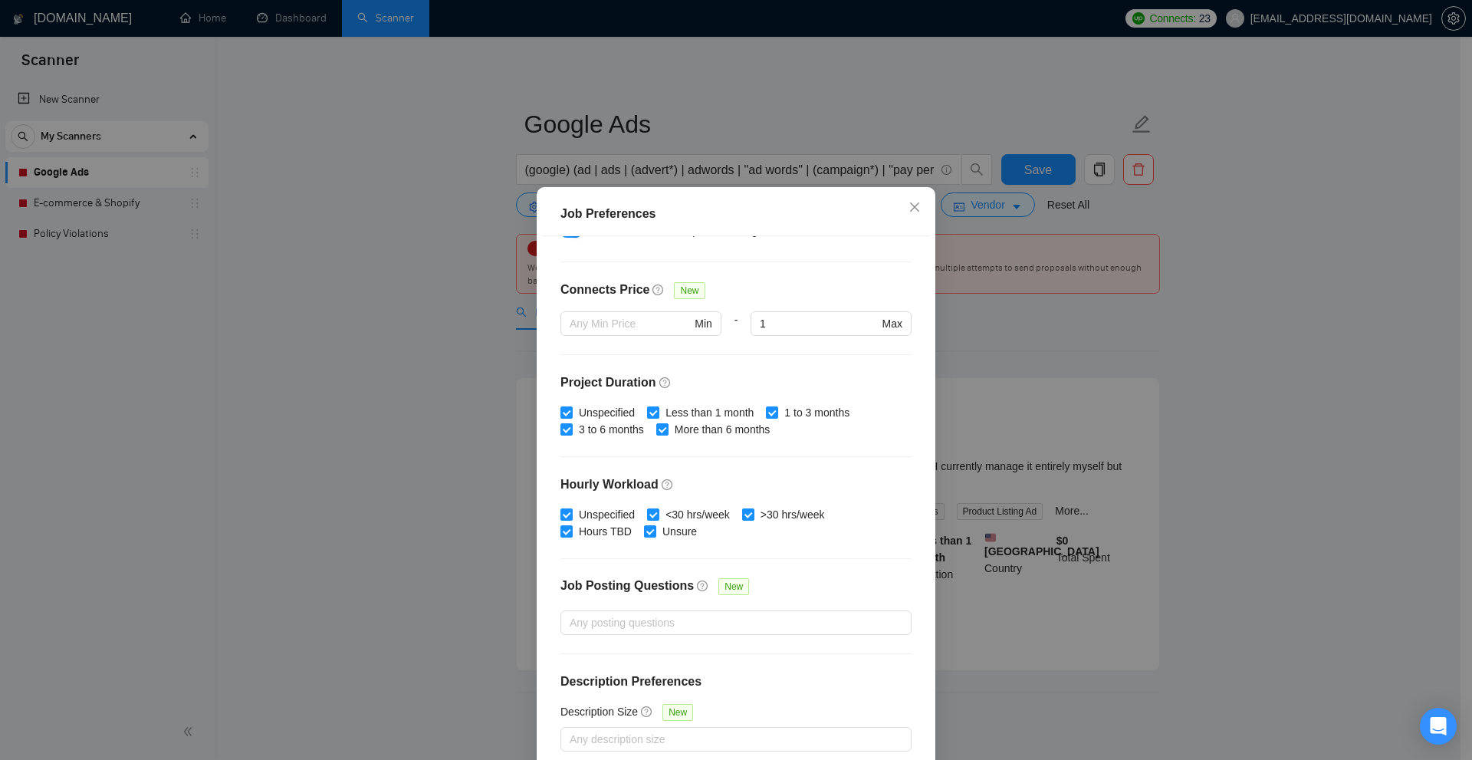
click at [787, 310] on div "Connects Price New" at bounding box center [735, 296] width 351 height 31
click at [776, 323] on input "1" at bounding box center [819, 323] width 118 height 17
type input "10"
click at [1158, 331] on div "Job Preferences Budget Project Type All Fixed Price Hourly Rate Fixed Price Bud…" at bounding box center [736, 380] width 1472 height 760
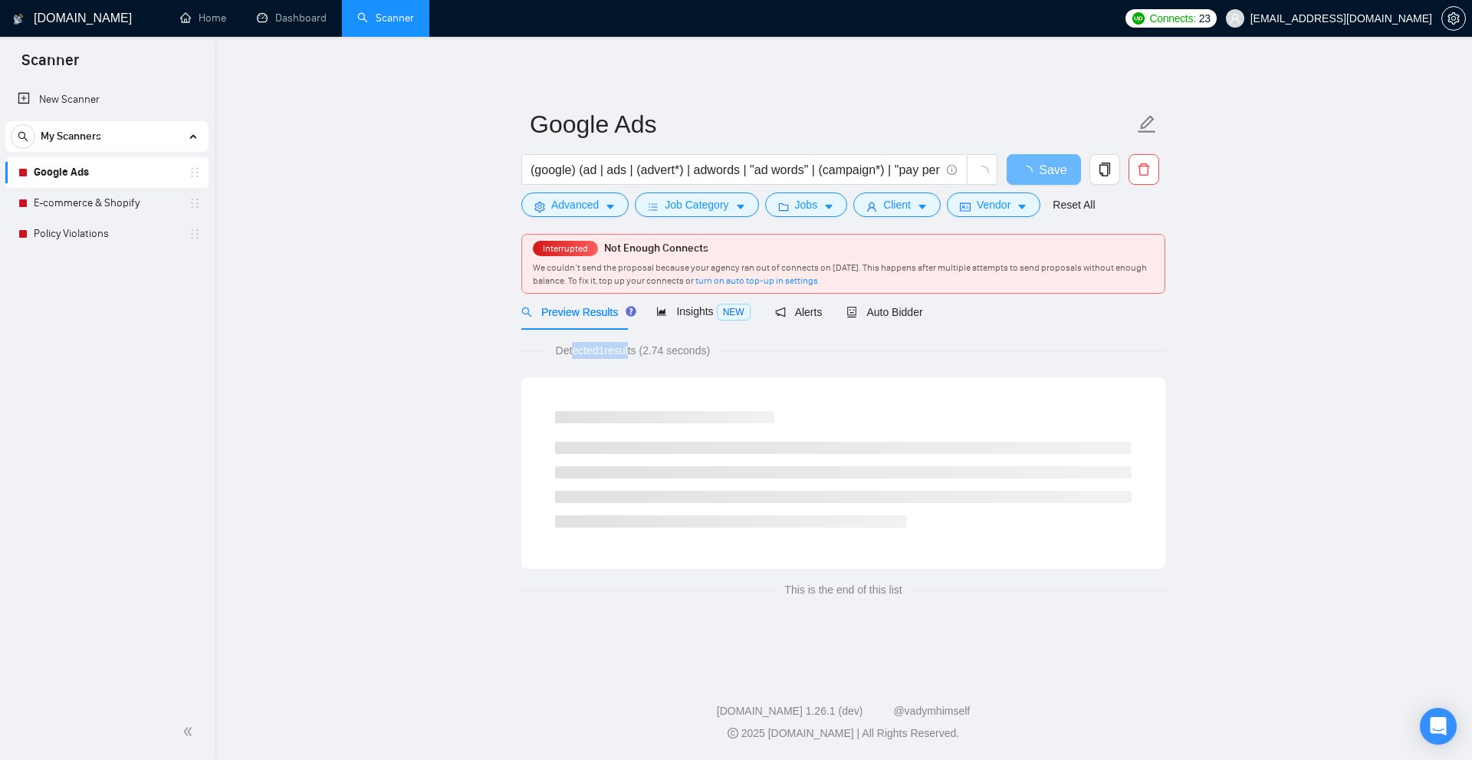
drag, startPoint x: 606, startPoint y: 346, endPoint x: 671, endPoint y: 352, distance: 65.4
click at [653, 349] on span "Detected 1 results (2.74 seconds)" at bounding box center [633, 350] width 176 height 17
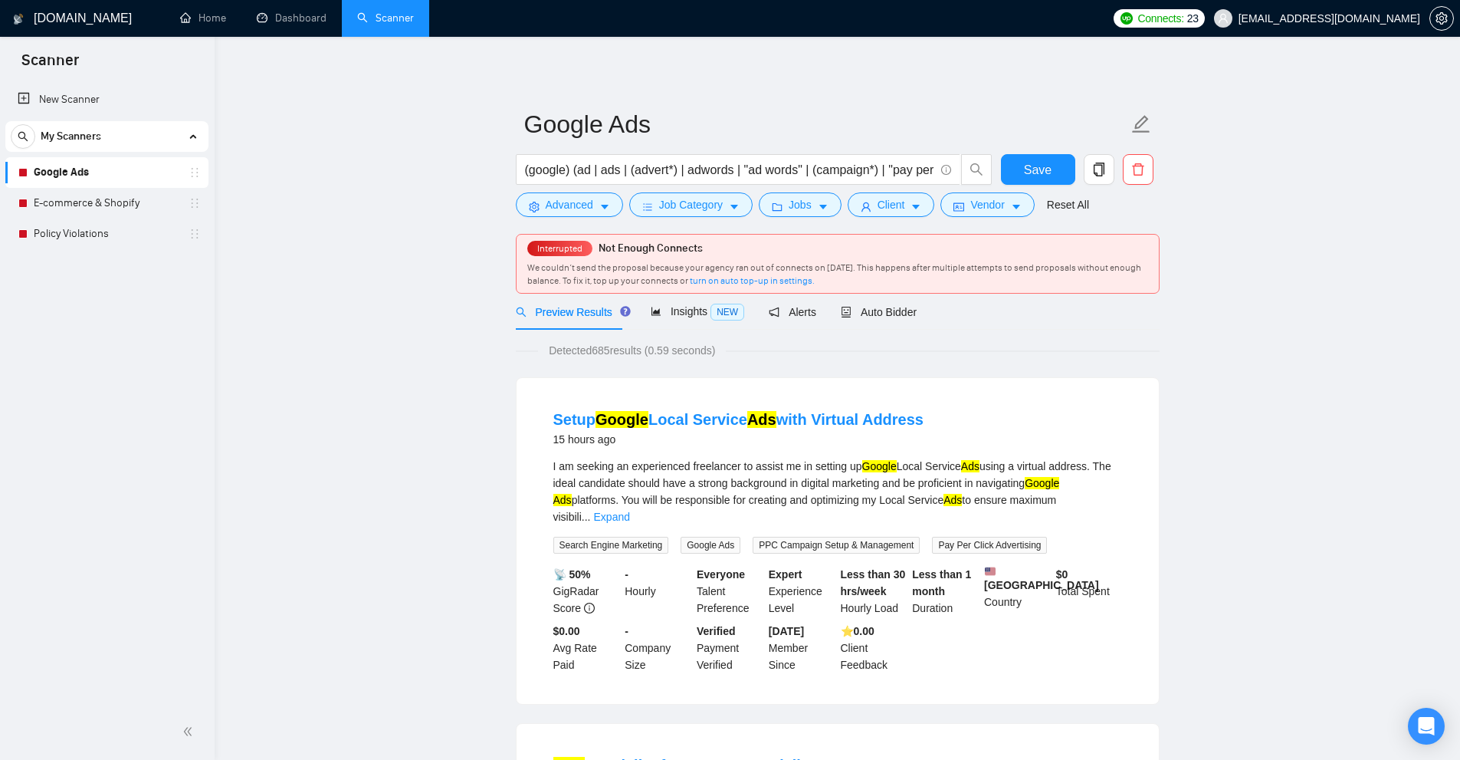
click at [683, 356] on span "Detected 685 results (0.59 seconds)" at bounding box center [632, 350] width 188 height 17
click at [864, 307] on span "Auto Bidder" at bounding box center [879, 312] width 76 height 12
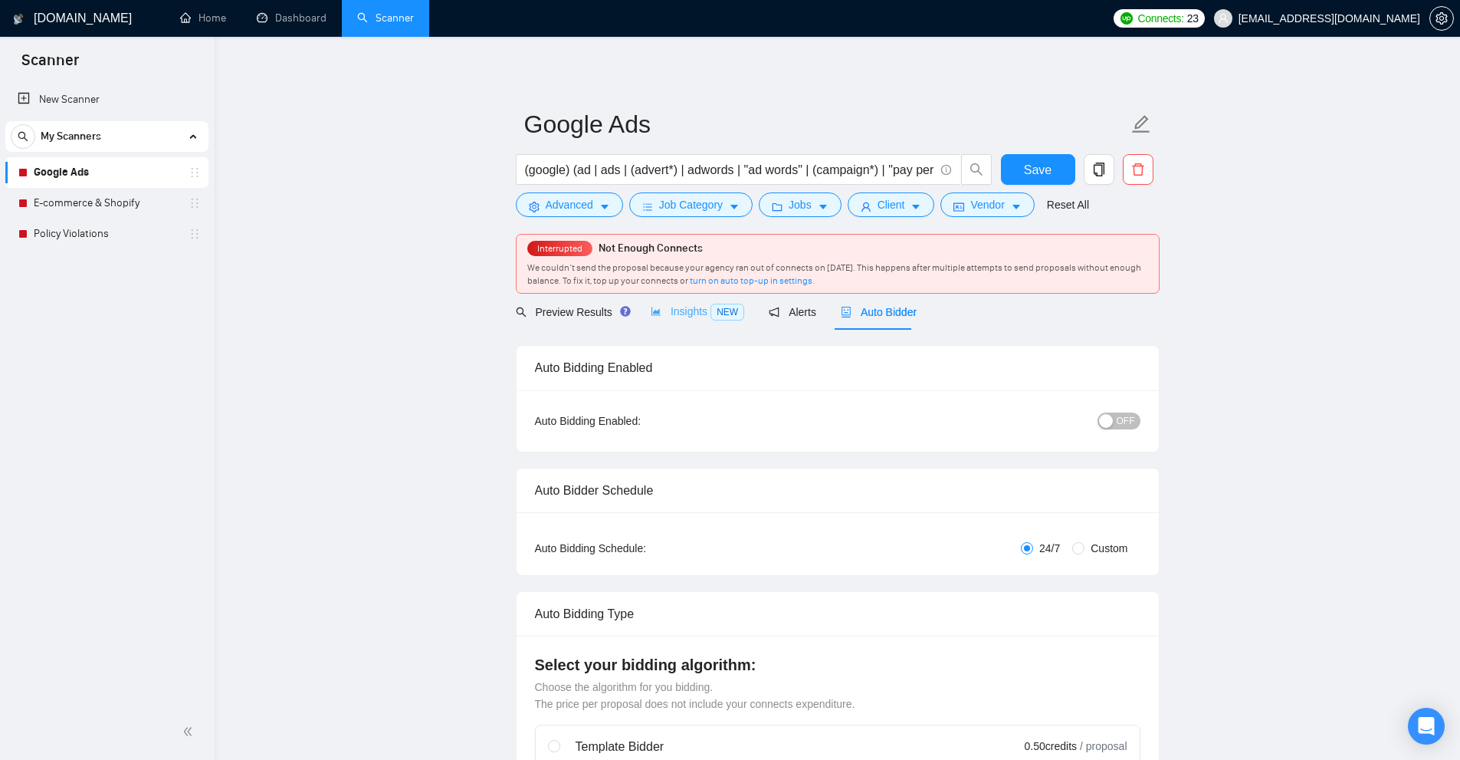
checkbox input "true"
click at [322, 11] on link "Dashboard" at bounding box center [292, 17] width 70 height 13
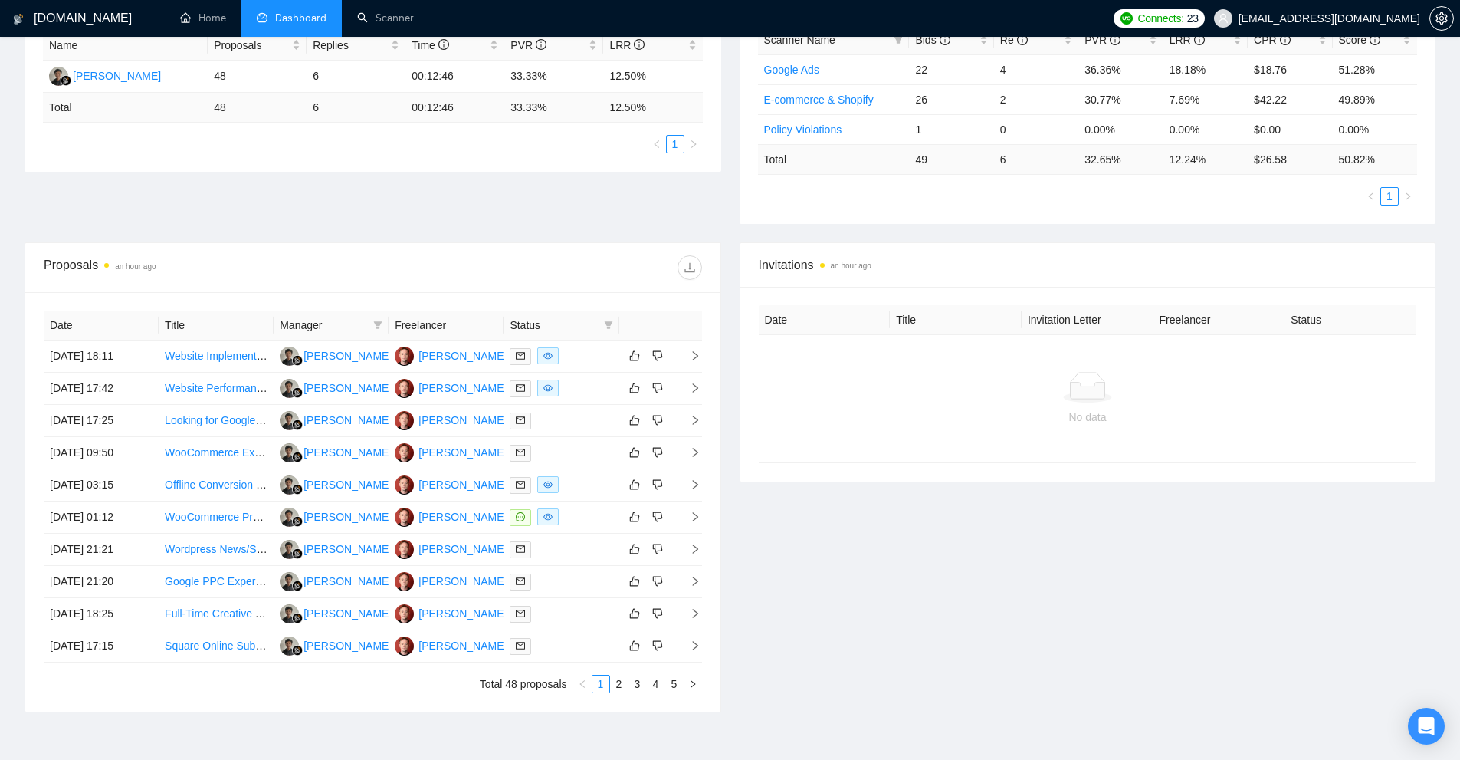
scroll to position [77, 0]
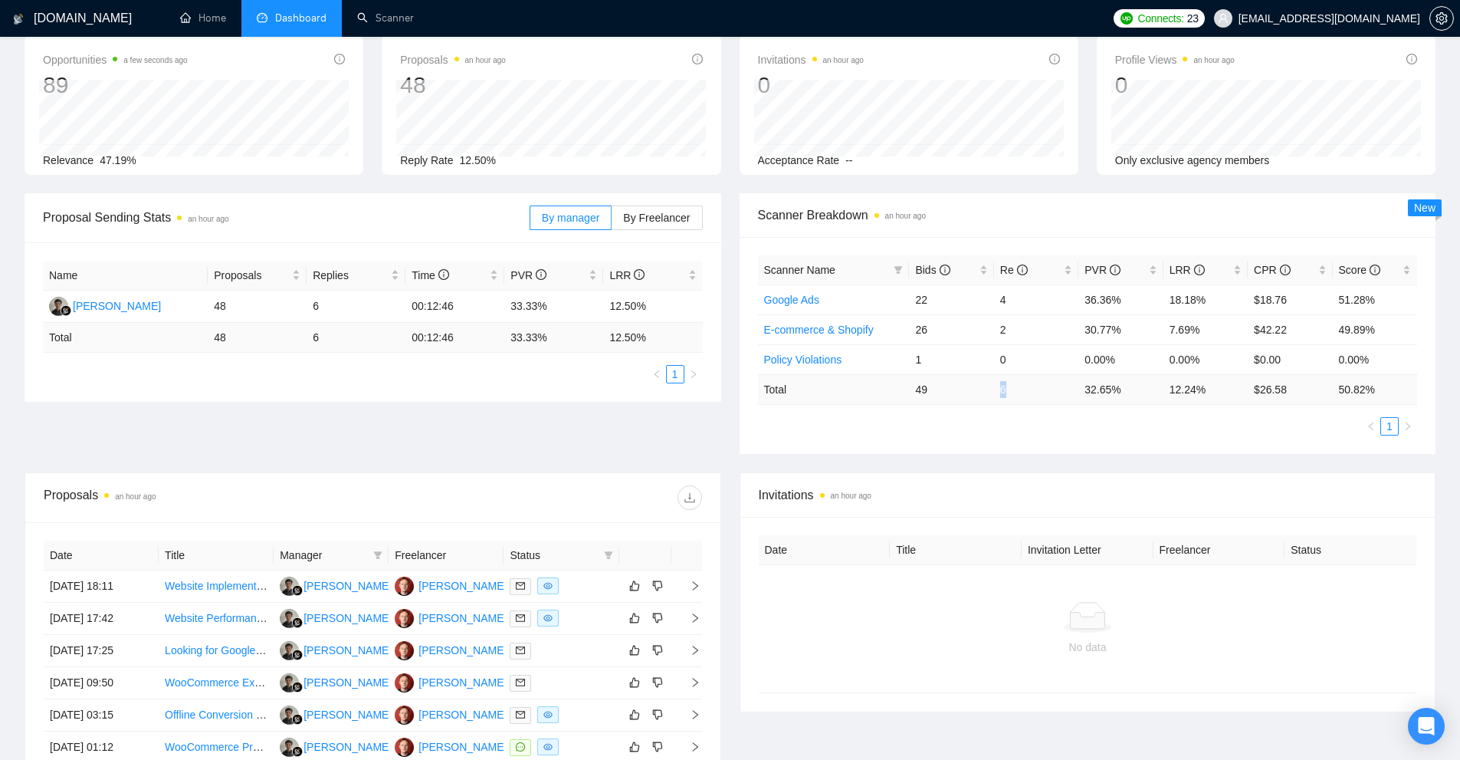
drag, startPoint x: 1023, startPoint y: 394, endPoint x: 993, endPoint y: 396, distance: 30.0
click at [994, 396] on td "6" at bounding box center [1036, 389] width 84 height 30
copy td "6"
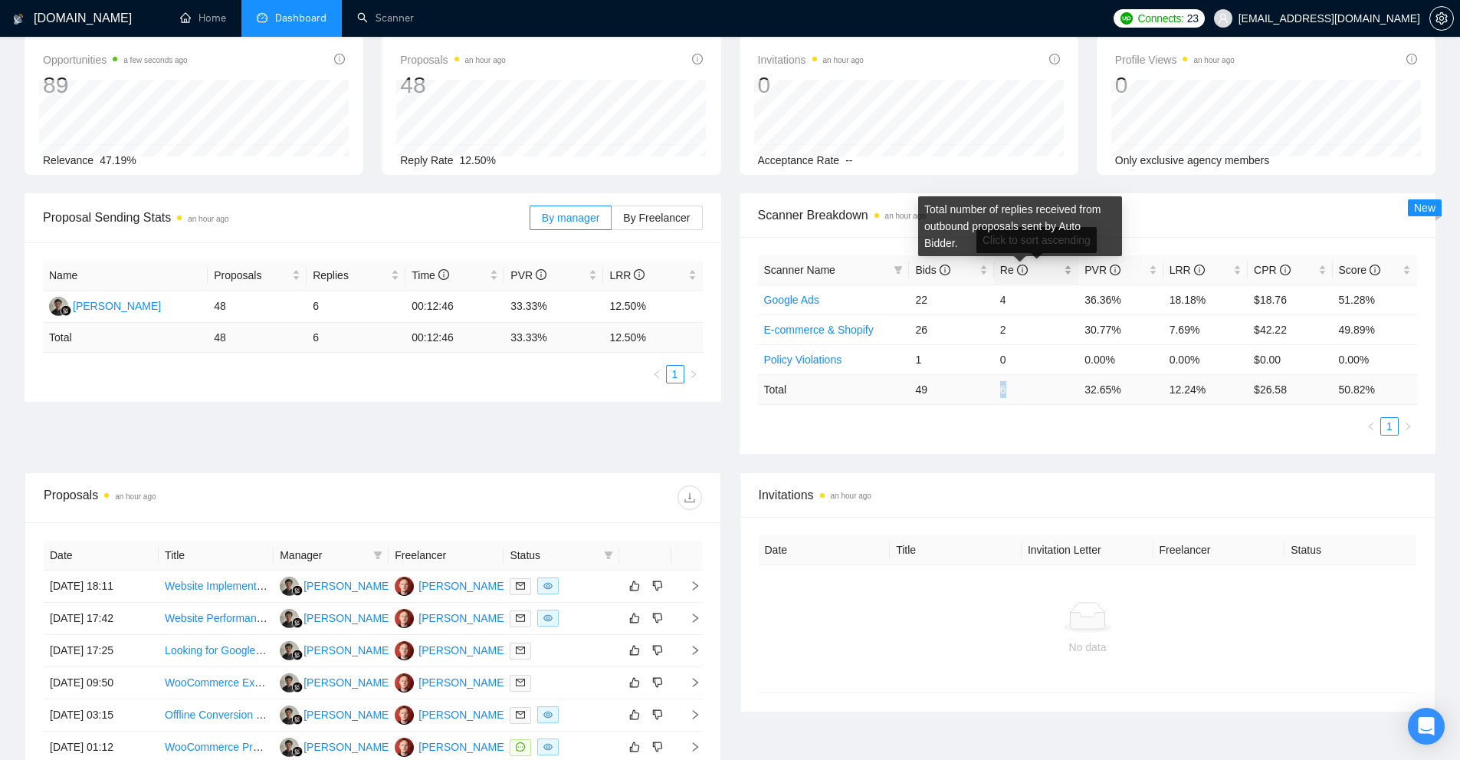
scroll to position [0, 0]
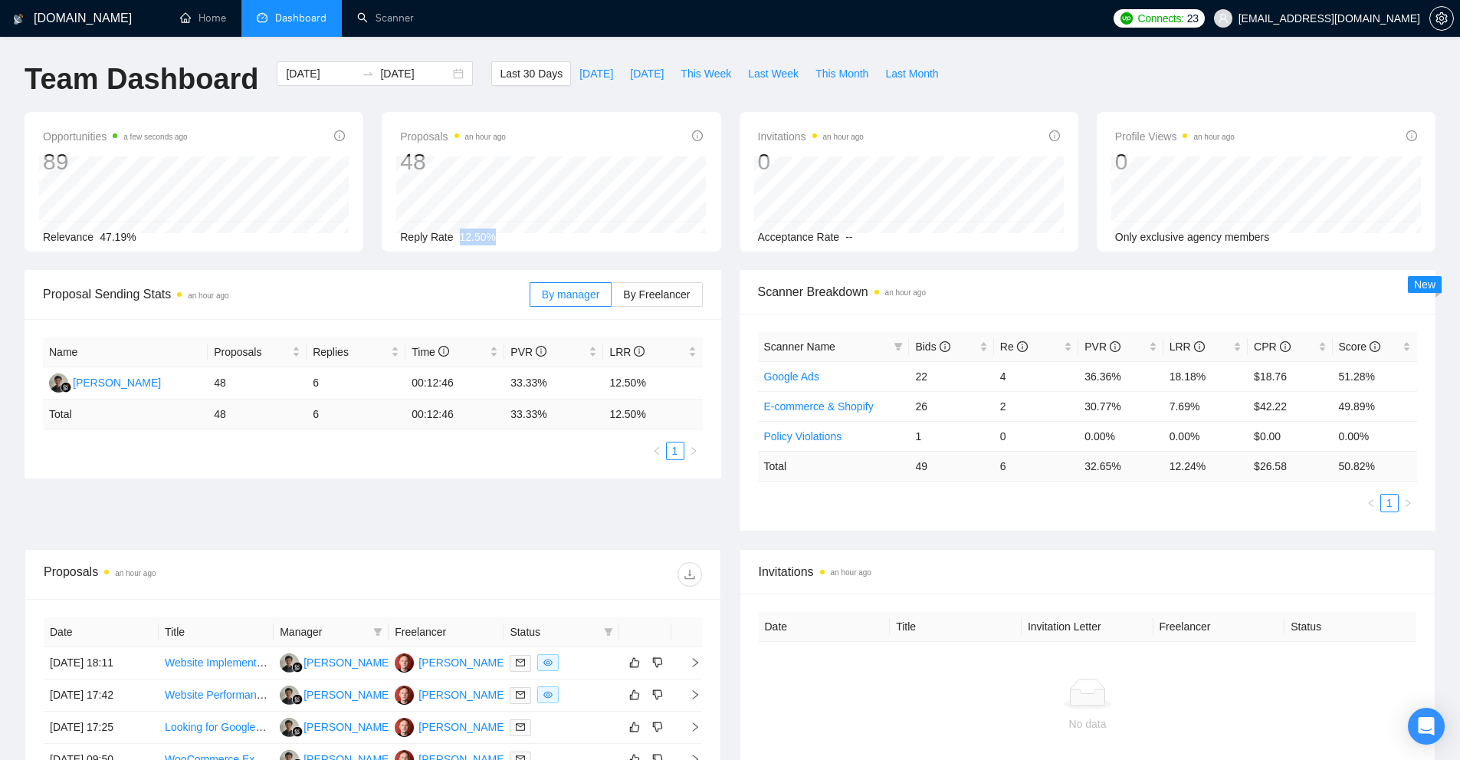
drag, startPoint x: 450, startPoint y: 228, endPoint x: 554, endPoint y: 233, distance: 104.3
click at [554, 233] on div "Reply Rate 12.50%" at bounding box center [551, 236] width 302 height 17
click at [520, 242] on div "Reply Rate 12.50%" at bounding box center [551, 236] width 302 height 17
click at [697, 302] on label "By Freelancer" at bounding box center [657, 294] width 90 height 25
click at [612, 298] on input "By Freelancer" at bounding box center [612, 298] width 0 height 0
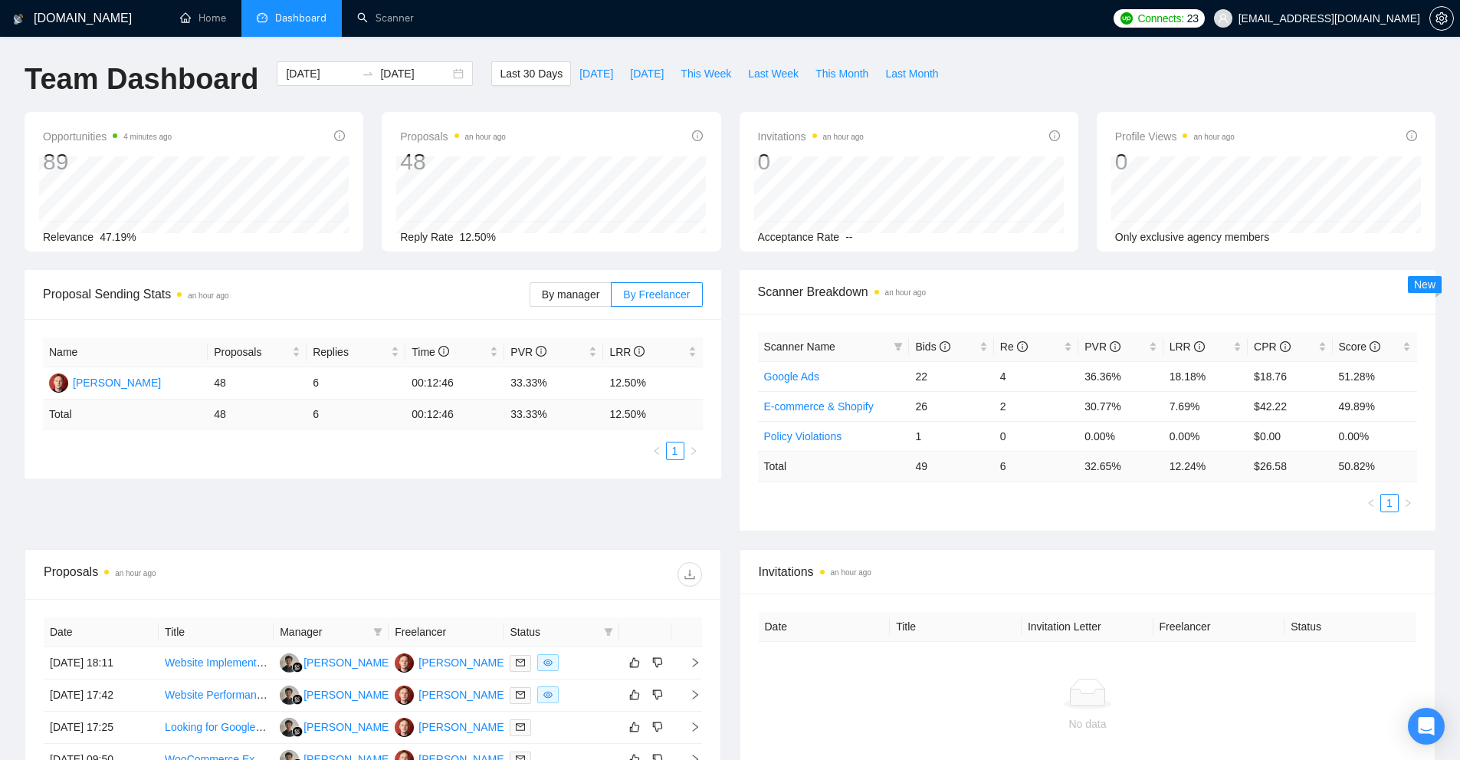
scroll to position [395, 0]
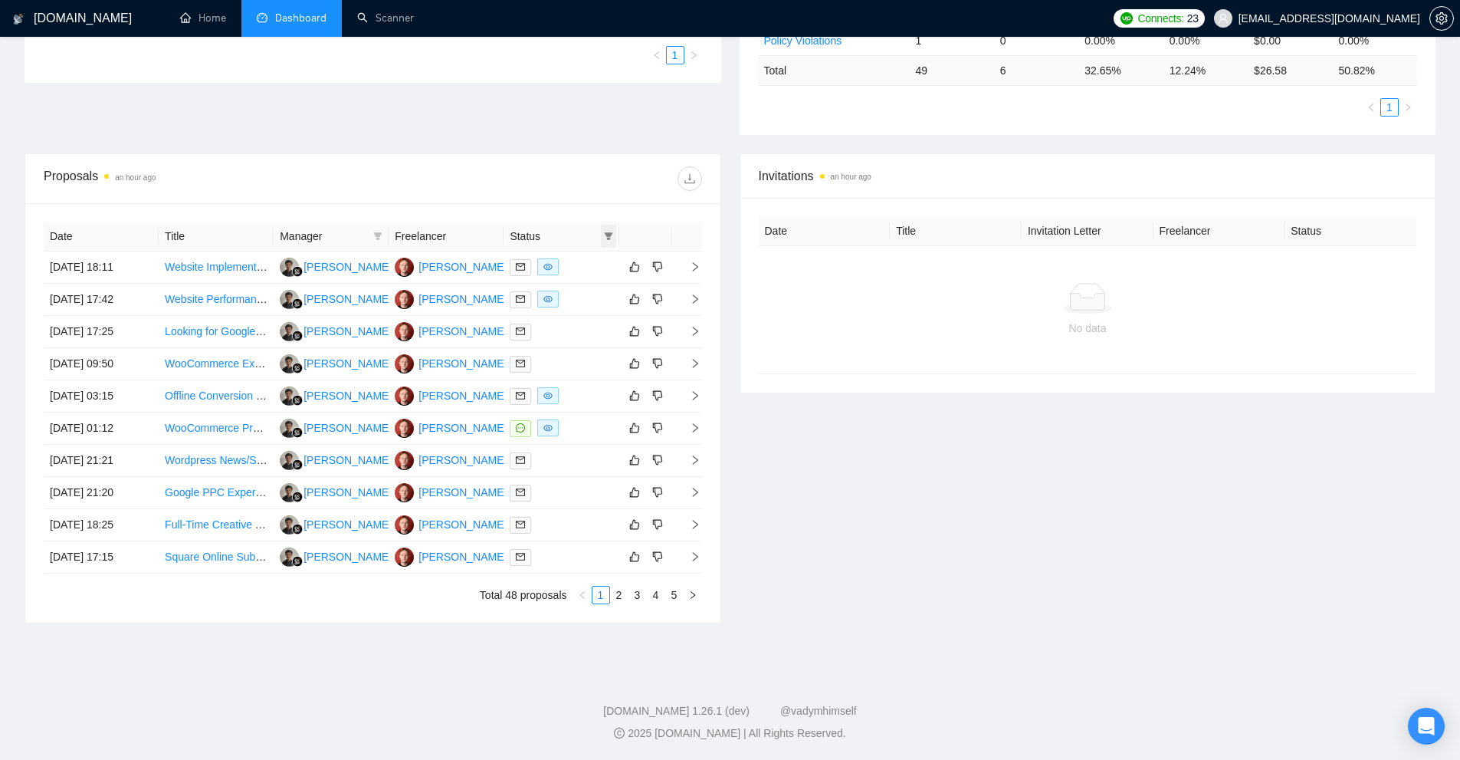
click at [611, 237] on icon "filter" at bounding box center [608, 235] width 9 height 9
click at [577, 261] on span "Chat" at bounding box center [570, 265] width 74 height 17
checkbox input "true"
click at [587, 312] on button "OK" at bounding box center [596, 320] width 28 height 18
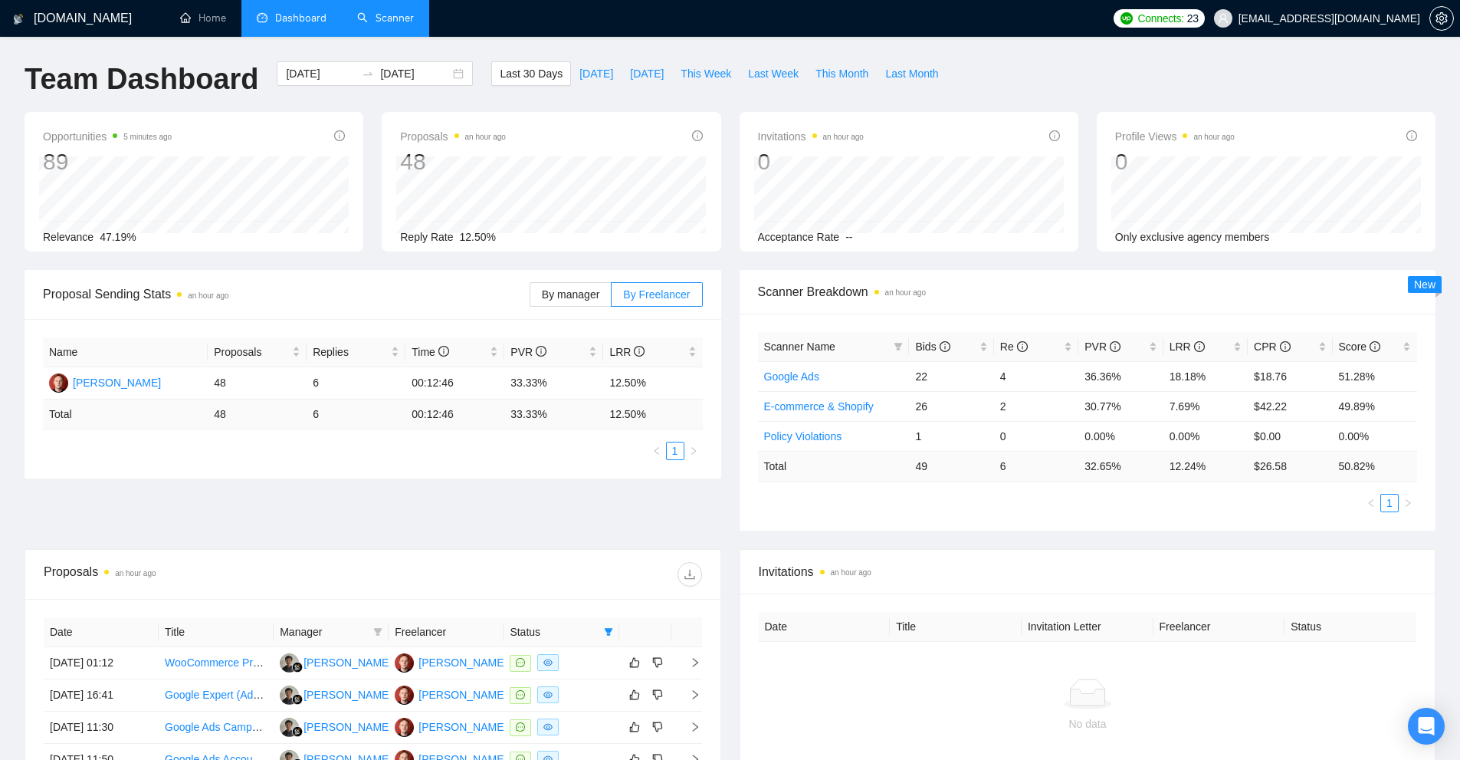
click at [414, 25] on link "Scanner" at bounding box center [385, 17] width 57 height 13
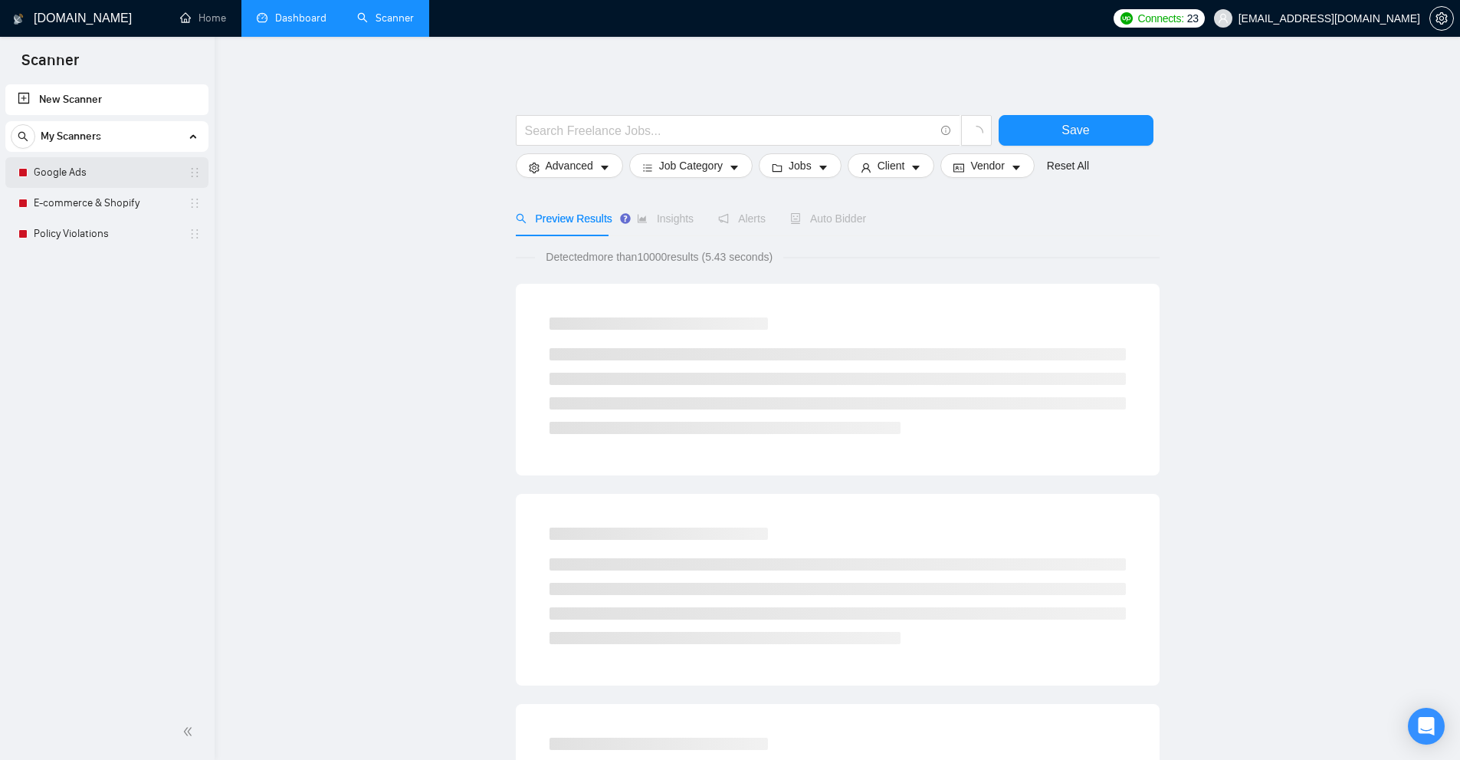
click at [113, 166] on link "Google Ads" at bounding box center [107, 172] width 146 height 31
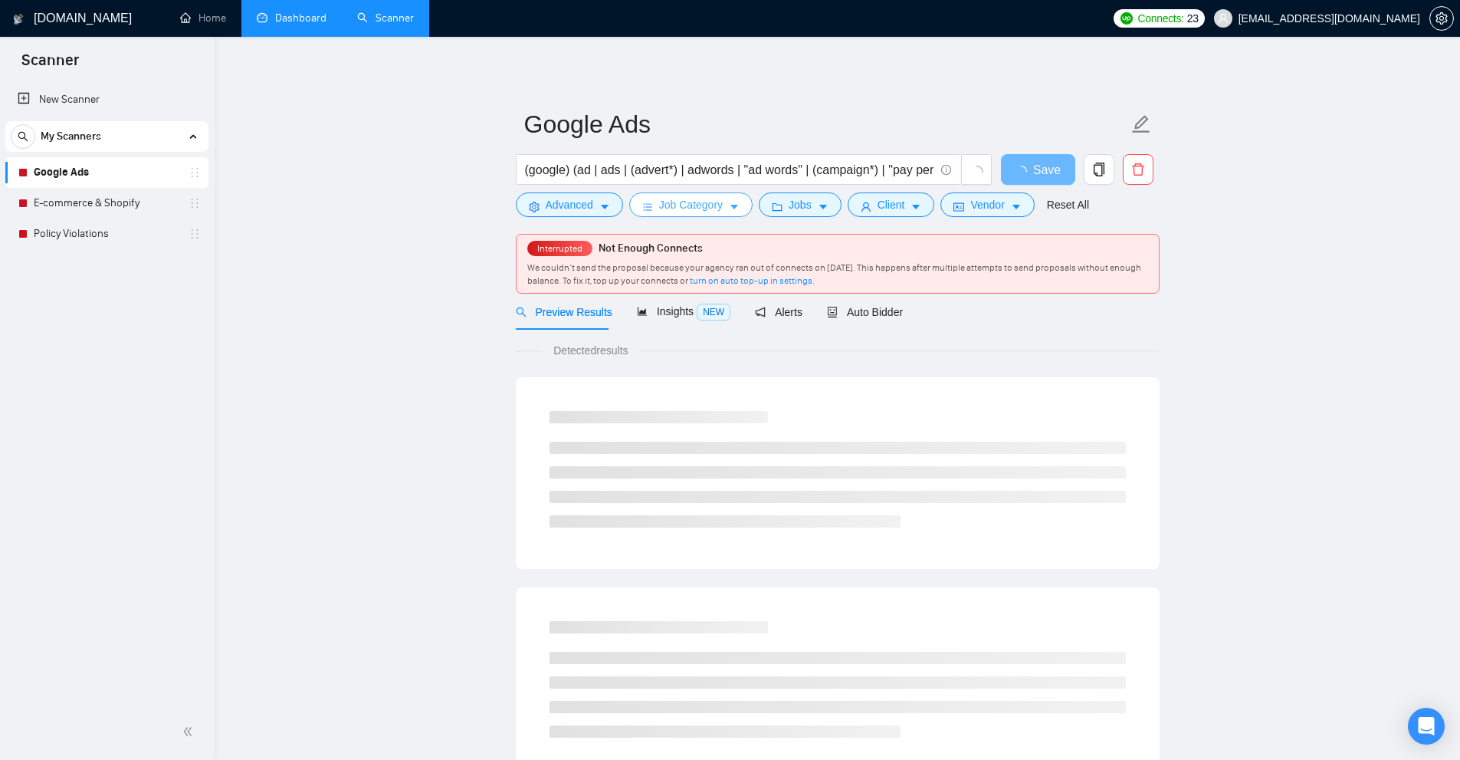
click at [699, 202] on span "Job Category" at bounding box center [691, 204] width 64 height 17
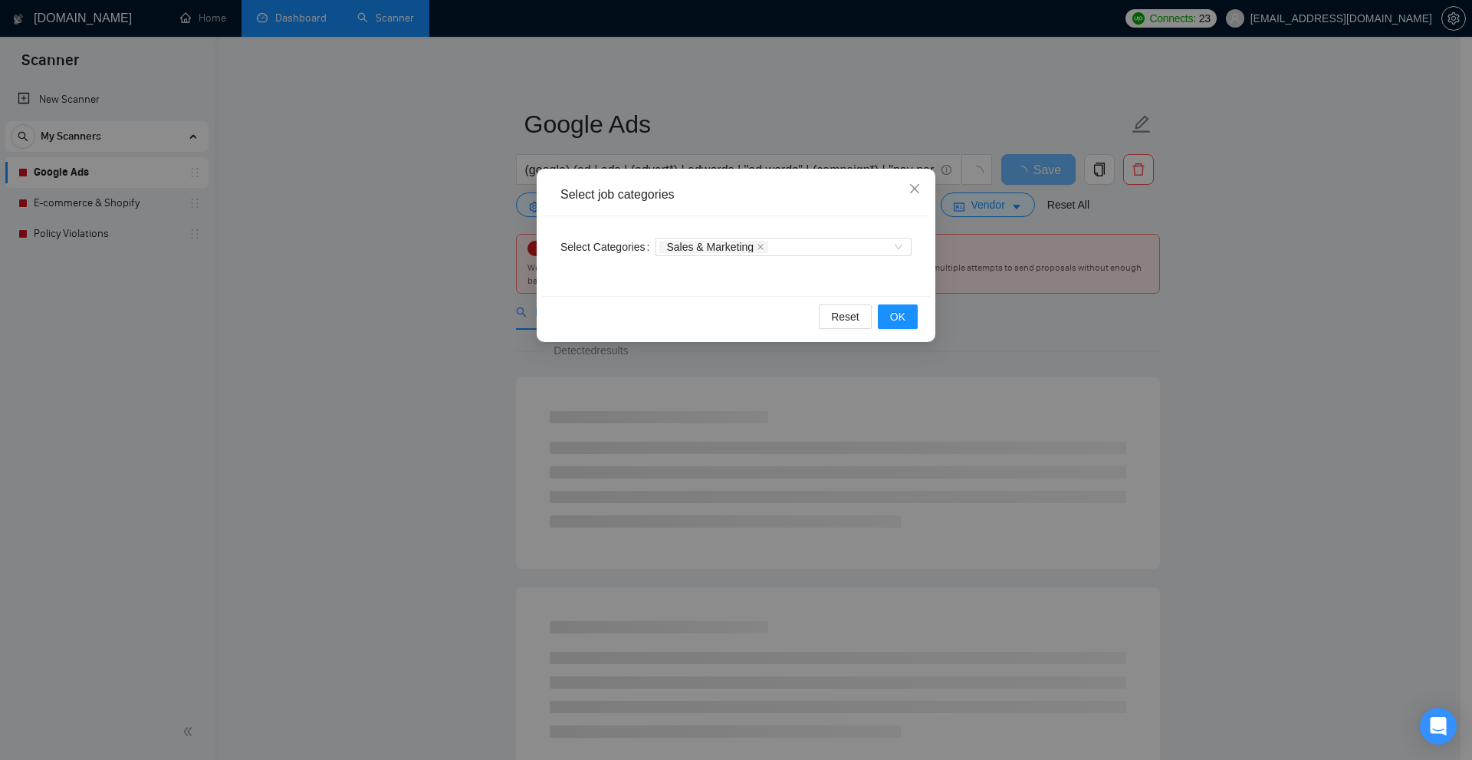
click at [133, 235] on div "Select job categories Select Categories Sales & Marketing Reset OK" at bounding box center [736, 380] width 1472 height 760
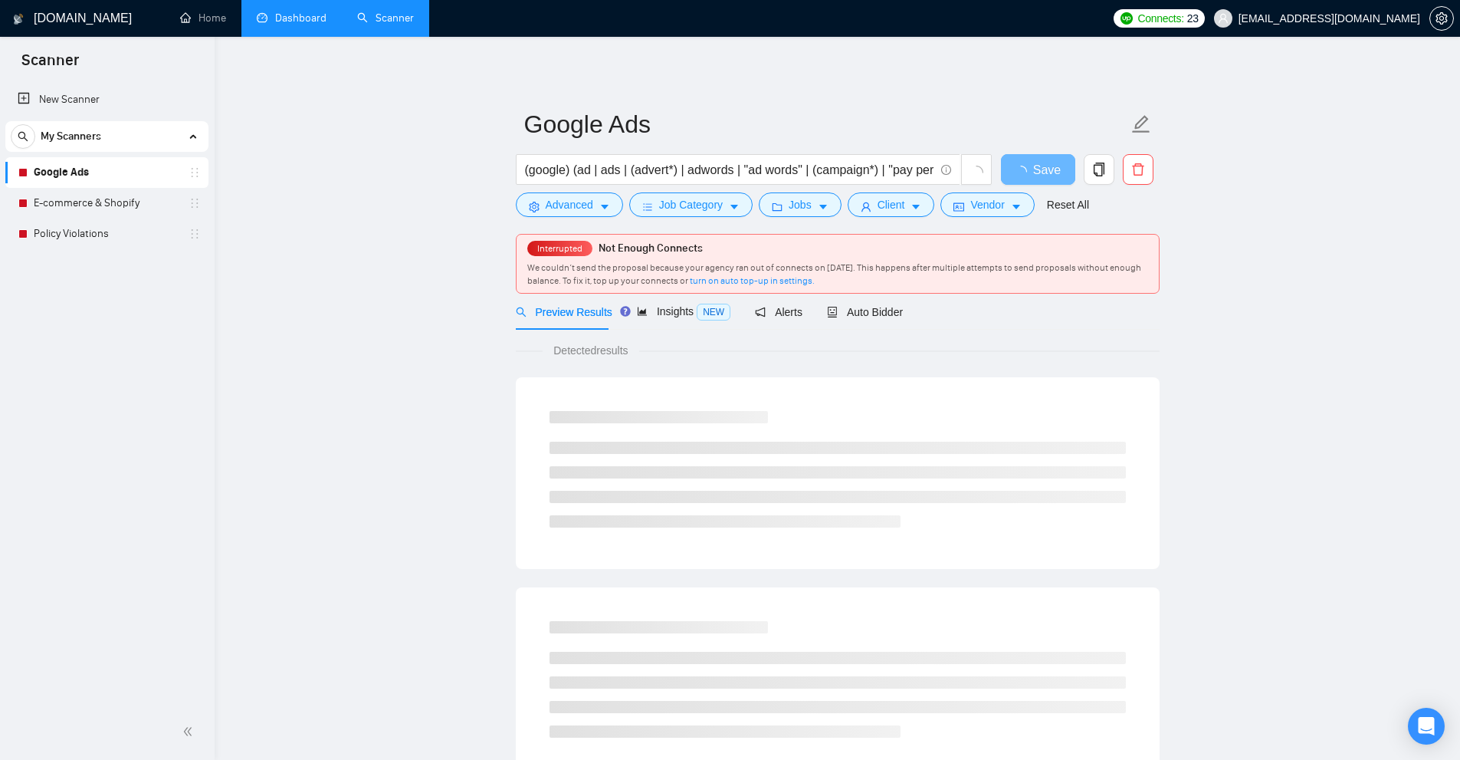
click at [99, 235] on link "Policy Violations" at bounding box center [107, 233] width 146 height 31
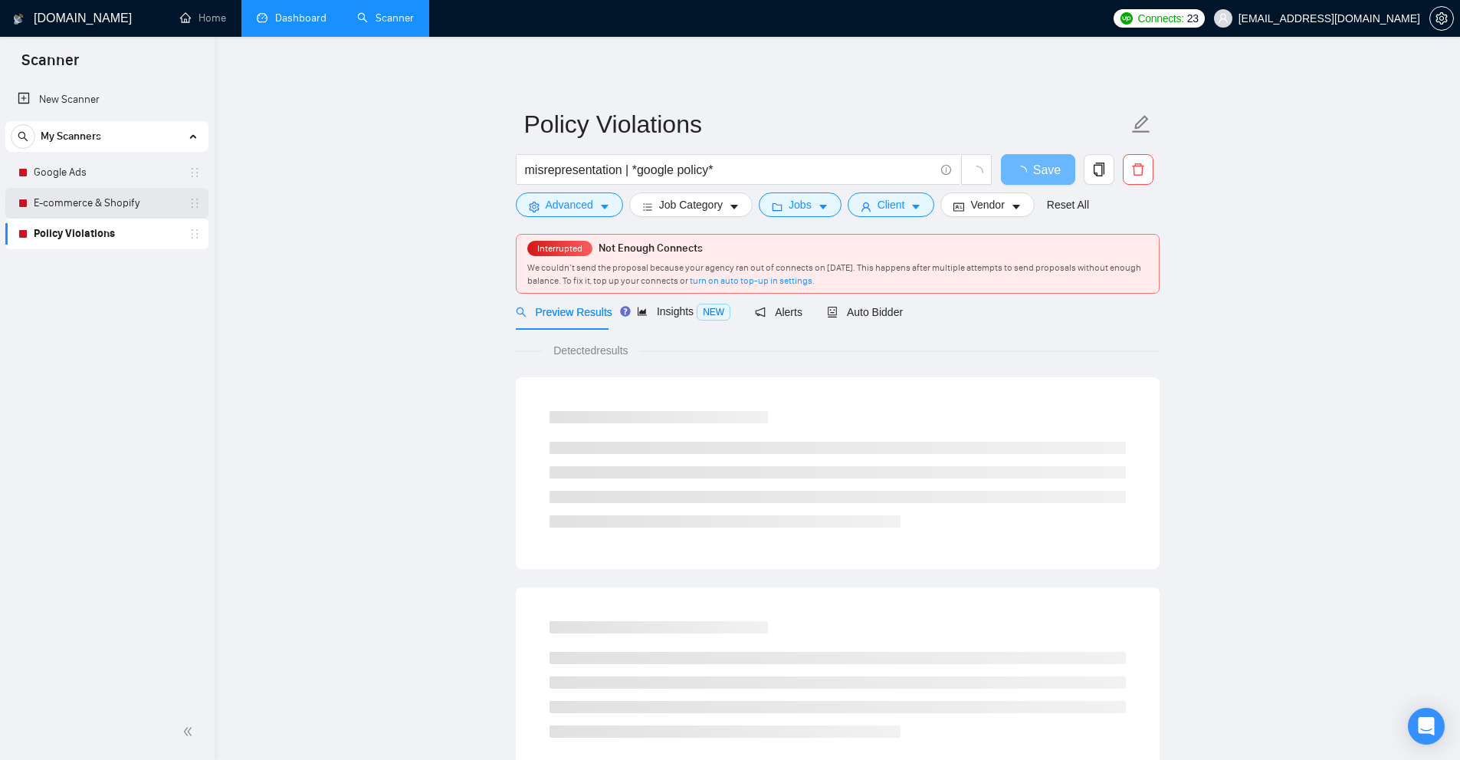
click at [138, 202] on link "E-commerce & Shopify" at bounding box center [107, 203] width 146 height 31
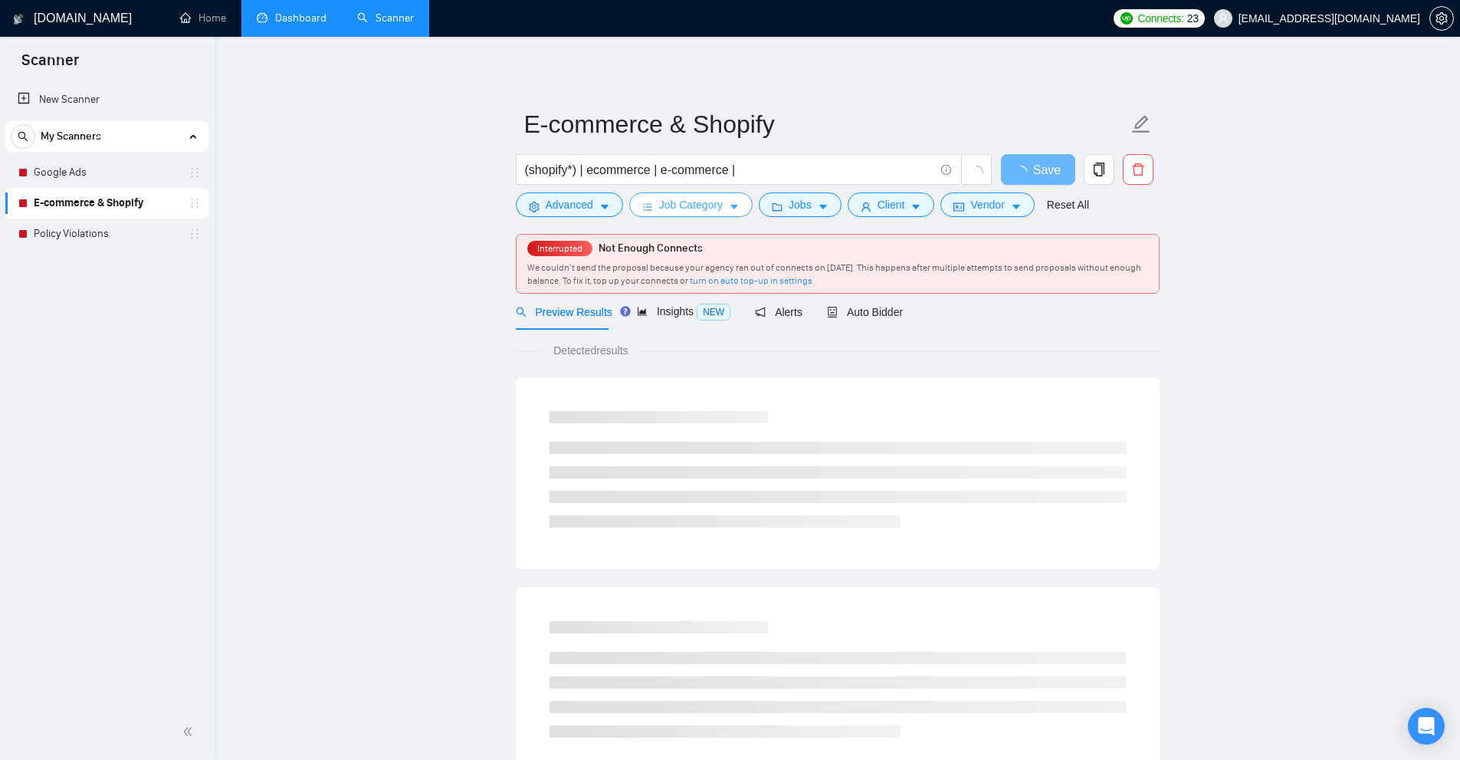
click at [717, 203] on span "Job Category" at bounding box center [691, 204] width 64 height 17
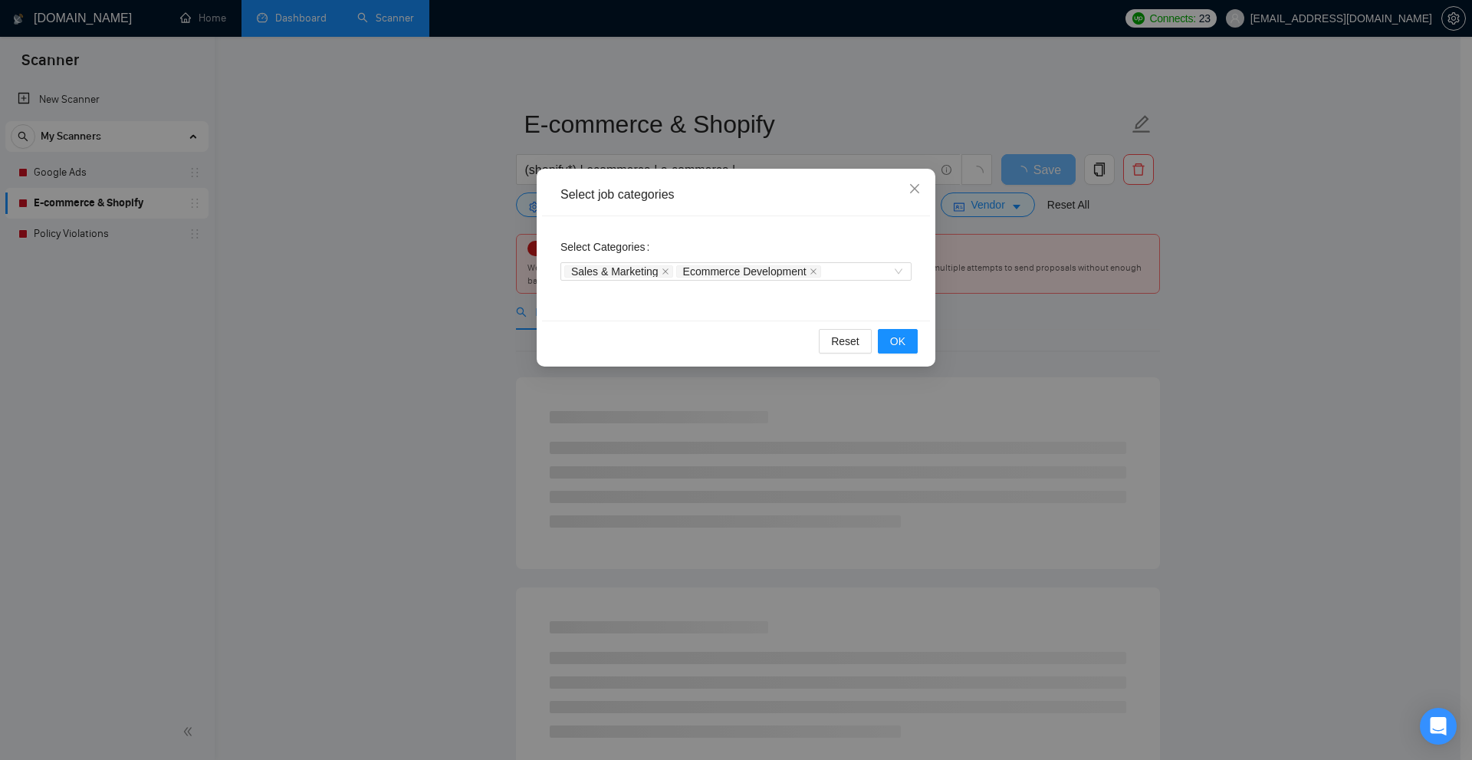
click at [255, 184] on div "Select job categories Select Categories Sales & Marketing Ecommerce Development…" at bounding box center [736, 380] width 1472 height 760
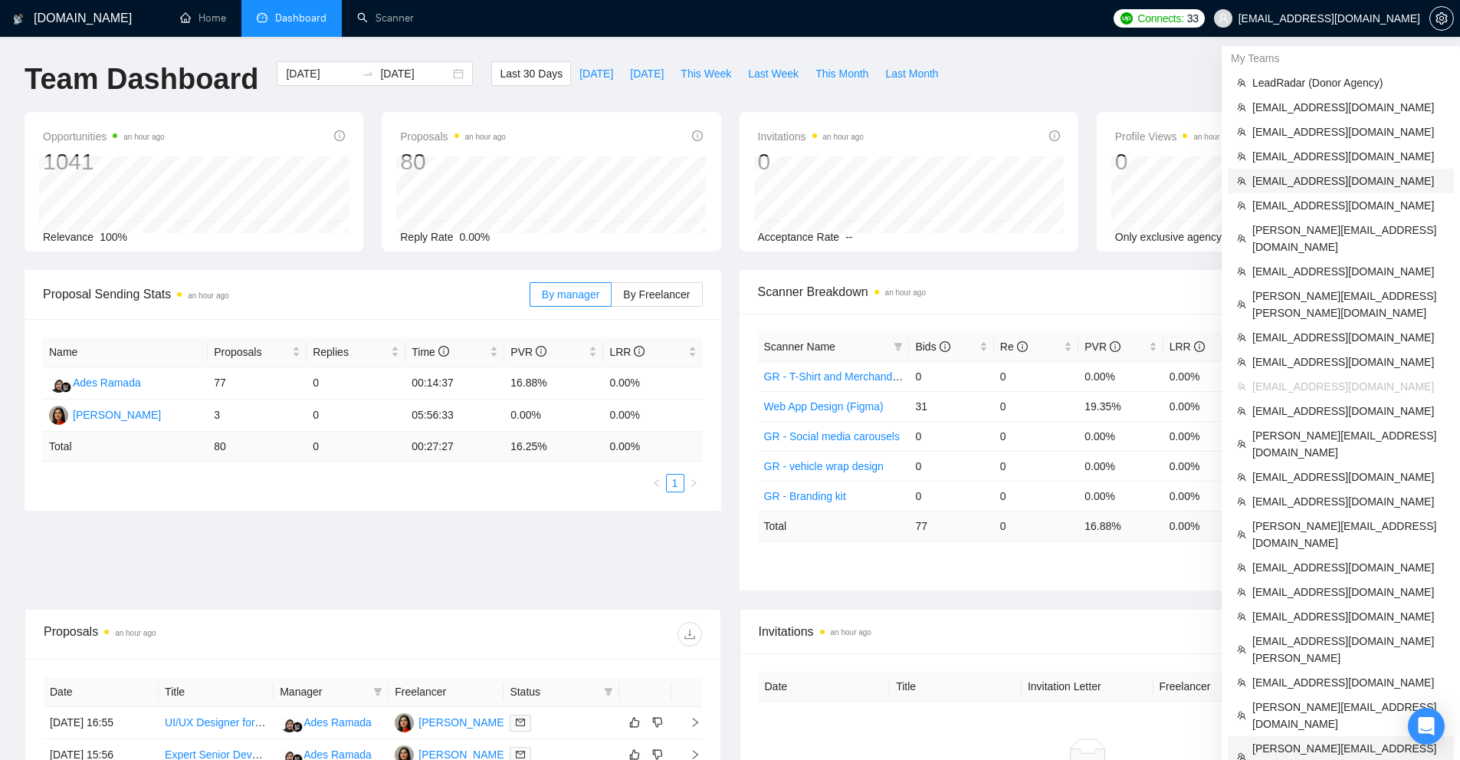
scroll to position [383, 0]
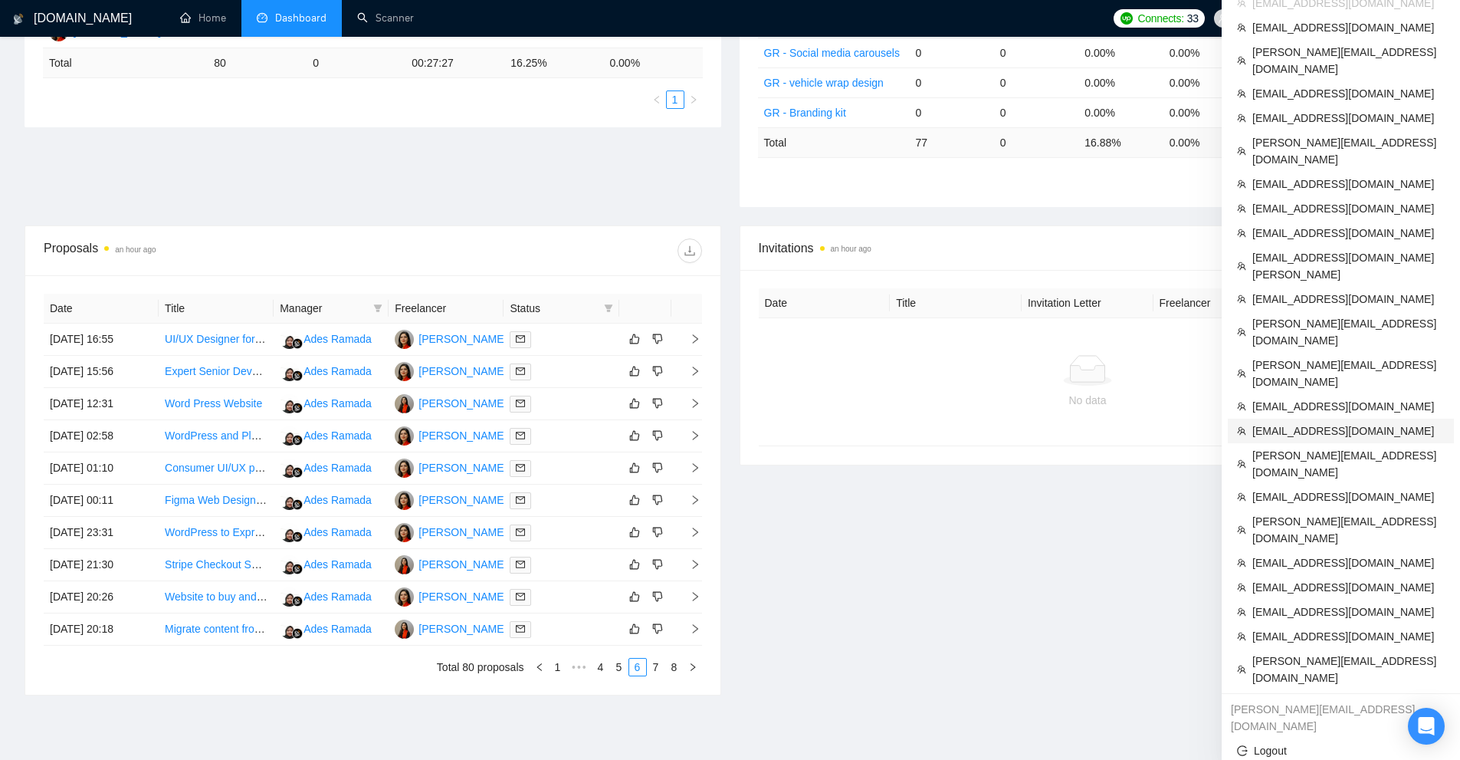
click at [1279, 422] on span "[EMAIL_ADDRESS][DOMAIN_NAME]" at bounding box center [1348, 430] width 192 height 17
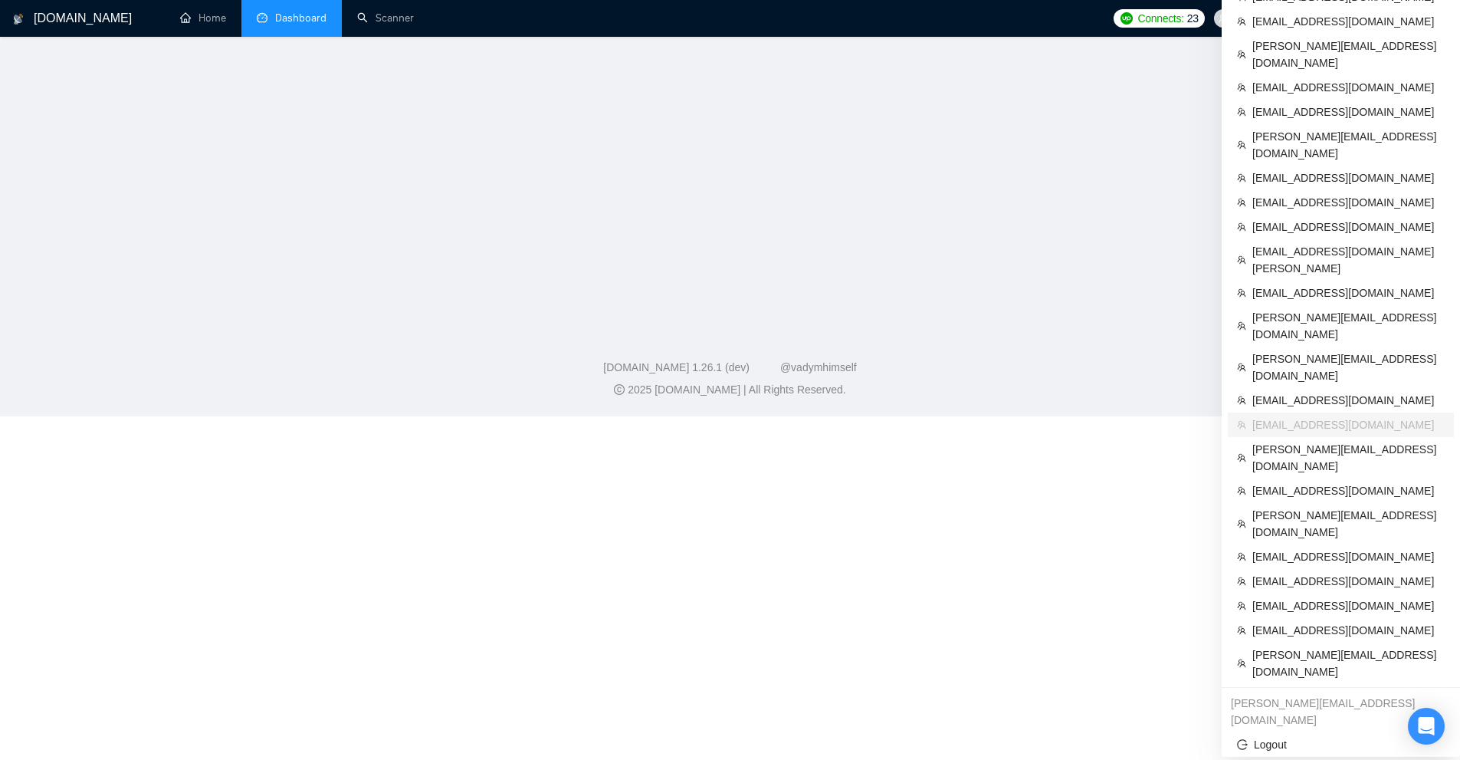
scroll to position [445, 0]
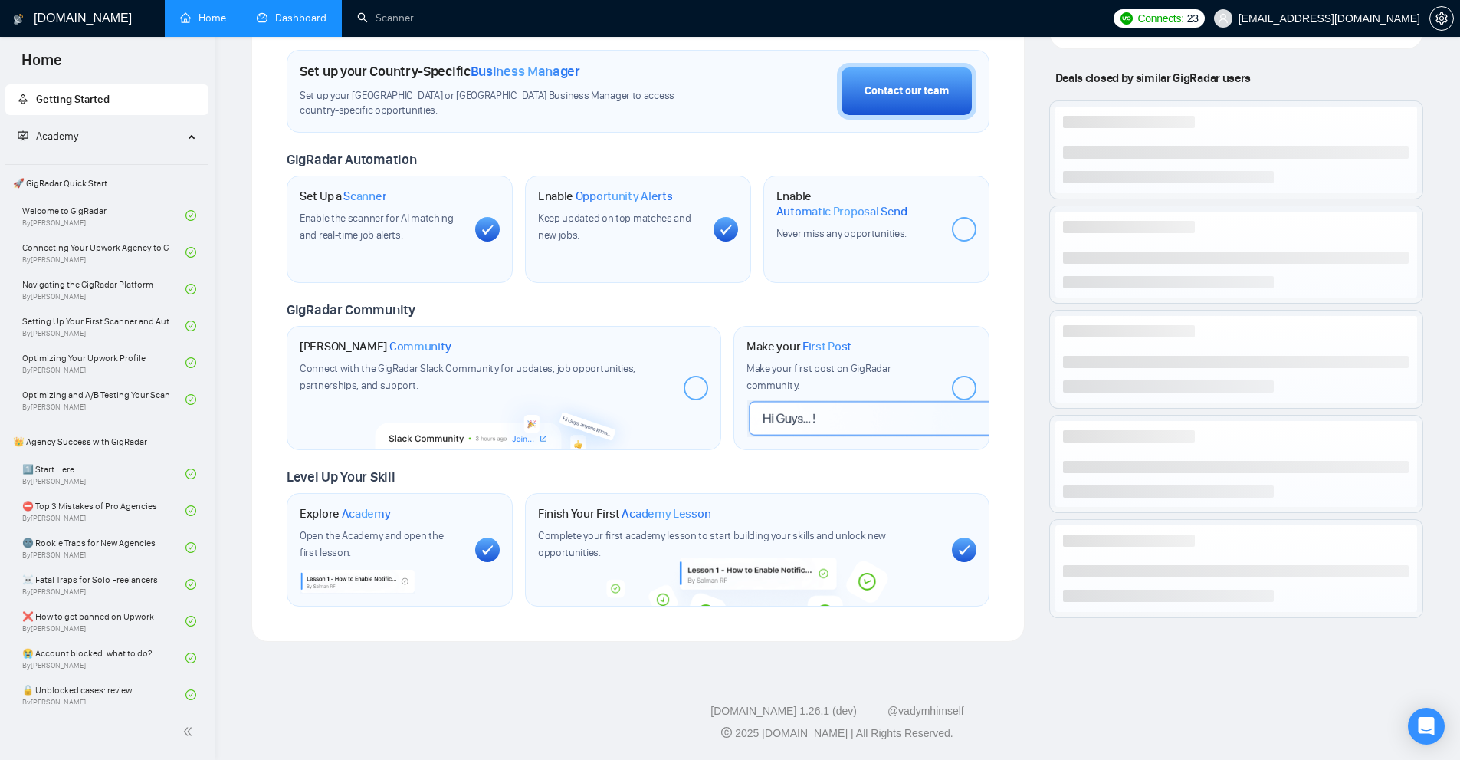
click at [313, 25] on link "Dashboard" at bounding box center [292, 17] width 70 height 13
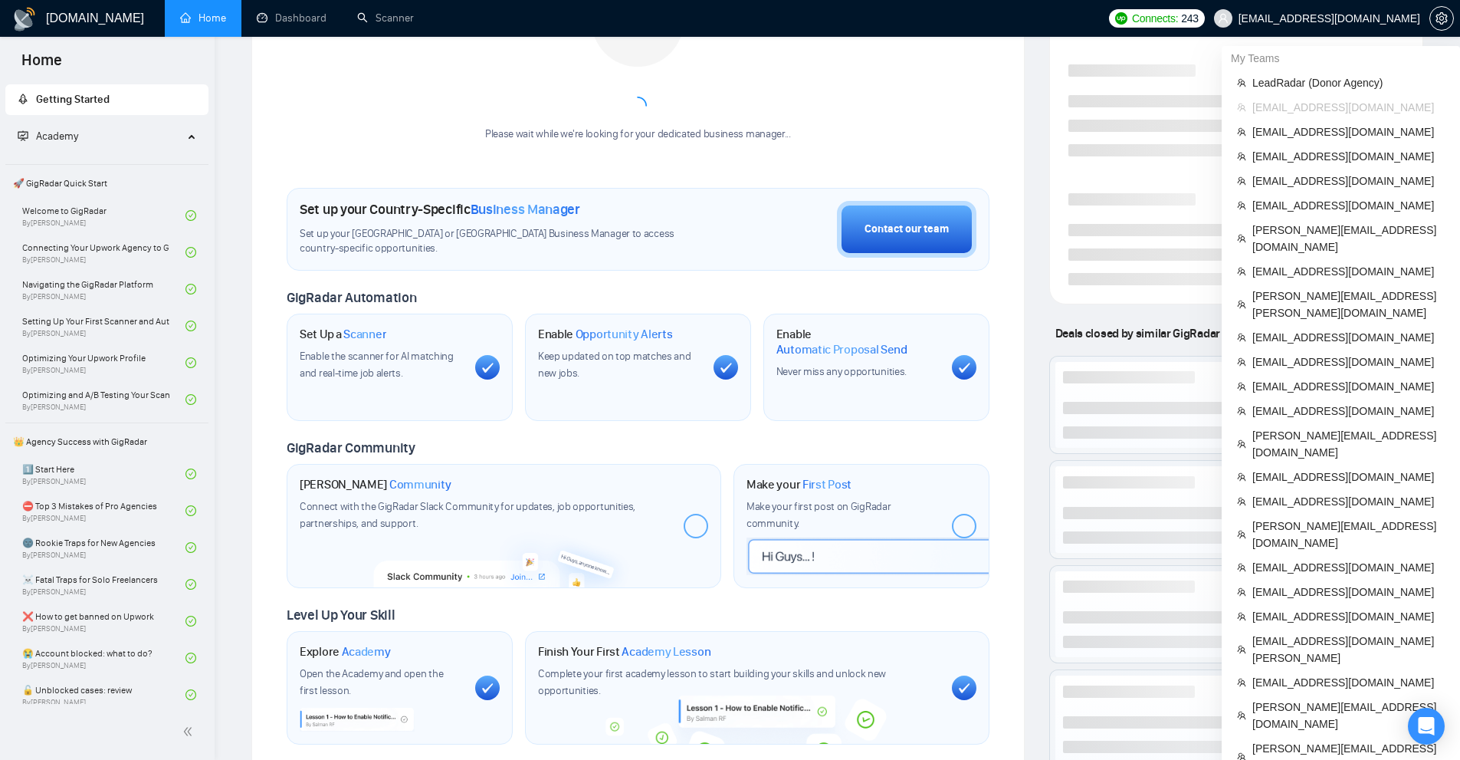
scroll to position [537, 0]
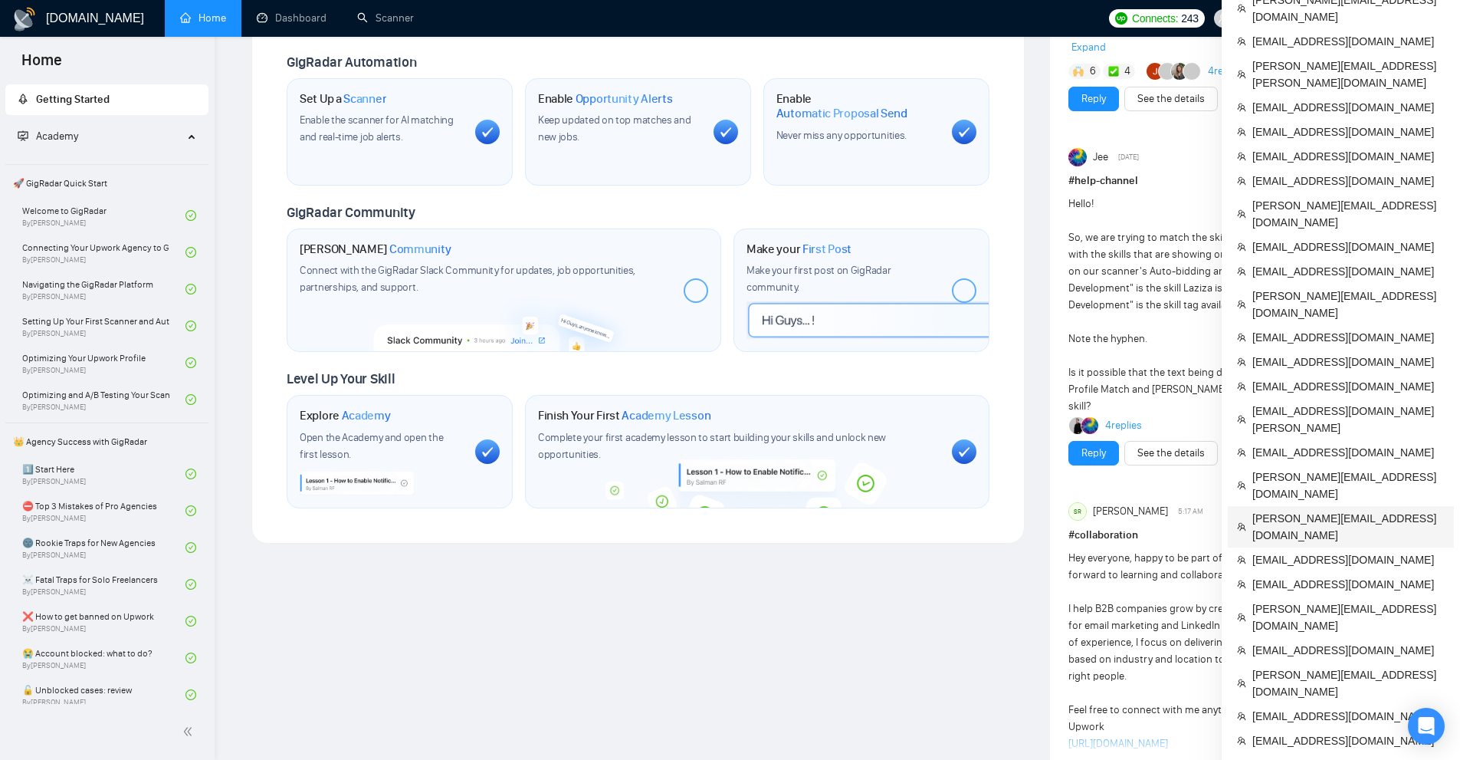
click at [1290, 510] on span "[PERSON_NAME][EMAIL_ADDRESS][DOMAIN_NAME]" at bounding box center [1348, 527] width 192 height 34
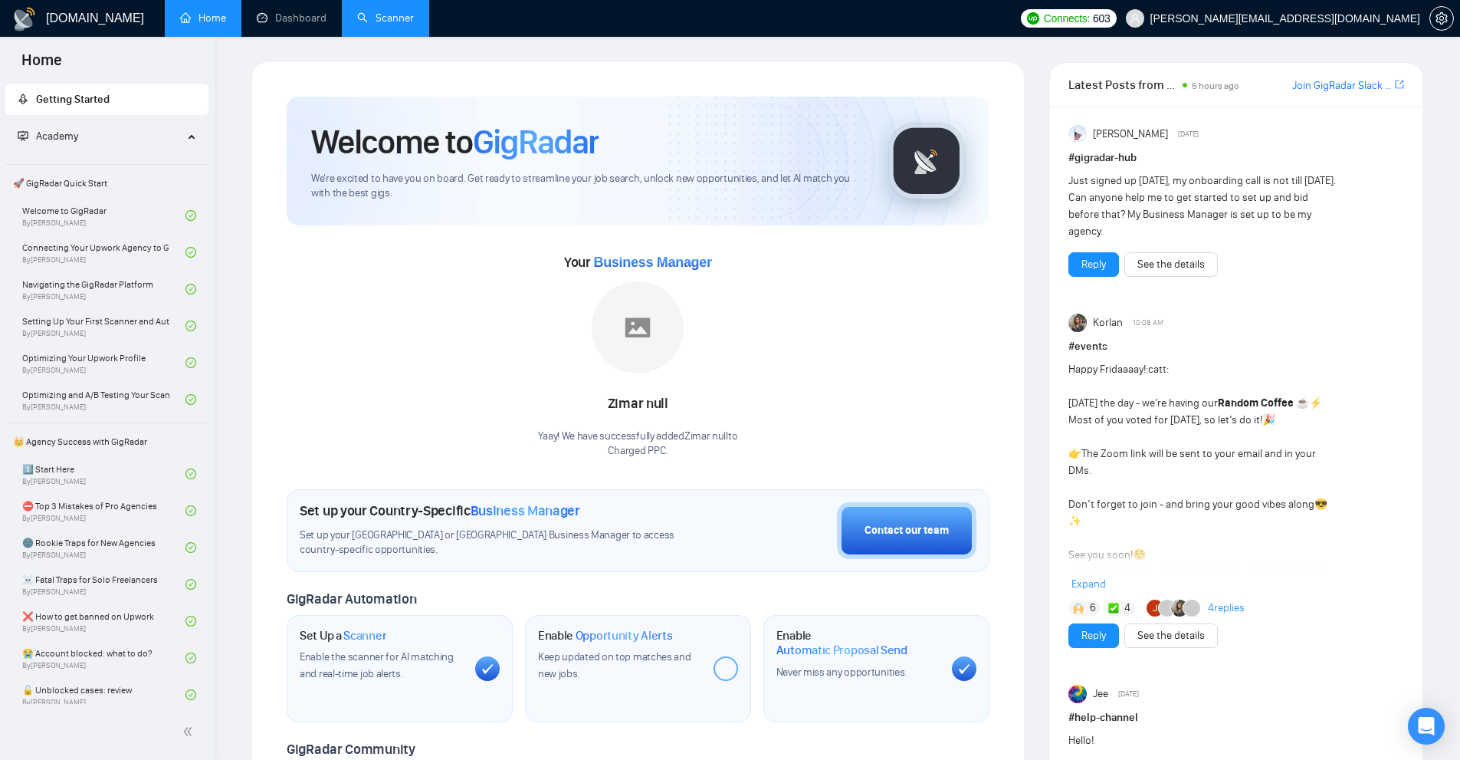
click at [363, 17] on link "Scanner" at bounding box center [385, 17] width 57 height 13
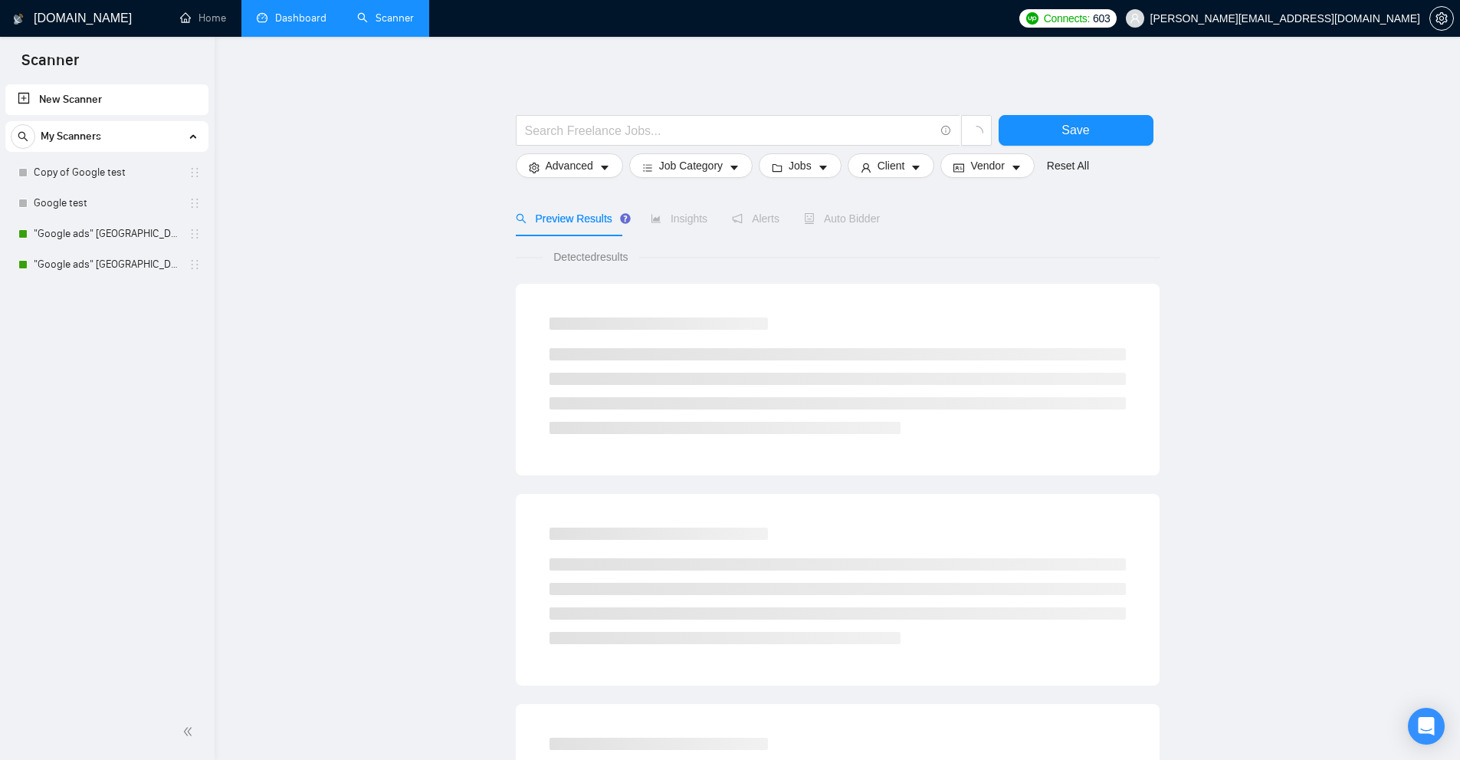
click at [276, 25] on link "Dashboard" at bounding box center [292, 17] width 70 height 13
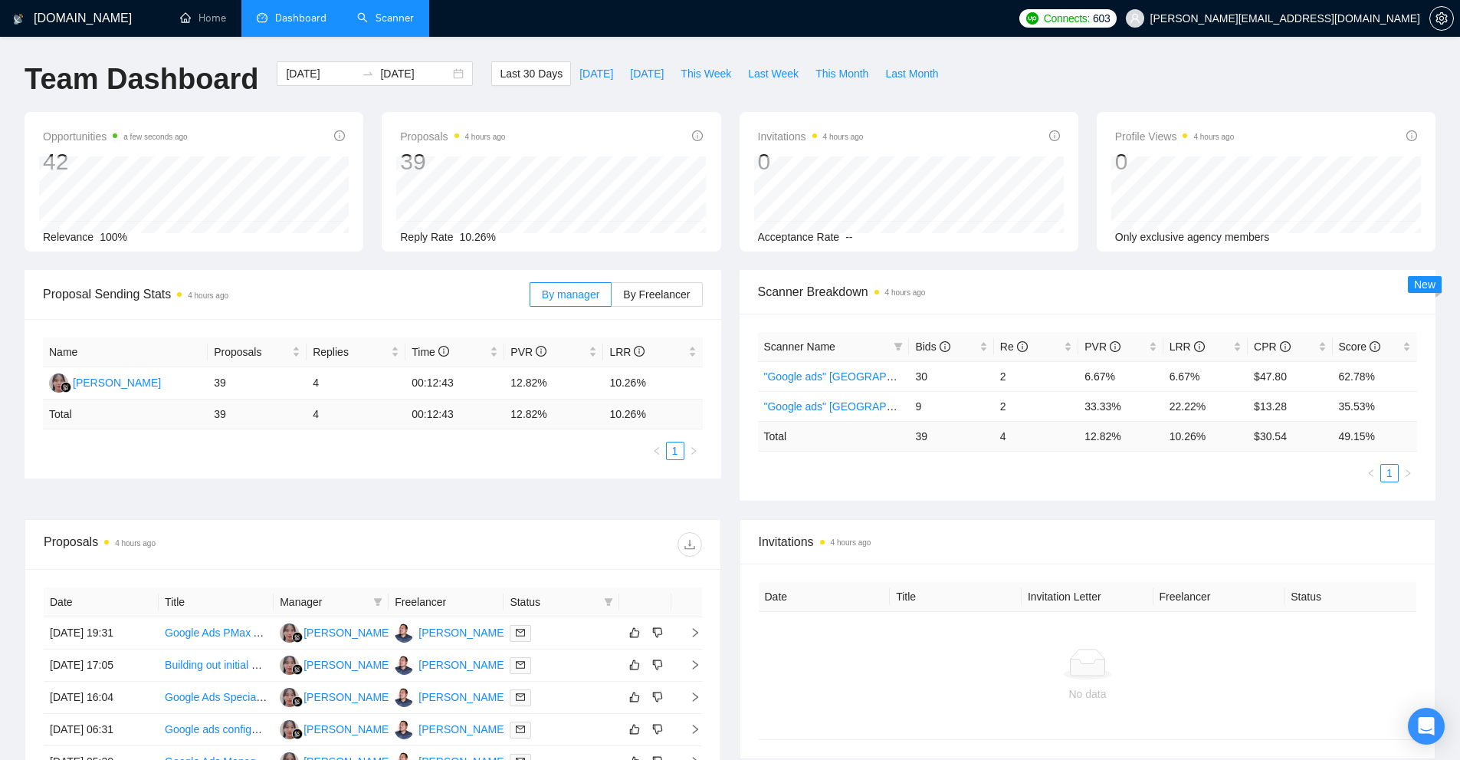
click at [1190, 438] on td "10.26 %" at bounding box center [1205, 436] width 84 height 30
drag, startPoint x: 1257, startPoint y: 440, endPoint x: 1306, endPoint y: 436, distance: 49.2
click at [1306, 436] on td "$ 30.54" at bounding box center [1290, 436] width 84 height 30
drag, startPoint x: 913, startPoint y: 441, endPoint x: 939, endPoint y: 437, distance: 26.3
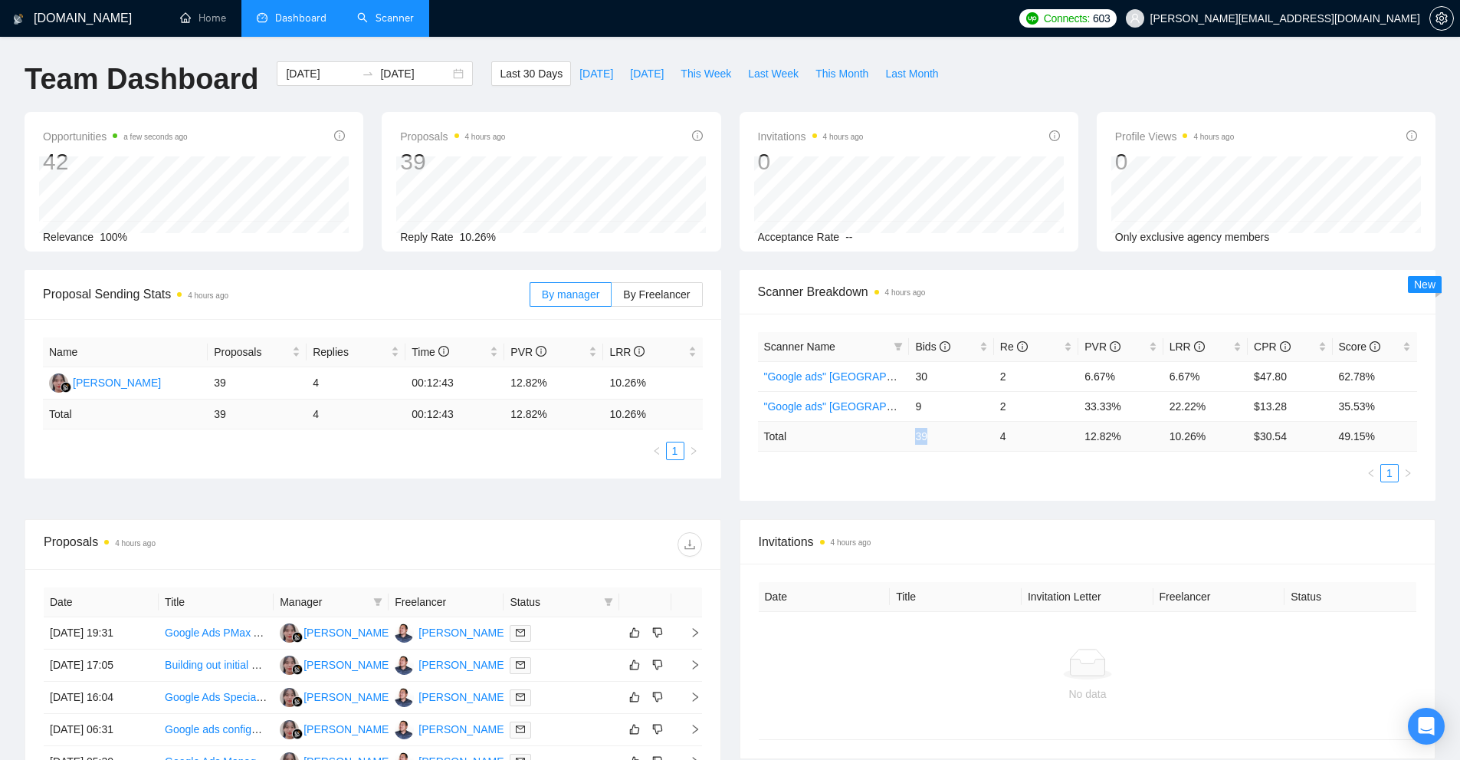
click at [939, 437] on td "39" at bounding box center [951, 436] width 84 height 30
copy td "39"
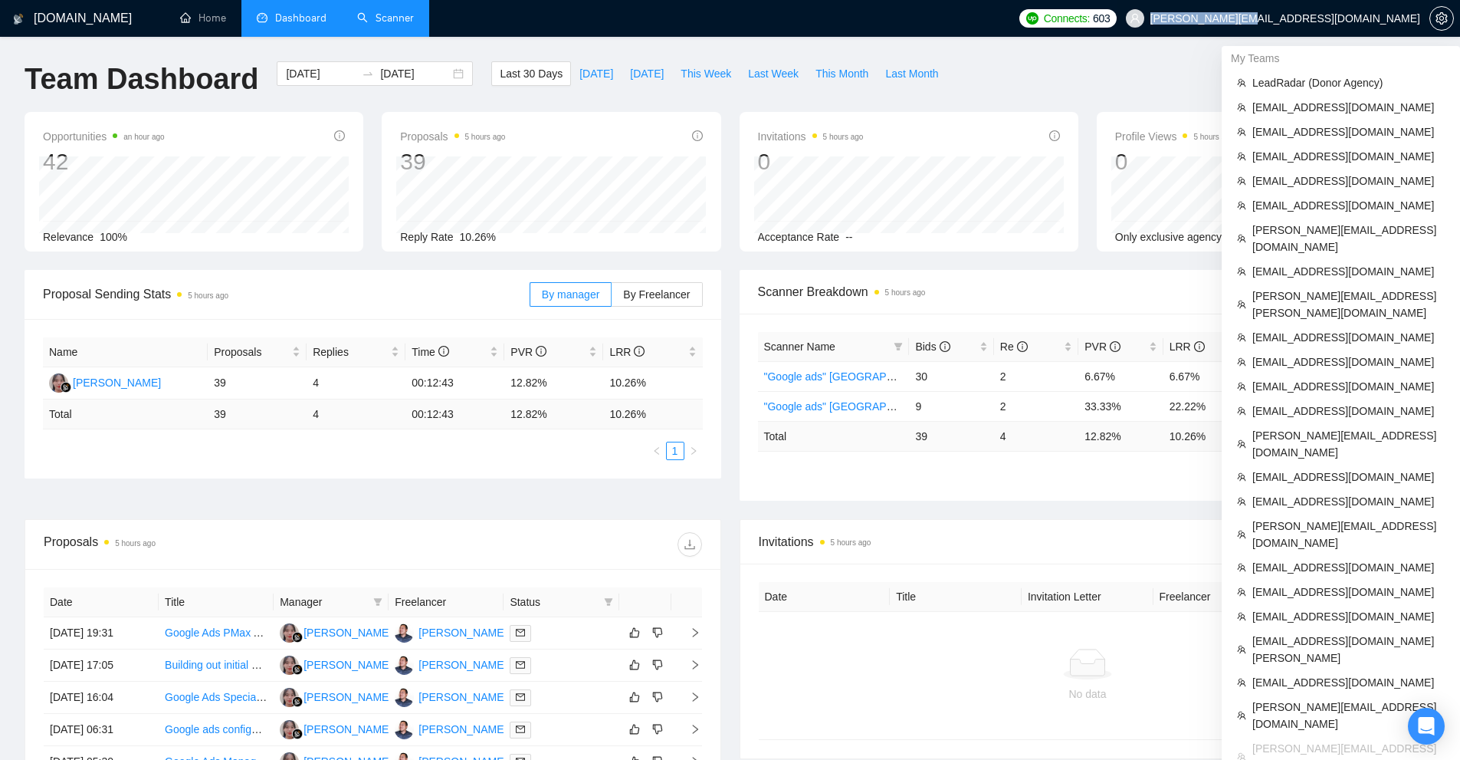
drag, startPoint x: 1321, startPoint y: 20, endPoint x: 1357, endPoint y: 25, distance: 37.2
click at [1403, 21] on span "[PERSON_NAME][EMAIL_ADDRESS][DOMAIN_NAME]" at bounding box center [1273, 18] width 313 height 49
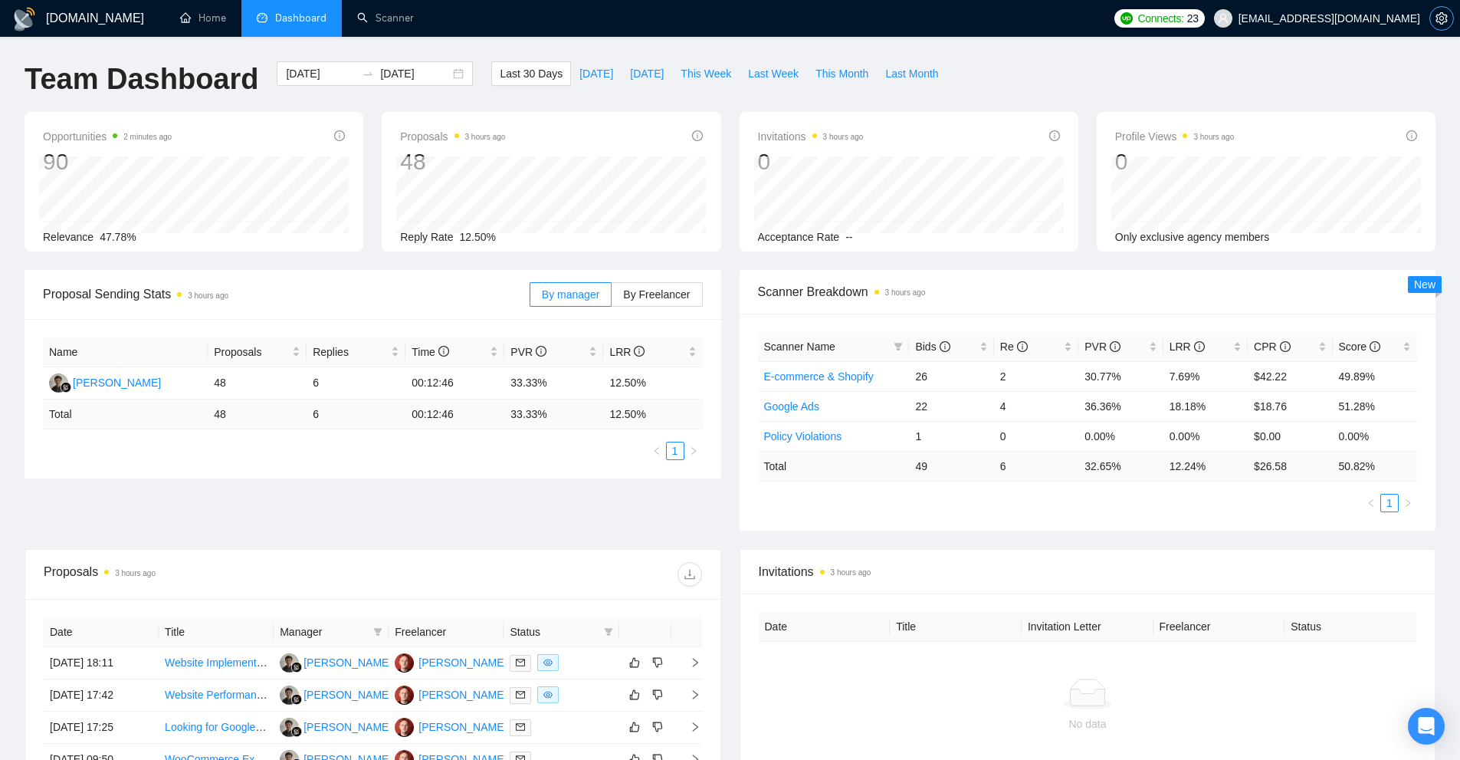
click at [1441, 22] on icon "setting" at bounding box center [1442, 18] width 12 height 12
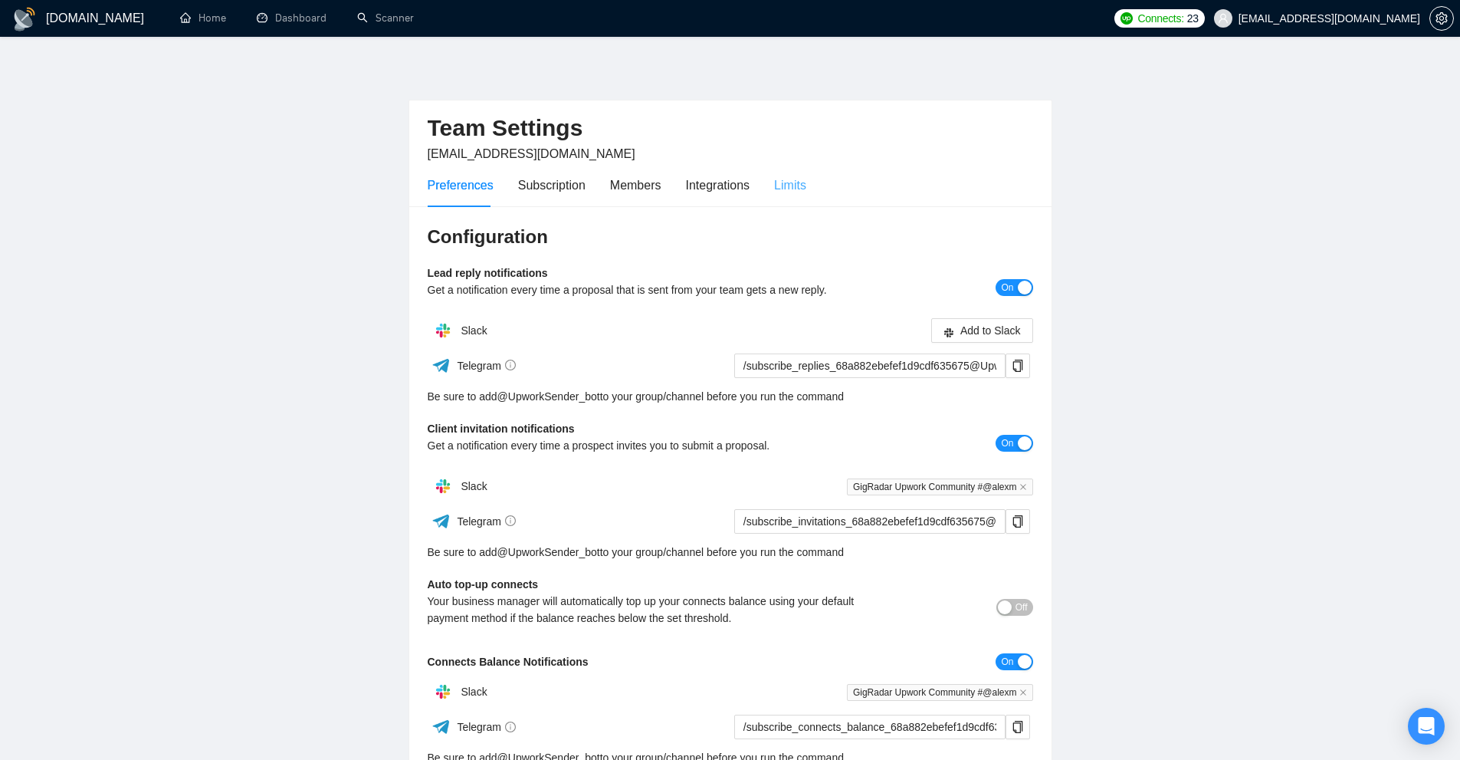
click at [789, 195] on div "Limits" at bounding box center [790, 185] width 32 height 44
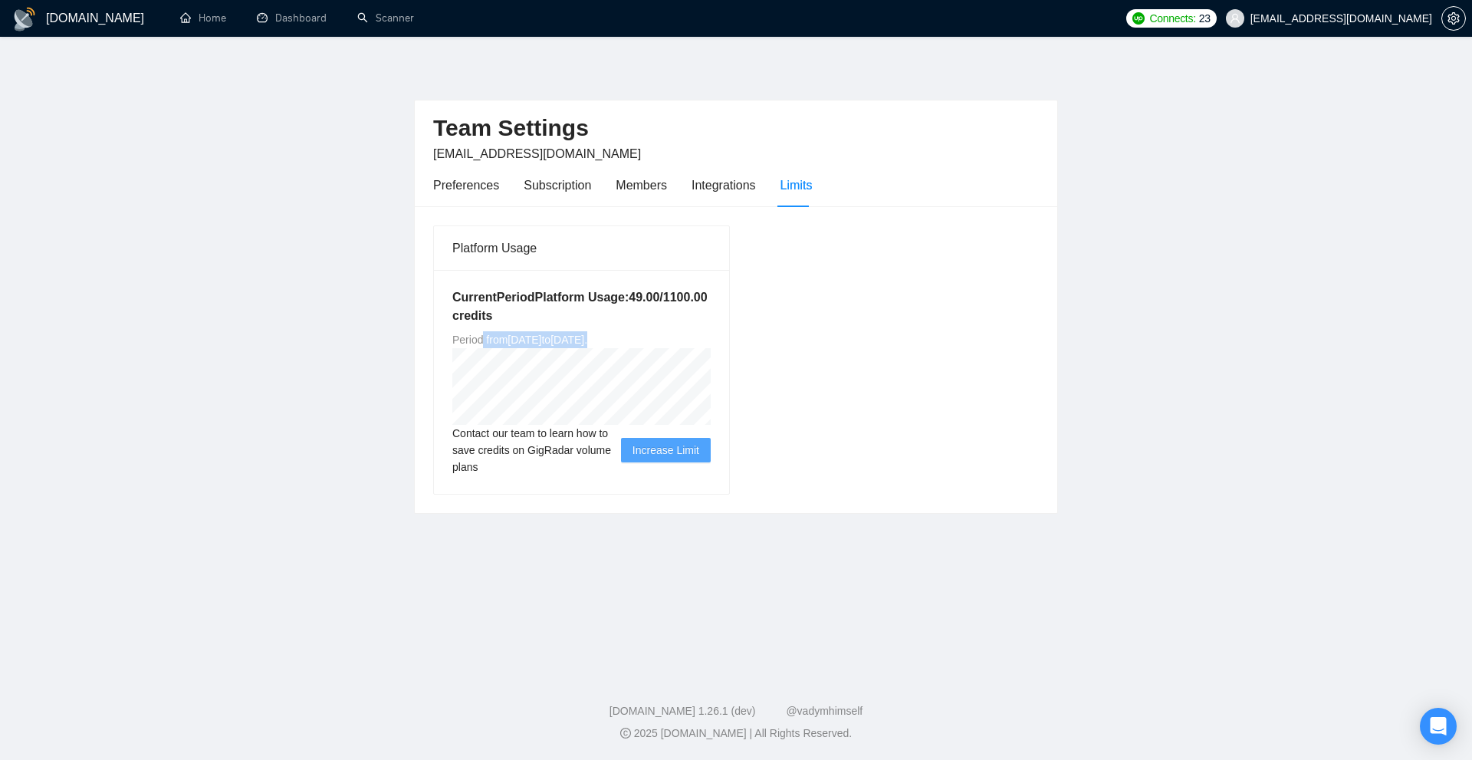
drag, startPoint x: 526, startPoint y: 339, endPoint x: 734, endPoint y: 342, distance: 208.5
click at [734, 342] on div "Platform Usage Current Period Platform Usage: 49.00 / 1100.00 credits Period fr…" at bounding box center [581, 359] width 309 height 269
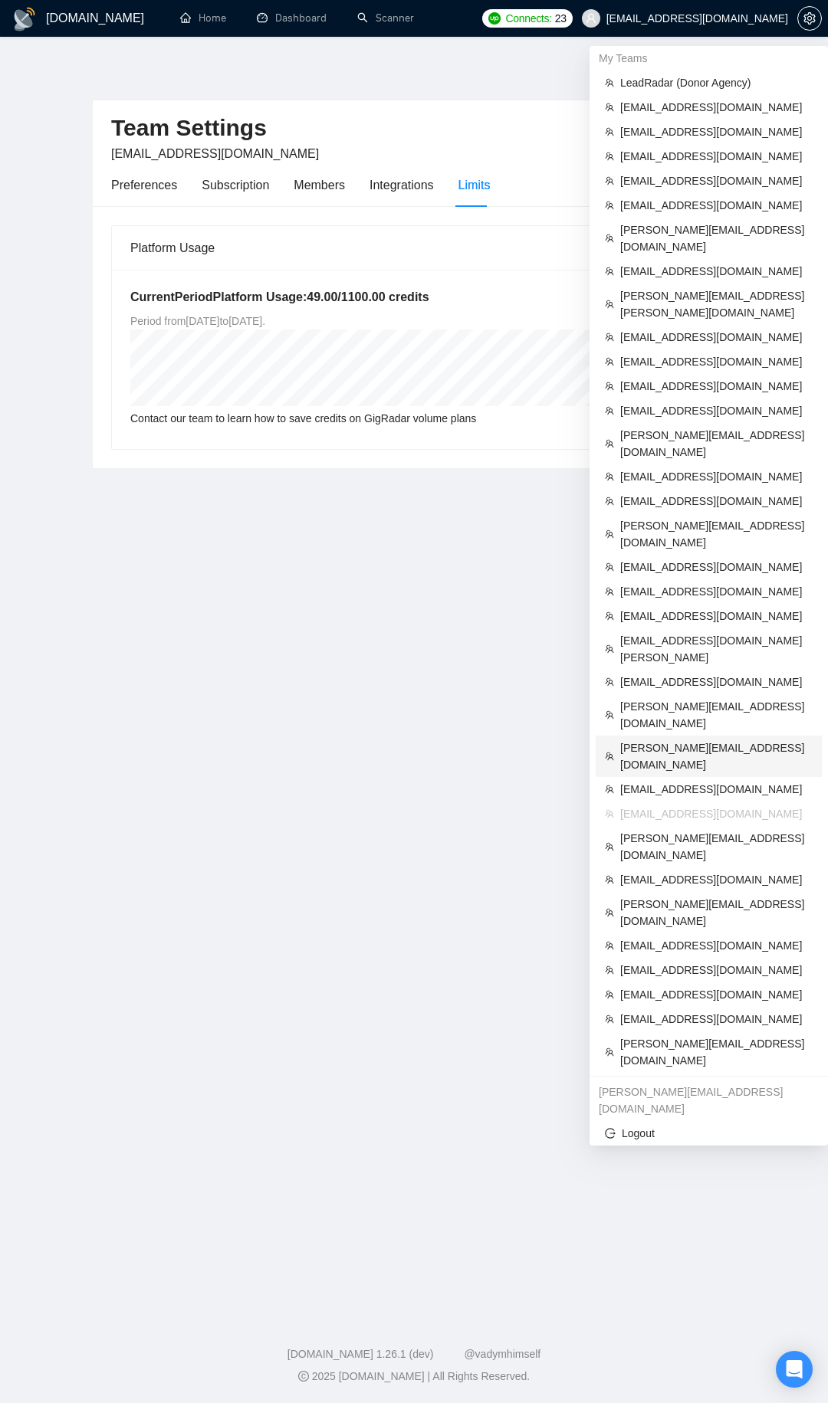
click at [651, 740] on span "paul@paullean.com" at bounding box center [716, 757] width 192 height 34
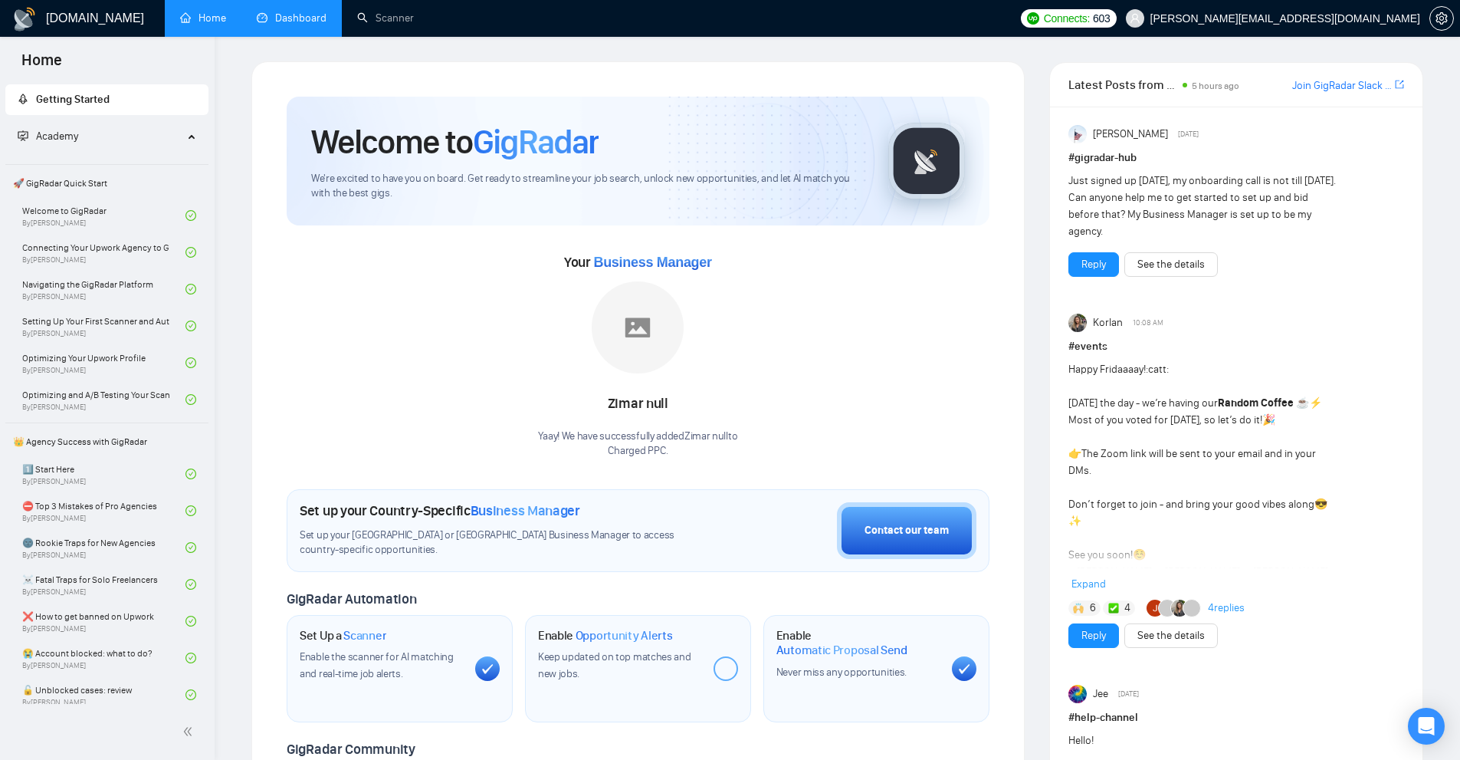
click at [294, 25] on link "Dashboard" at bounding box center [292, 17] width 70 height 13
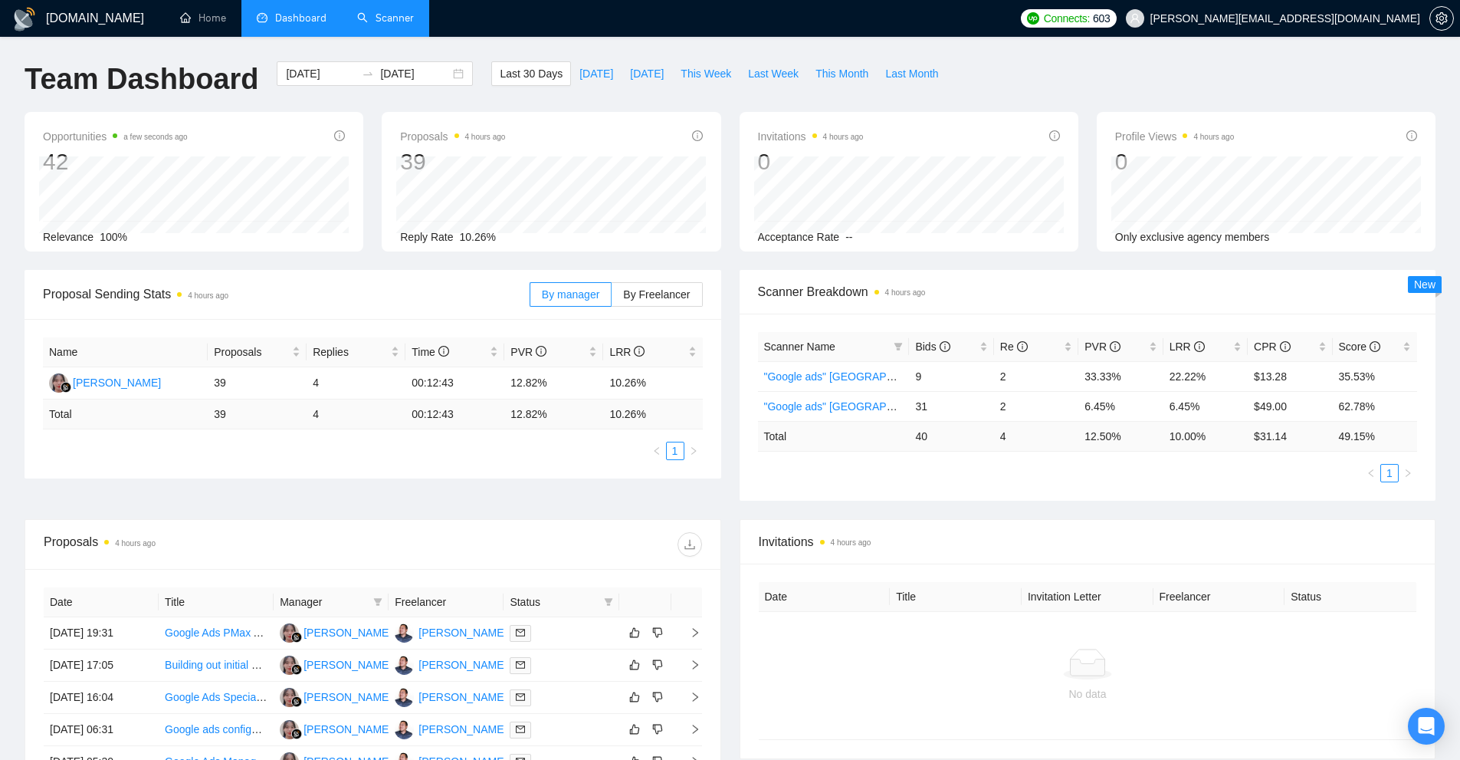
click at [402, 11] on link "Scanner" at bounding box center [385, 17] width 57 height 13
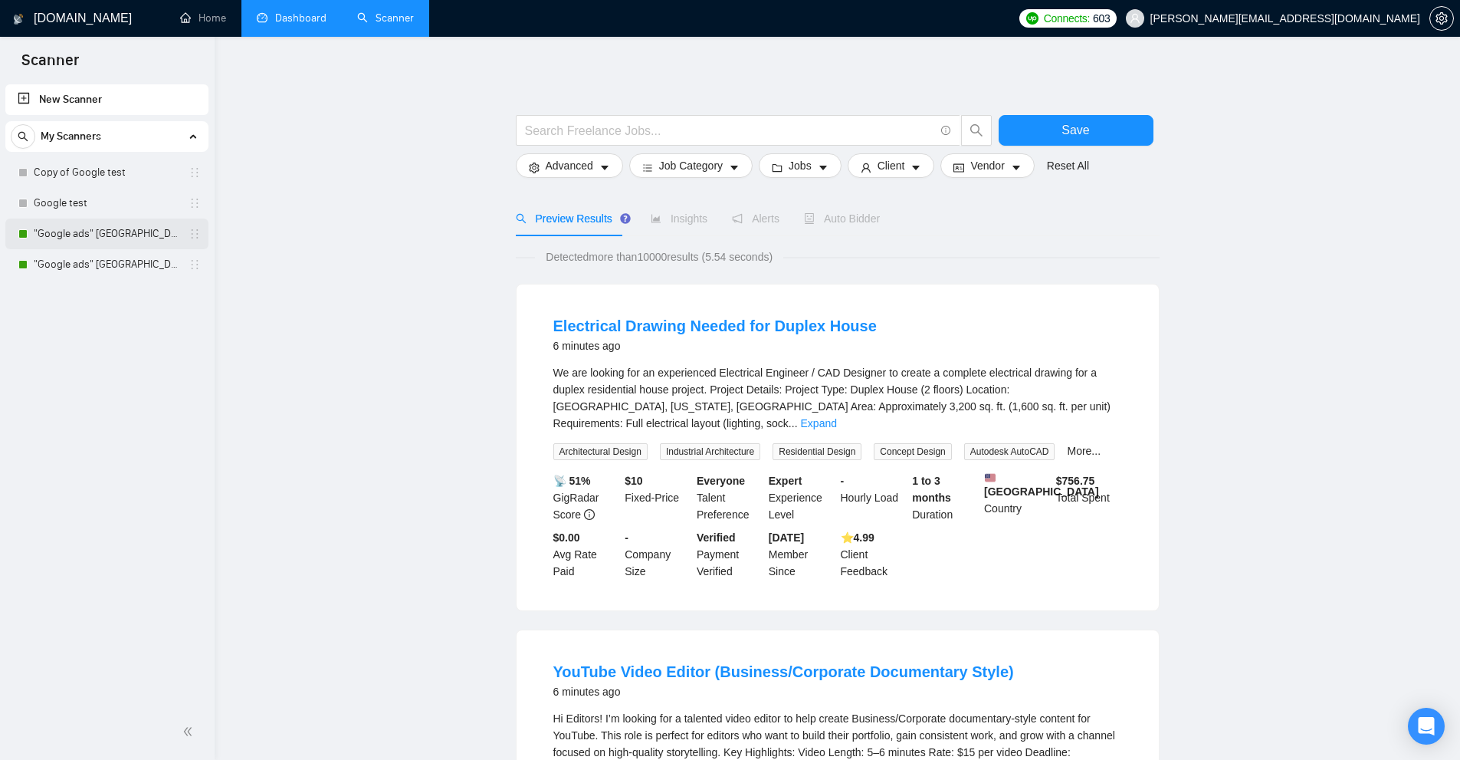
click at [78, 233] on link ""Google ads" Canada" at bounding box center [107, 233] width 146 height 31
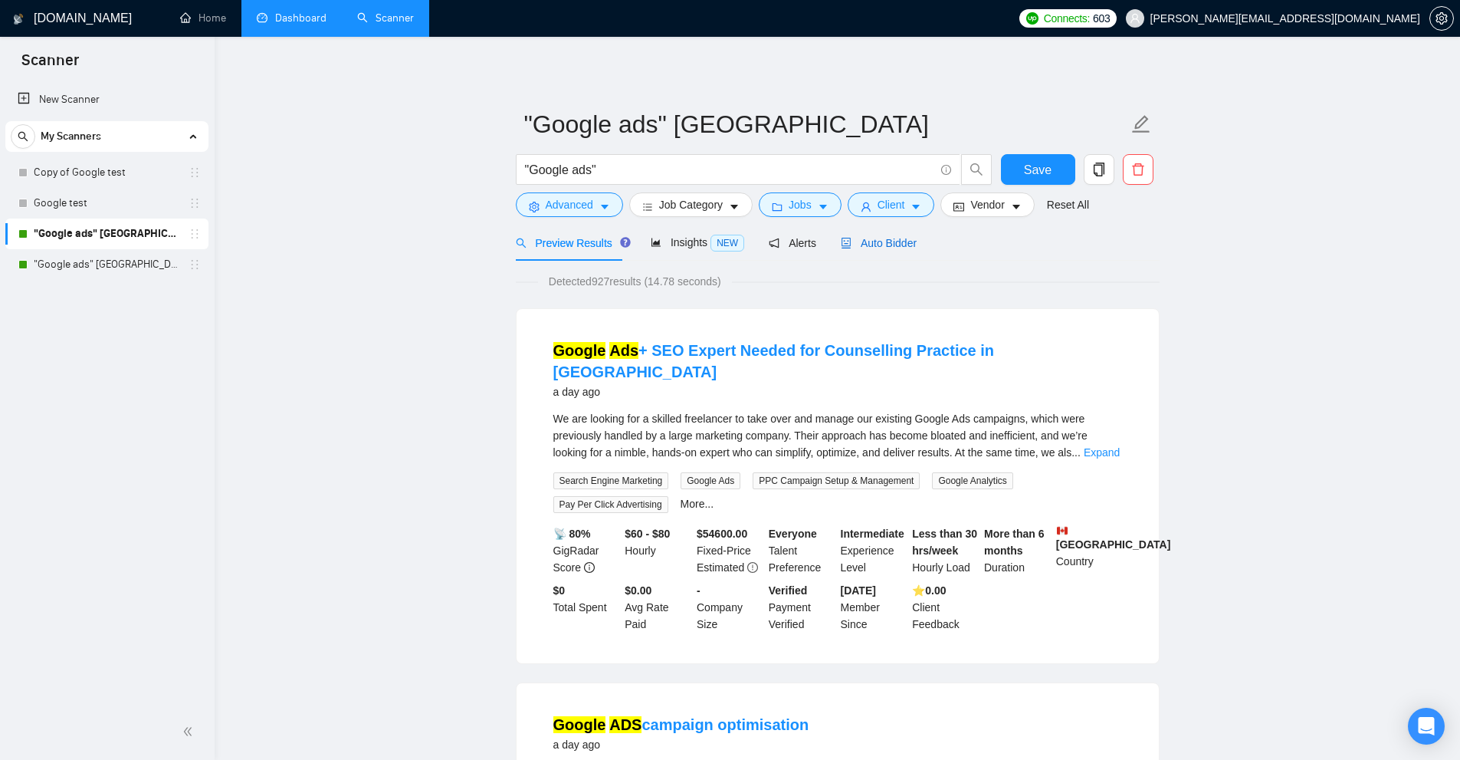
click at [887, 243] on span "Auto Bidder" at bounding box center [879, 243] width 76 height 12
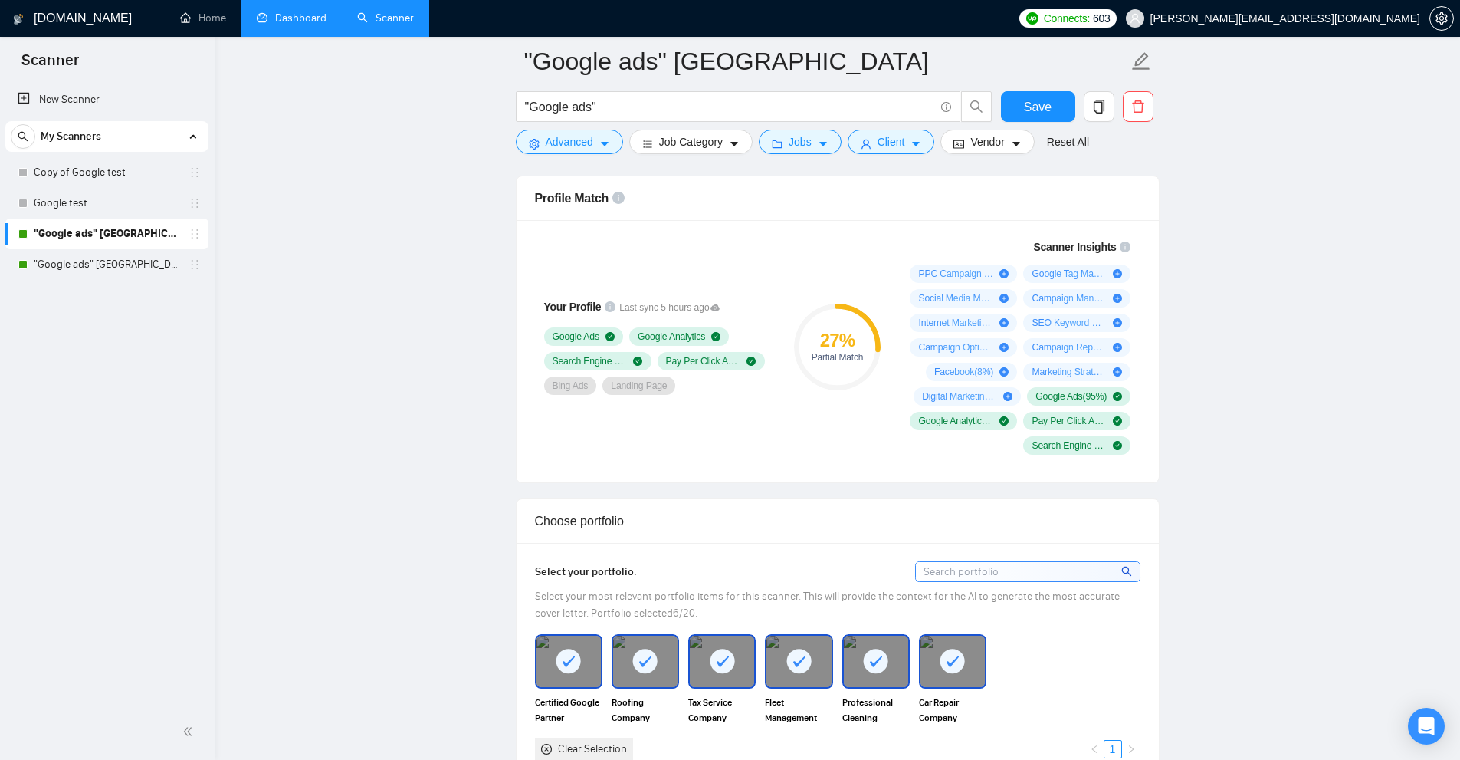
scroll to position [843, 0]
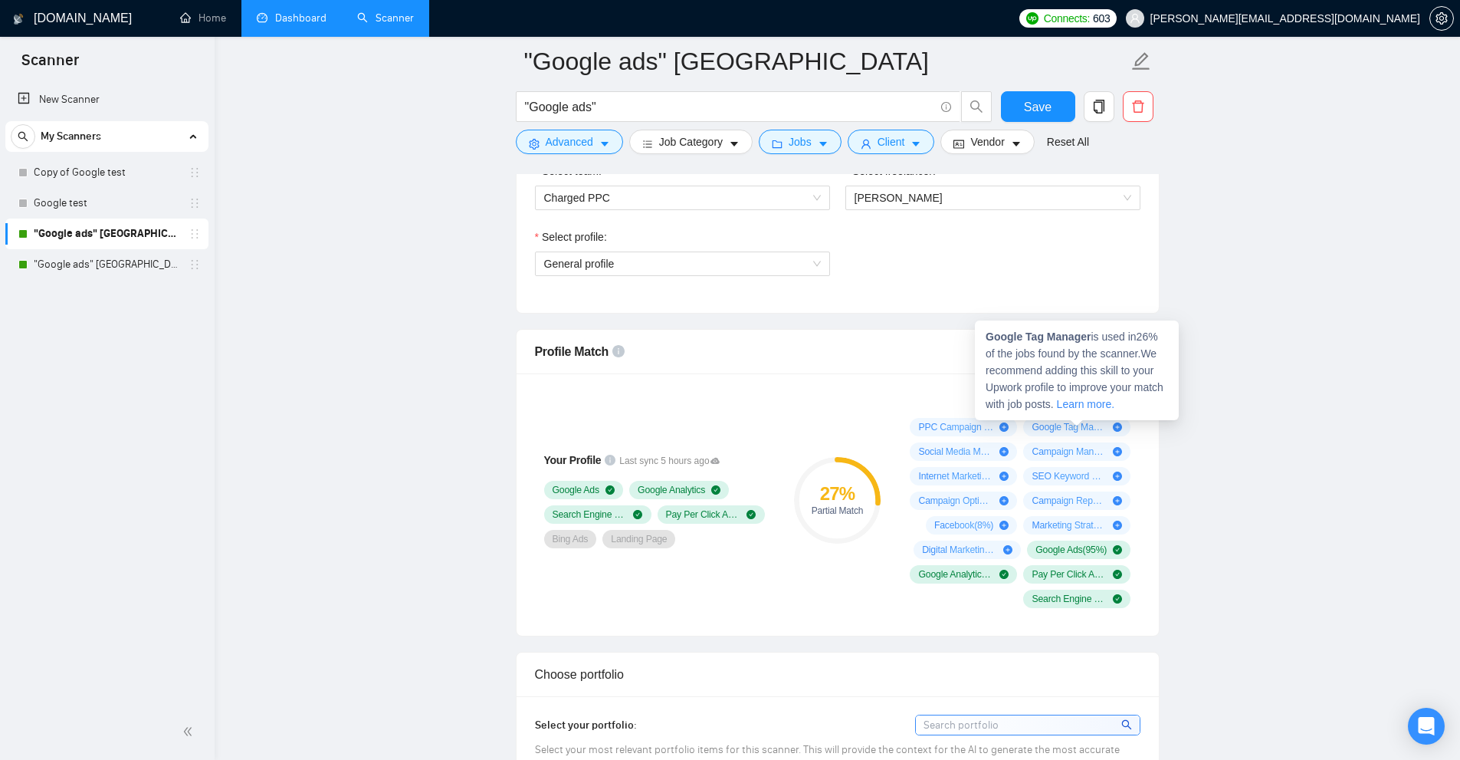
click at [1081, 405] on link "Learn more." at bounding box center [1085, 404] width 57 height 12
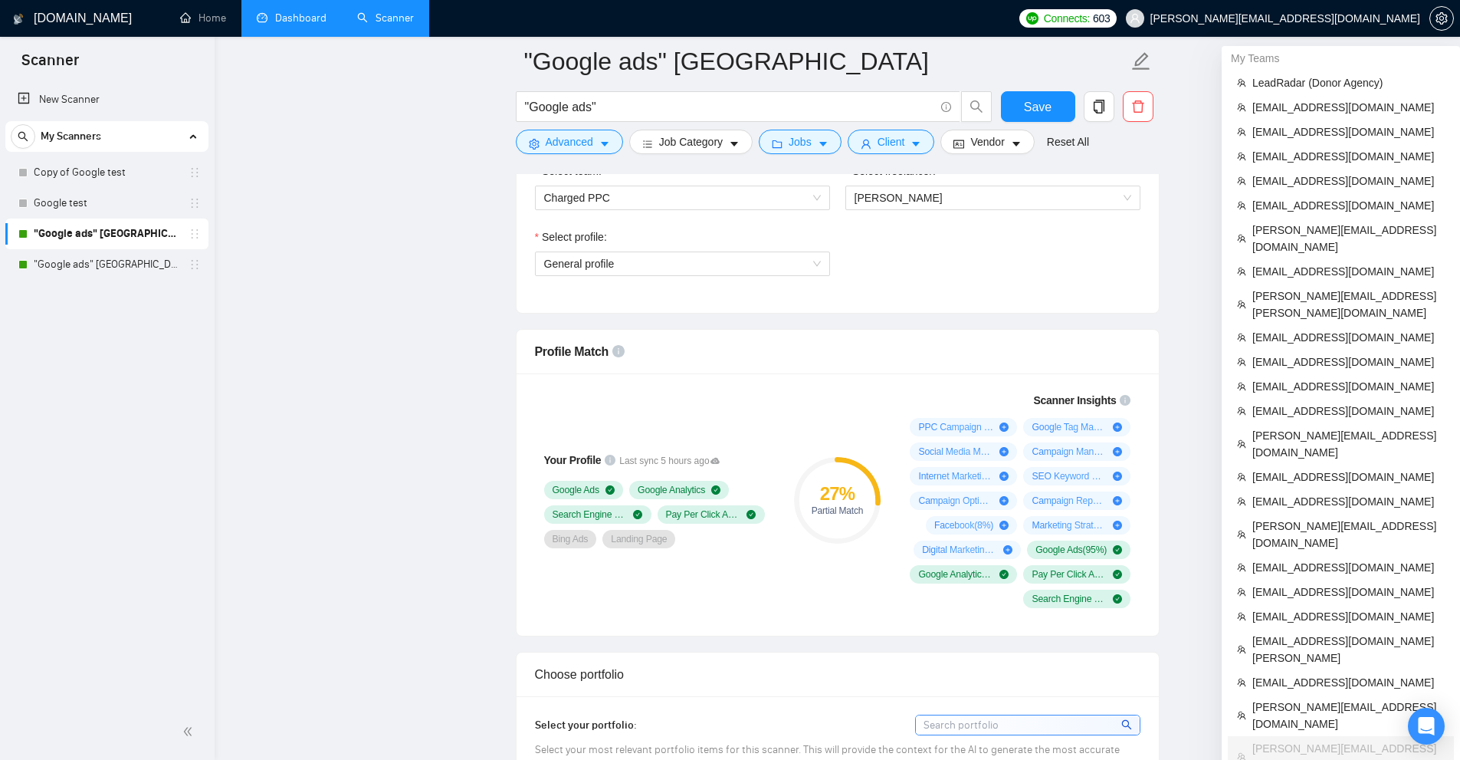
click at [1357, 67] on div "My Teams" at bounding box center [1341, 58] width 238 height 25
click at [1347, 77] on span "LeadRadar (Donor Agency)" at bounding box center [1348, 82] width 192 height 17
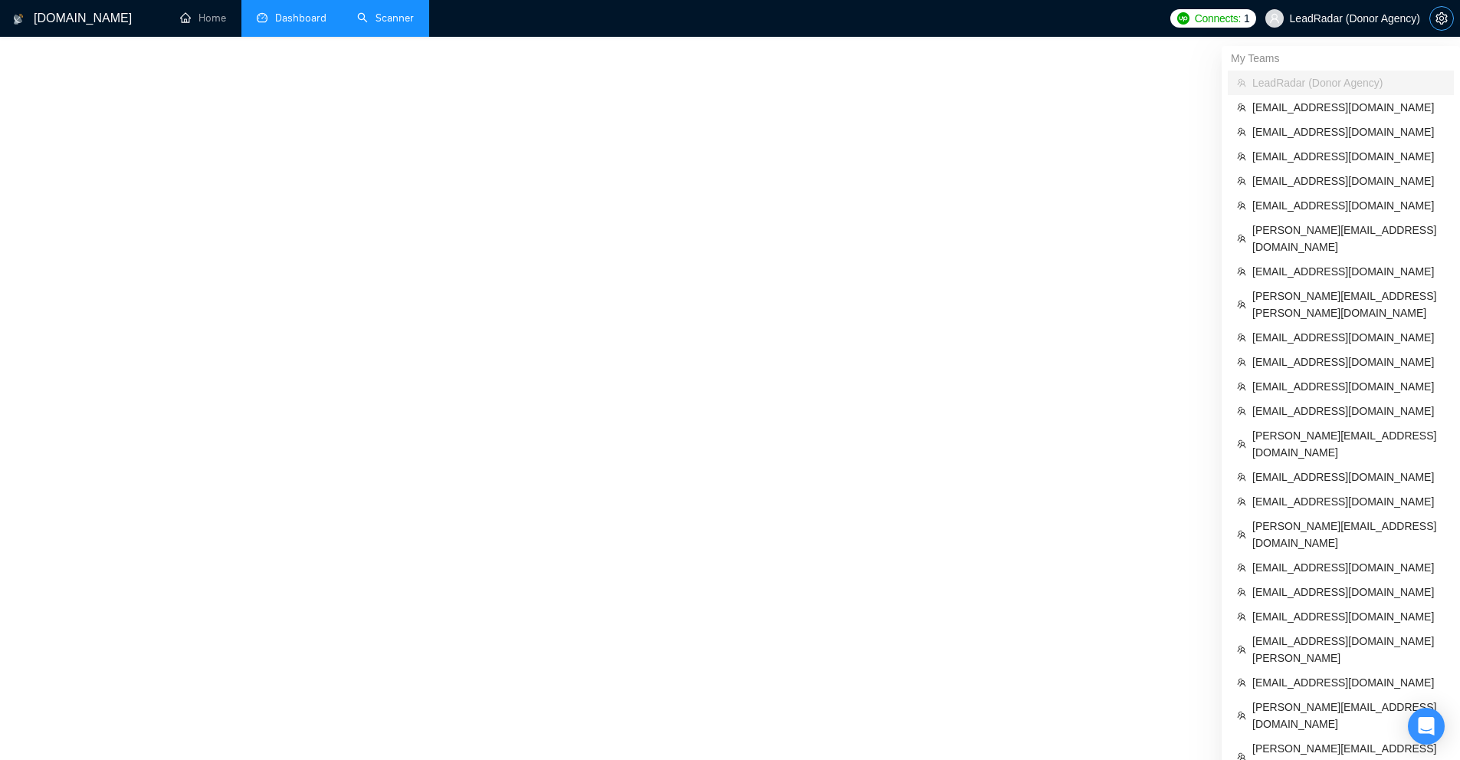
click at [1439, 21] on icon "setting" at bounding box center [1442, 18] width 12 height 12
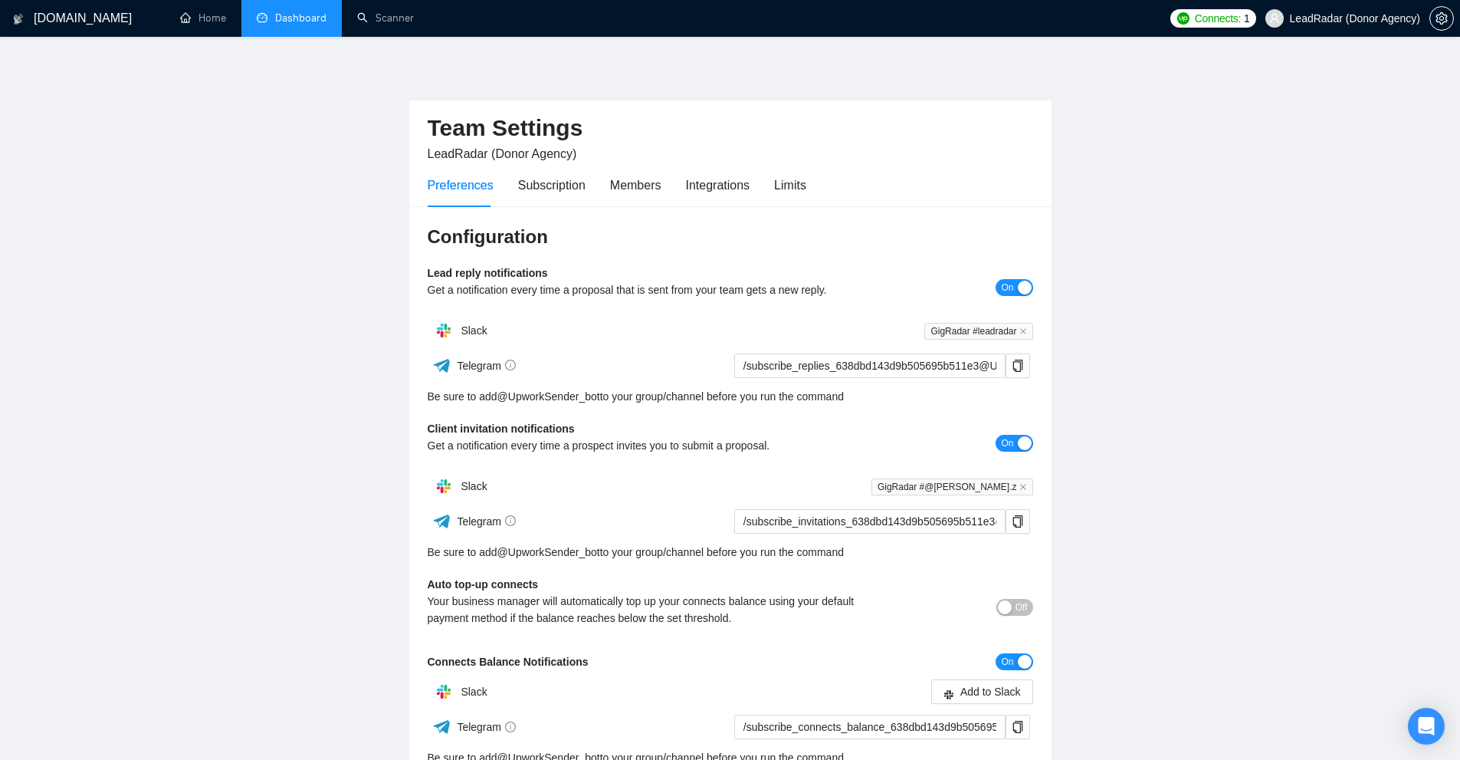
click at [1120, 149] on main "Team Settings LeadRadar (Donor Agency) Preferences Subscription Members Integra…" at bounding box center [730, 465] width 1411 height 808
click at [267, 11] on link "Dashboard" at bounding box center [292, 17] width 70 height 13
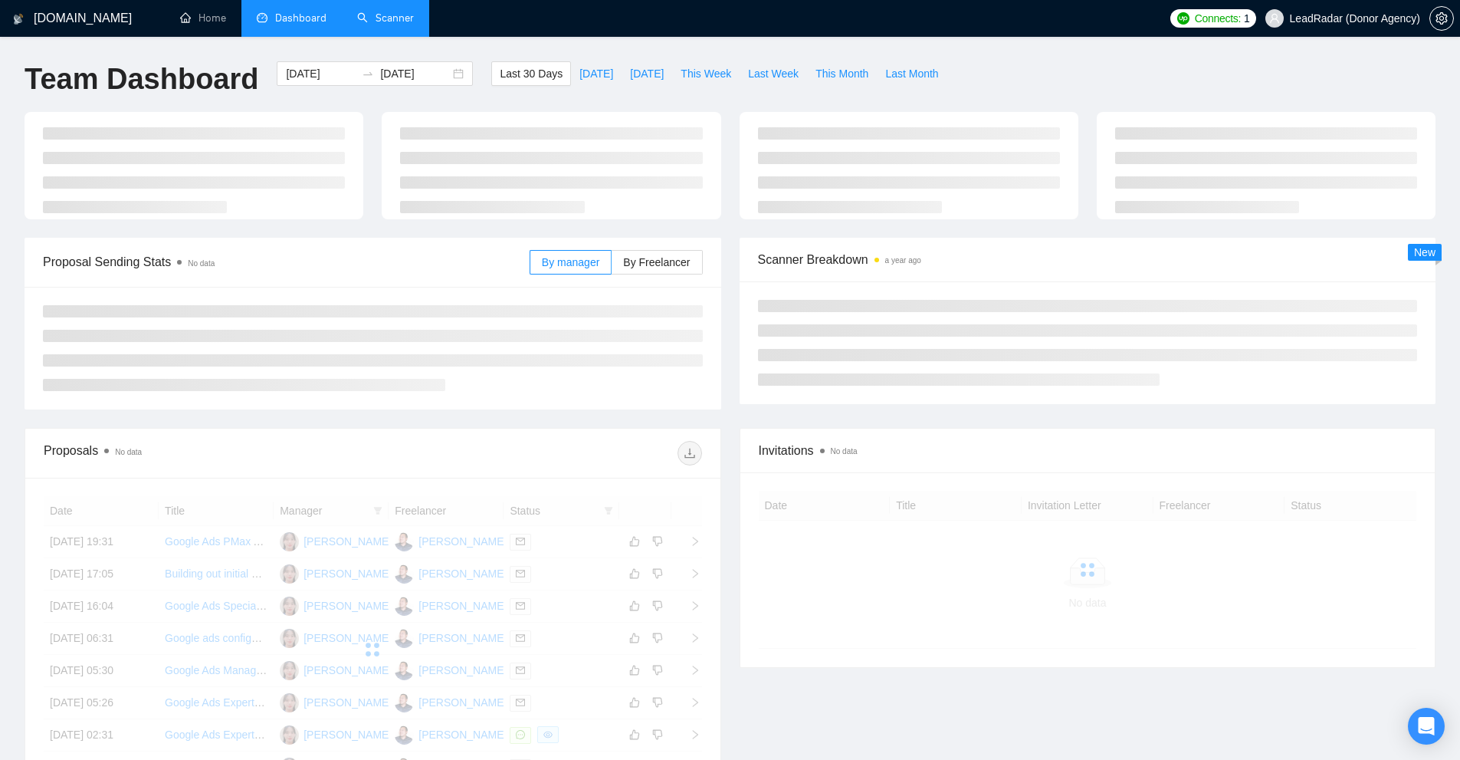
click at [404, 25] on link "Scanner" at bounding box center [385, 17] width 57 height 13
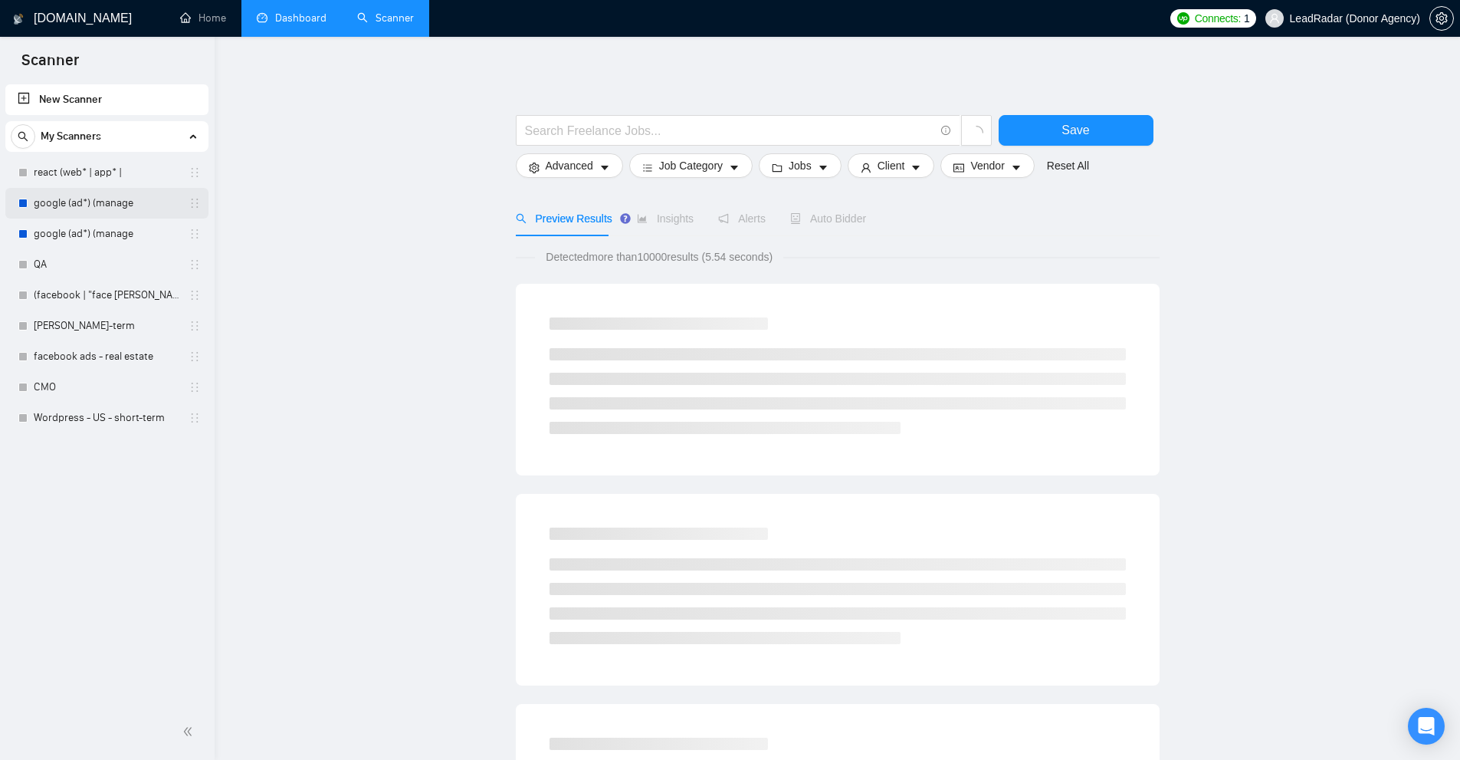
click at [74, 205] on link "google (ad*) (manage" at bounding box center [107, 203] width 146 height 31
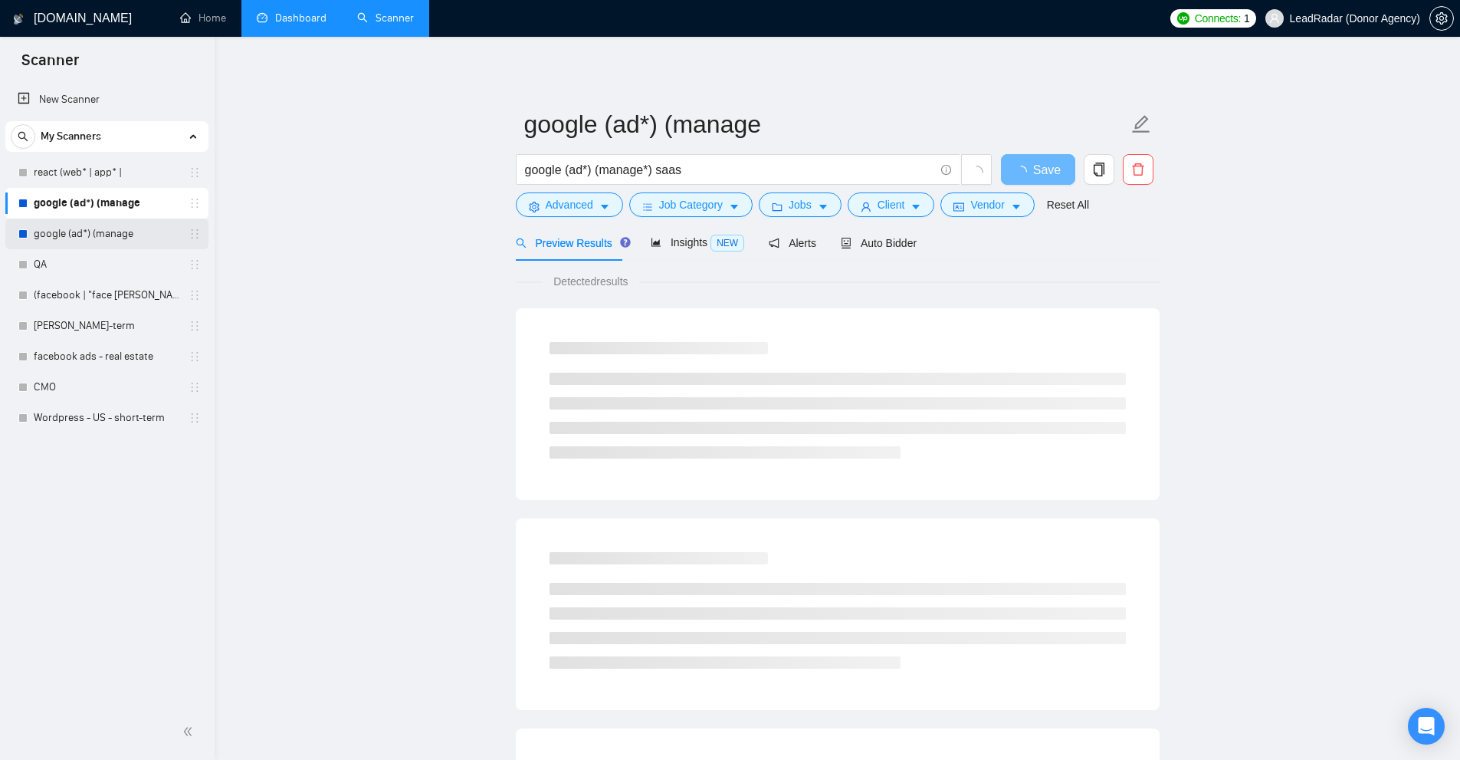
click at [90, 218] on link "google (ad*) (manage" at bounding box center [107, 233] width 146 height 31
click at [105, 271] on link "QA" at bounding box center [107, 264] width 146 height 31
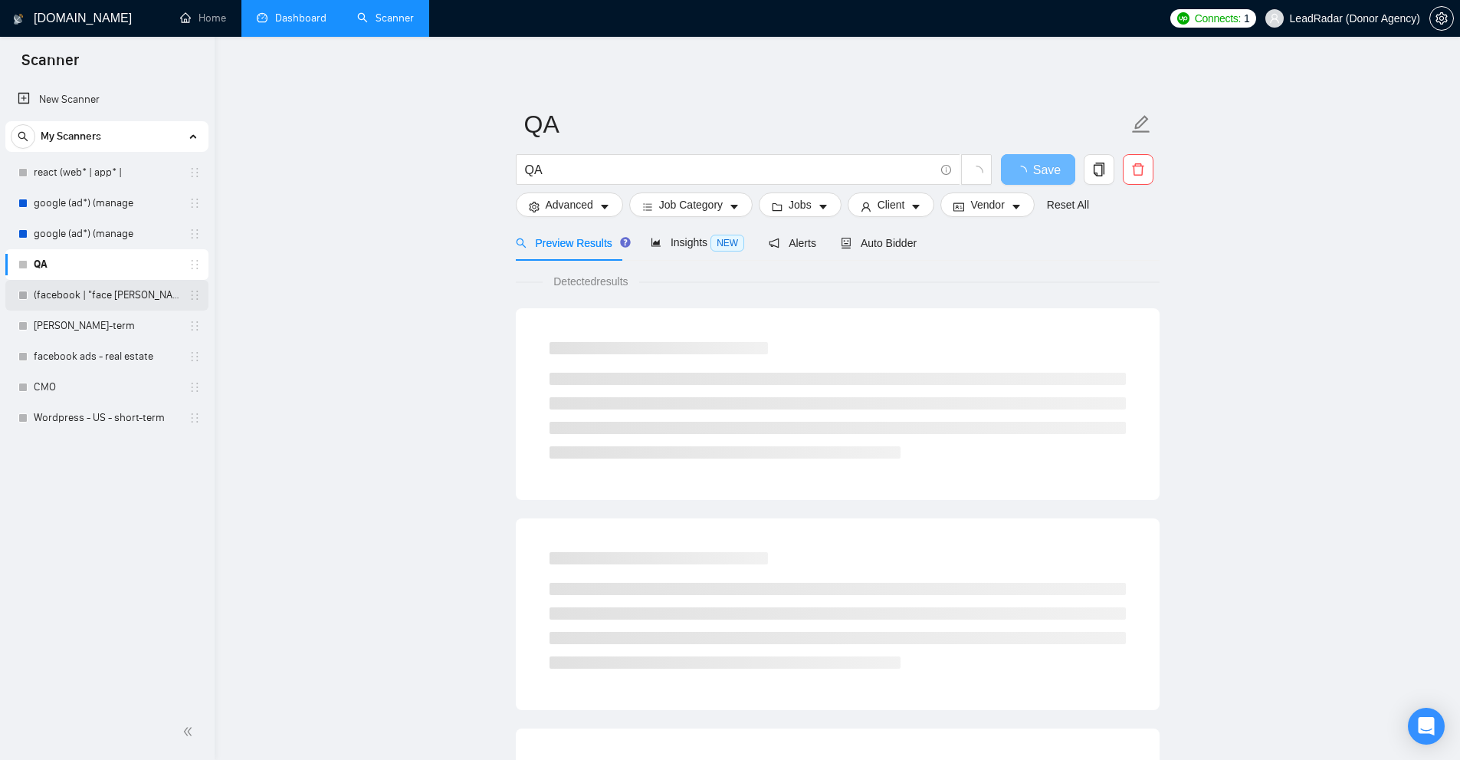
click at [106, 285] on link "(facebook | "face bo" at bounding box center [107, 295] width 146 height 31
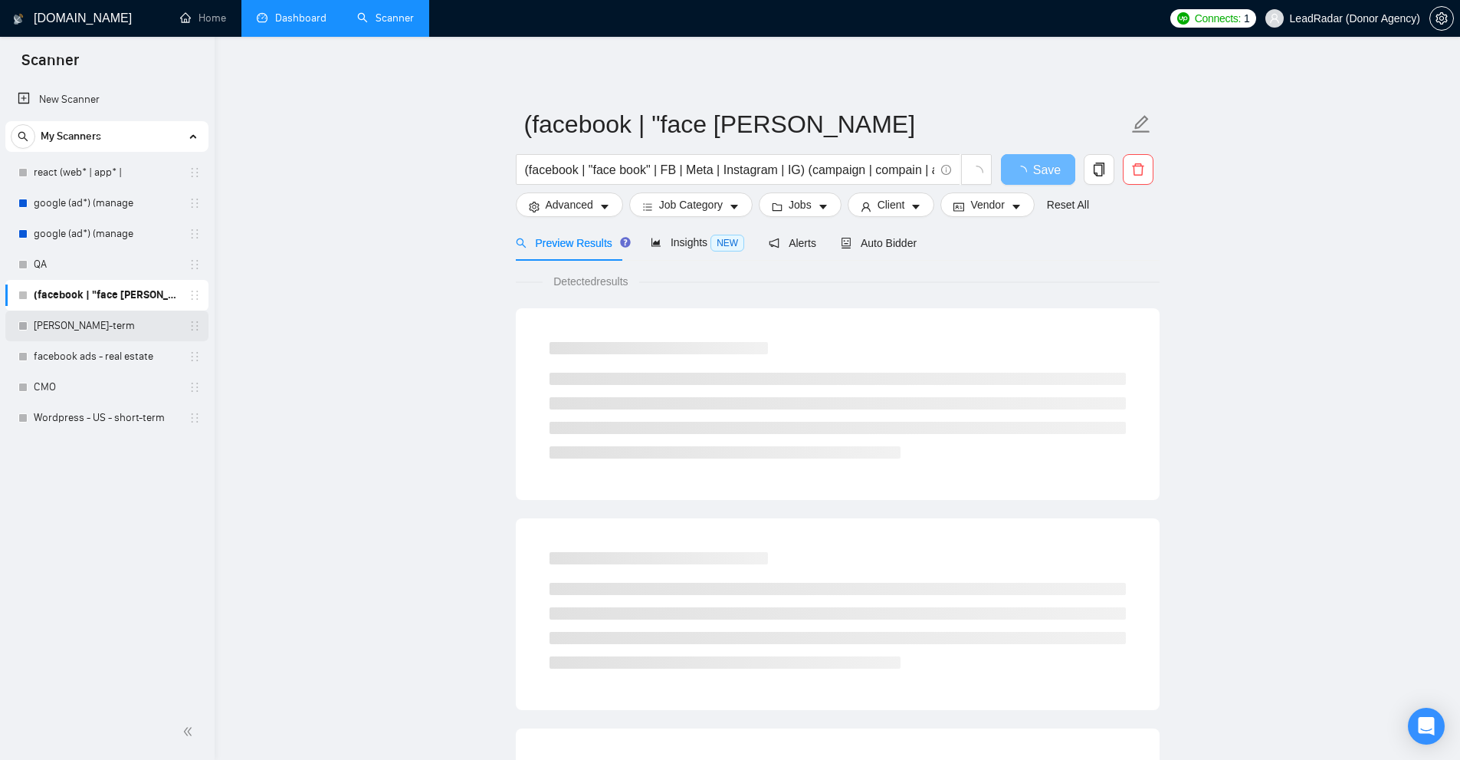
click at [108, 329] on link "mern stack - long-term" at bounding box center [107, 325] width 146 height 31
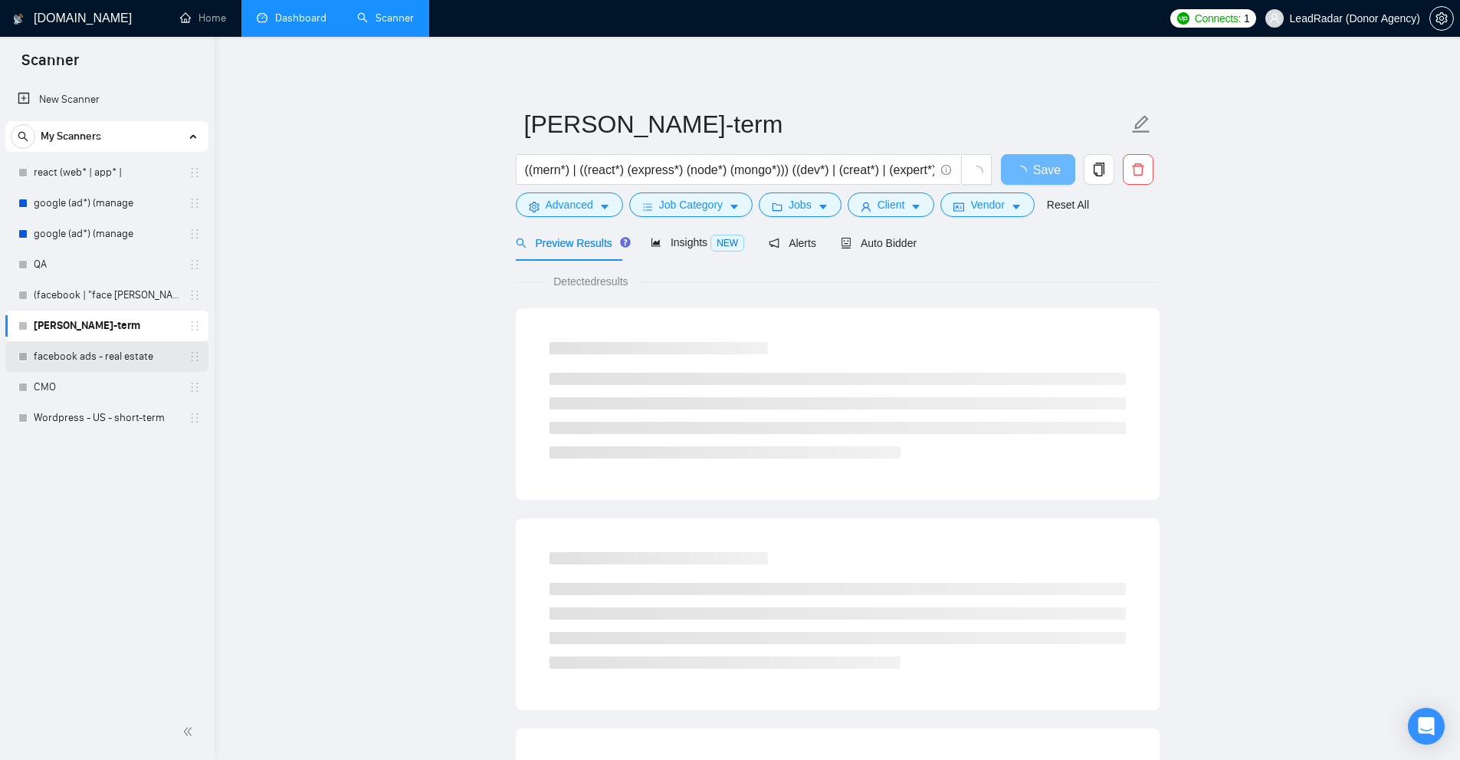
click at [103, 346] on link "facebook ads - real estate" at bounding box center [107, 356] width 146 height 31
click at [86, 393] on link "CMO" at bounding box center [107, 387] width 146 height 31
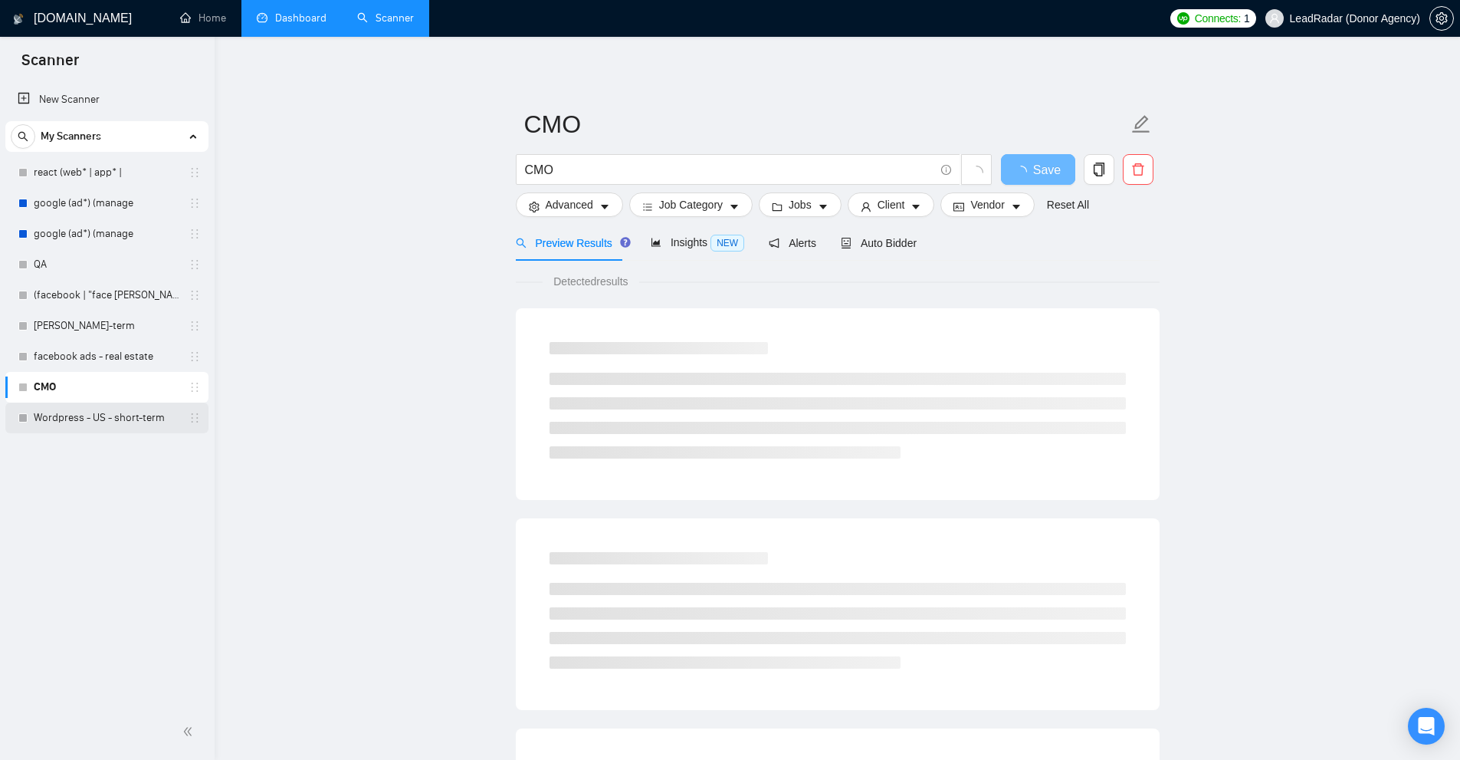
click at [77, 416] on link "Wordpress - US - short-term" at bounding box center [107, 417] width 146 height 31
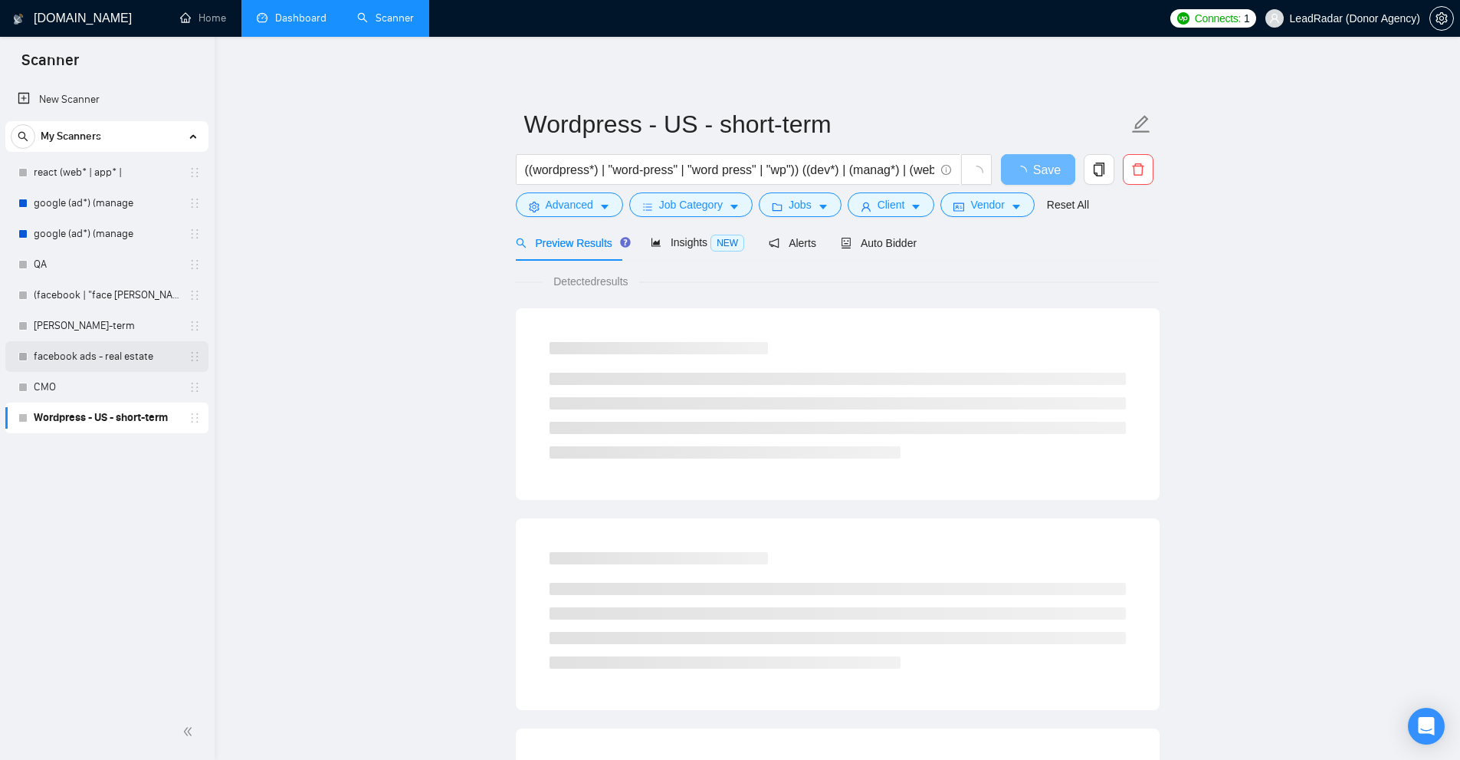
click at [132, 354] on link "facebook ads - real estate" at bounding box center [107, 356] width 146 height 31
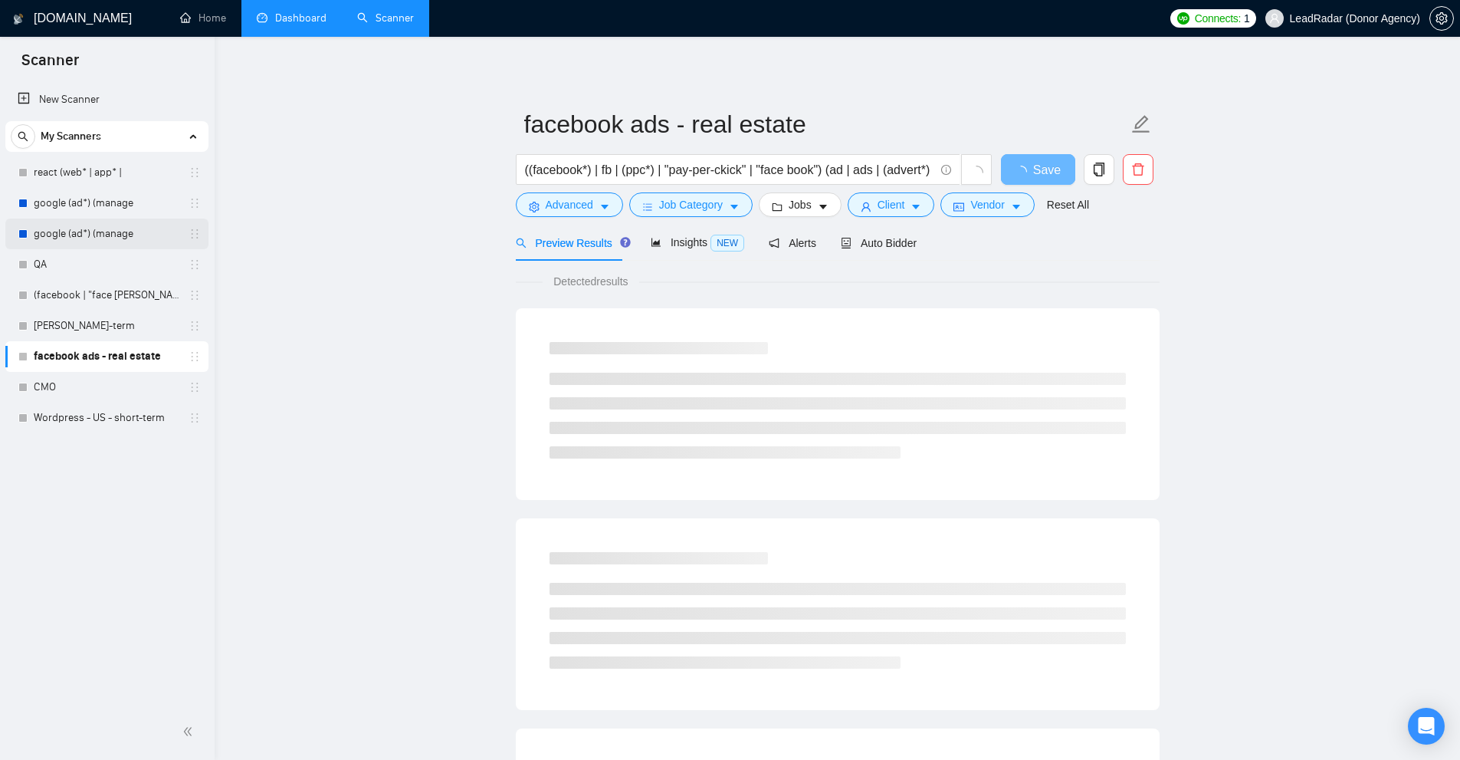
click at [84, 241] on link "google (ad*) (manage" at bounding box center [107, 233] width 146 height 31
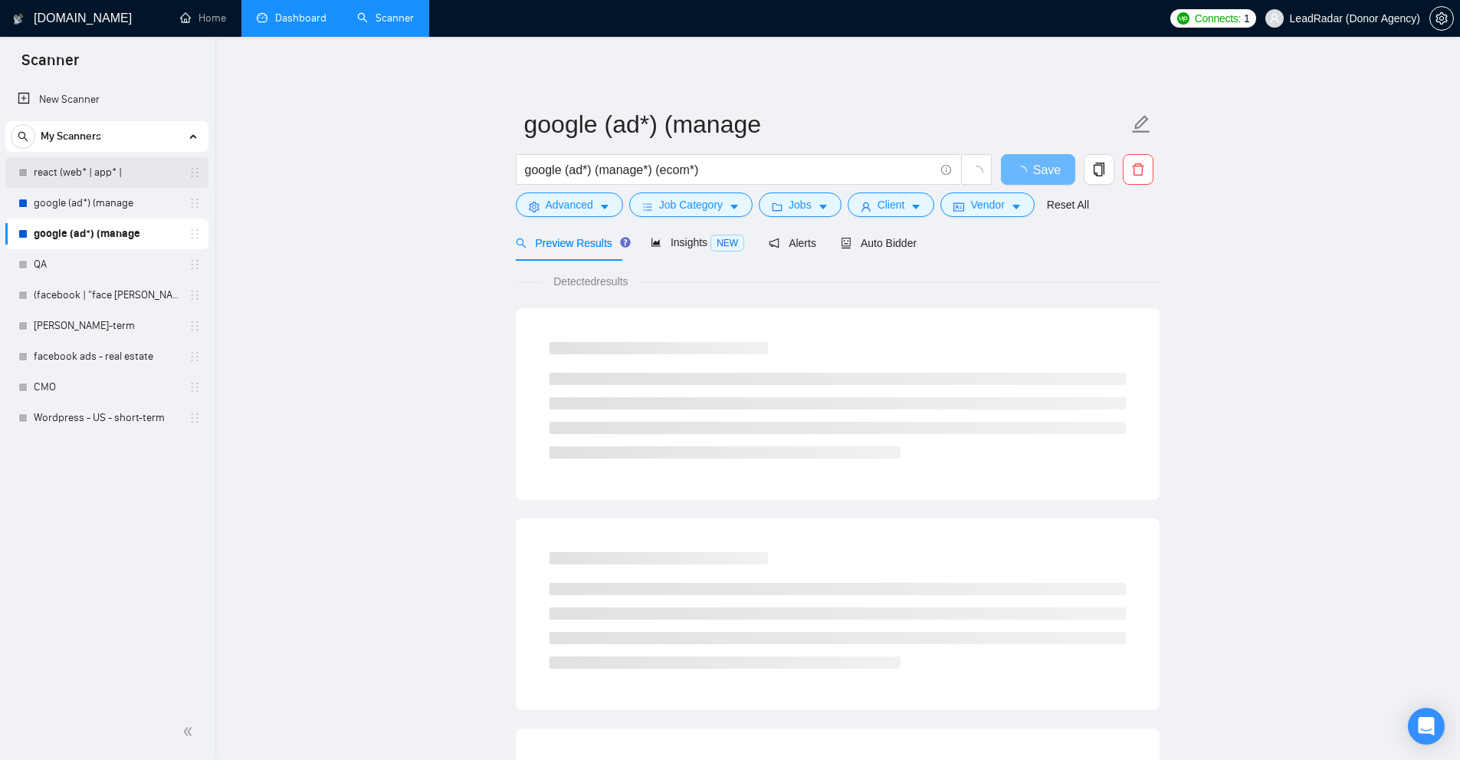
click at [80, 182] on link "react (web* | app* |" at bounding box center [107, 172] width 146 height 31
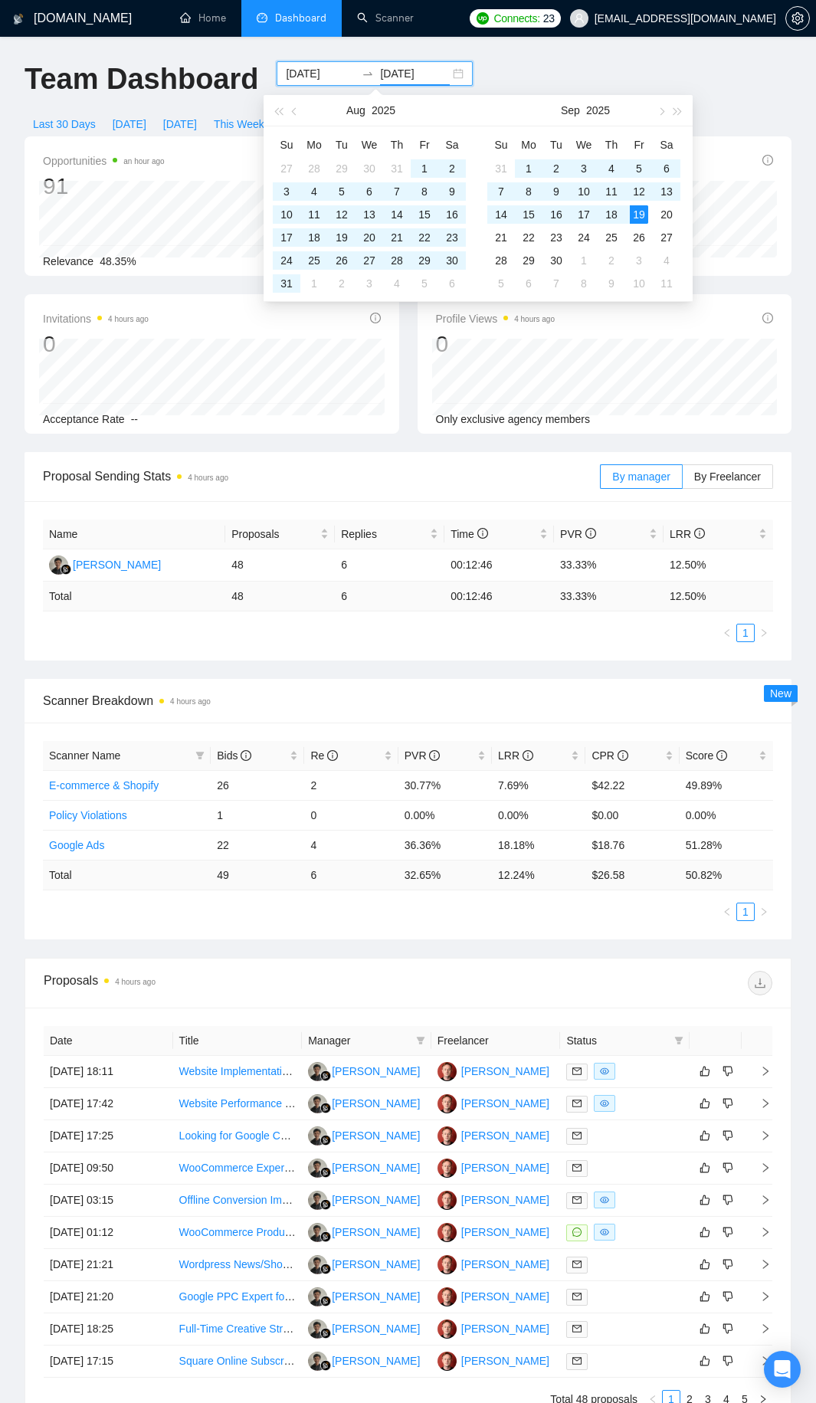
type input "[DATE]"
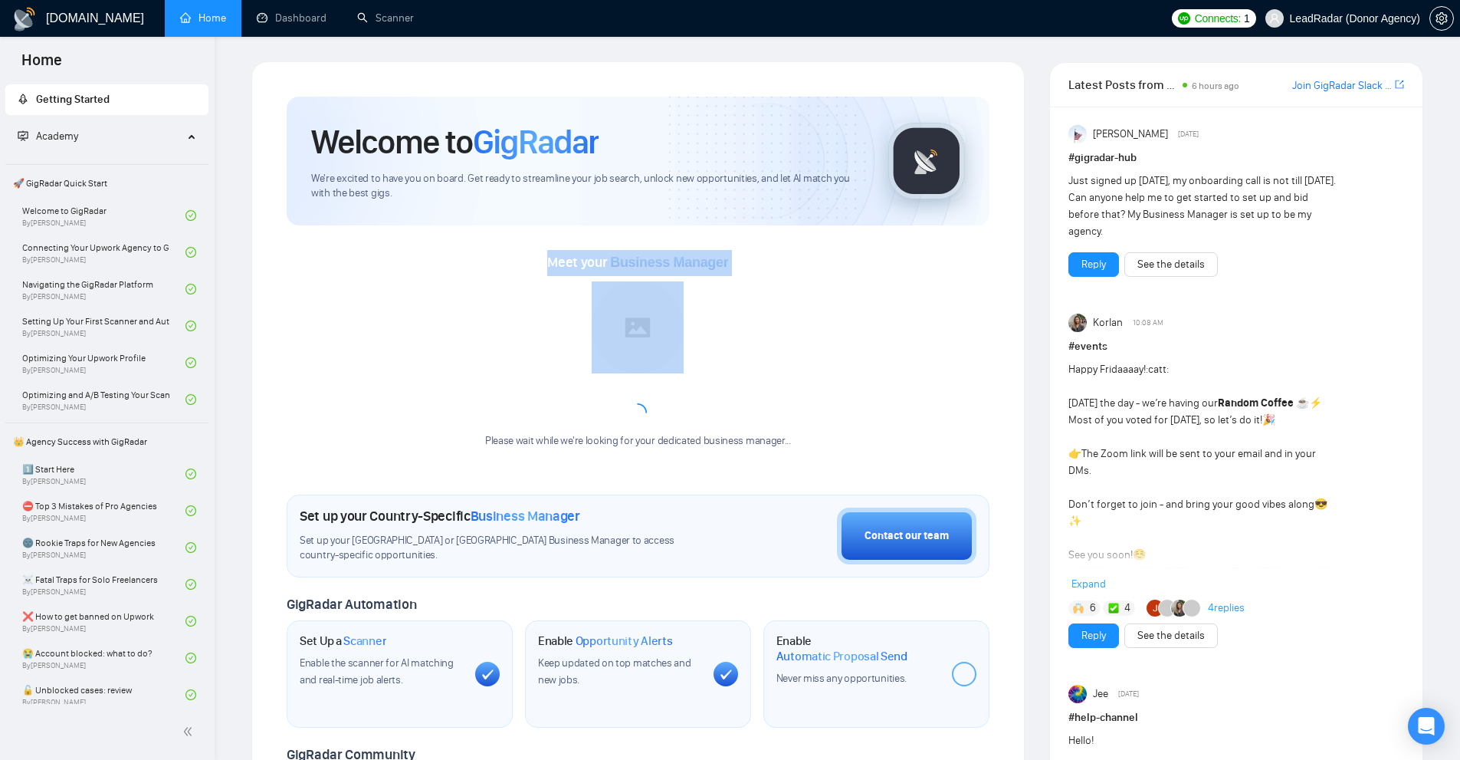
drag, startPoint x: 779, startPoint y: 265, endPoint x: 848, endPoint y: 271, distance: 69.3
click at [848, 271] on div "Meet your Business Manager Please wait while we're looking for your dedicated b…" at bounding box center [638, 344] width 703 height 238
click at [848, 271] on div "Meet your Business Manager Please wait while we're looking for your dedicated b…" at bounding box center [638, 357] width 703 height 214
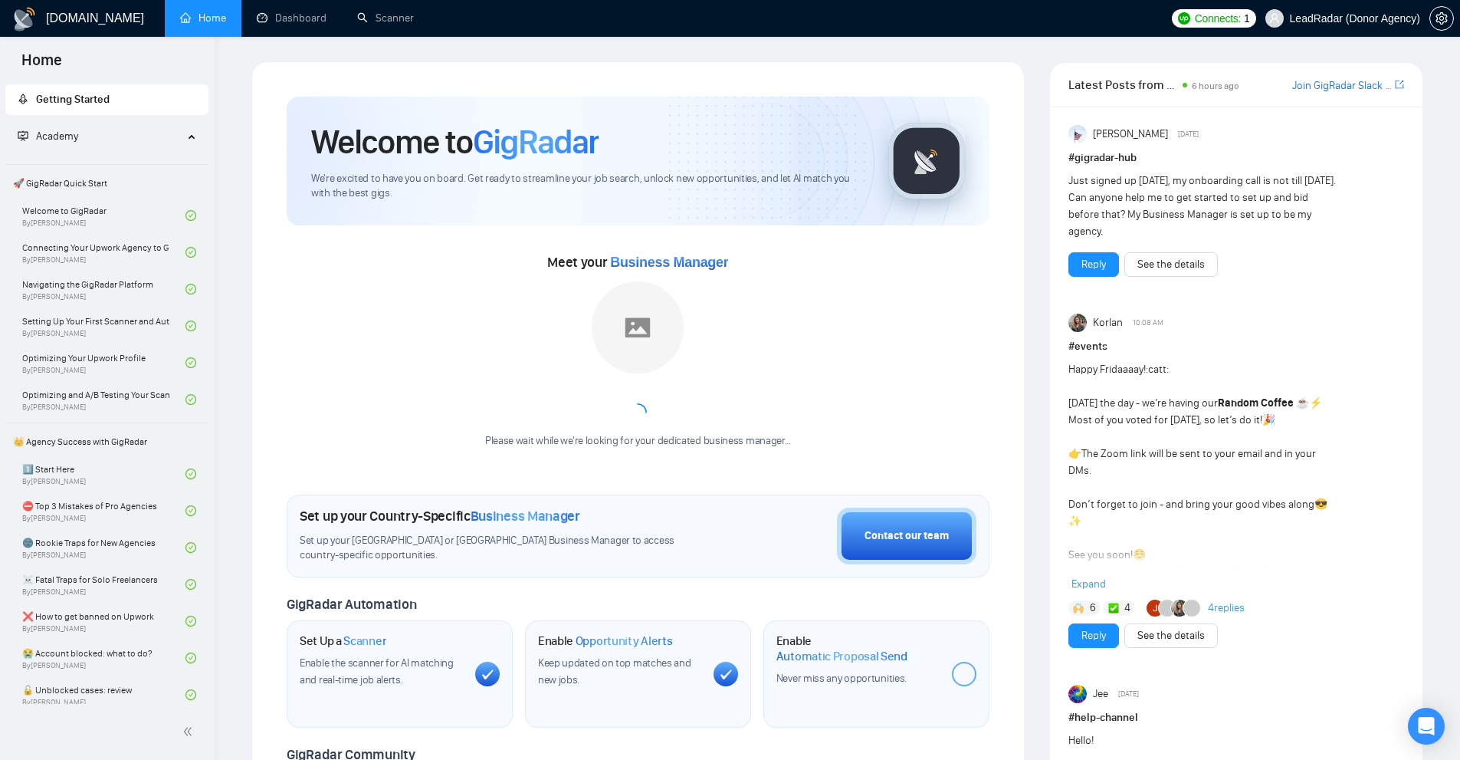
click at [642, 251] on div "Meet your Business Manager" at bounding box center [637, 263] width 181 height 26
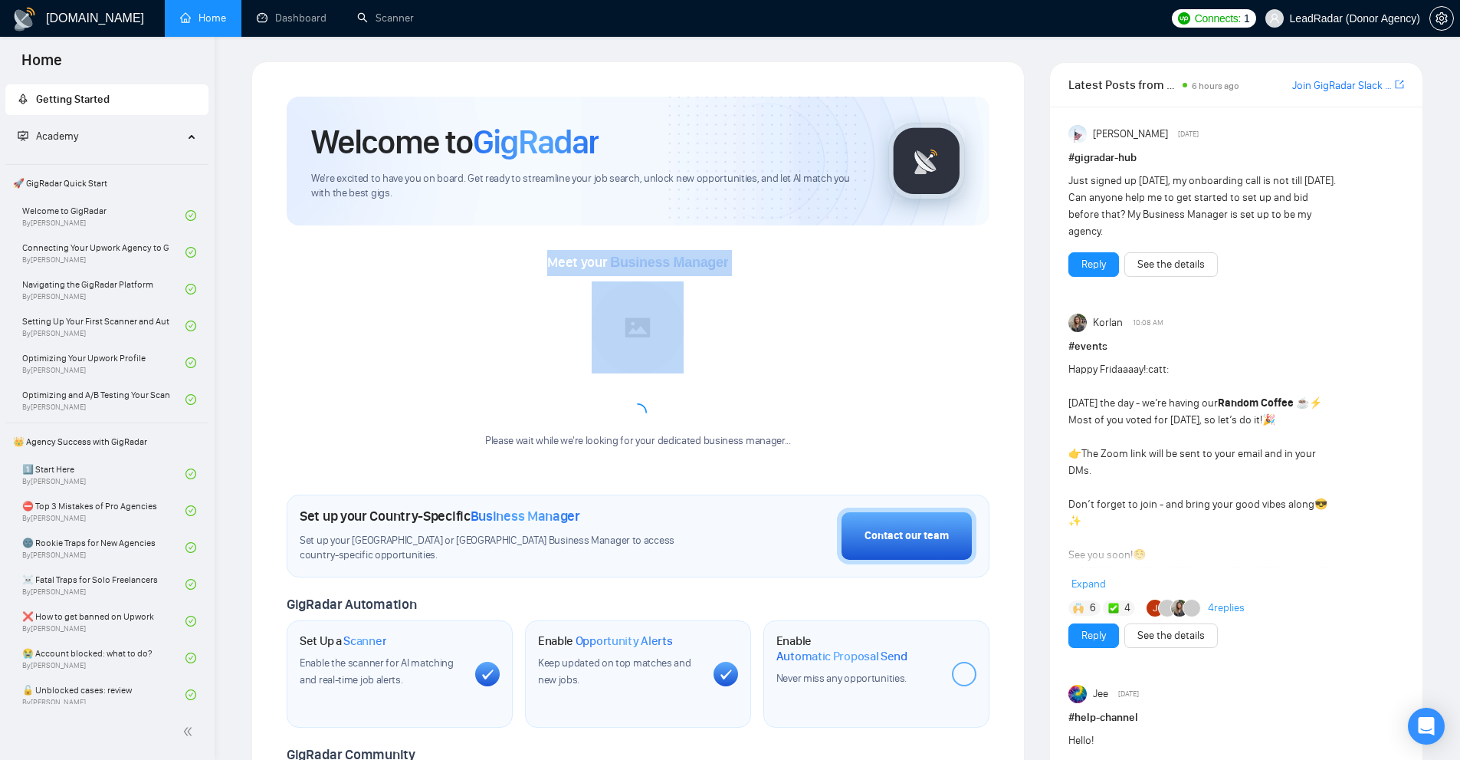
click at [642, 251] on div "Meet your Business Manager" at bounding box center [637, 263] width 181 height 26
